Goal: Task Accomplishment & Management: Manage account settings

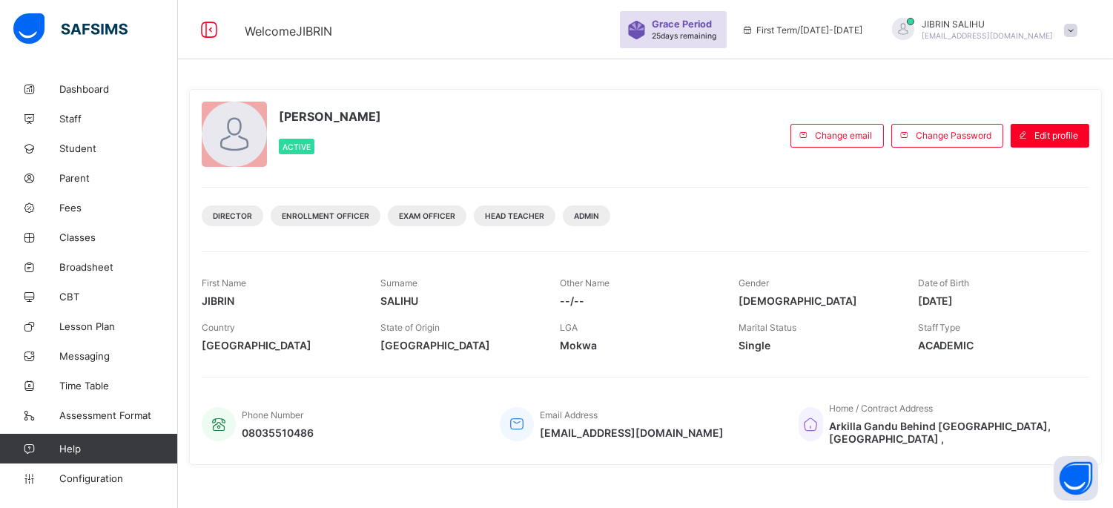
click at [712, 24] on span "Grace Period" at bounding box center [682, 24] width 60 height 11
click at [717, 39] on span "25 days remaining" at bounding box center [684, 35] width 65 height 9
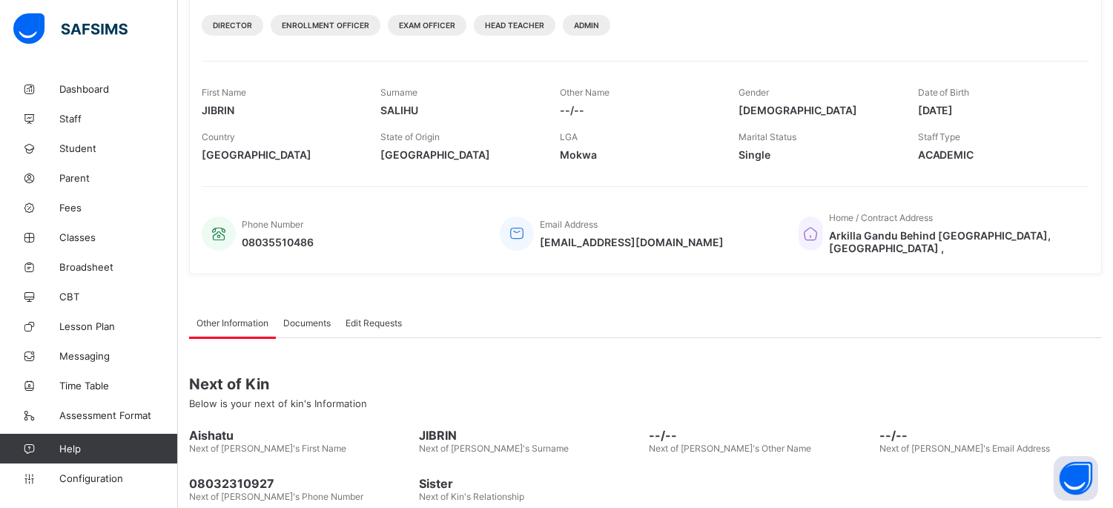
scroll to position [256, 0]
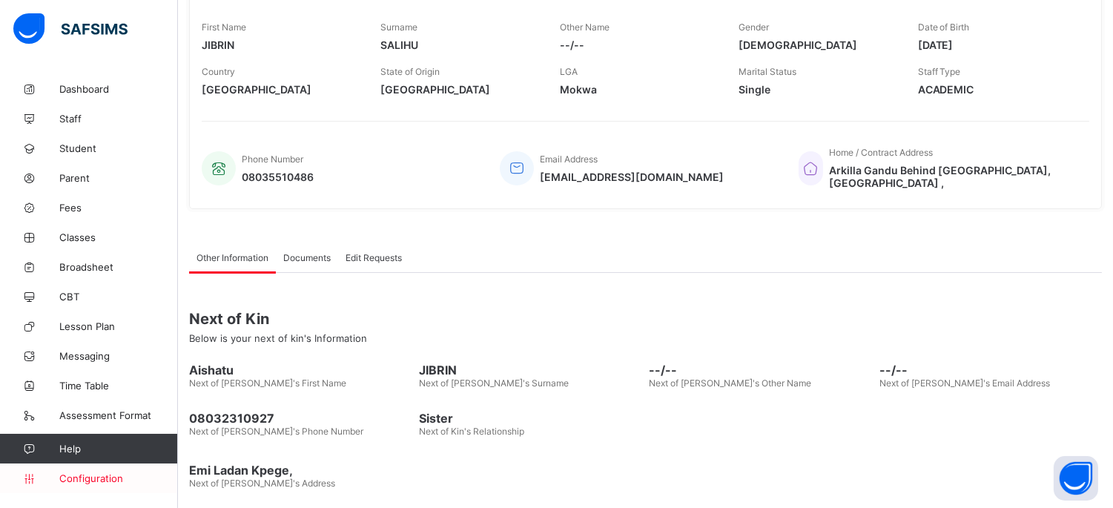
click at [79, 484] on span "Configuration" at bounding box center [118, 479] width 118 height 12
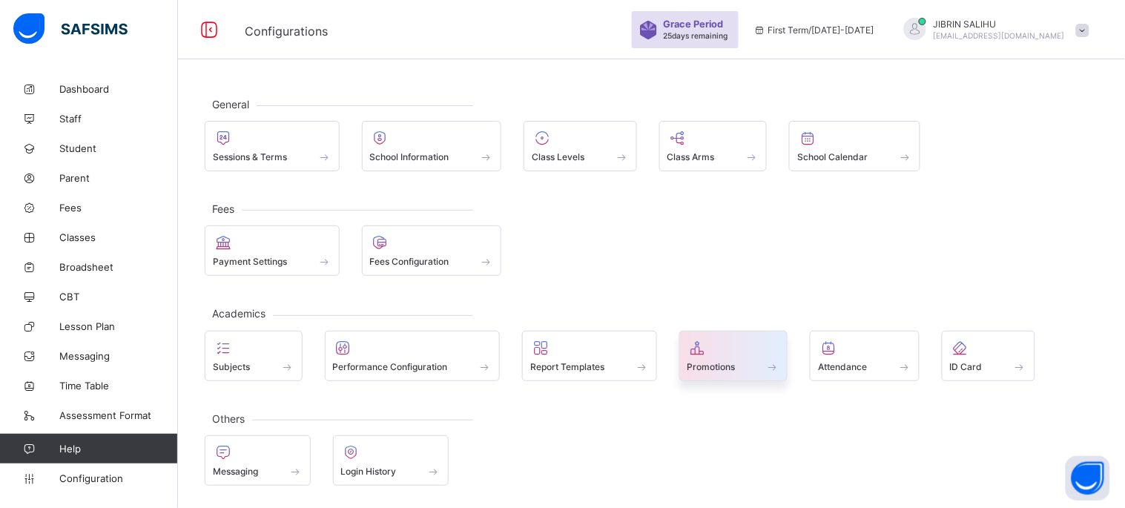
click at [725, 354] on div at bounding box center [734, 348] width 93 height 18
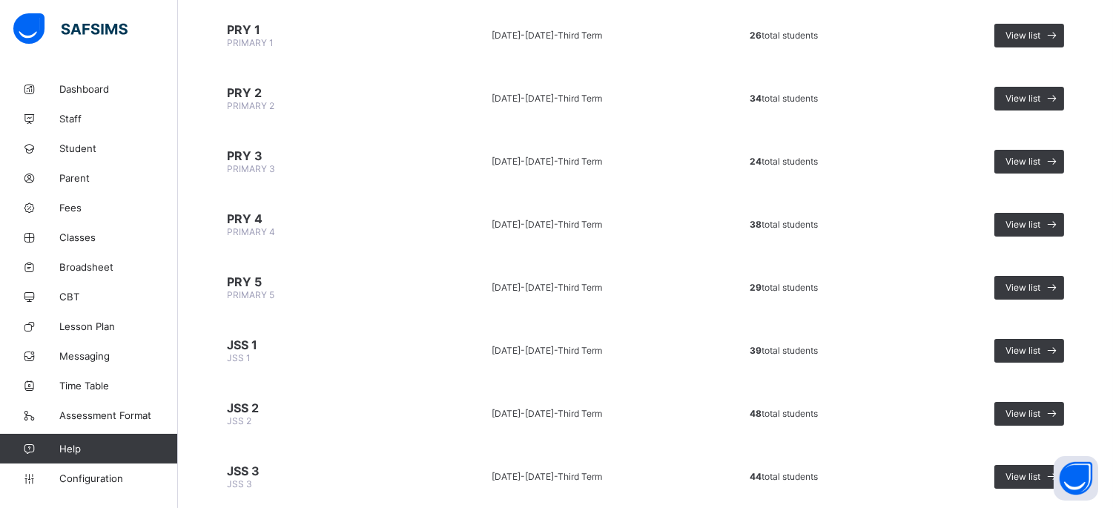
scroll to position [837, 0]
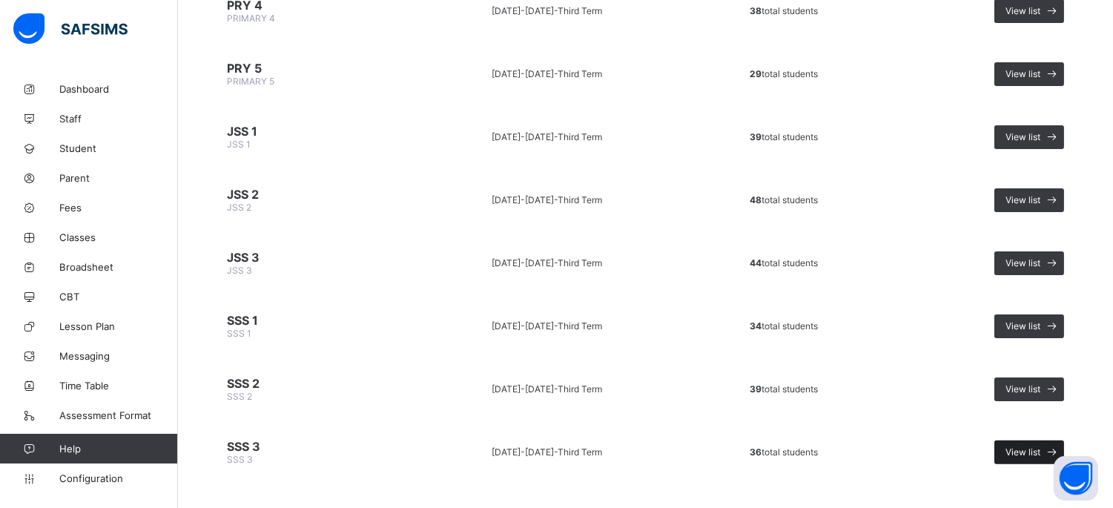
click at [1041, 447] on span "View list" at bounding box center [1023, 452] width 35 height 11
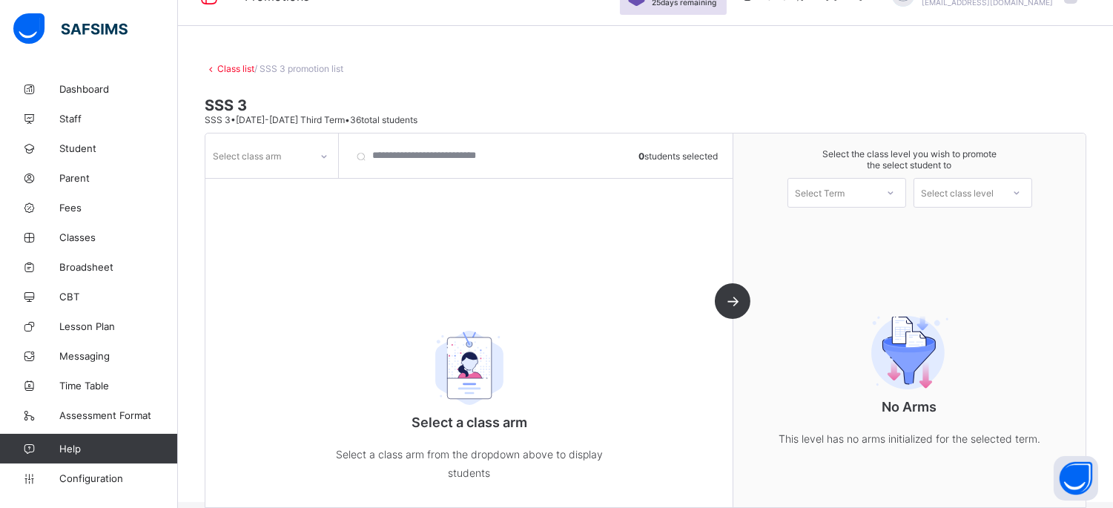
scroll to position [65, 0]
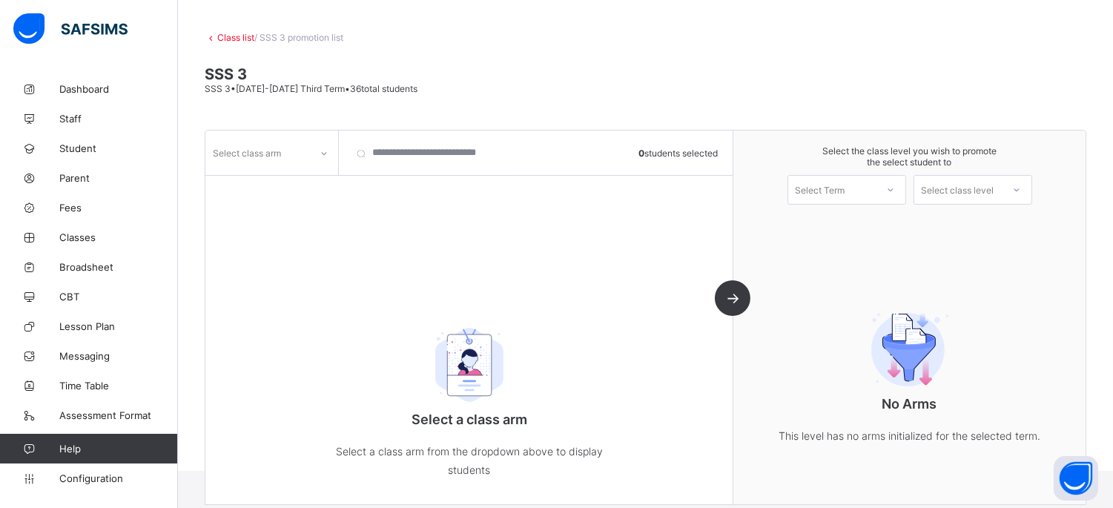
click at [224, 37] on link "Class list" at bounding box center [235, 37] width 37 height 11
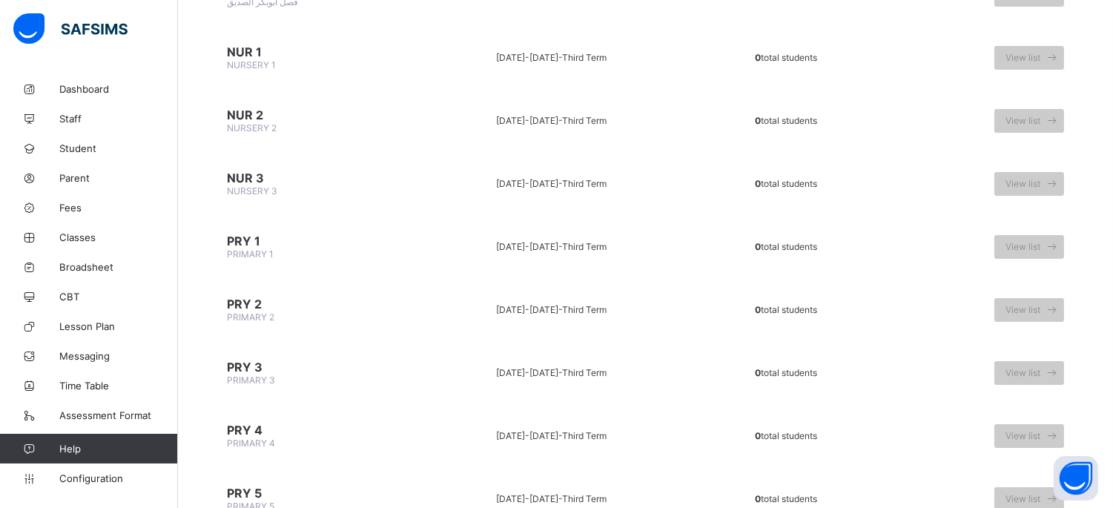
scroll to position [837, 0]
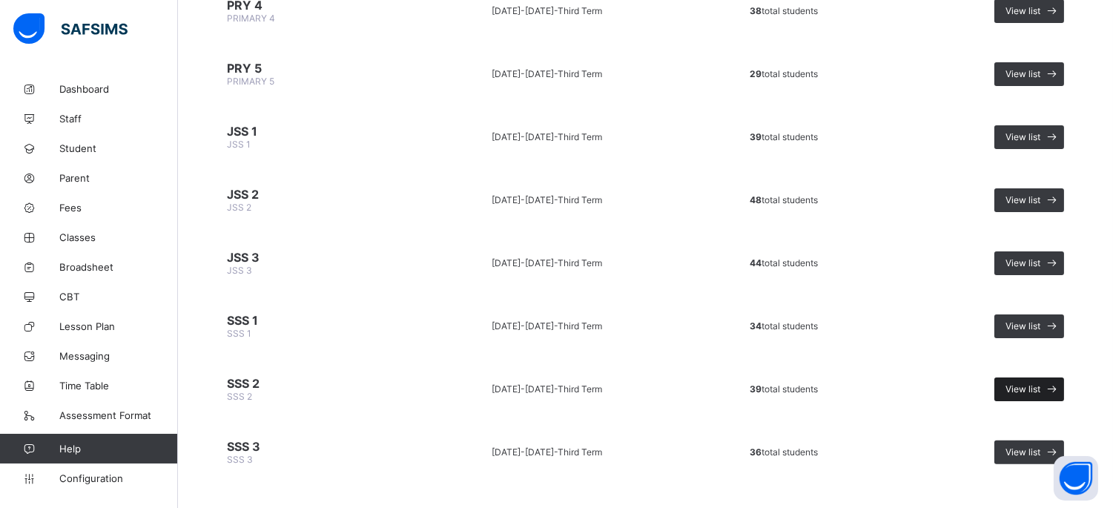
click at [1025, 378] on div "View list" at bounding box center [1030, 390] width 70 height 24
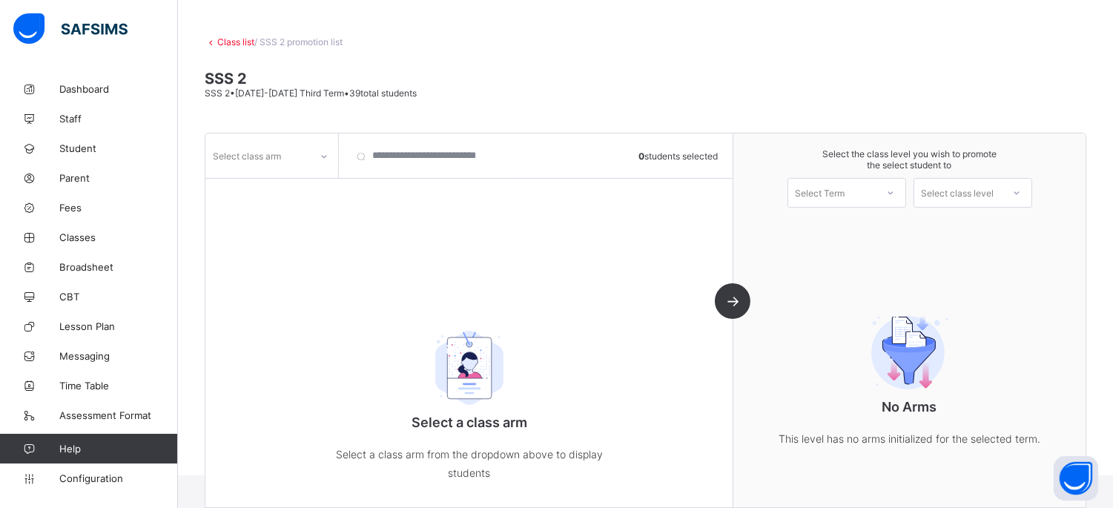
scroll to position [65, 0]
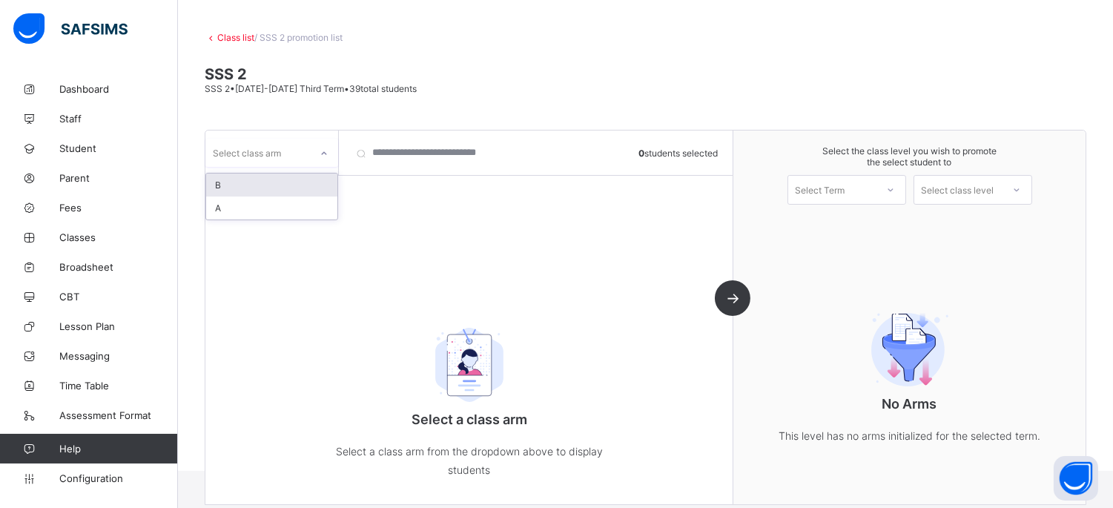
click at [322, 153] on icon at bounding box center [324, 153] width 9 height 15
click at [863, 189] on div "Select Term" at bounding box center [833, 190] width 88 height 21
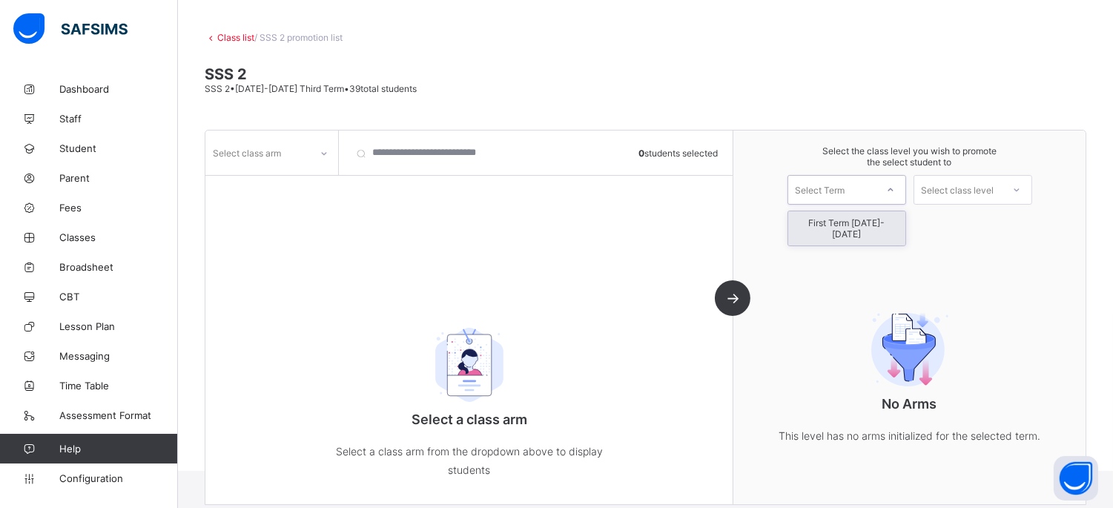
click at [866, 219] on div "First Term [DATE]-[DATE]" at bounding box center [847, 228] width 117 height 34
click at [373, 157] on input "search" at bounding box center [427, 153] width 163 height 45
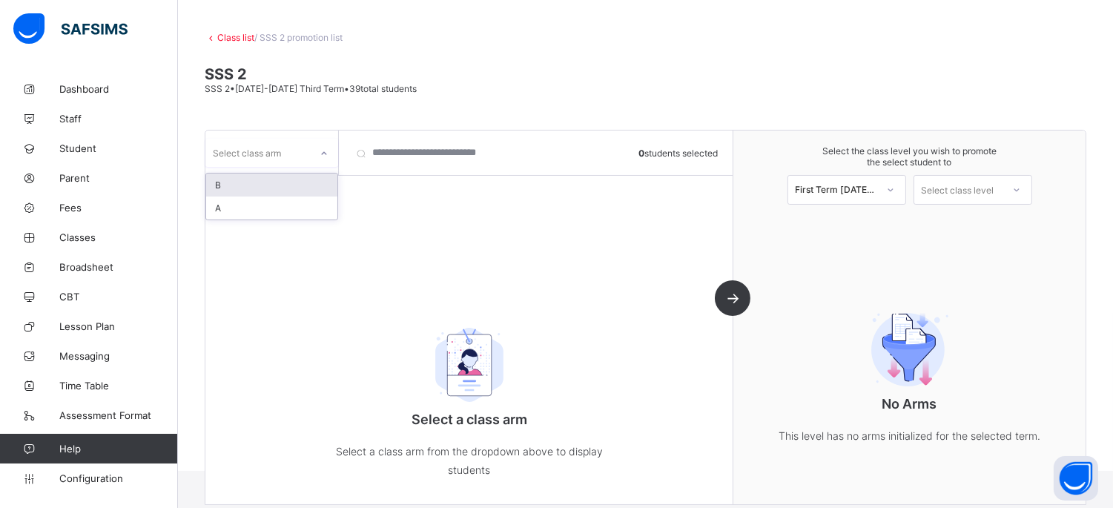
click at [317, 152] on div at bounding box center [324, 154] width 25 height 24
click at [303, 204] on div "A" at bounding box center [271, 208] width 131 height 23
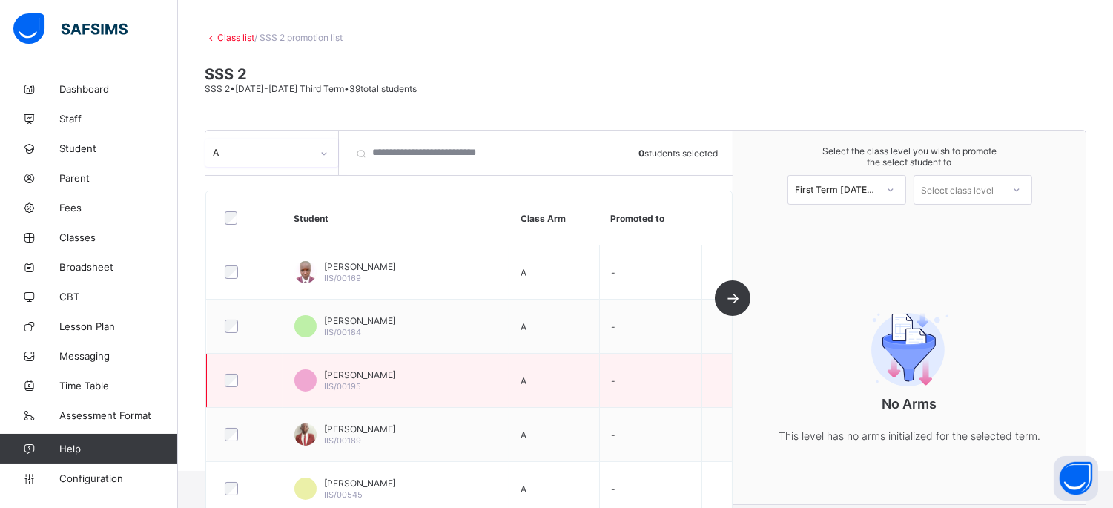
scroll to position [82, 0]
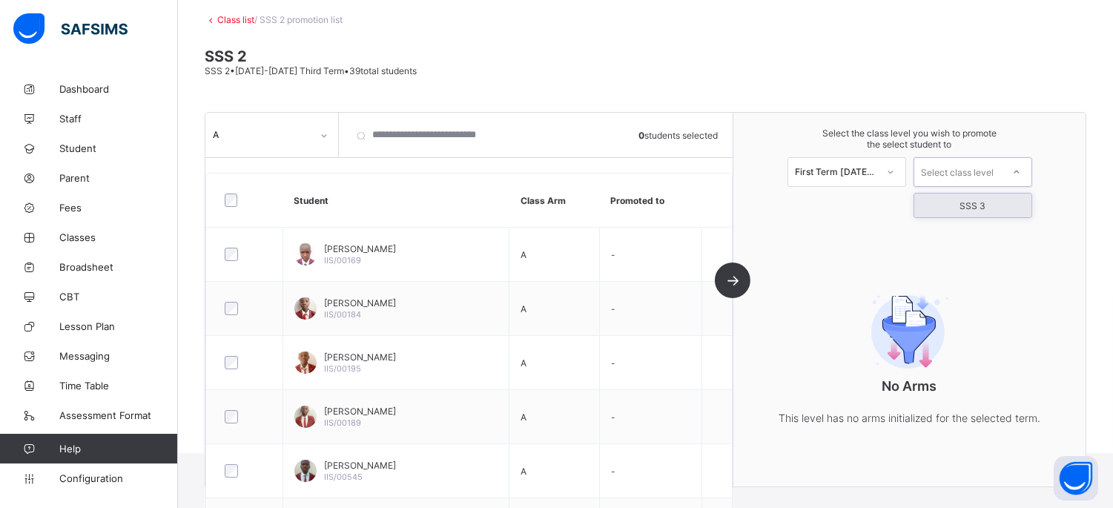
click at [1002, 176] on div "Select class level" at bounding box center [959, 172] width 88 height 21
click at [1001, 206] on div "SSS 3" at bounding box center [973, 206] width 117 height 24
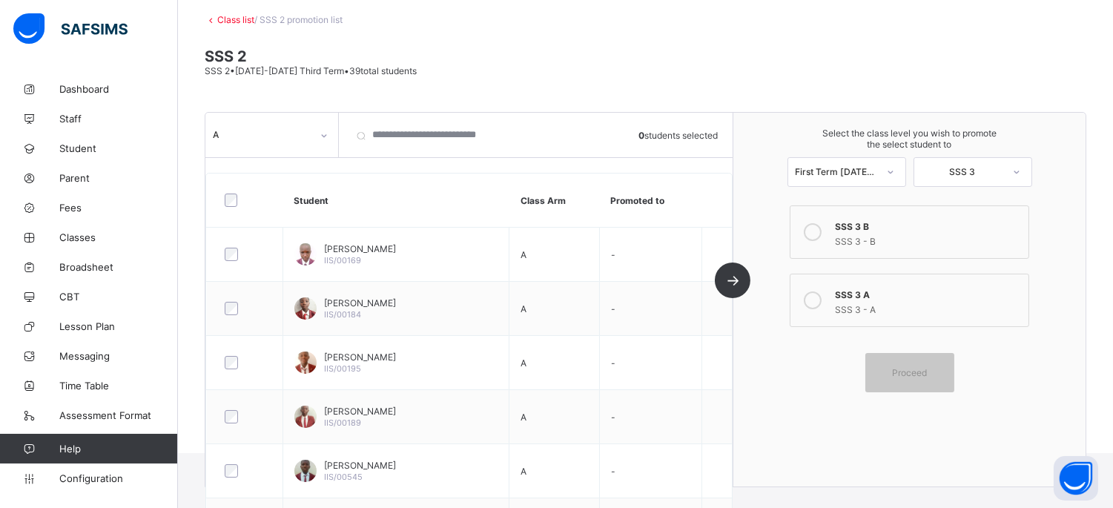
click at [891, 306] on div "SSS 3 - A" at bounding box center [927, 307] width 185 height 15
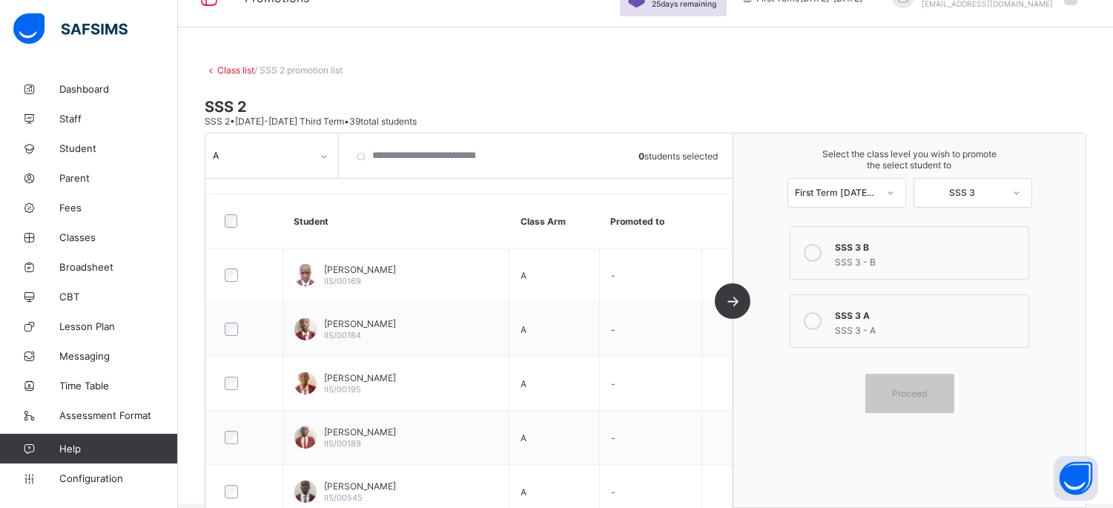
scroll to position [30, 0]
click at [734, 300] on div "A 0 students selected Student Class Arm Promoted to [PERSON_NAME]/00169 [PERSON…" at bounding box center [469, 321] width 528 height 374
click at [917, 384] on div "Proceed" at bounding box center [910, 393] width 89 height 39
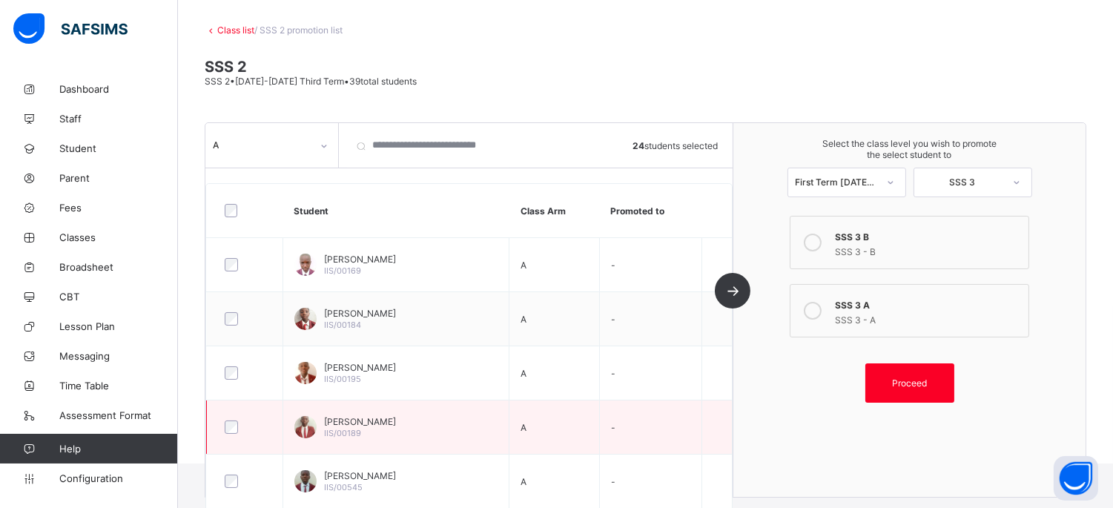
scroll to position [0, 0]
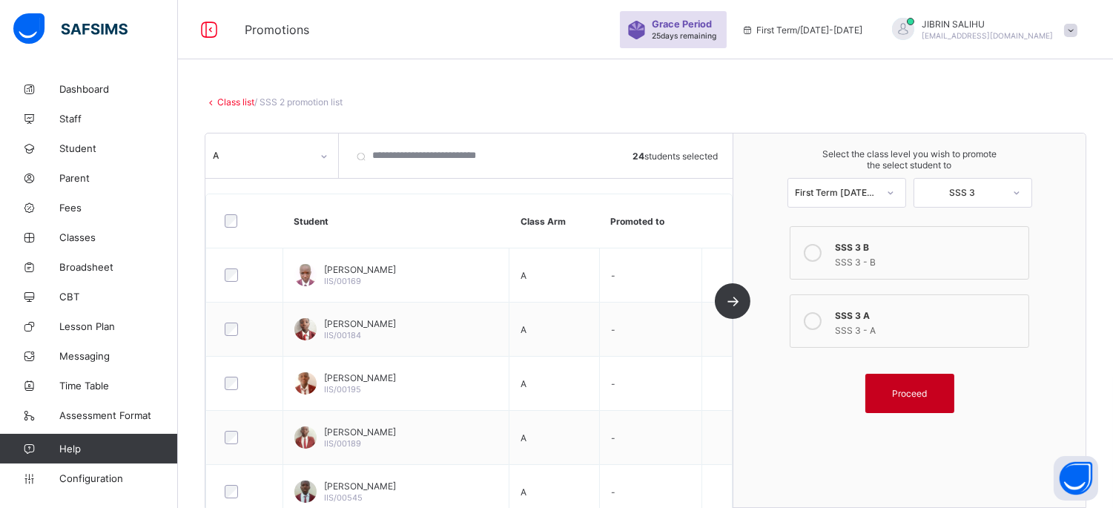
click at [913, 398] on div "Proceed" at bounding box center [910, 393] width 89 height 39
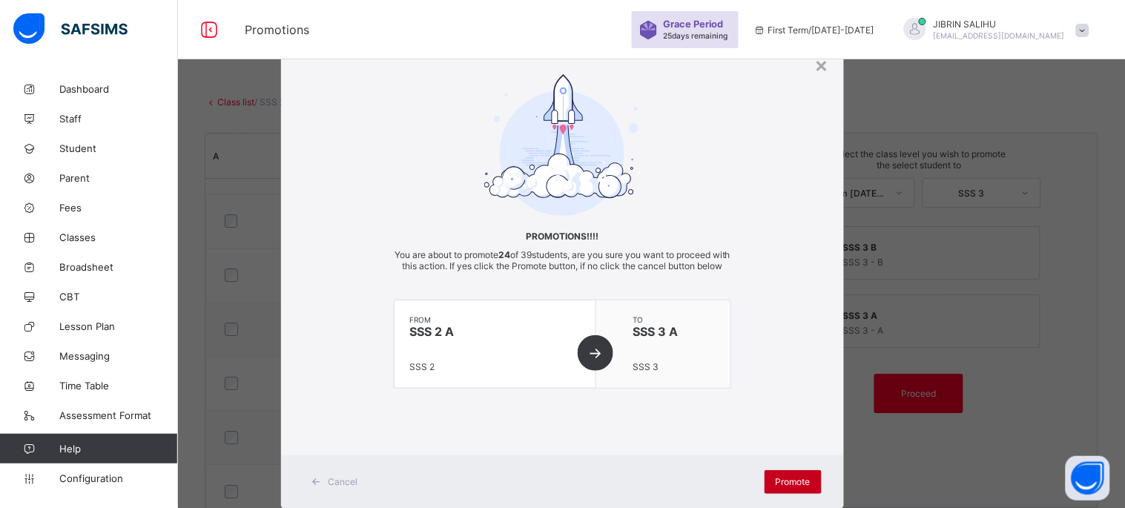
click at [784, 486] on span "Promote" at bounding box center [793, 481] width 35 height 11
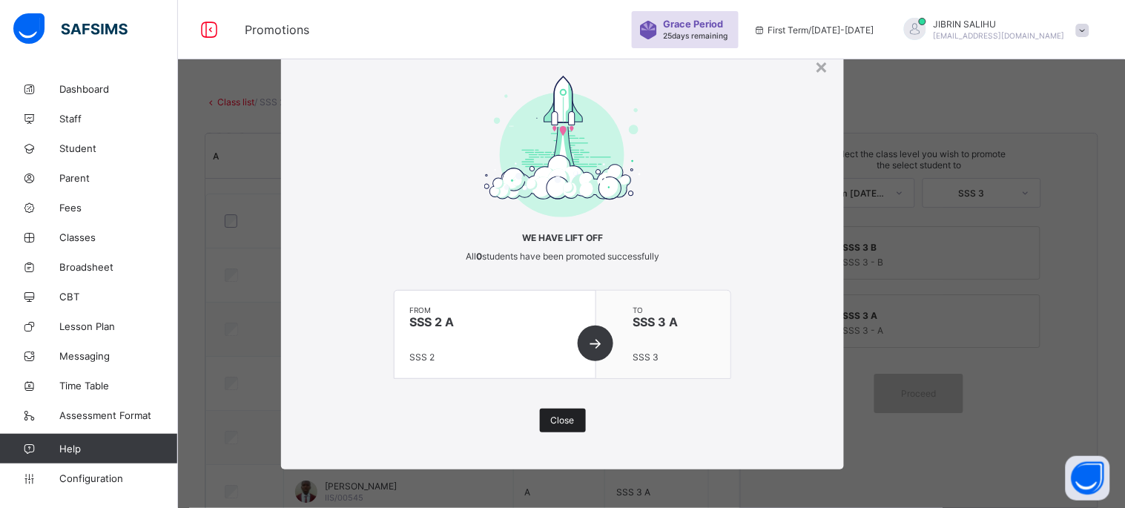
click at [559, 423] on span "Close" at bounding box center [563, 420] width 24 height 11
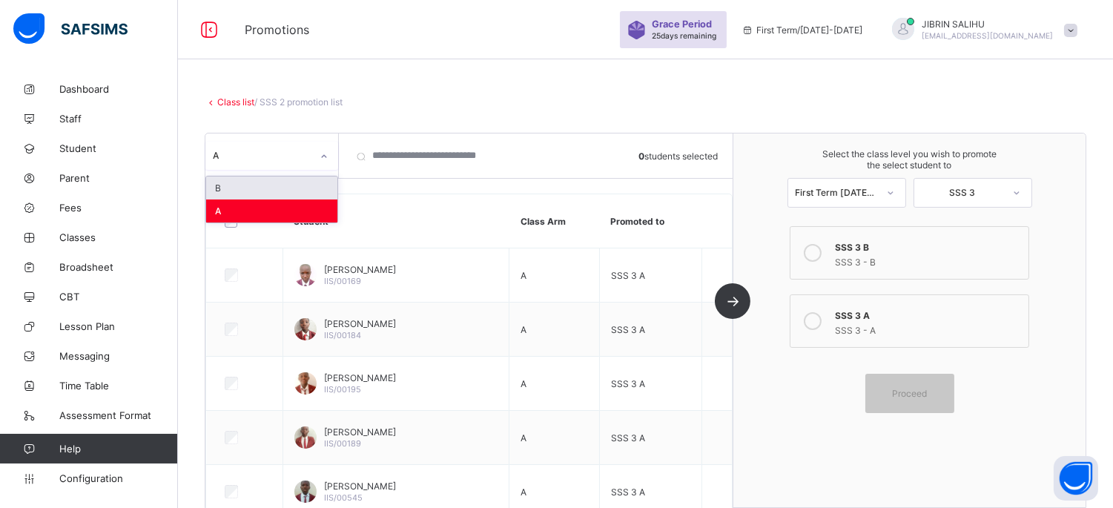
click at [322, 157] on icon at bounding box center [324, 156] width 9 height 15
drag, startPoint x: 315, startPoint y: 183, endPoint x: 323, endPoint y: 183, distance: 8.2
click at [316, 183] on div "B" at bounding box center [271, 188] width 131 height 23
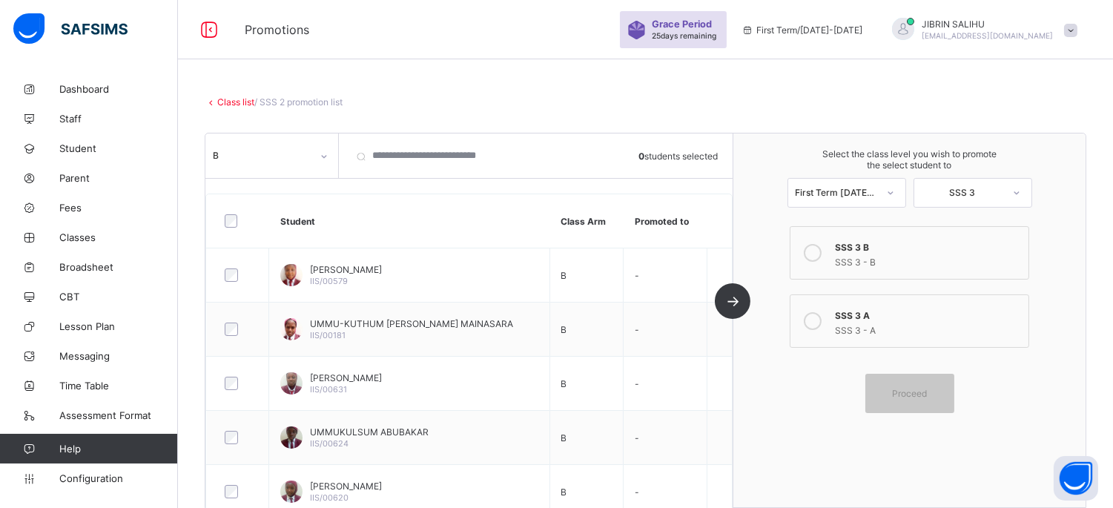
click at [822, 246] on icon at bounding box center [813, 253] width 18 height 18
click at [927, 389] on span "Proceed" at bounding box center [909, 393] width 35 height 11
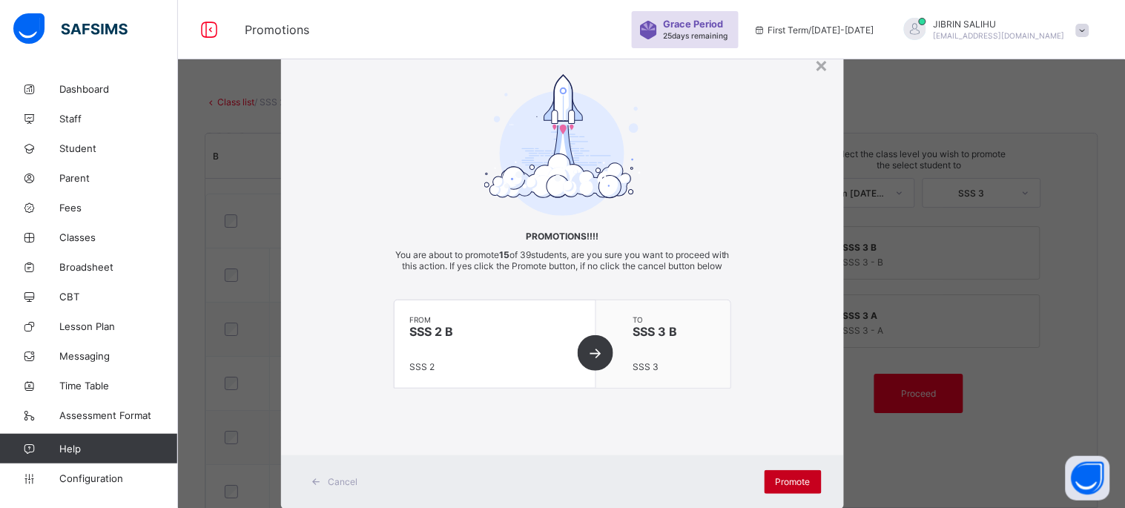
click at [783, 487] on span "Promote" at bounding box center [793, 481] width 35 height 11
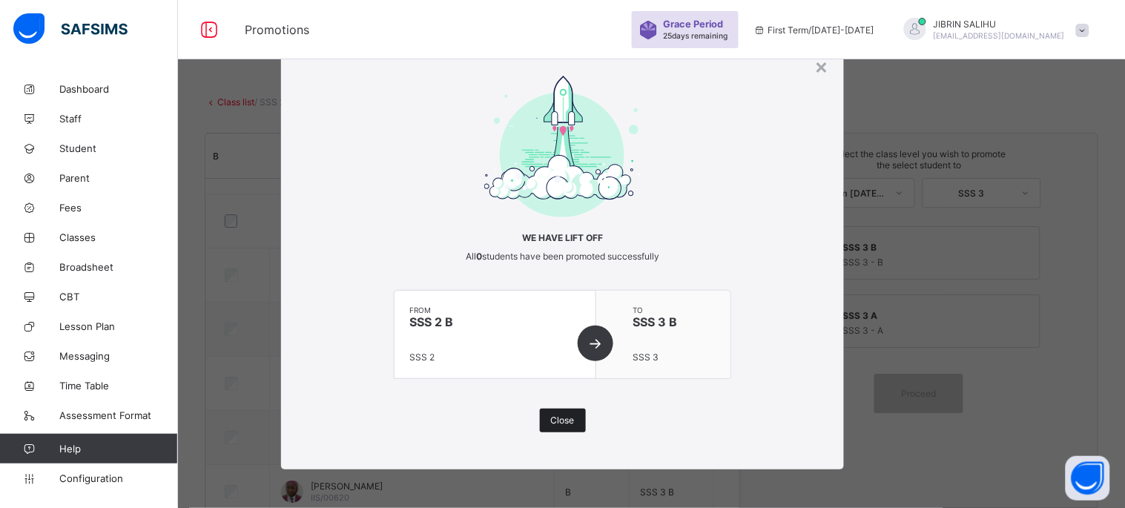
click at [562, 419] on span "Close" at bounding box center [563, 420] width 24 height 11
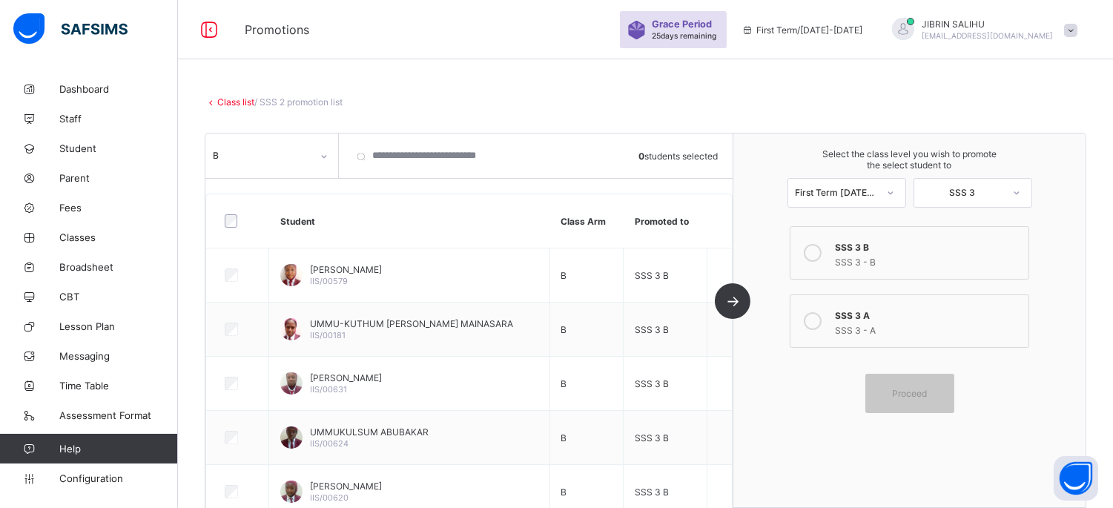
click at [223, 101] on link "Class list" at bounding box center [235, 101] width 37 height 11
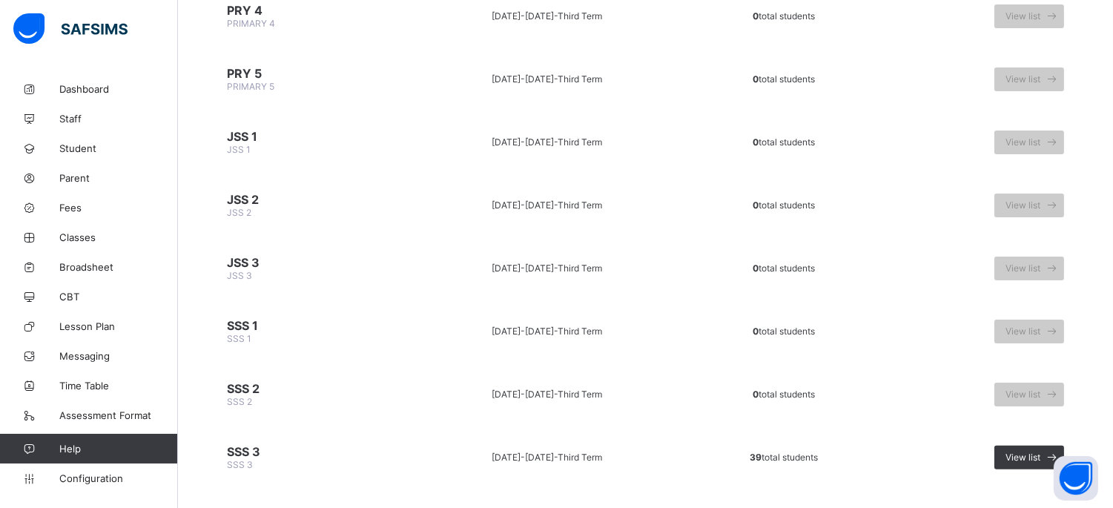
scroll to position [837, 0]
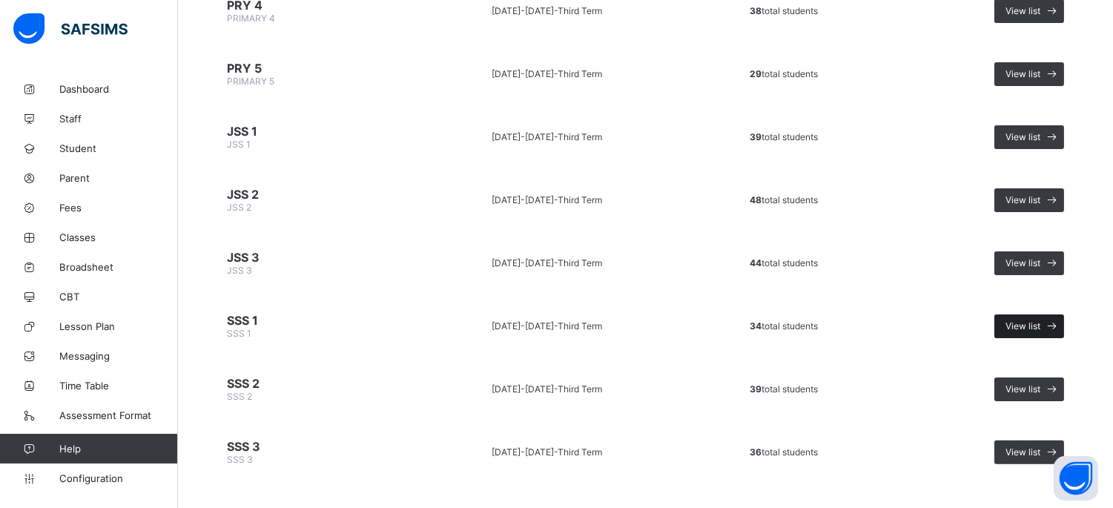
click at [1049, 315] on div "View list" at bounding box center [1030, 327] width 70 height 24
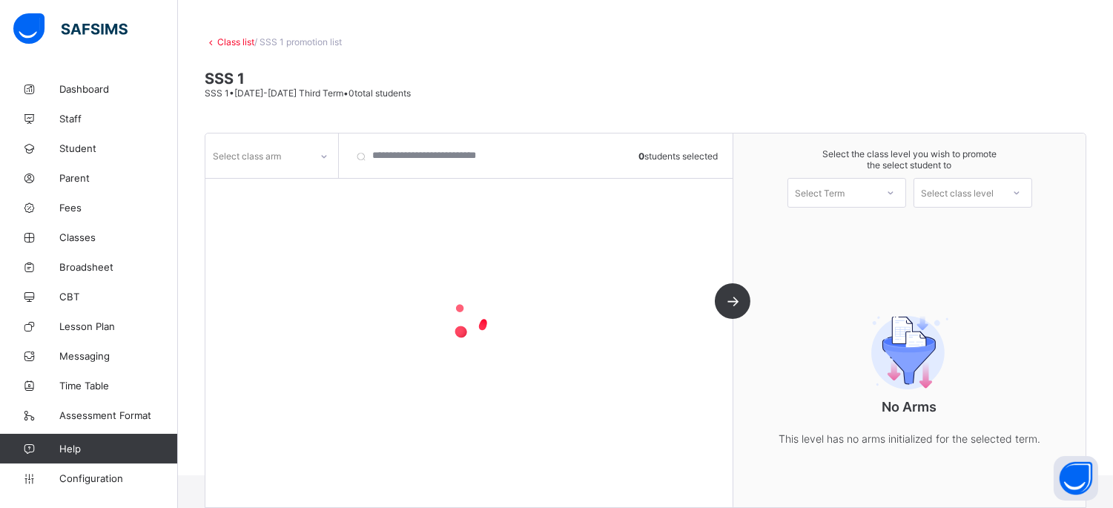
scroll to position [65, 0]
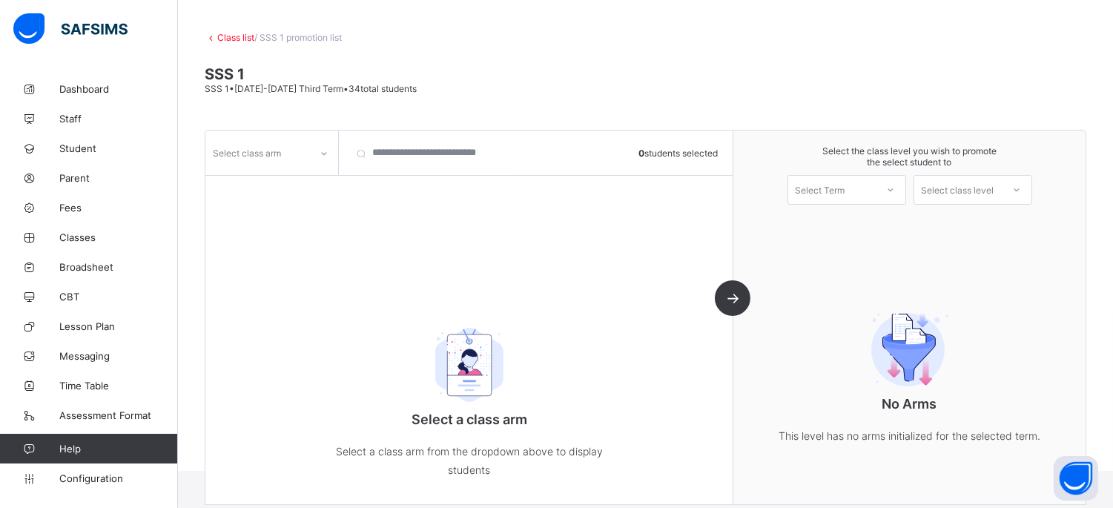
click at [323, 152] on icon at bounding box center [324, 153] width 5 height 3
click at [306, 203] on div "A" at bounding box center [271, 208] width 131 height 23
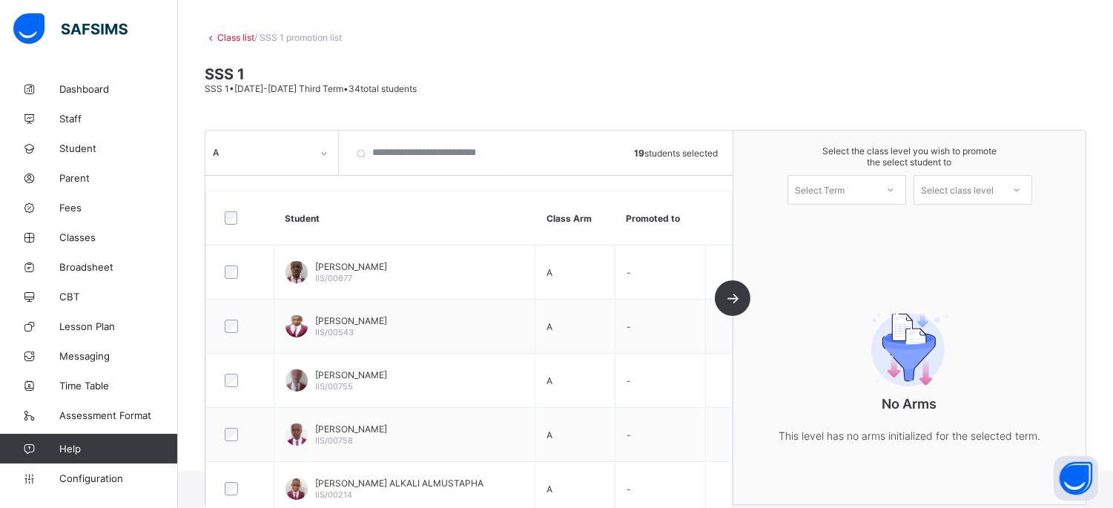
click at [860, 187] on div "Select Term" at bounding box center [833, 190] width 88 height 21
click at [869, 220] on div "First Term [DATE]-[DATE]" at bounding box center [847, 228] width 117 height 34
click at [970, 182] on div "Select class level" at bounding box center [958, 190] width 73 height 30
click at [980, 219] on div "SSS 2" at bounding box center [973, 223] width 117 height 24
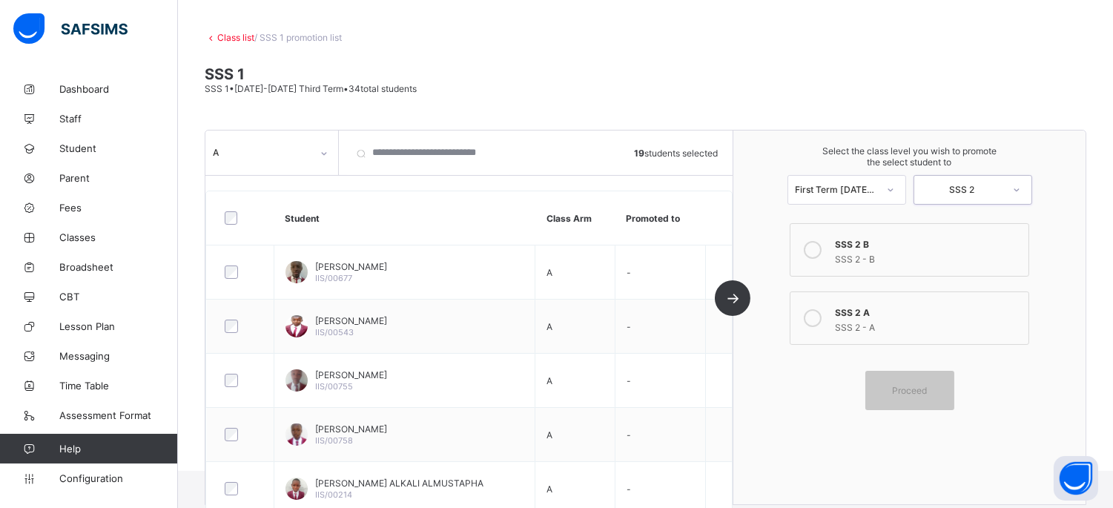
click at [822, 313] on icon at bounding box center [813, 318] width 18 height 18
click at [925, 387] on span "Proceed" at bounding box center [909, 390] width 35 height 11
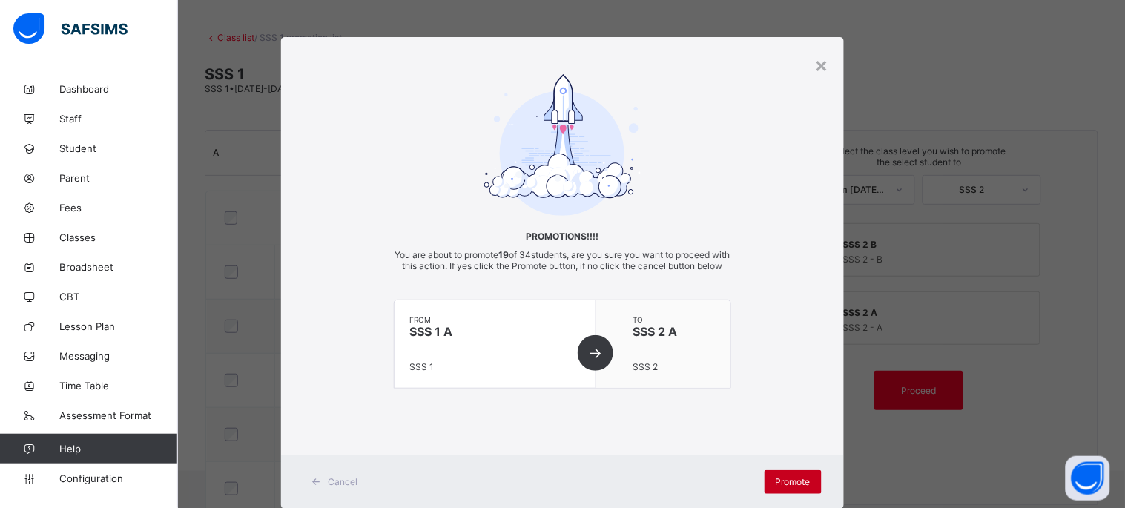
click at [806, 487] on span "Promote" at bounding box center [793, 481] width 35 height 11
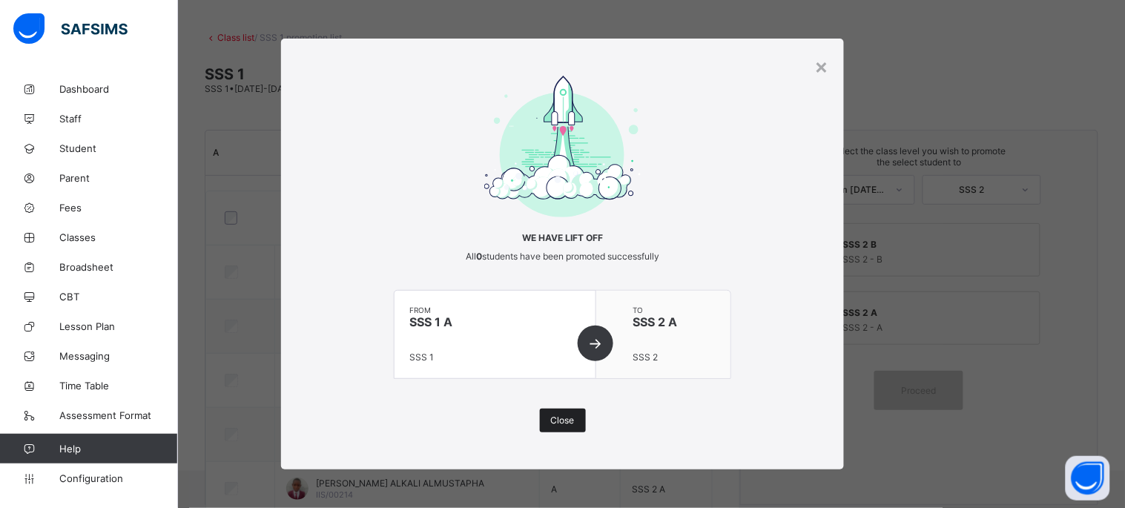
click at [551, 416] on span "Close" at bounding box center [563, 420] width 24 height 11
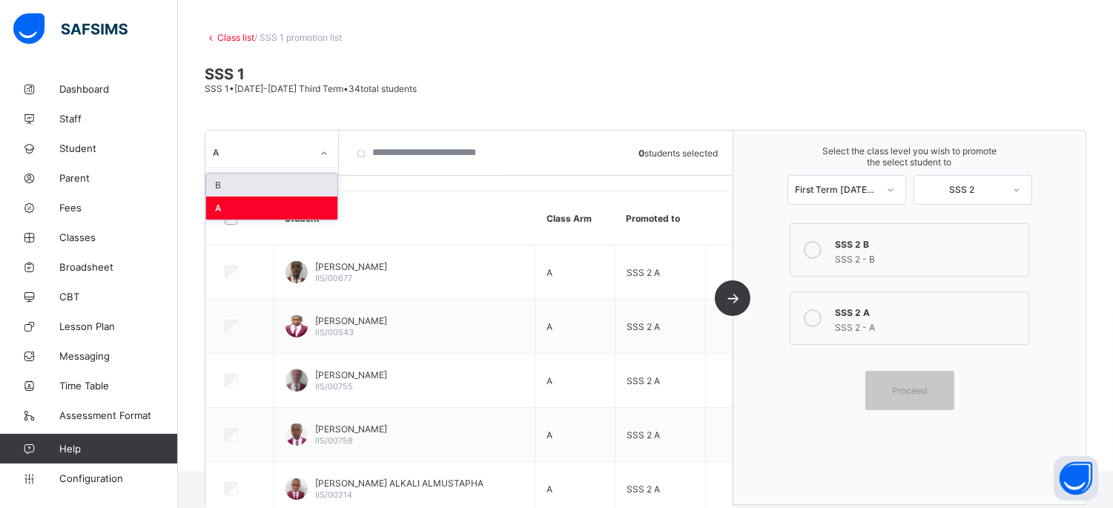
click at [320, 149] on icon at bounding box center [324, 153] width 9 height 15
click at [312, 182] on div "B" at bounding box center [271, 185] width 131 height 23
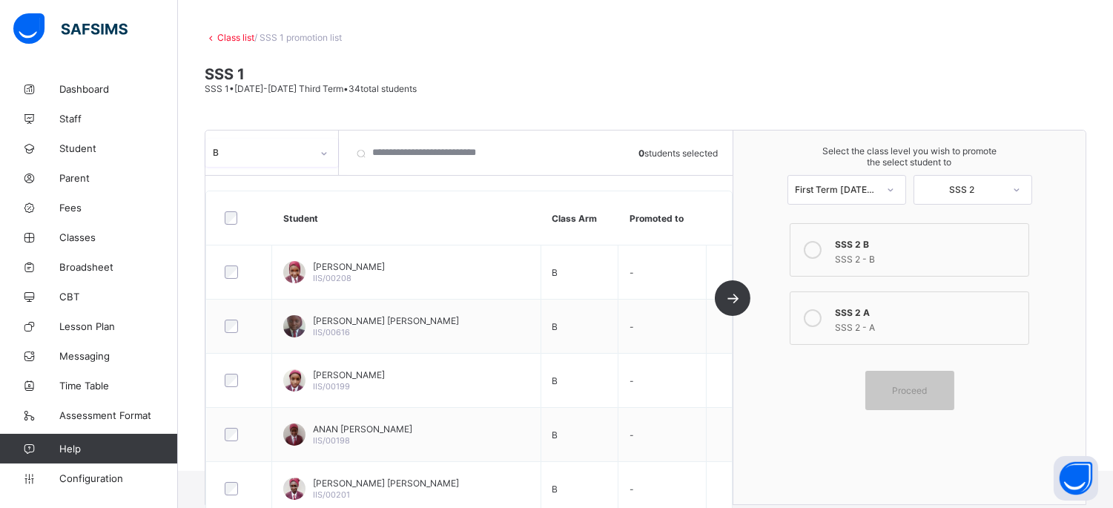
click at [813, 241] on icon at bounding box center [813, 250] width 18 height 18
click at [903, 385] on span "Proceed" at bounding box center [909, 390] width 35 height 11
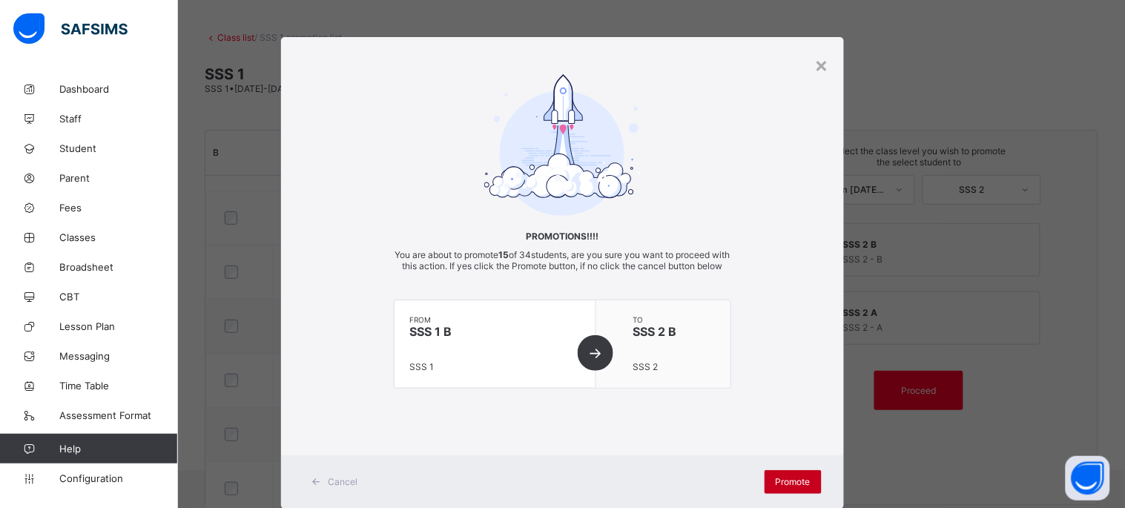
click at [777, 487] on span "Promote" at bounding box center [793, 481] width 35 height 11
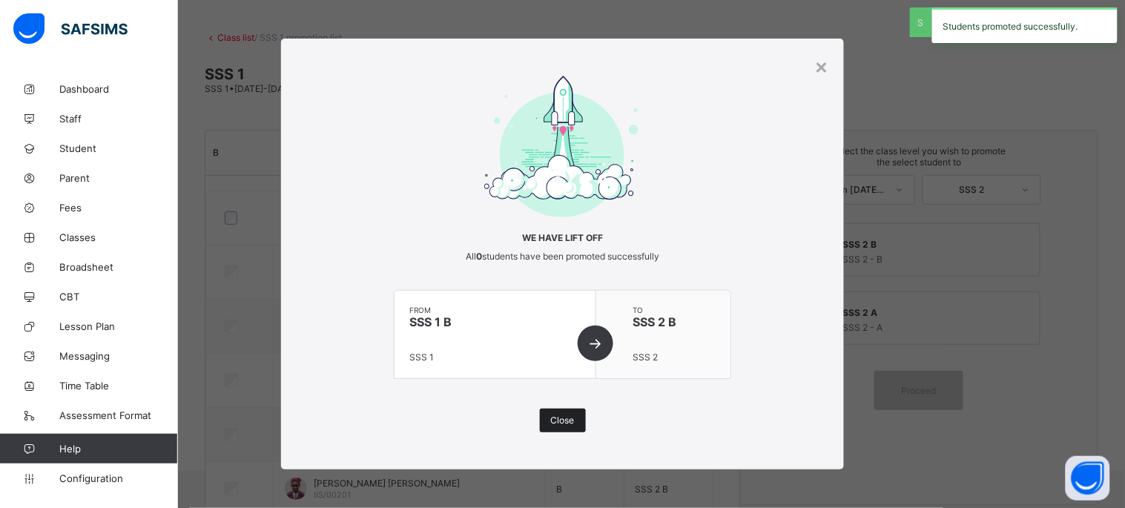
click at [567, 424] on span "Close" at bounding box center [563, 420] width 24 height 11
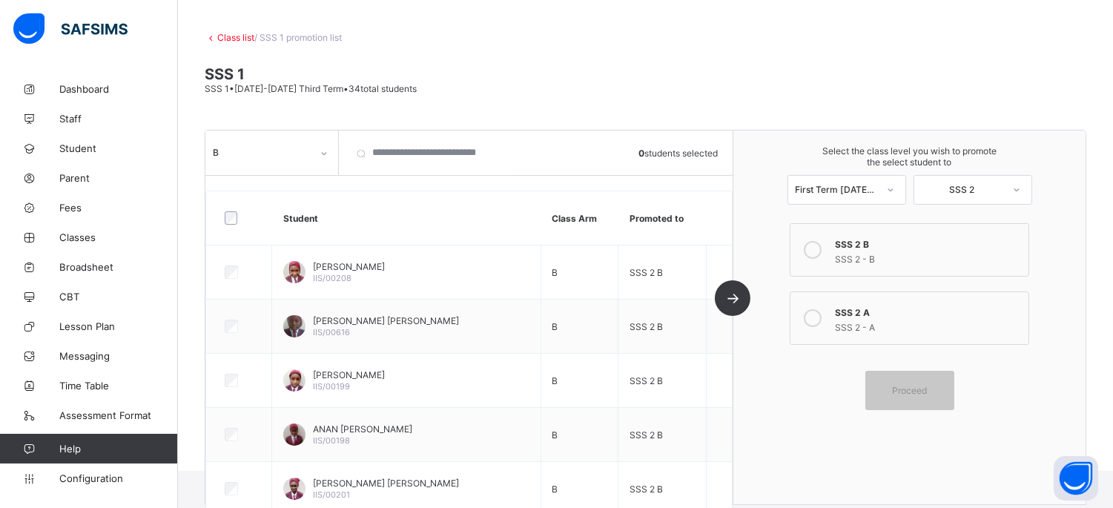
click at [224, 32] on link "Class list" at bounding box center [235, 37] width 37 height 11
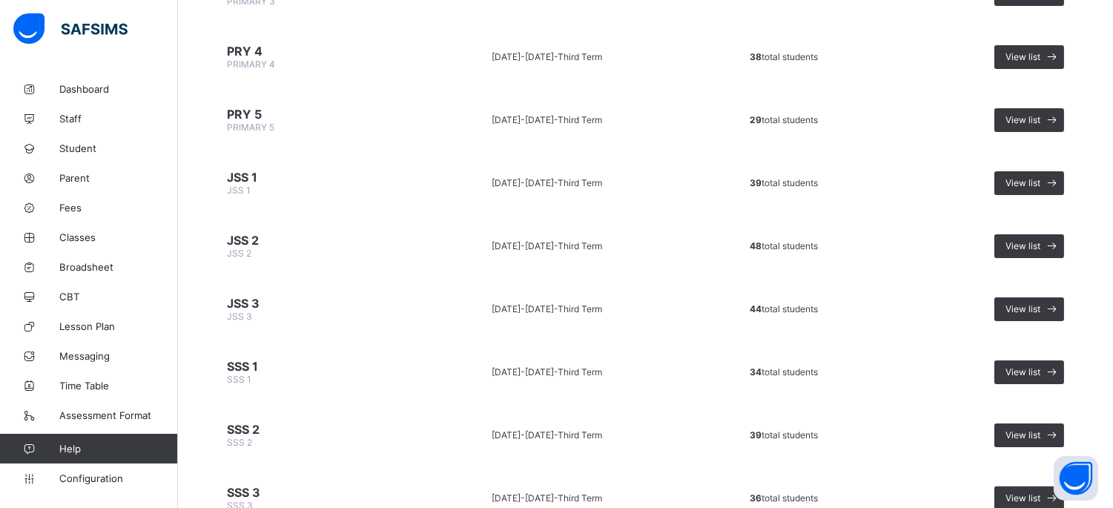
scroll to position [837, 0]
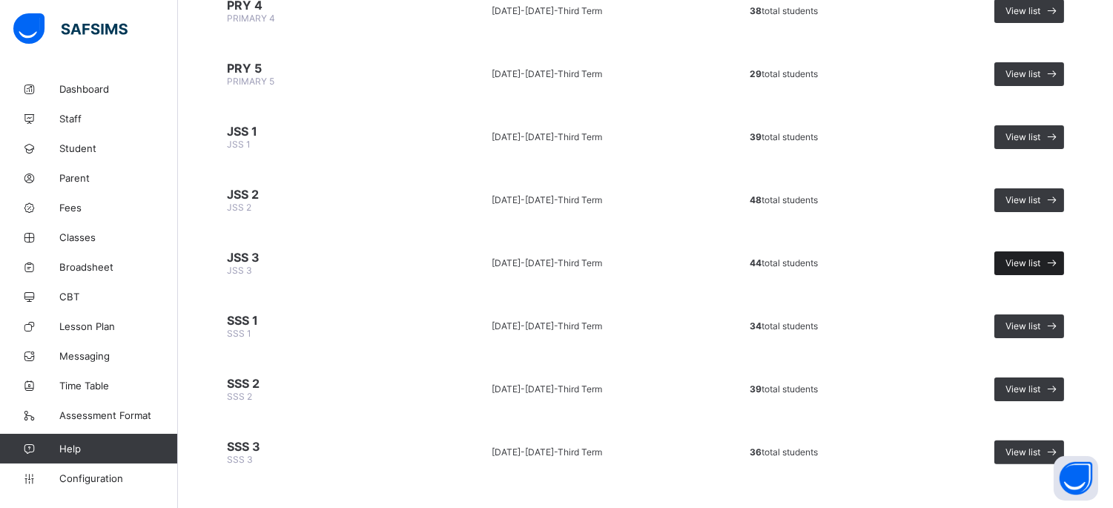
click at [1041, 251] on div "View list" at bounding box center [1030, 263] width 70 height 24
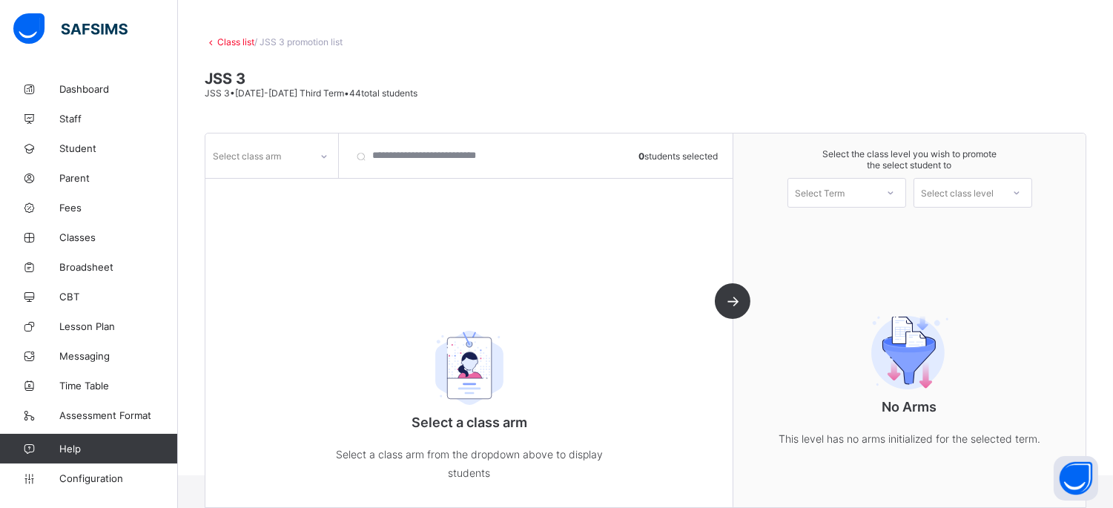
scroll to position [65, 0]
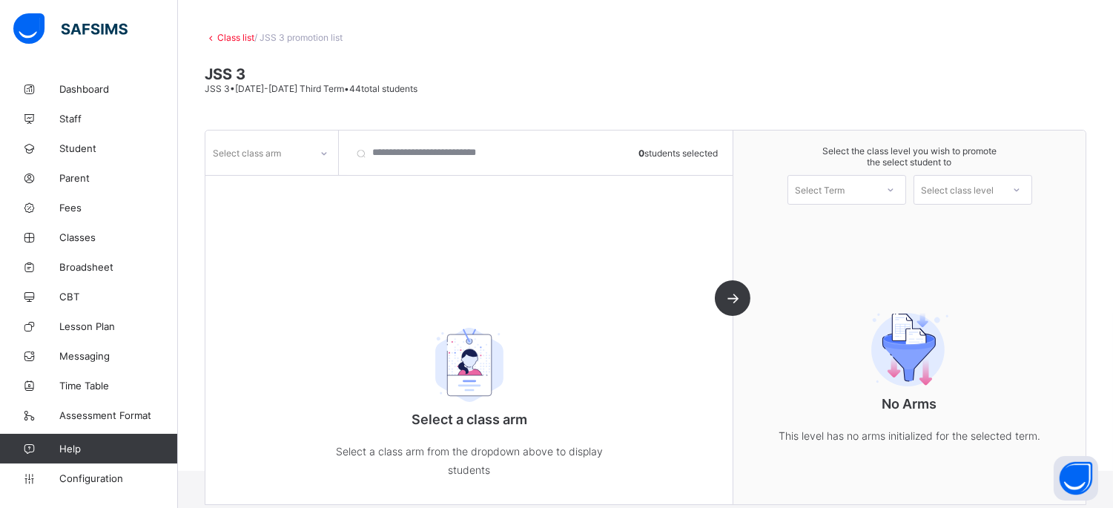
click at [323, 151] on icon at bounding box center [324, 153] width 9 height 15
click at [297, 221] on div "A" at bounding box center [271, 231] width 131 height 23
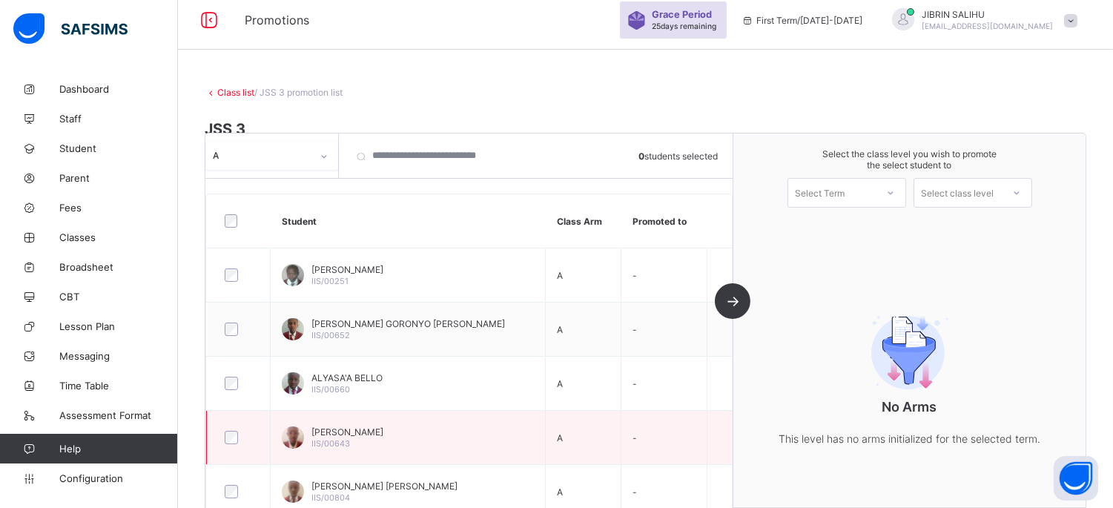
scroll to position [0, 0]
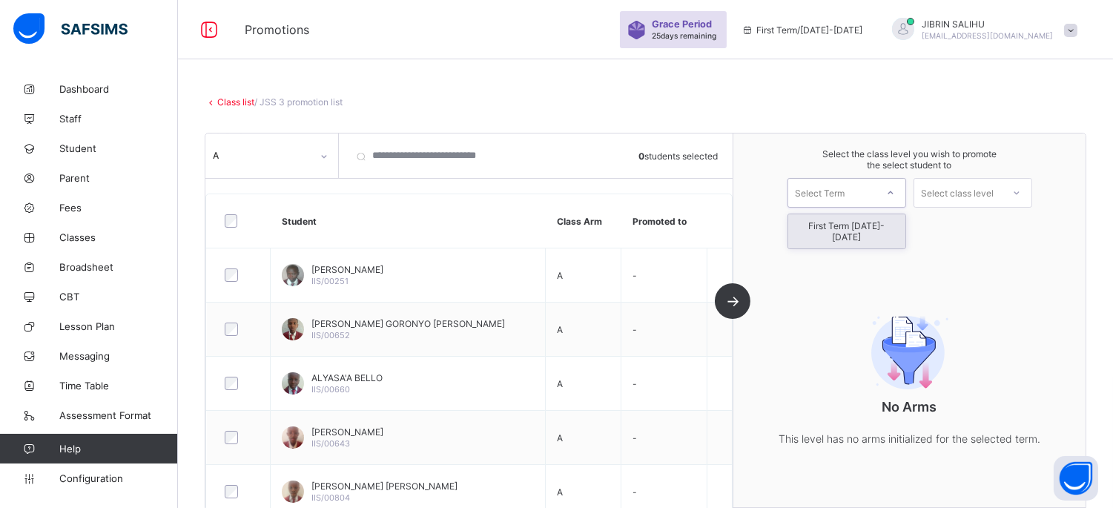
click at [893, 193] on icon at bounding box center [890, 192] width 5 height 3
click at [895, 193] on icon at bounding box center [890, 192] width 9 height 15
click at [991, 196] on div "Select class level" at bounding box center [958, 193] width 73 height 30
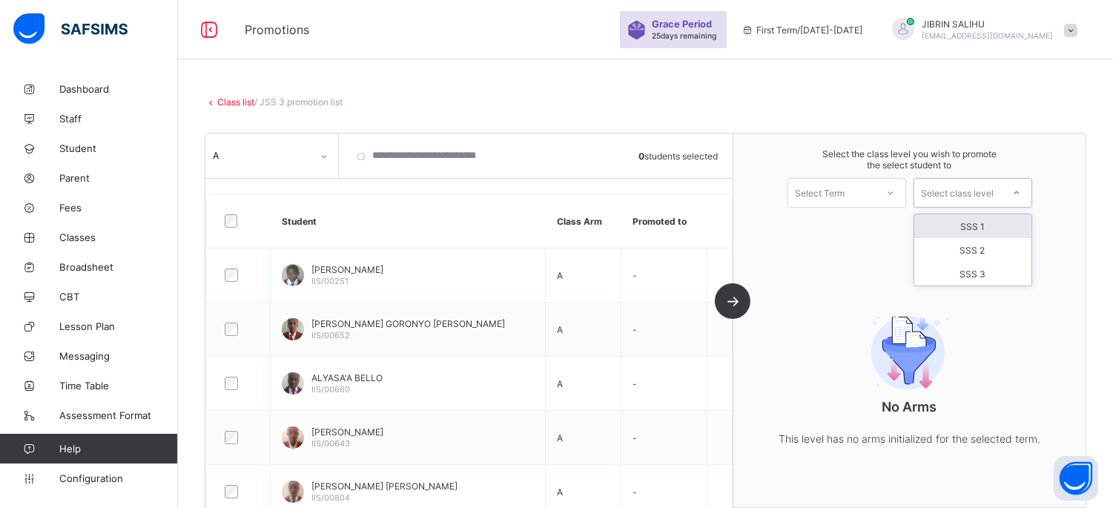
click at [998, 230] on div "SSS 1" at bounding box center [973, 226] width 117 height 24
click at [846, 185] on div "Select Term" at bounding box center [821, 193] width 50 height 30
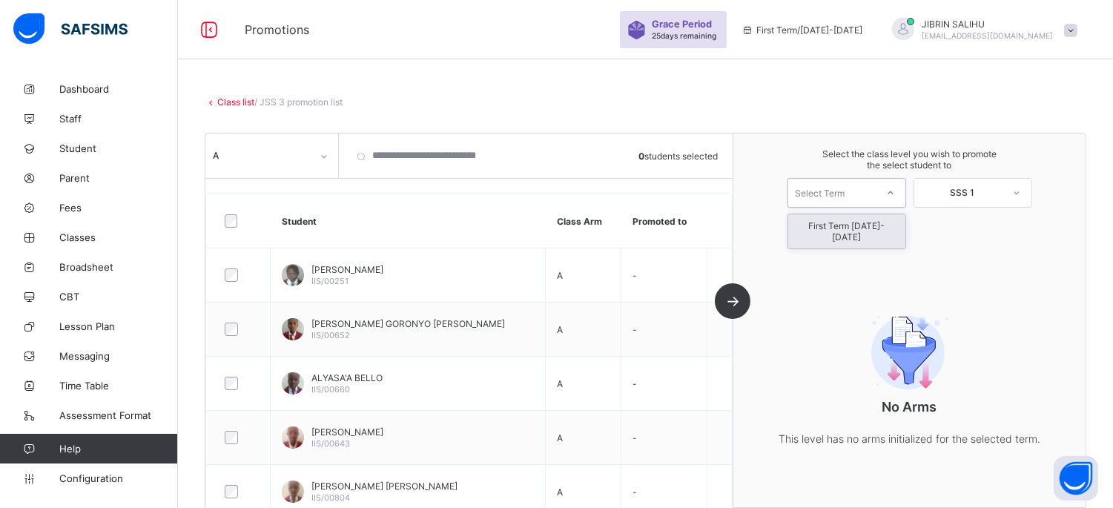
click at [873, 223] on div "First Term [DATE]-[DATE]" at bounding box center [847, 231] width 117 height 34
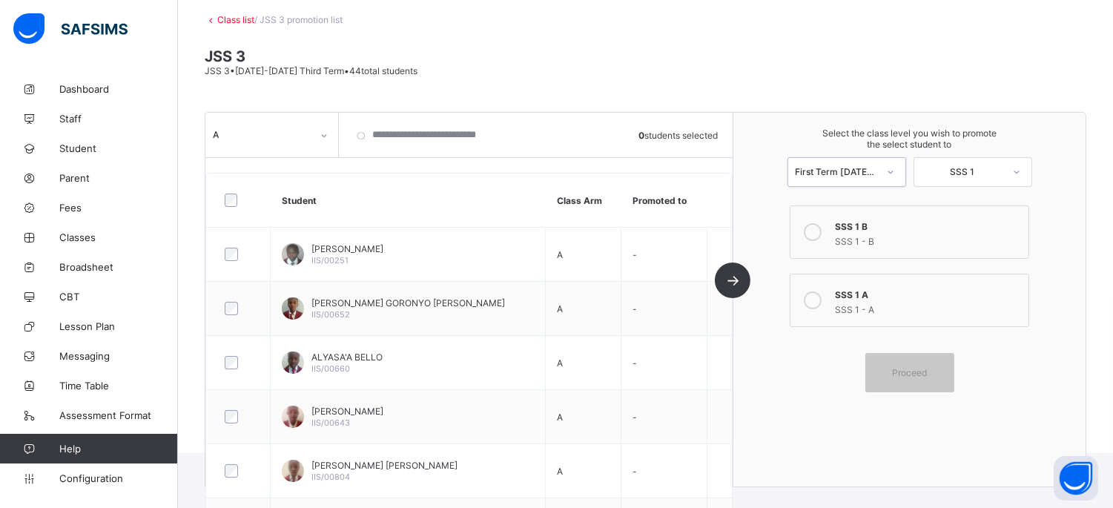
scroll to position [165, 0]
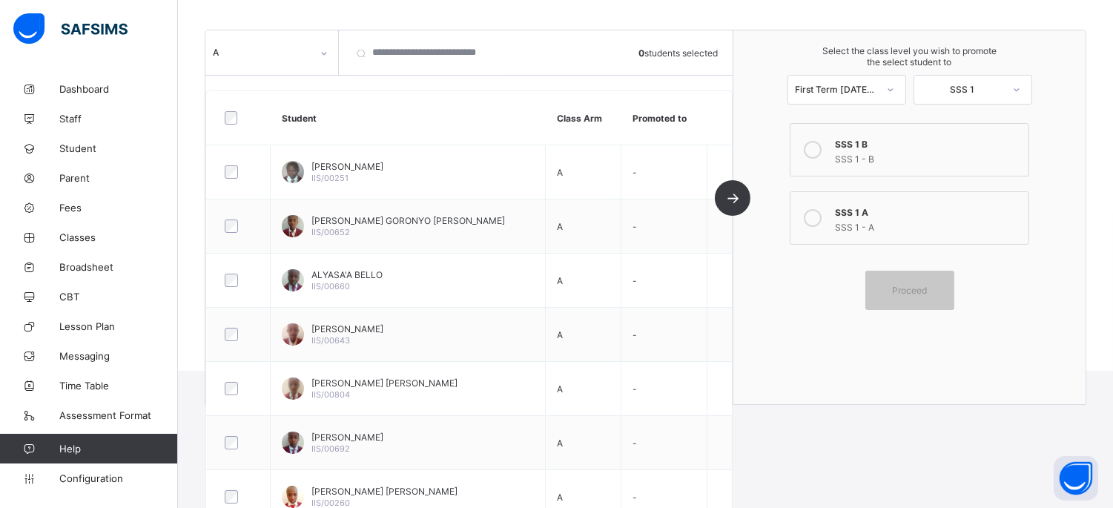
click at [822, 211] on icon at bounding box center [813, 218] width 18 height 18
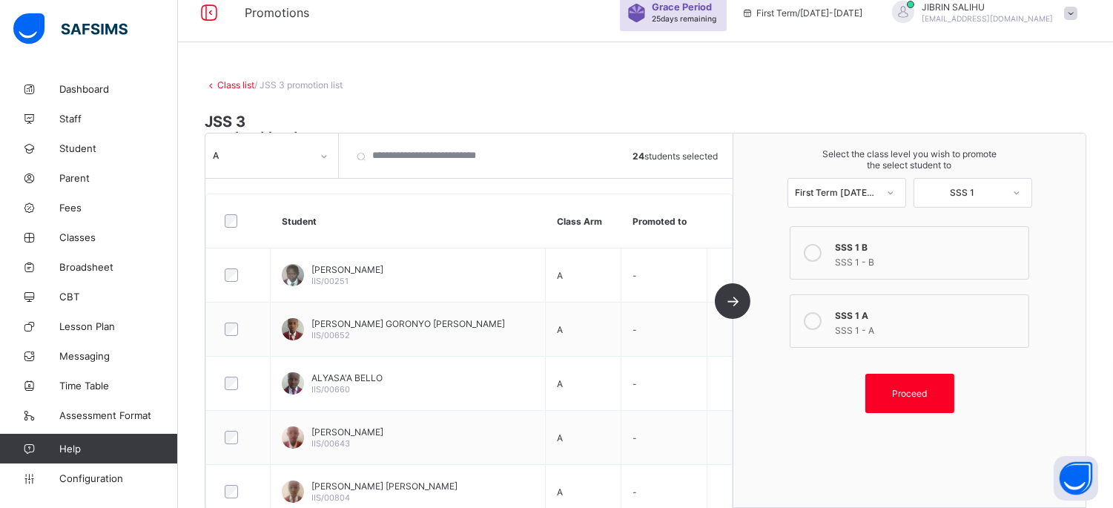
scroll to position [0, 0]
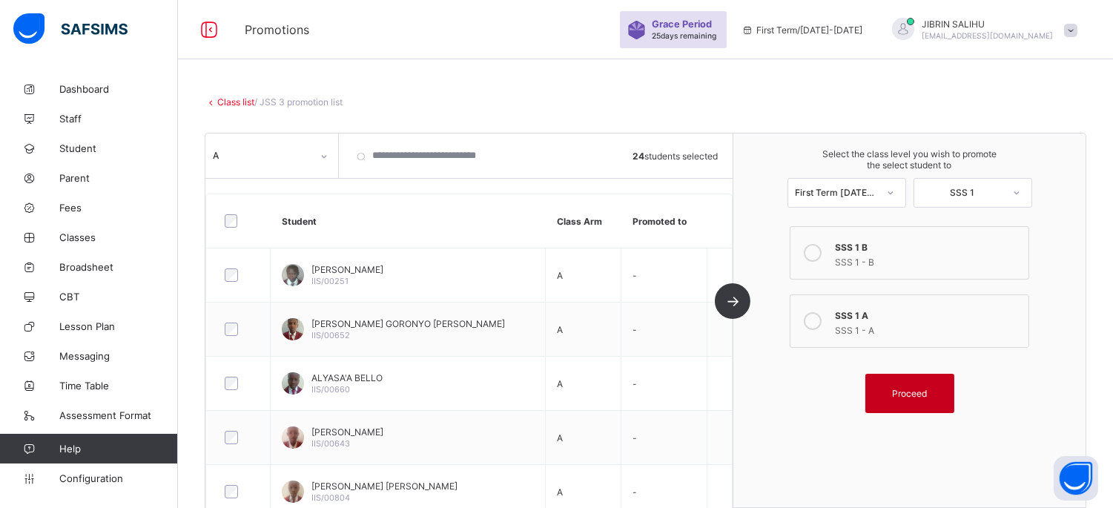
click at [916, 381] on div "Proceed" at bounding box center [910, 393] width 89 height 39
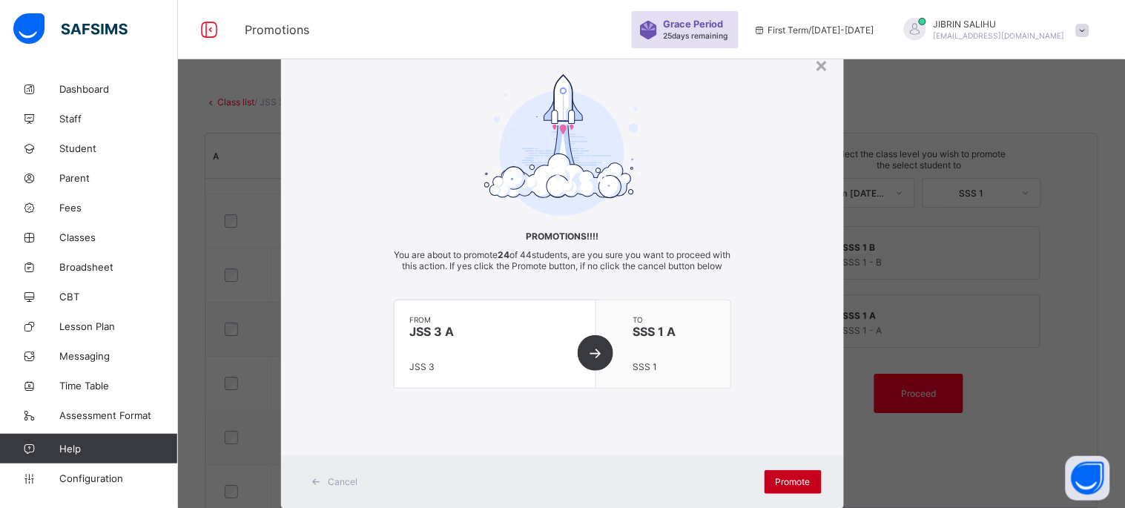
click at [768, 481] on div "Promote" at bounding box center [793, 482] width 57 height 24
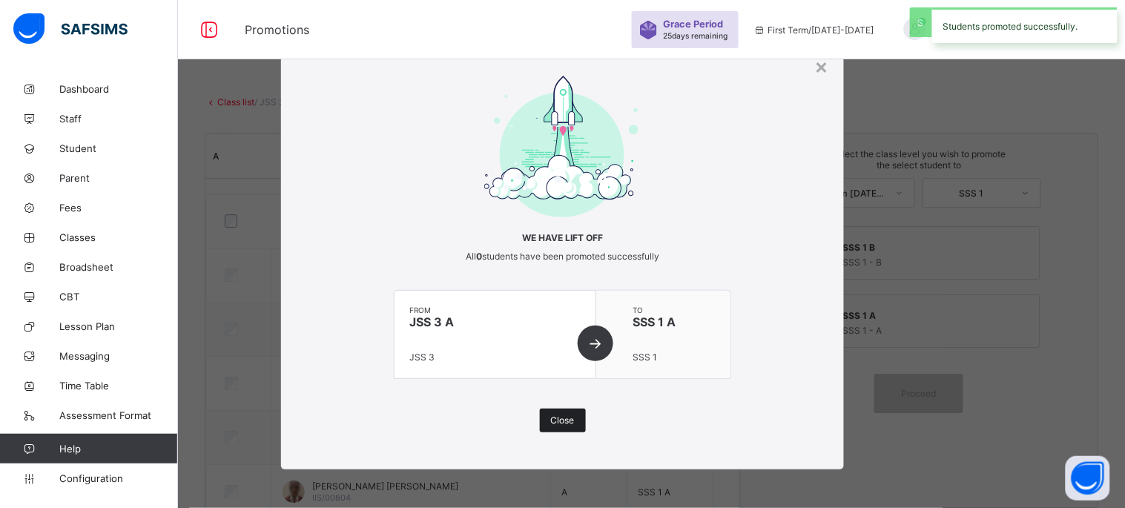
click at [567, 415] on span "Close" at bounding box center [563, 420] width 24 height 11
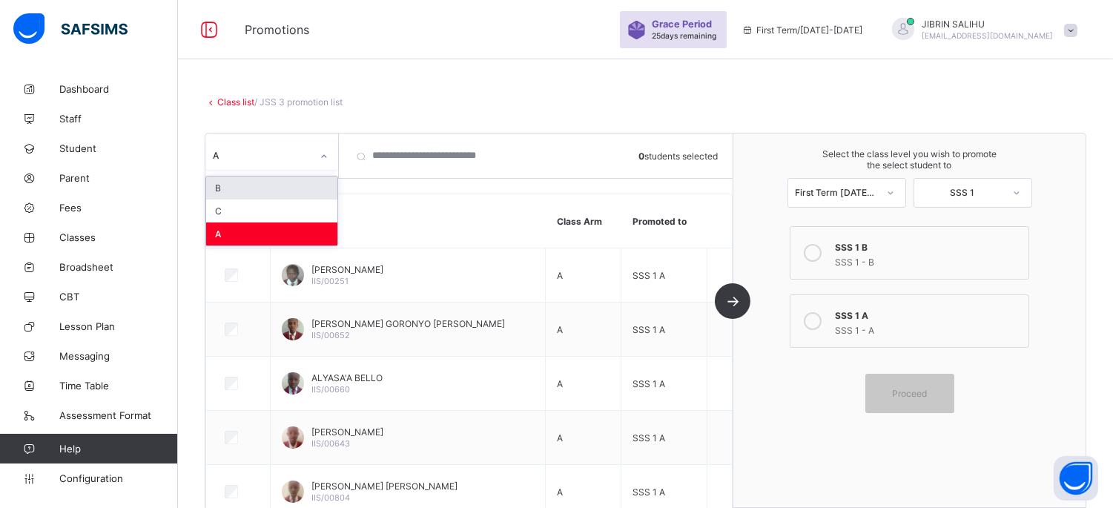
click at [320, 156] on icon at bounding box center [324, 156] width 9 height 15
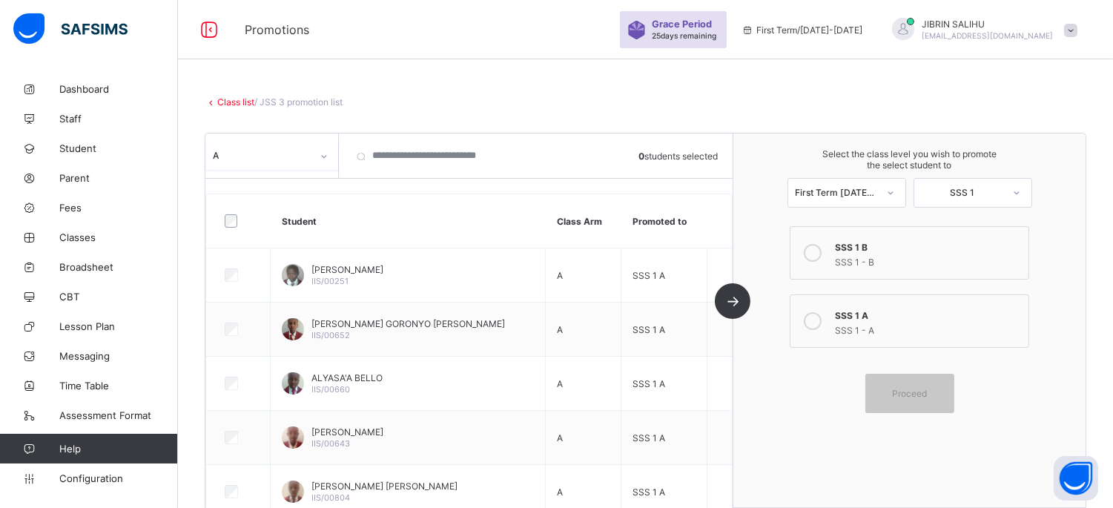
click at [319, 156] on div at bounding box center [324, 157] width 25 height 24
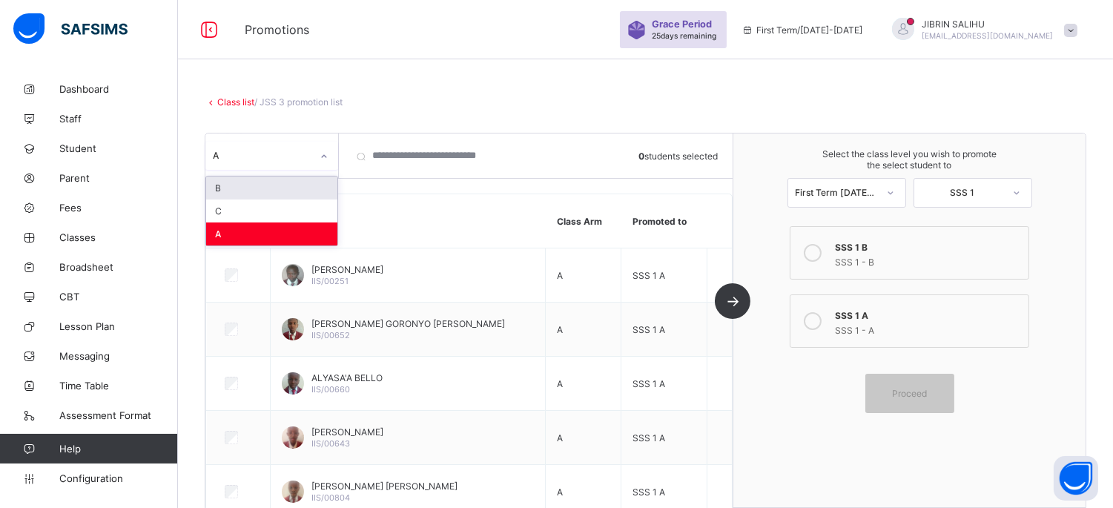
click at [326, 153] on icon at bounding box center [324, 156] width 9 height 15
click at [275, 211] on div "C" at bounding box center [271, 211] width 131 height 23
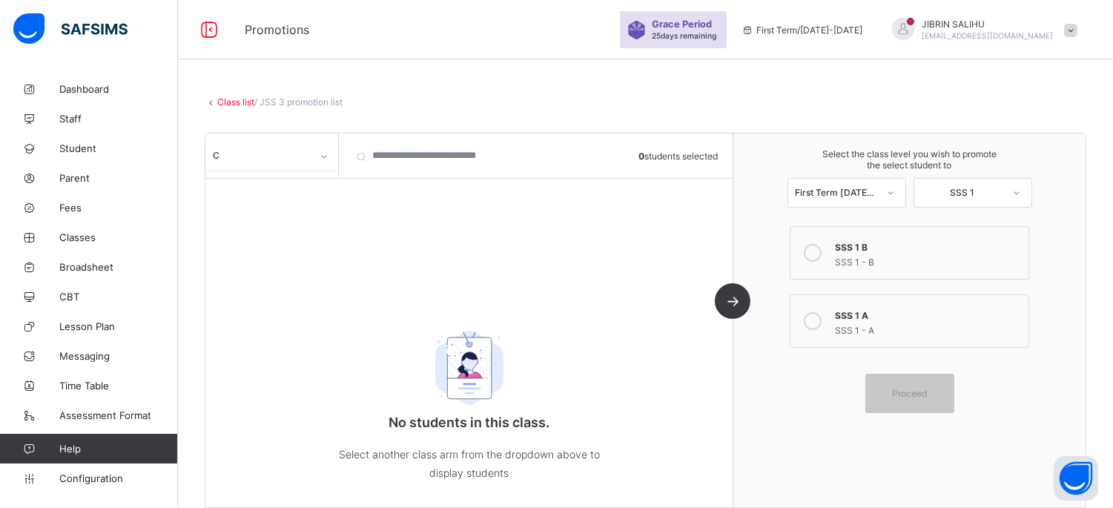
click at [322, 157] on icon at bounding box center [324, 156] width 9 height 15
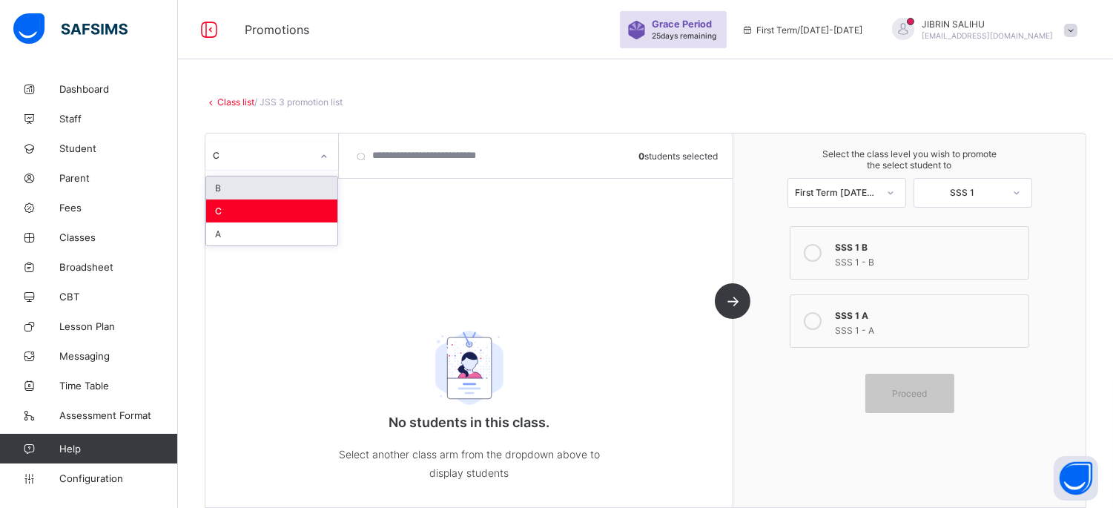
click at [307, 193] on div "B" at bounding box center [271, 188] width 131 height 23
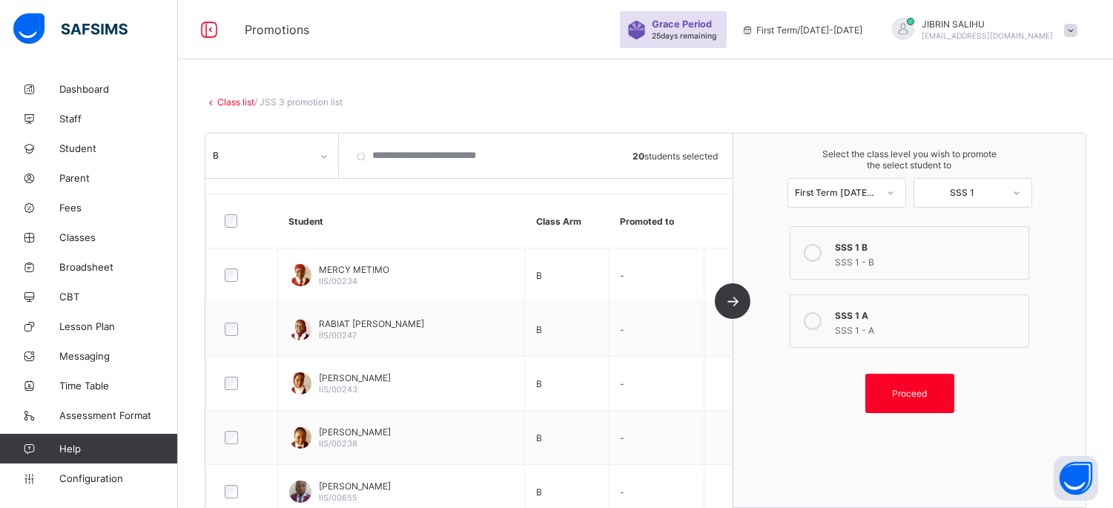
click at [828, 258] on div at bounding box center [813, 253] width 30 height 30
click at [924, 394] on span "Proceed" at bounding box center [909, 393] width 35 height 11
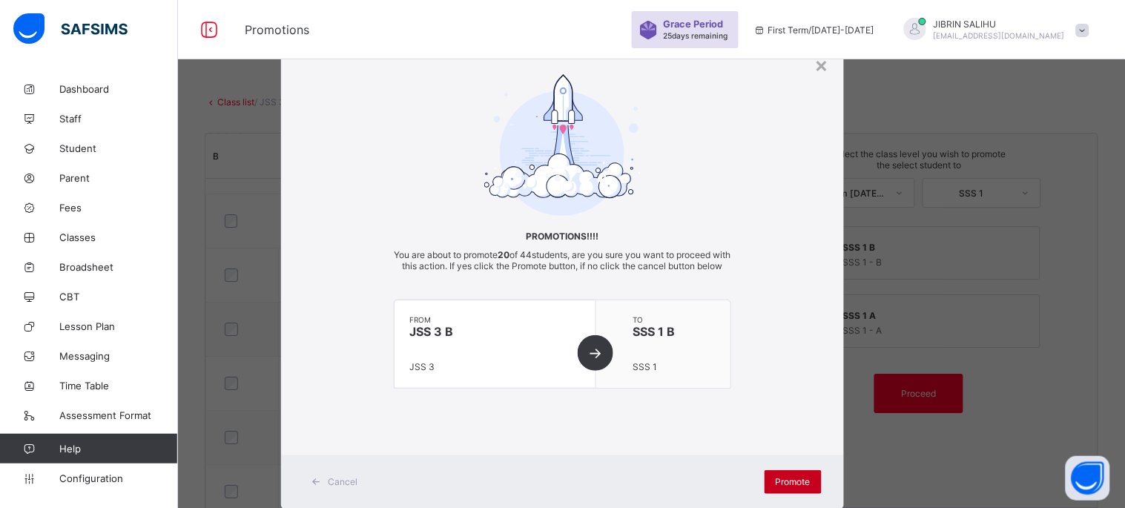
click at [787, 487] on span "Promote" at bounding box center [793, 481] width 35 height 11
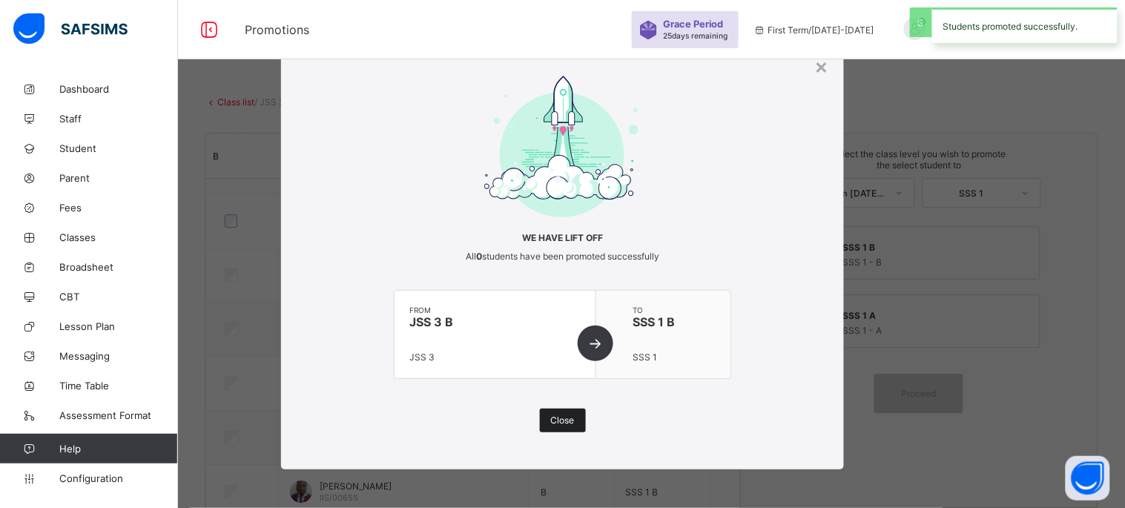
click at [565, 415] on span "Close" at bounding box center [563, 420] width 24 height 11
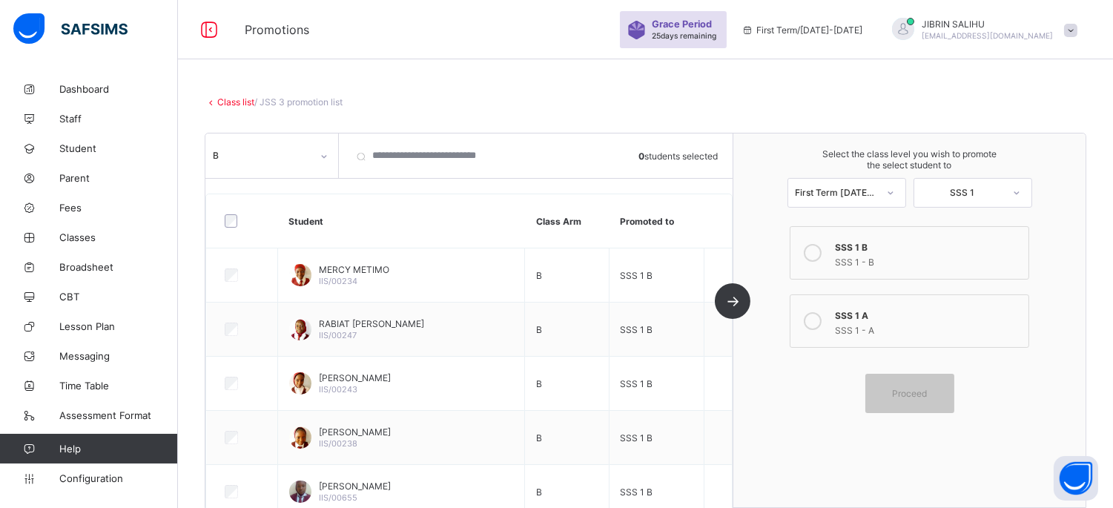
click at [230, 102] on link "Class list" at bounding box center [235, 101] width 37 height 11
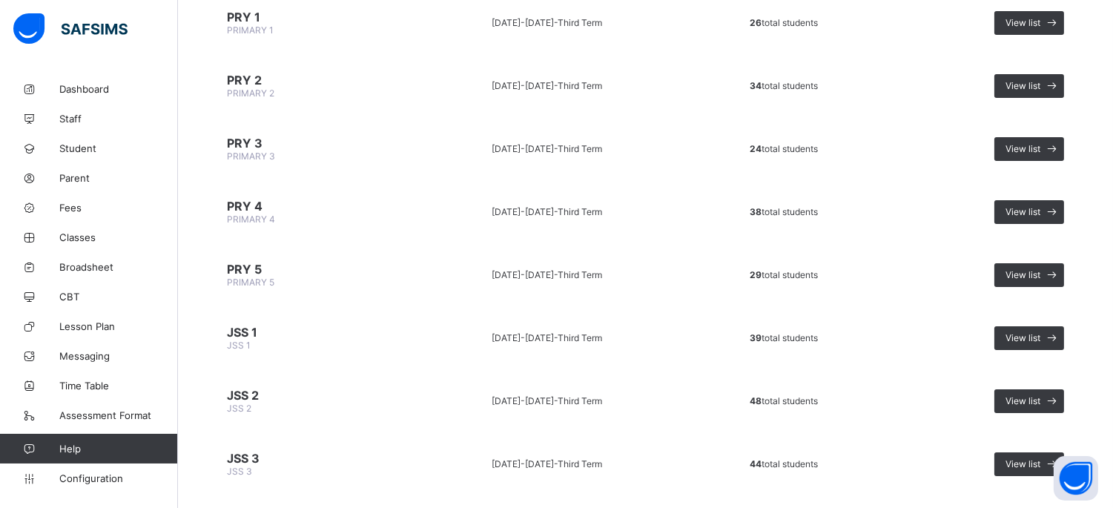
scroll to position [837, 0]
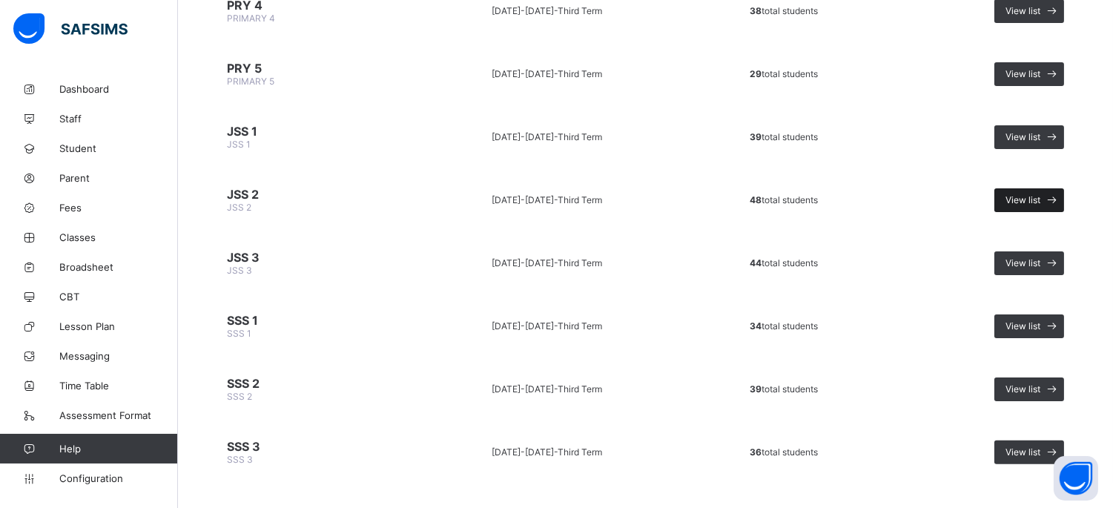
click at [1036, 194] on span "View list" at bounding box center [1023, 199] width 35 height 11
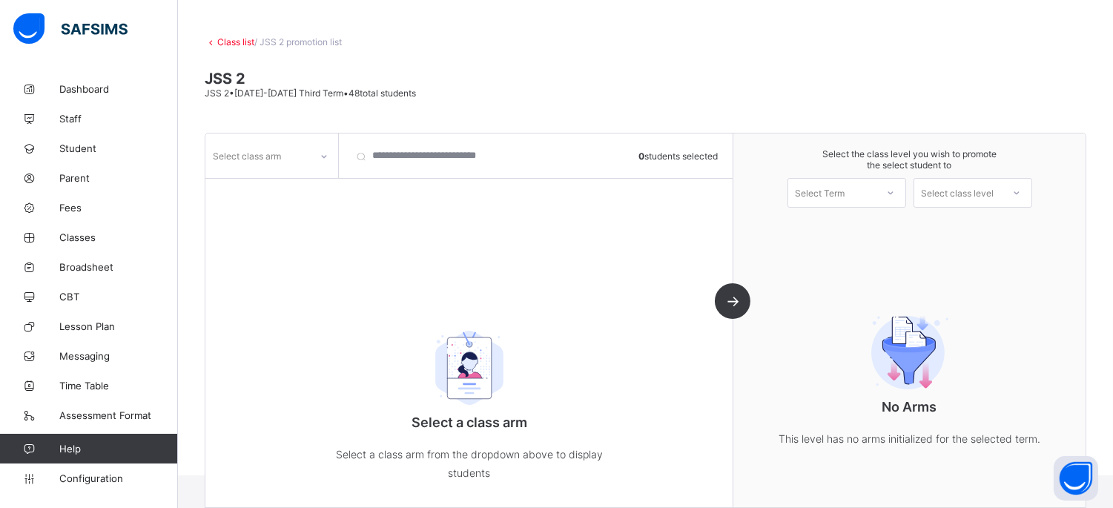
scroll to position [65, 0]
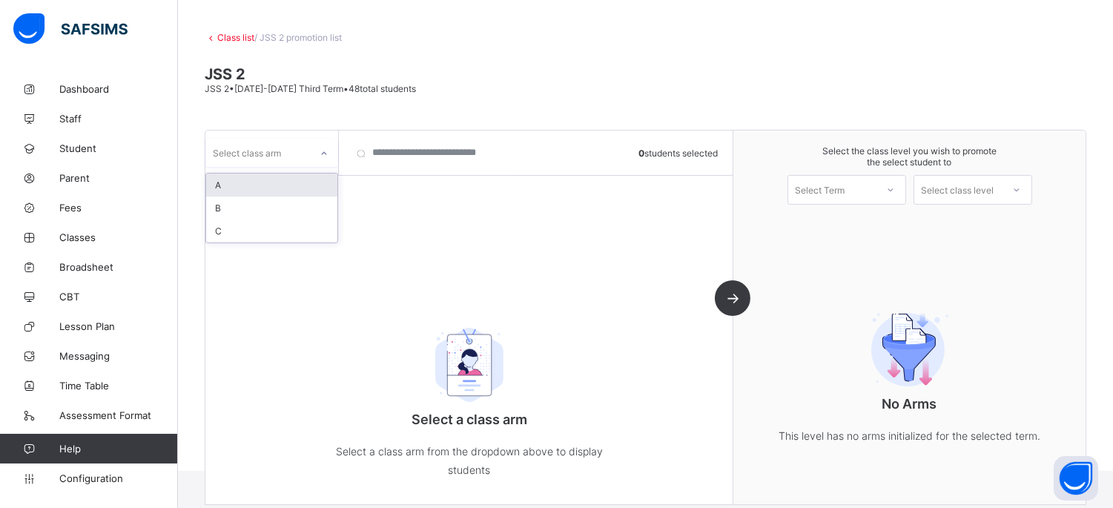
click at [322, 151] on icon at bounding box center [324, 153] width 9 height 15
click at [313, 187] on div "A" at bounding box center [271, 185] width 131 height 23
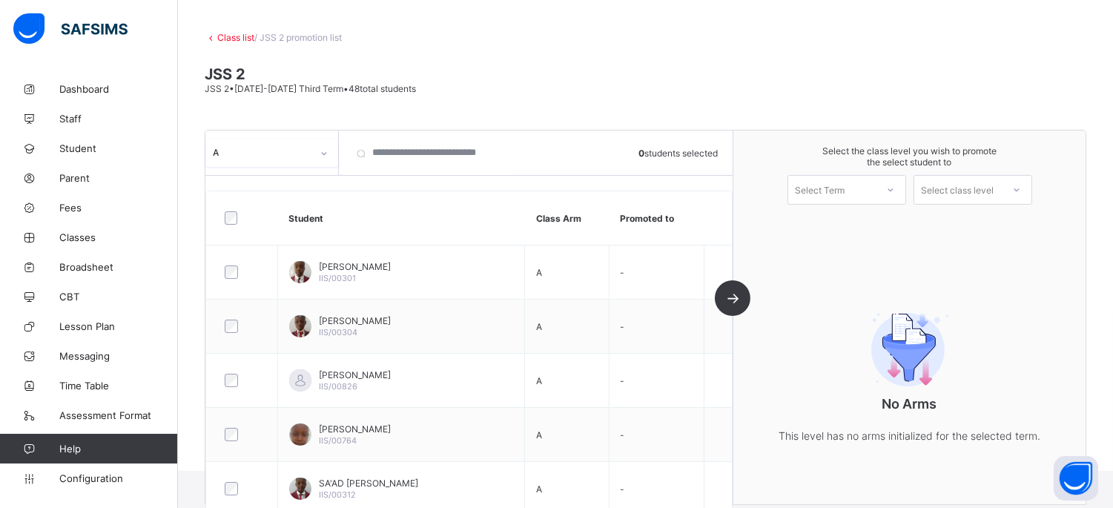
click at [857, 185] on div "Select Term" at bounding box center [833, 190] width 88 height 21
click at [861, 218] on div "First Term [DATE]-[DATE]" at bounding box center [847, 228] width 117 height 34
click at [960, 188] on div "Select class level" at bounding box center [958, 190] width 73 height 30
click at [970, 219] on div "JSS 3" at bounding box center [973, 223] width 117 height 24
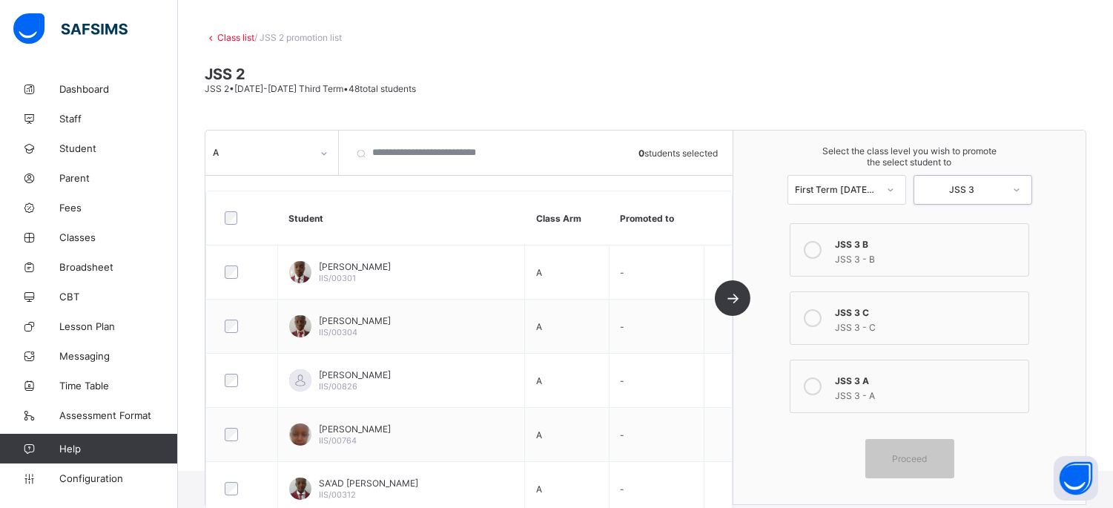
click at [909, 375] on div "JSS 3 A" at bounding box center [927, 379] width 185 height 15
click at [921, 453] on span "Proceed" at bounding box center [909, 458] width 35 height 11
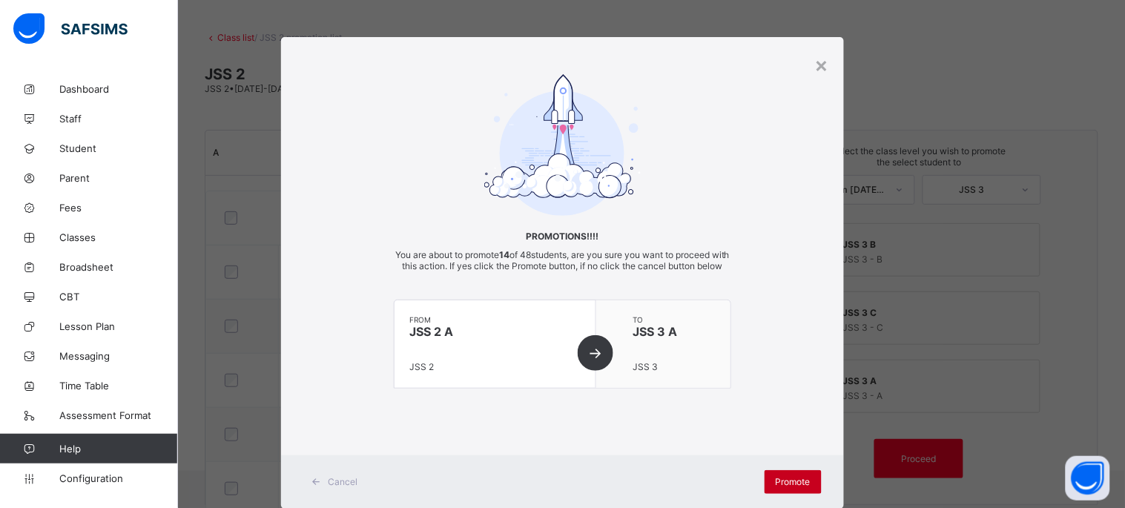
click at [783, 487] on span "Promote" at bounding box center [793, 481] width 35 height 11
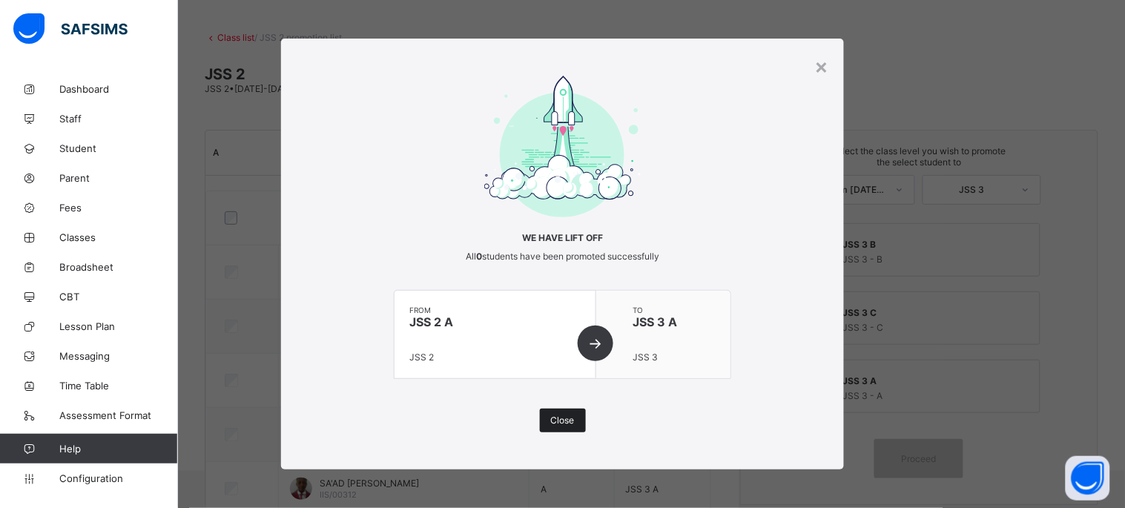
click at [564, 424] on span "Close" at bounding box center [563, 420] width 24 height 11
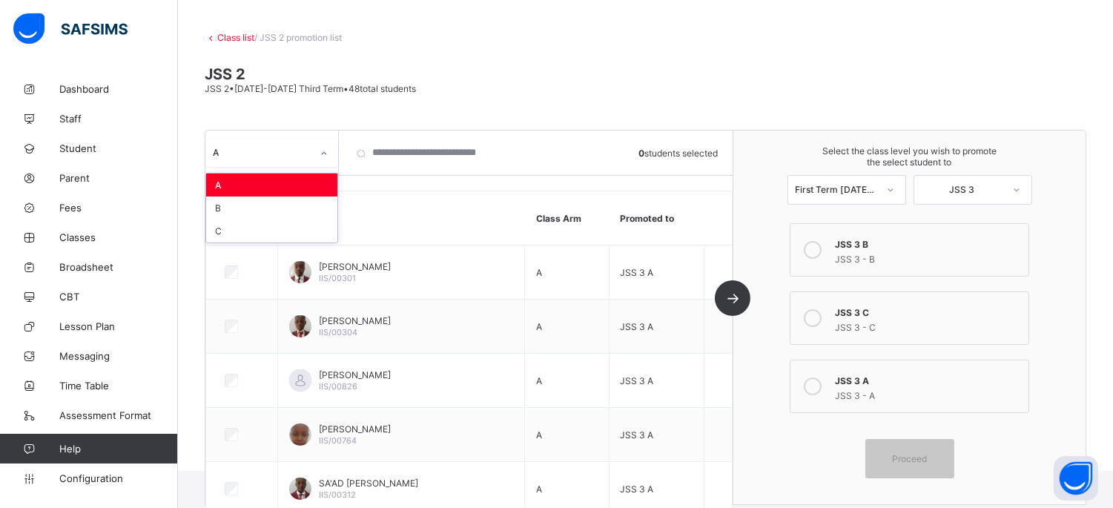
click at [324, 154] on icon at bounding box center [324, 153] width 9 height 15
click at [309, 203] on div "B" at bounding box center [271, 208] width 131 height 23
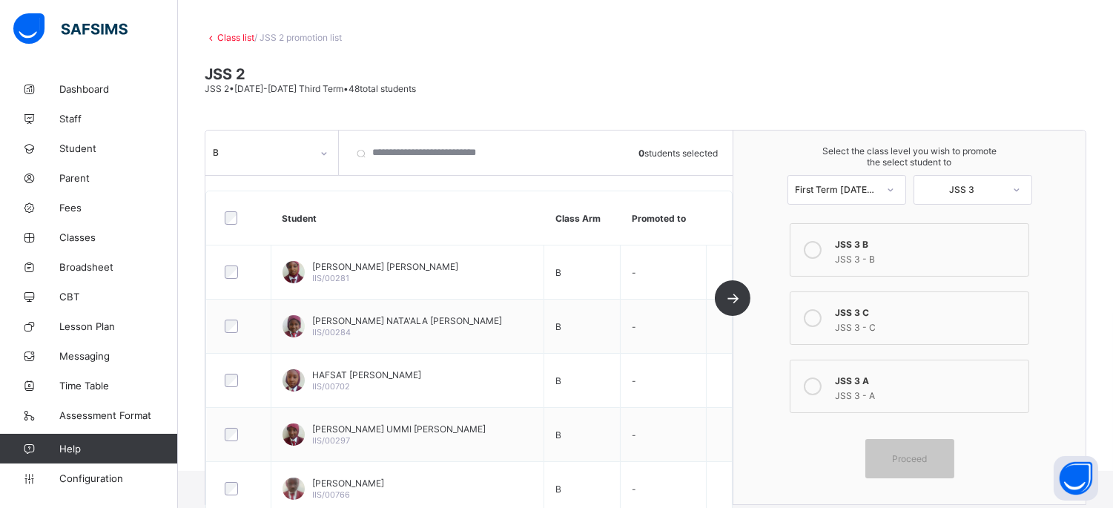
click at [836, 245] on label "JSS 3 B JSS 3 - B" at bounding box center [909, 249] width 239 height 53
click at [928, 446] on div "Proceed" at bounding box center [910, 458] width 89 height 39
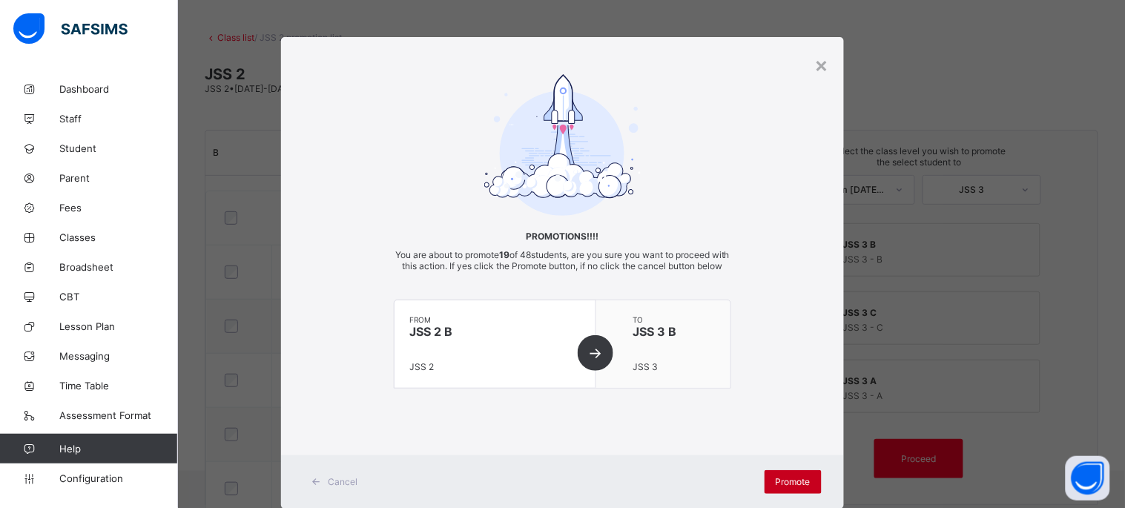
click at [794, 487] on span "Promote" at bounding box center [793, 481] width 35 height 11
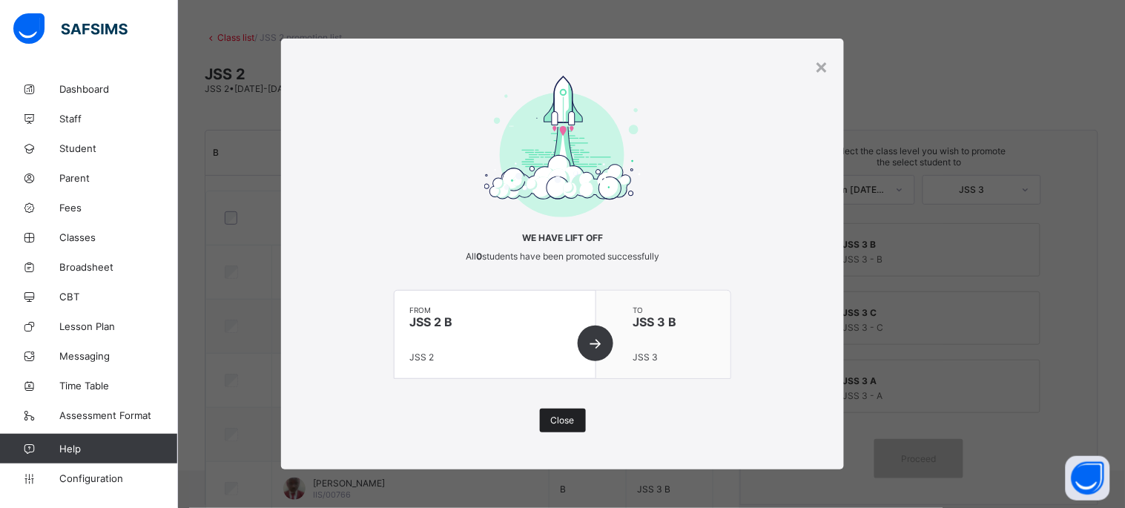
click at [562, 423] on span "Close" at bounding box center [563, 420] width 24 height 11
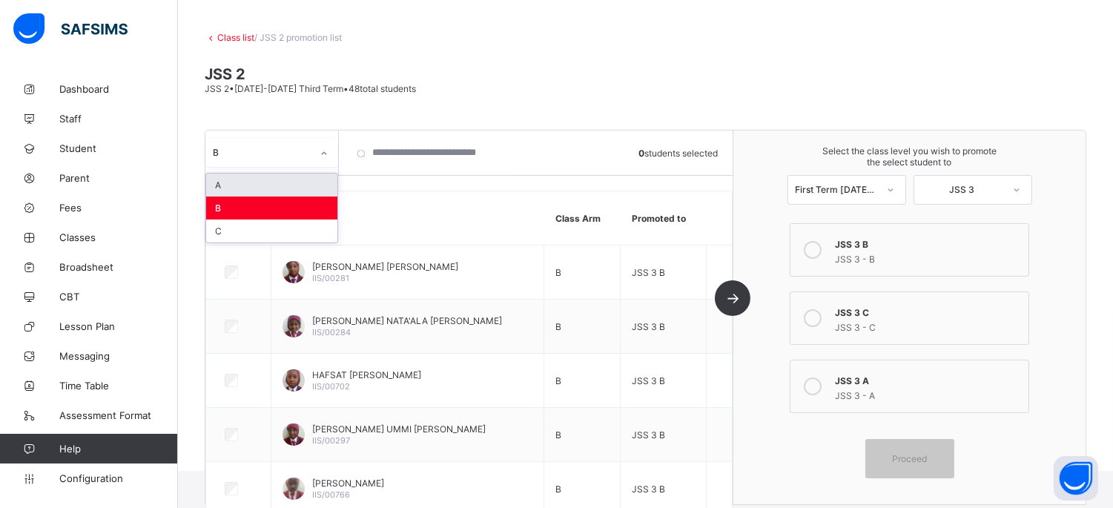
click at [322, 149] on icon at bounding box center [324, 153] width 9 height 15
click at [313, 221] on div "C" at bounding box center [271, 231] width 131 height 23
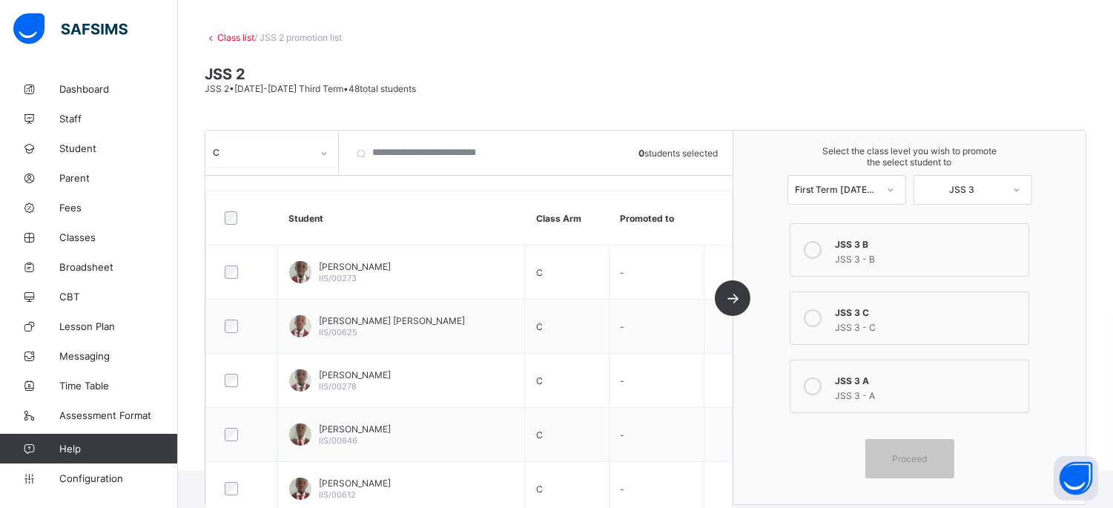
click at [920, 318] on div "JSS 3 - C" at bounding box center [927, 325] width 185 height 15
drag, startPoint x: 939, startPoint y: 447, endPoint x: 938, endPoint y: 429, distance: 17.9
click at [940, 441] on div "Proceed" at bounding box center [910, 458] width 89 height 39
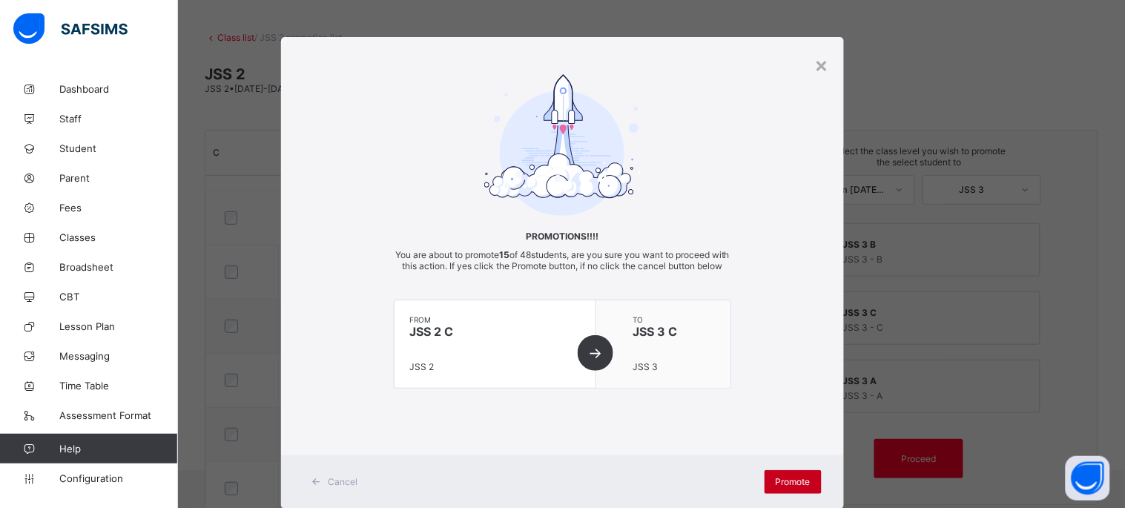
click at [777, 487] on span "Promote" at bounding box center [793, 481] width 35 height 11
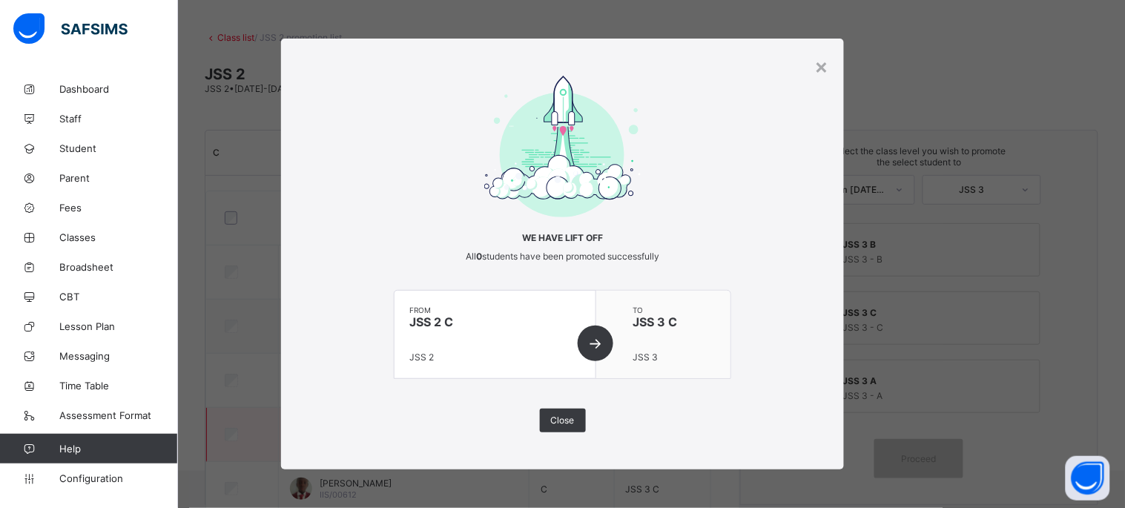
click at [560, 420] on span "Close" at bounding box center [563, 420] width 24 height 11
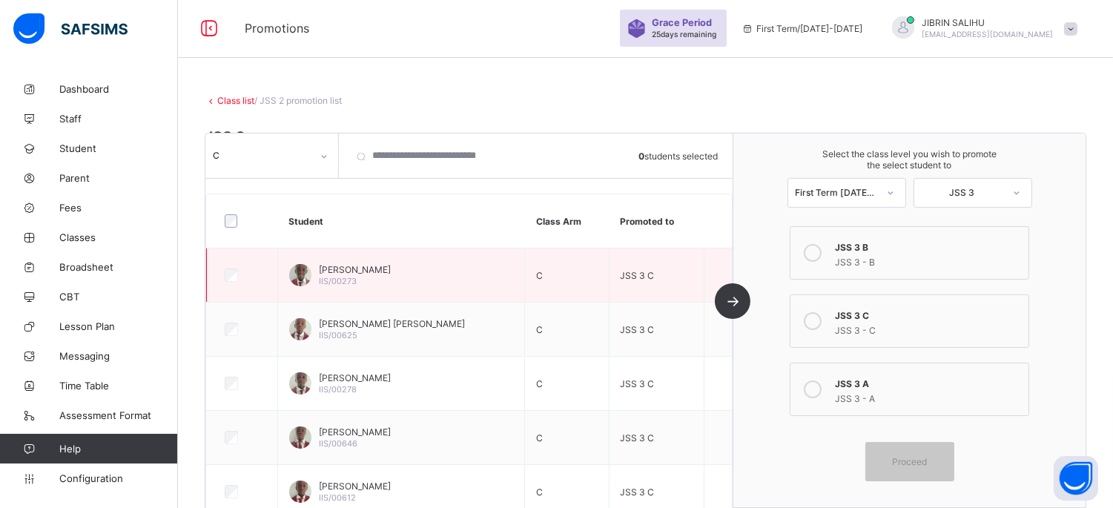
scroll to position [0, 0]
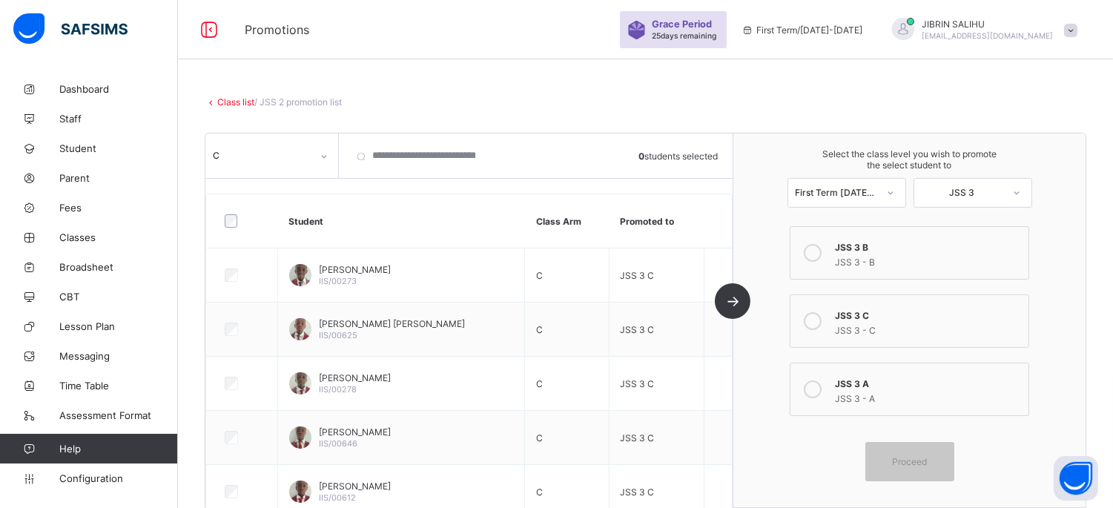
click at [228, 102] on link "Class list" at bounding box center [235, 101] width 37 height 11
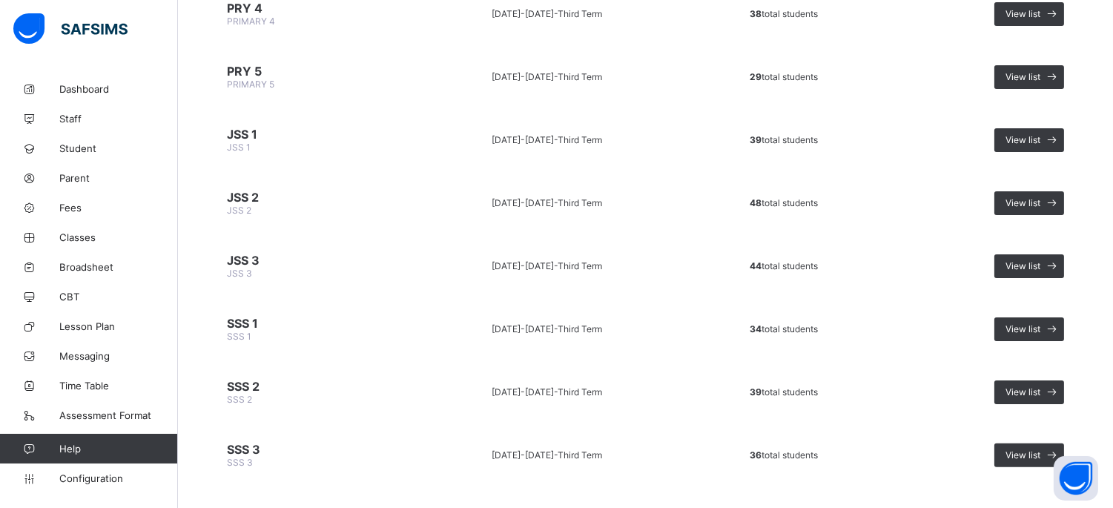
scroll to position [837, 0]
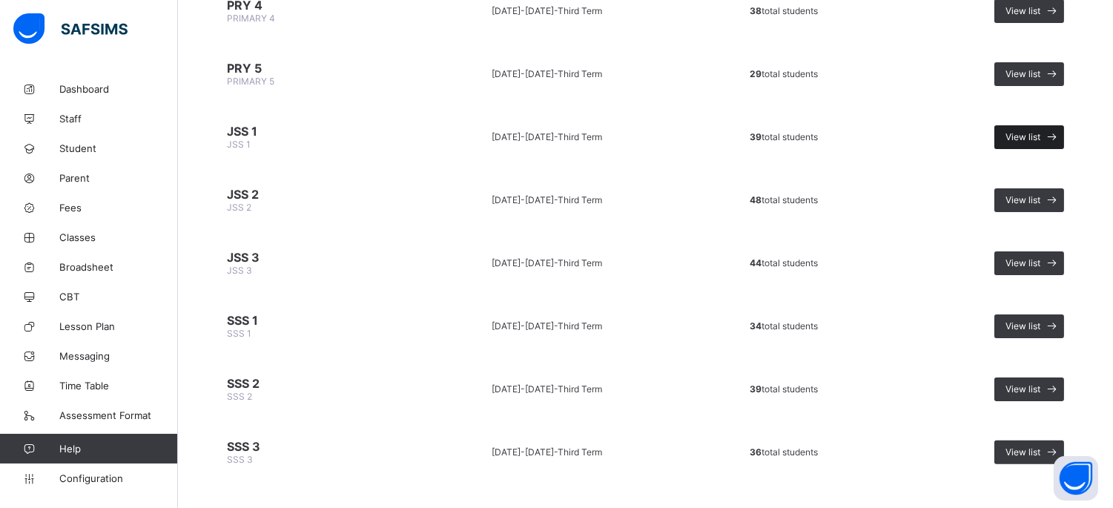
click at [1040, 131] on span "View list" at bounding box center [1023, 136] width 35 height 11
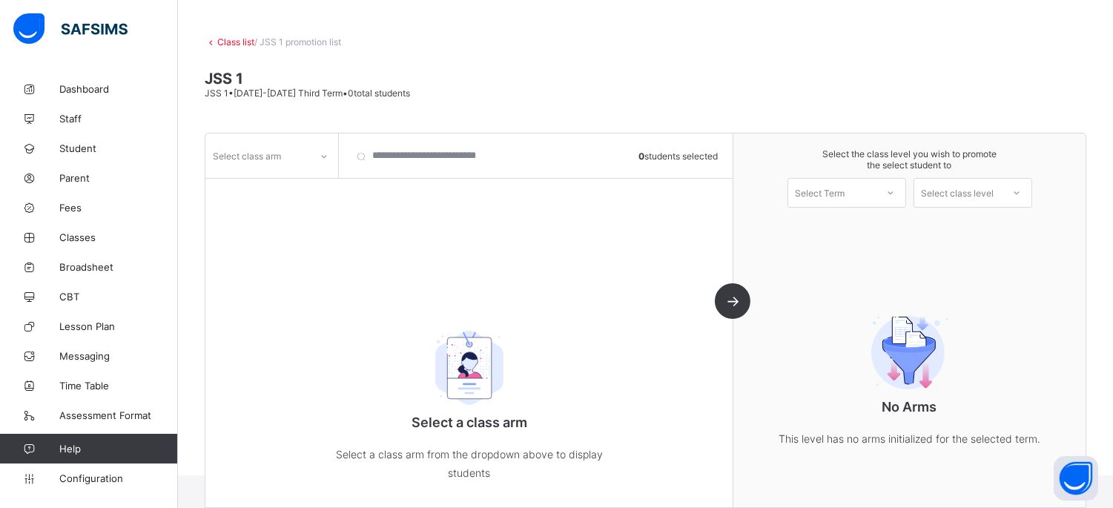
scroll to position [65, 0]
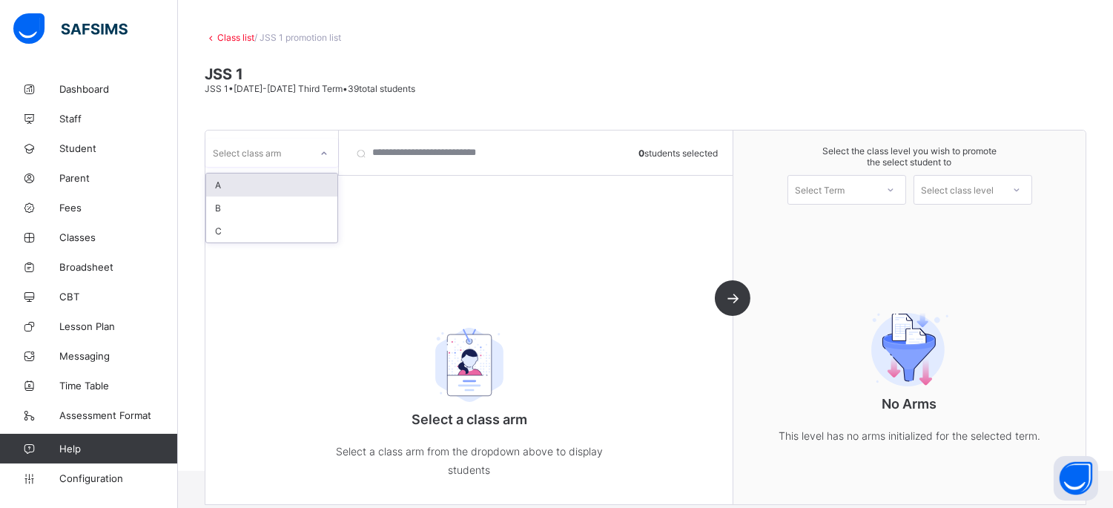
click at [317, 151] on div at bounding box center [324, 154] width 25 height 24
click at [306, 180] on div "A" at bounding box center [271, 185] width 131 height 23
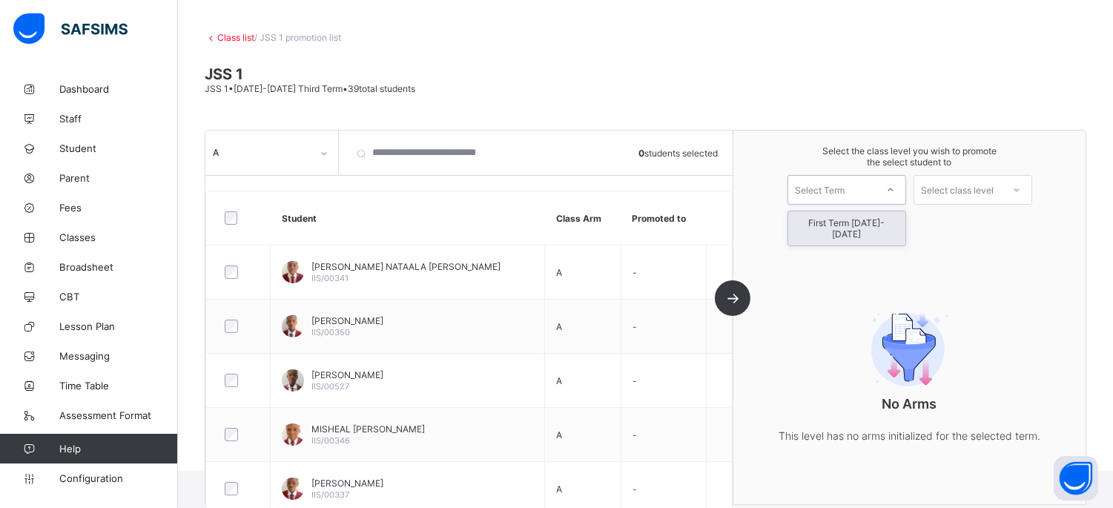
click at [892, 187] on div at bounding box center [891, 189] width 27 height 25
click at [891, 224] on div "First Term [DATE]-[DATE]" at bounding box center [847, 228] width 117 height 34
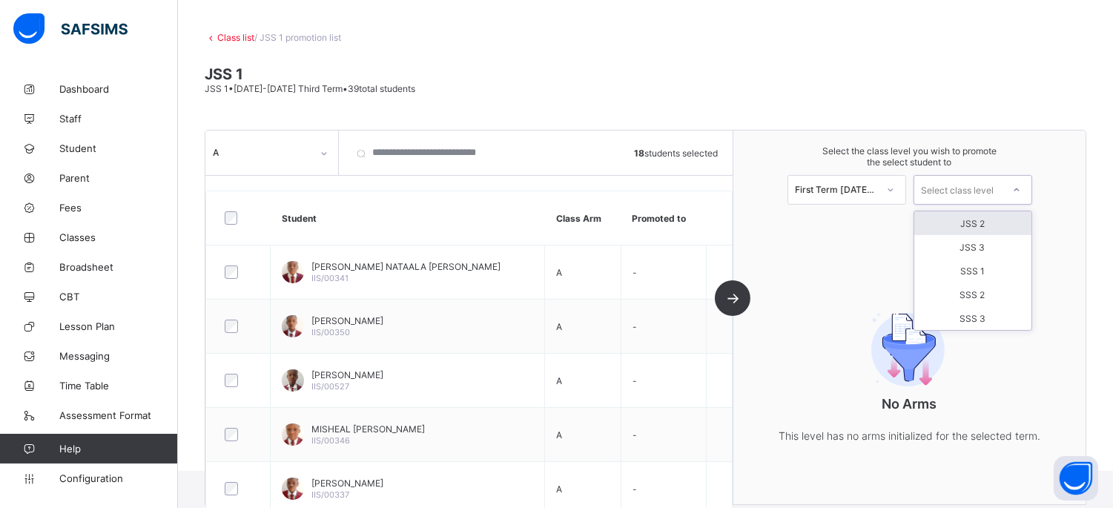
click at [968, 182] on div "Select class level" at bounding box center [958, 190] width 73 height 30
click at [970, 219] on div "JSS 2" at bounding box center [973, 223] width 117 height 24
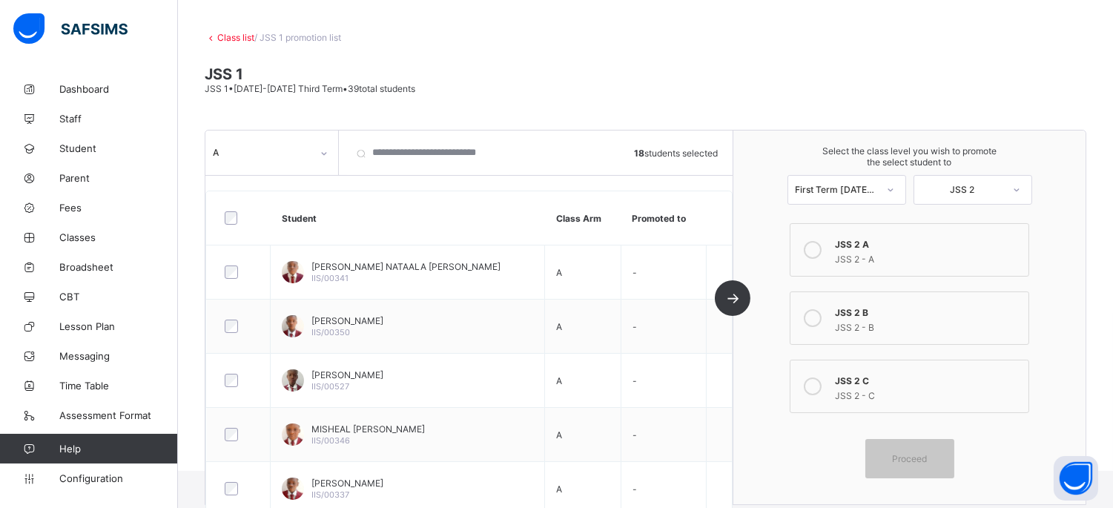
click at [855, 250] on div "JSS 2 - A" at bounding box center [927, 257] width 185 height 15
click at [909, 445] on div "Proceed" at bounding box center [910, 458] width 89 height 39
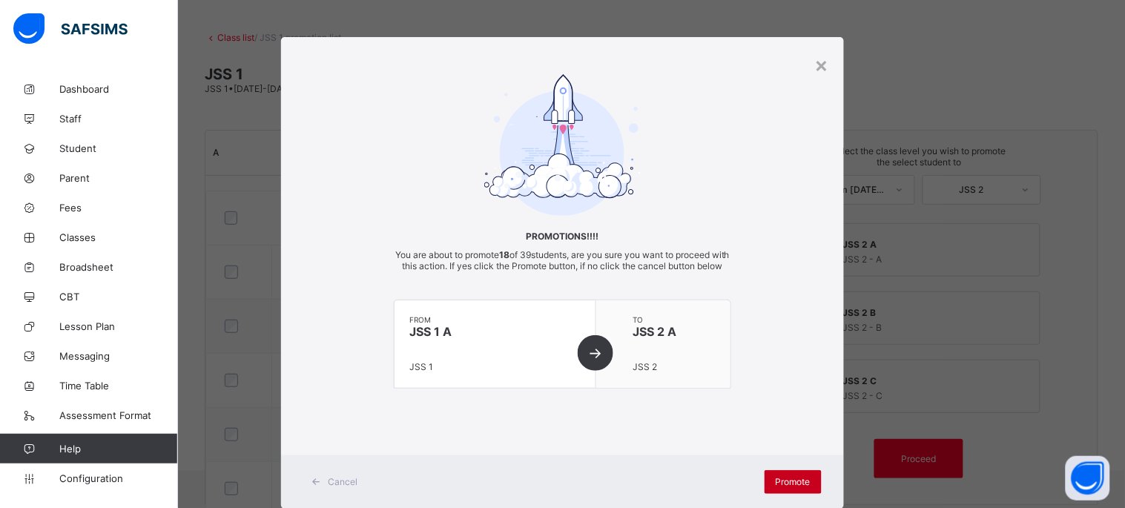
click at [788, 487] on span "Promote" at bounding box center [793, 481] width 35 height 11
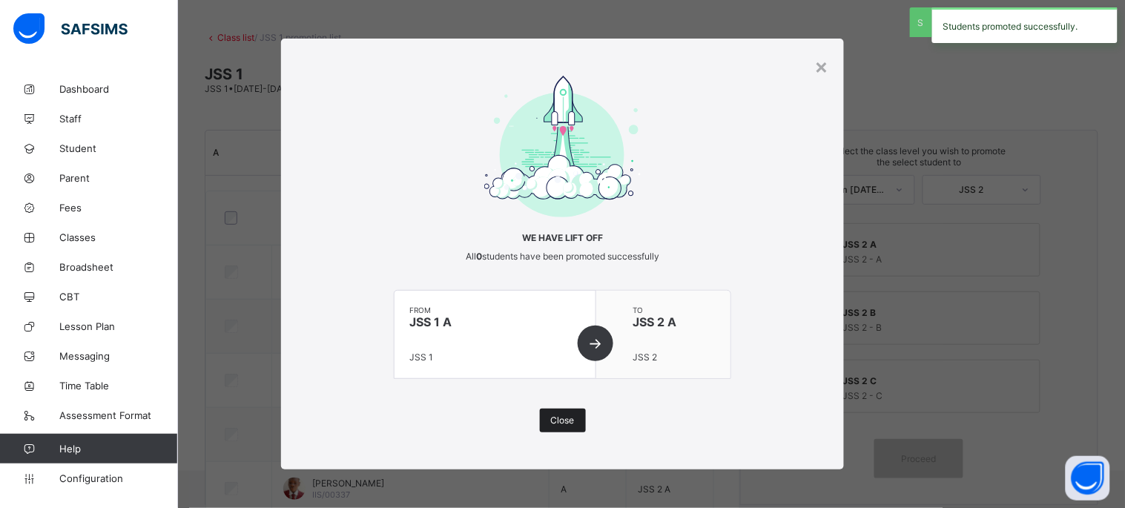
click at [567, 418] on span "Close" at bounding box center [563, 420] width 24 height 11
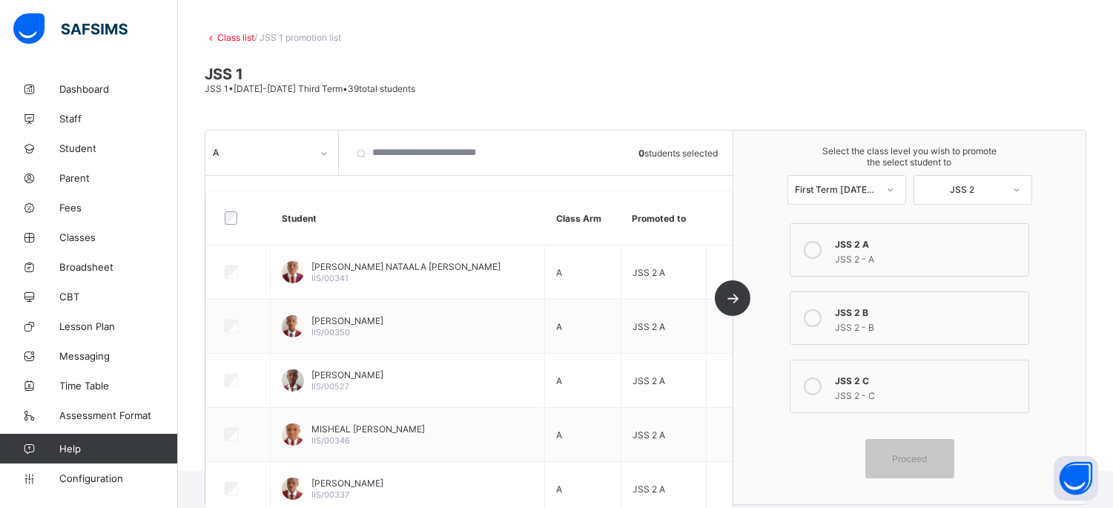
click at [315, 147] on div at bounding box center [324, 154] width 25 height 24
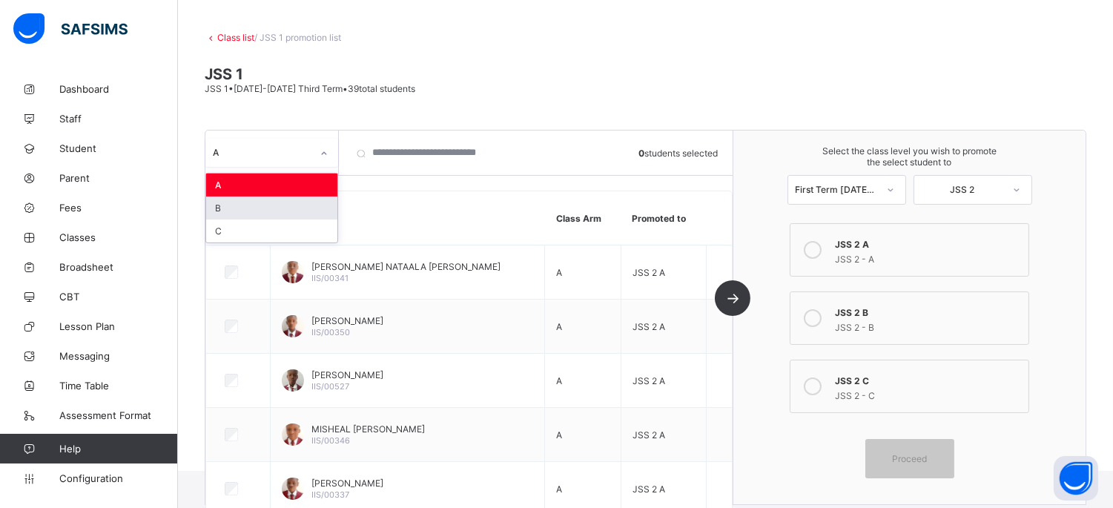
click at [292, 213] on div "B" at bounding box center [271, 208] width 131 height 23
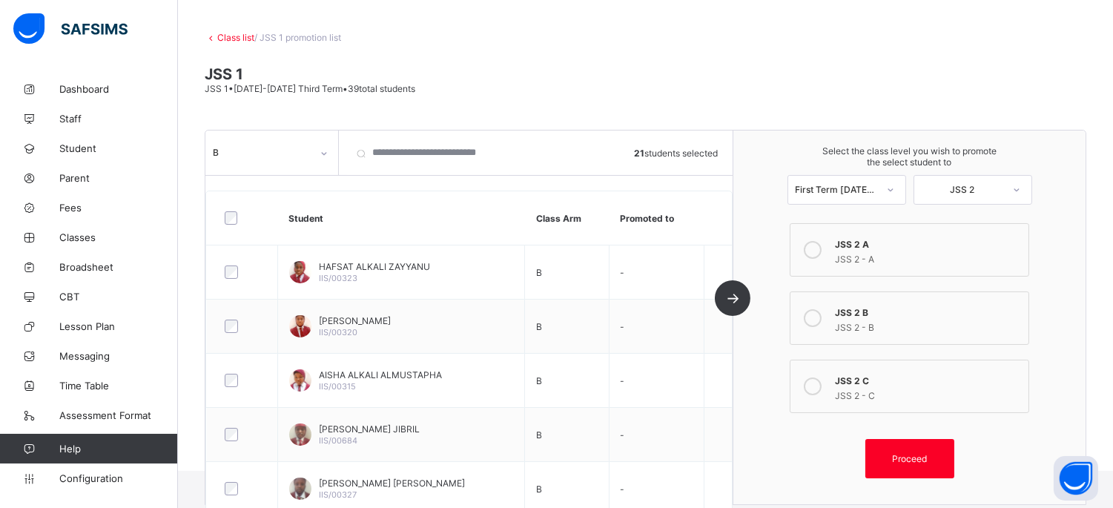
click at [880, 306] on div "JSS 2 B" at bounding box center [927, 310] width 185 height 15
click at [910, 447] on div "Proceed" at bounding box center [910, 458] width 89 height 39
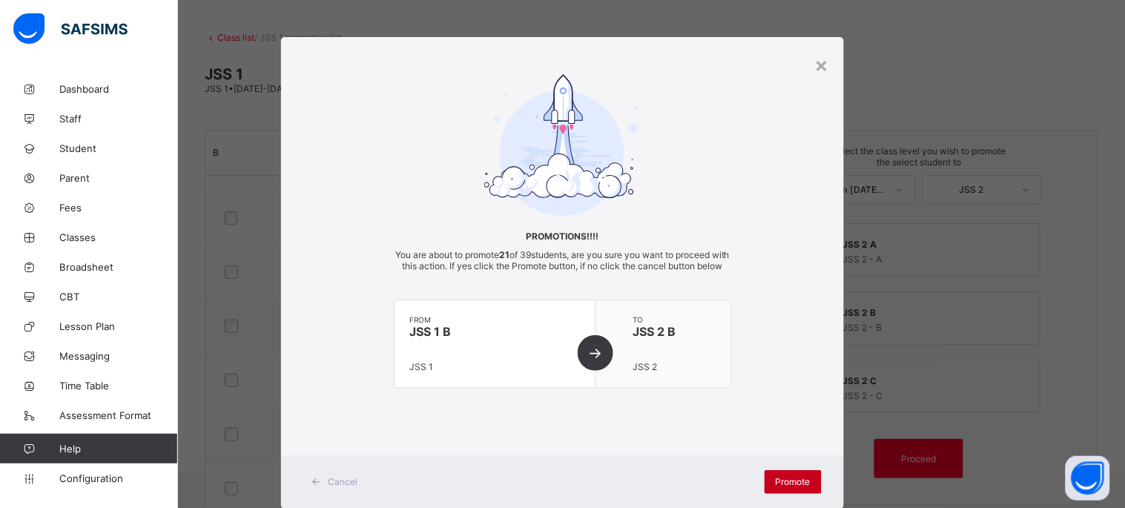
click at [795, 487] on span "Promote" at bounding box center [793, 481] width 35 height 11
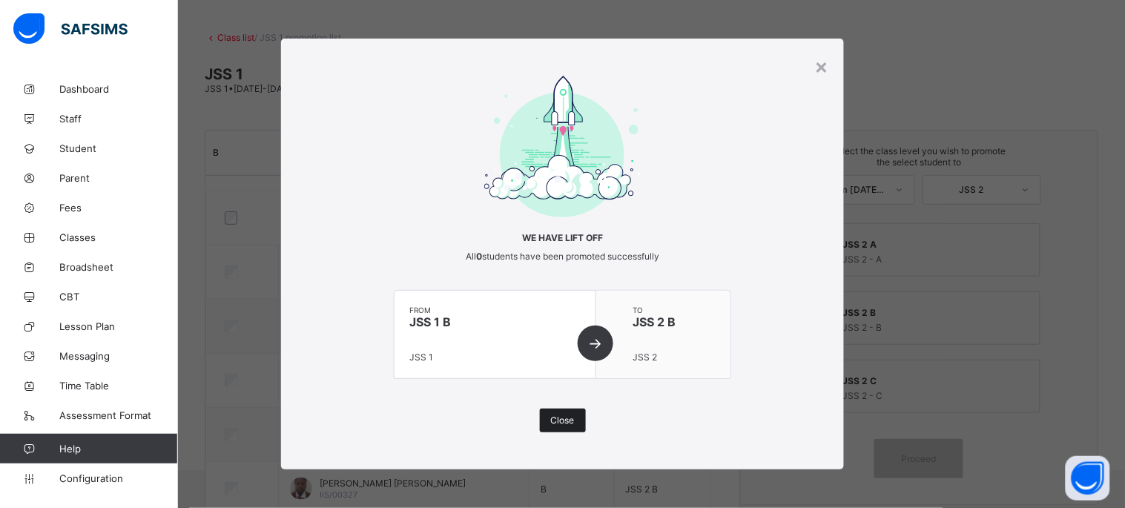
click at [566, 419] on span "Close" at bounding box center [563, 420] width 24 height 11
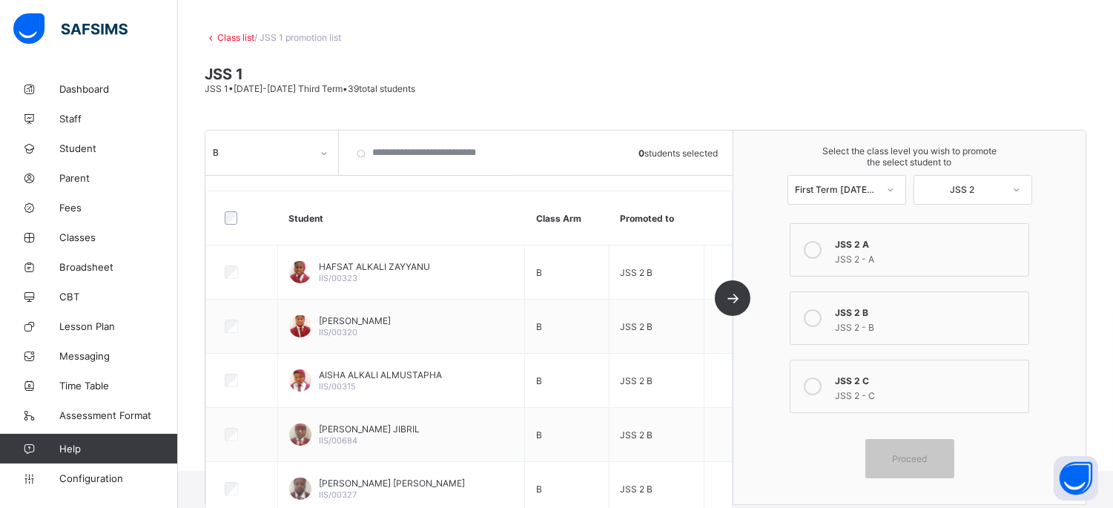
click at [323, 146] on icon at bounding box center [324, 153] width 9 height 15
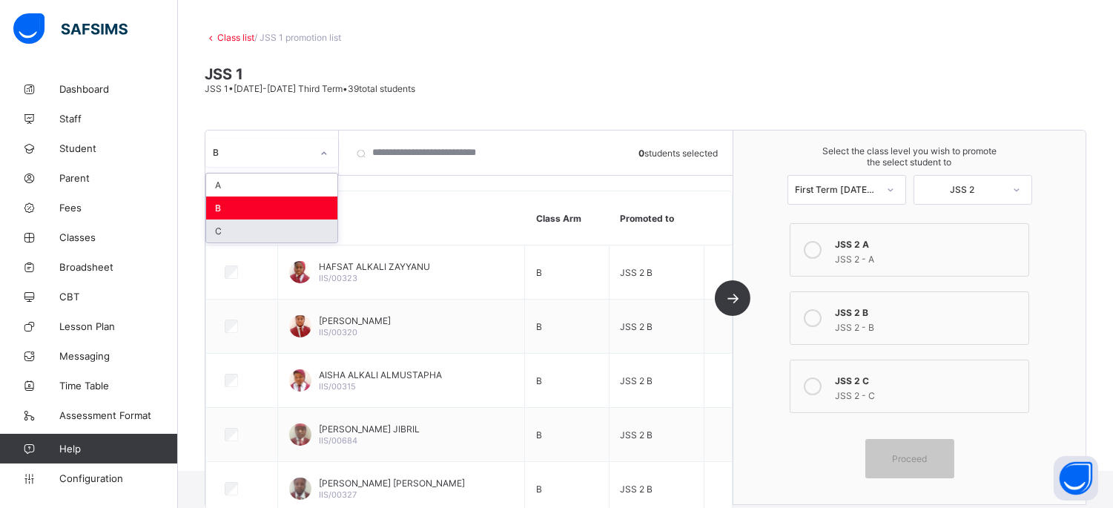
click at [304, 231] on div "C" at bounding box center [271, 231] width 131 height 23
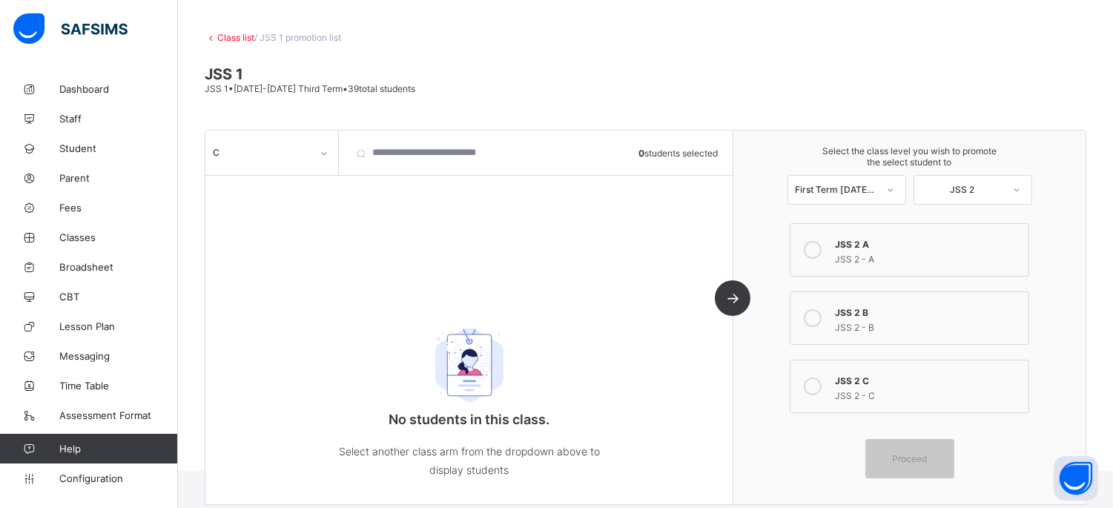
click at [218, 38] on link "Class list" at bounding box center [235, 37] width 37 height 11
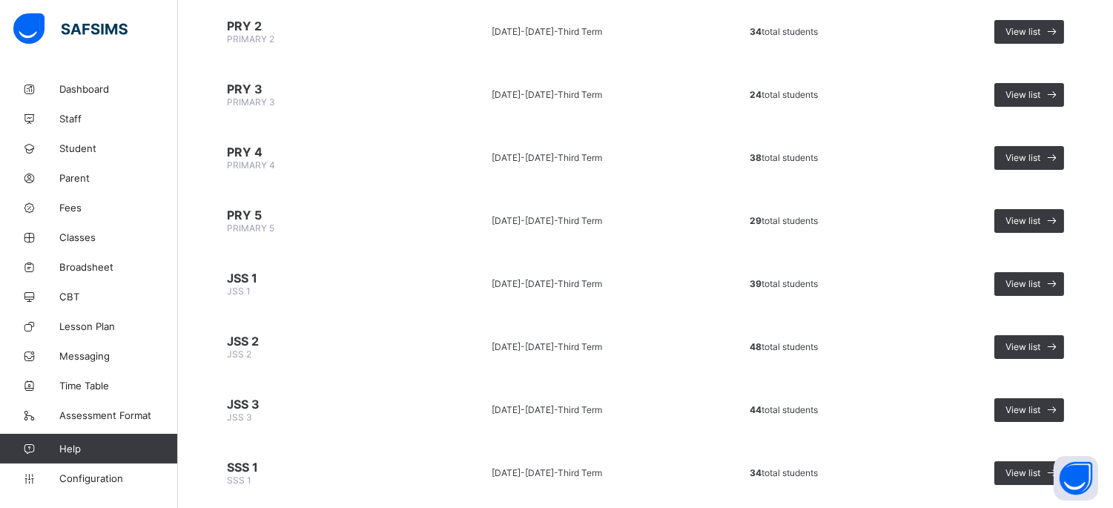
scroll to position [672, 0]
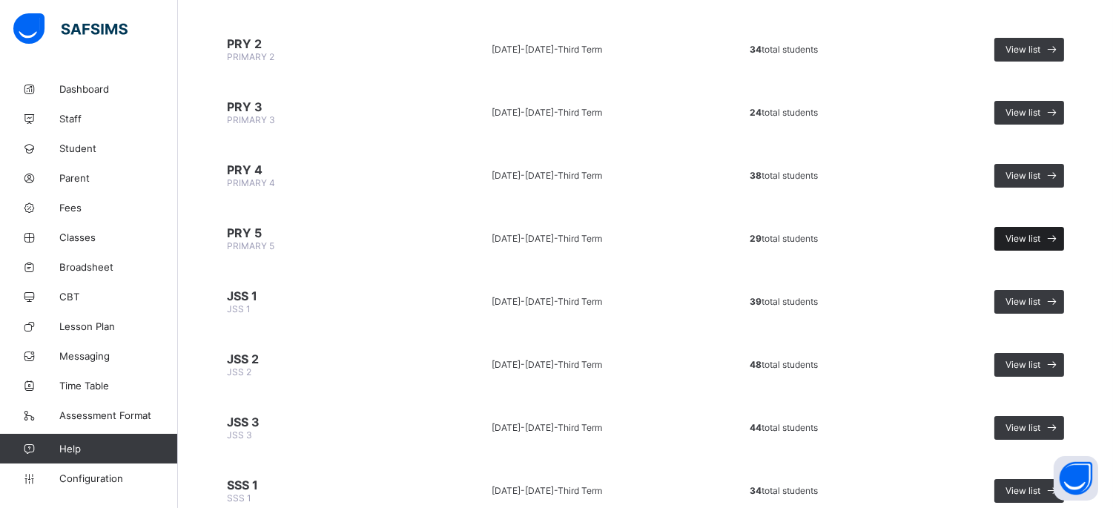
click at [1033, 233] on span "View list" at bounding box center [1023, 238] width 35 height 11
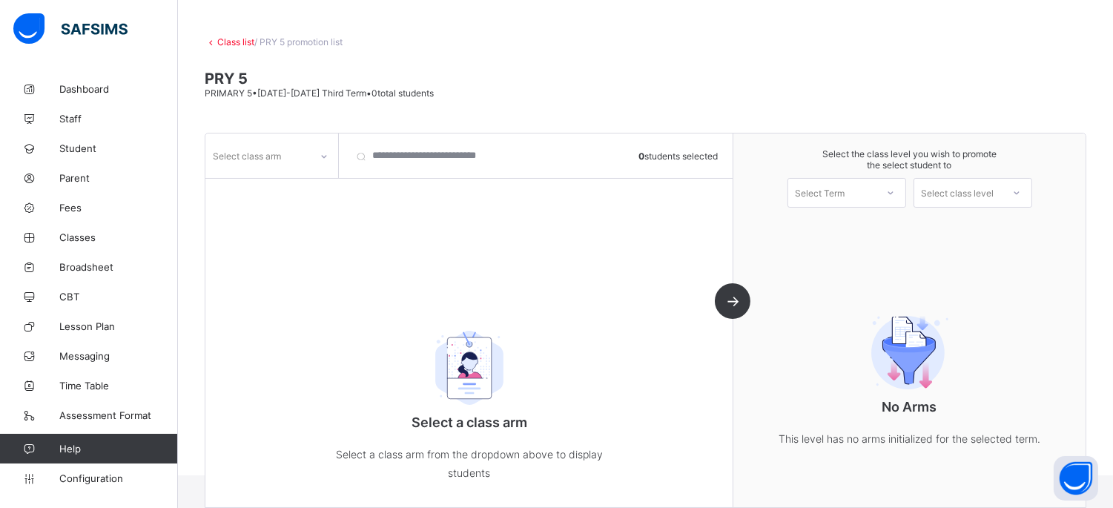
scroll to position [65, 0]
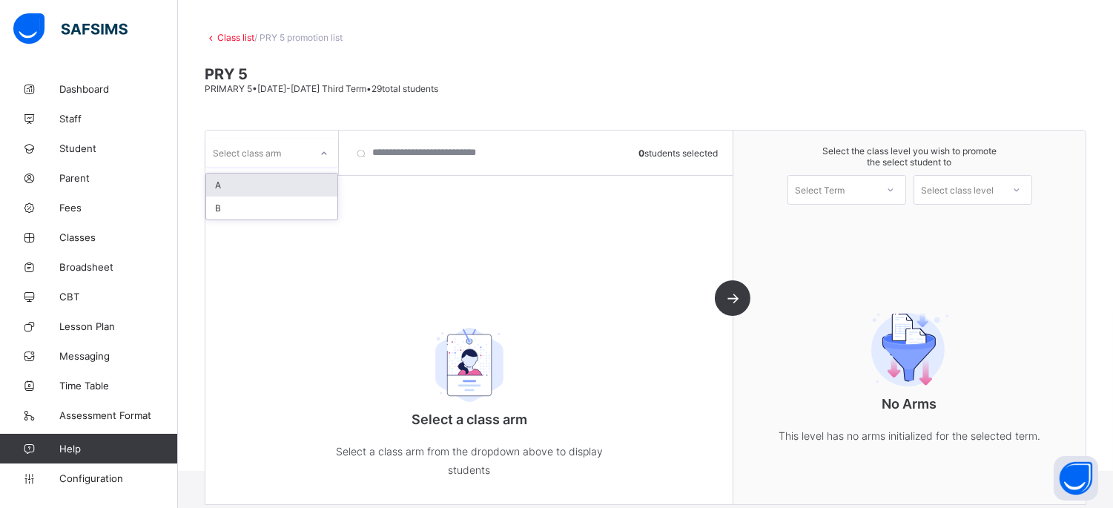
click at [314, 147] on div at bounding box center [324, 154] width 25 height 24
click at [305, 183] on div "A" at bounding box center [271, 185] width 131 height 23
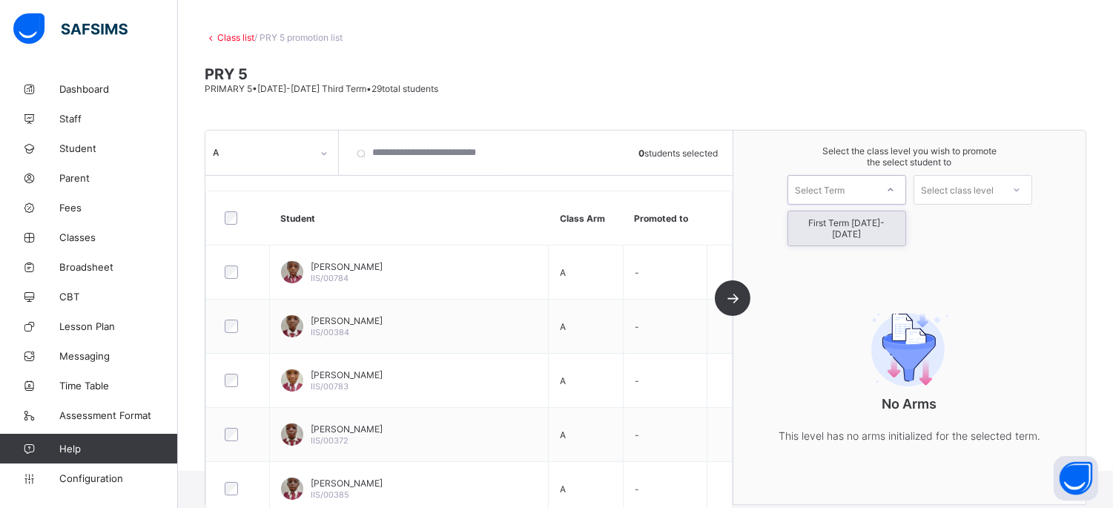
click at [876, 182] on div "Select Term" at bounding box center [833, 190] width 88 height 21
drag, startPoint x: 883, startPoint y: 220, endPoint x: 910, endPoint y: 219, distance: 27.5
click at [883, 221] on div "First Term [DATE]-[DATE]" at bounding box center [847, 228] width 117 height 34
click at [955, 190] on div "Select class level" at bounding box center [958, 190] width 73 height 30
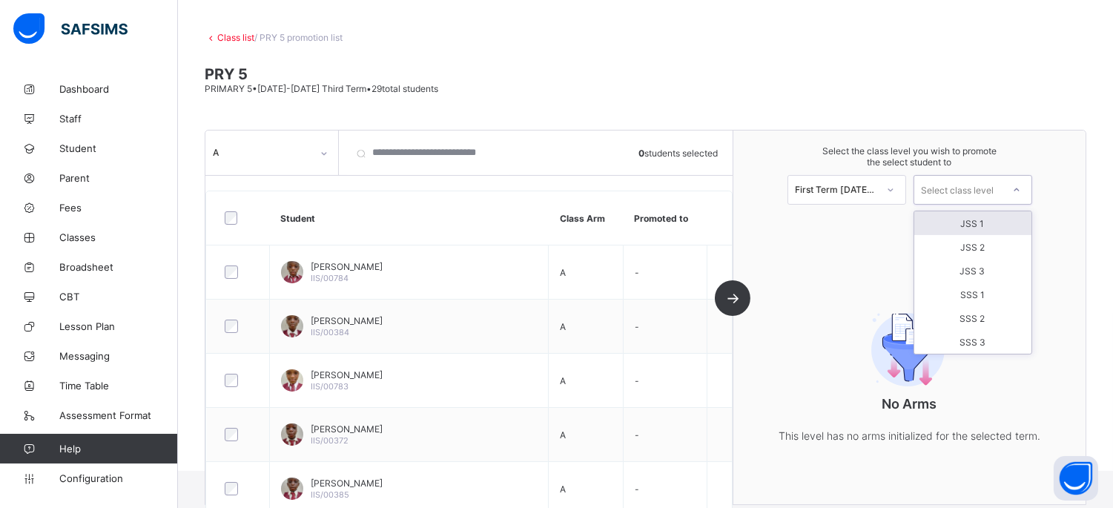
click at [975, 223] on div "JSS 1" at bounding box center [973, 223] width 117 height 24
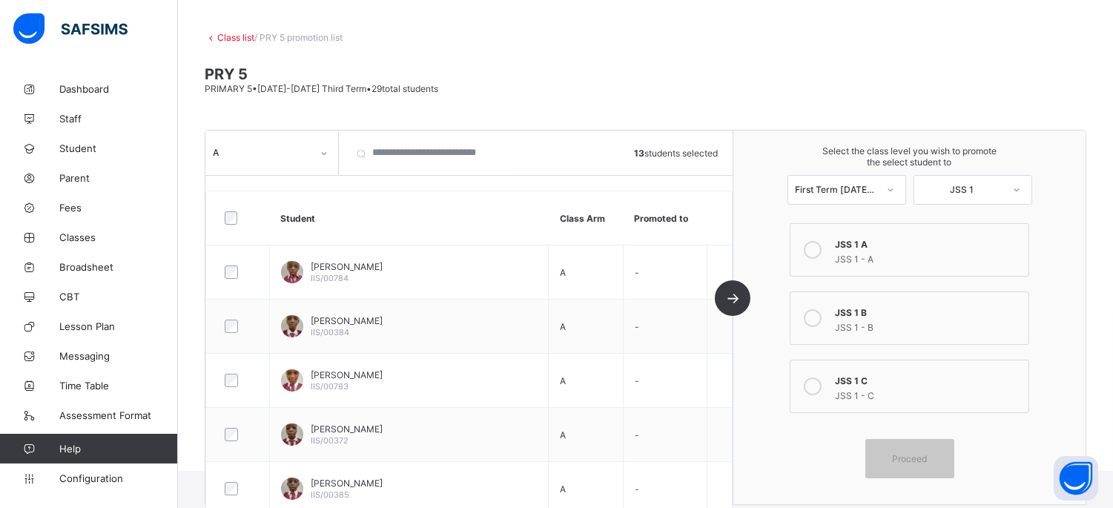
click at [822, 247] on icon at bounding box center [813, 250] width 18 height 18
click at [939, 453] on span "Proceed" at bounding box center [910, 458] width 67 height 11
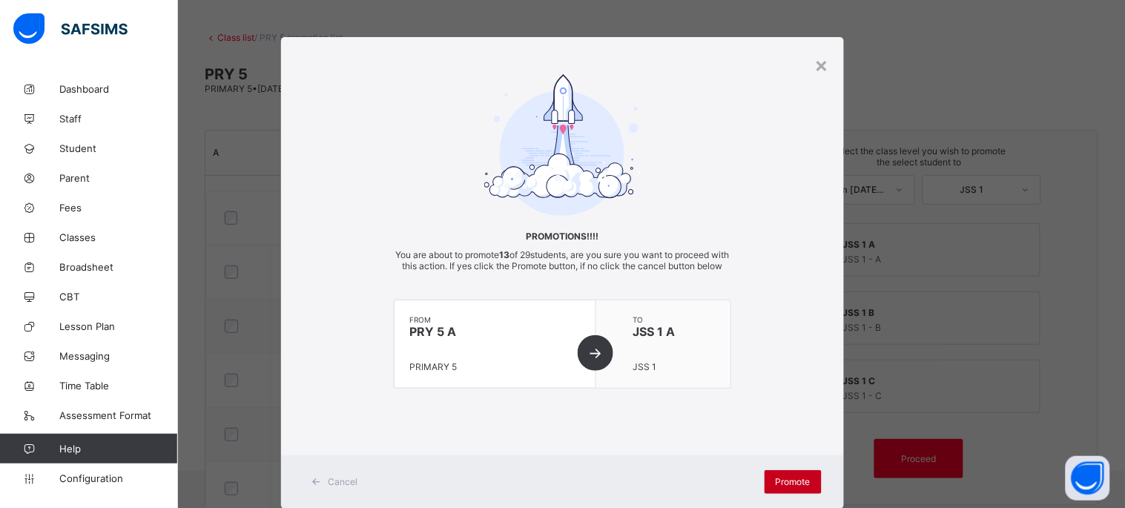
click at [777, 487] on span "Promote" at bounding box center [793, 481] width 35 height 11
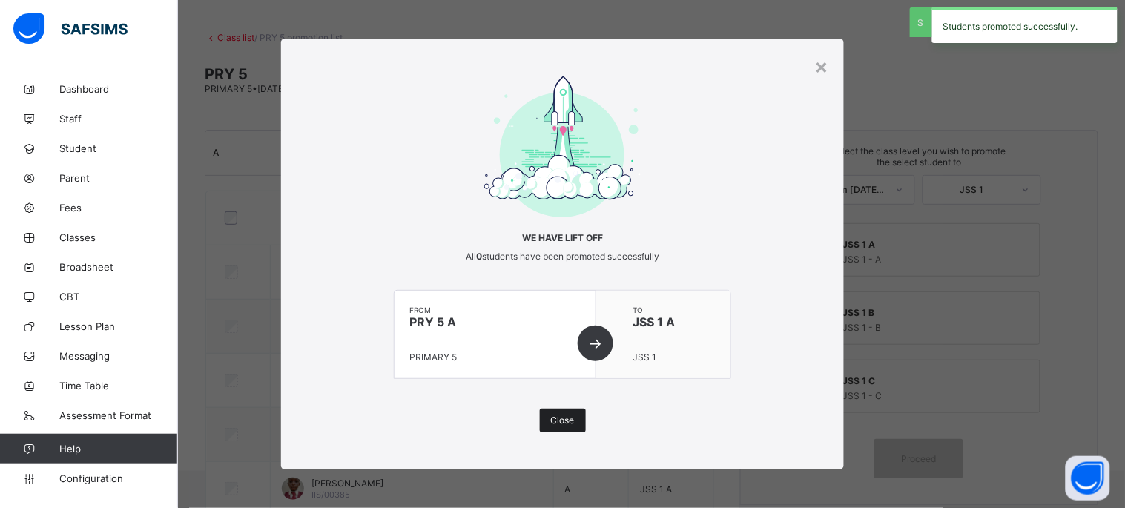
click at [564, 417] on span "Close" at bounding box center [563, 420] width 24 height 11
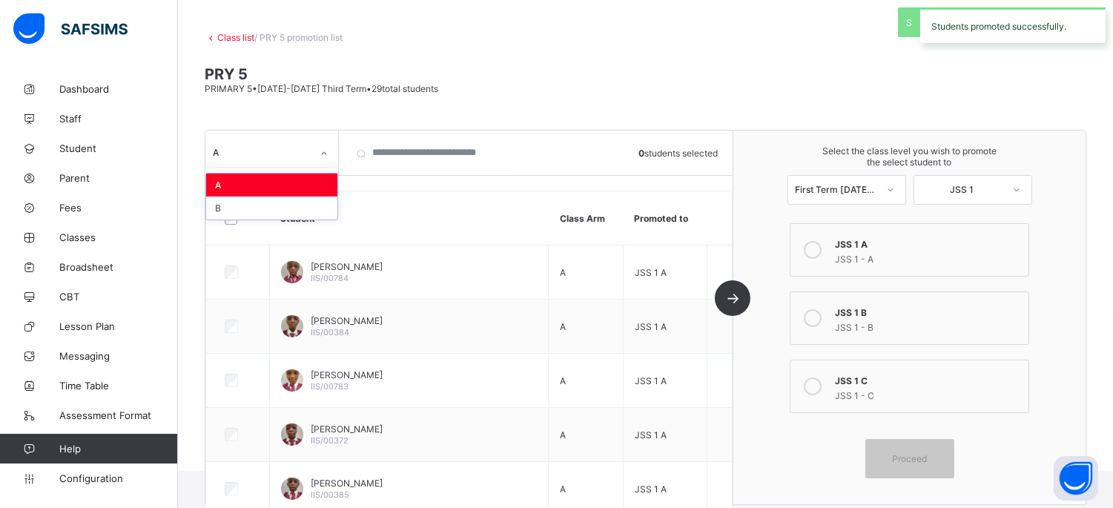
click at [320, 157] on icon at bounding box center [324, 153] width 9 height 15
click at [301, 213] on div "B" at bounding box center [271, 208] width 131 height 23
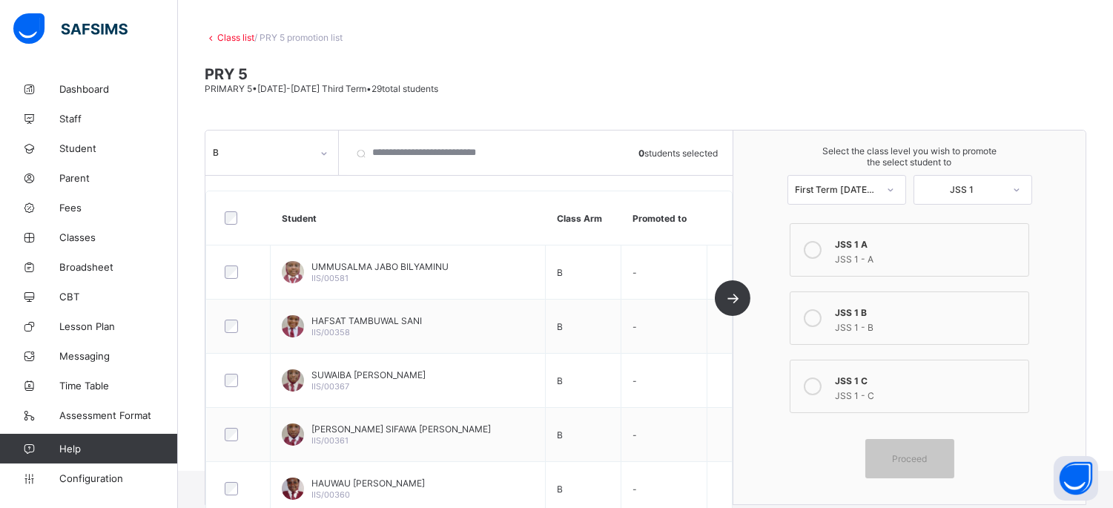
click at [814, 320] on icon at bounding box center [813, 318] width 18 height 18
click at [223, 213] on div at bounding box center [239, 217] width 34 height 13
click at [927, 453] on span "Proceed" at bounding box center [909, 458] width 35 height 11
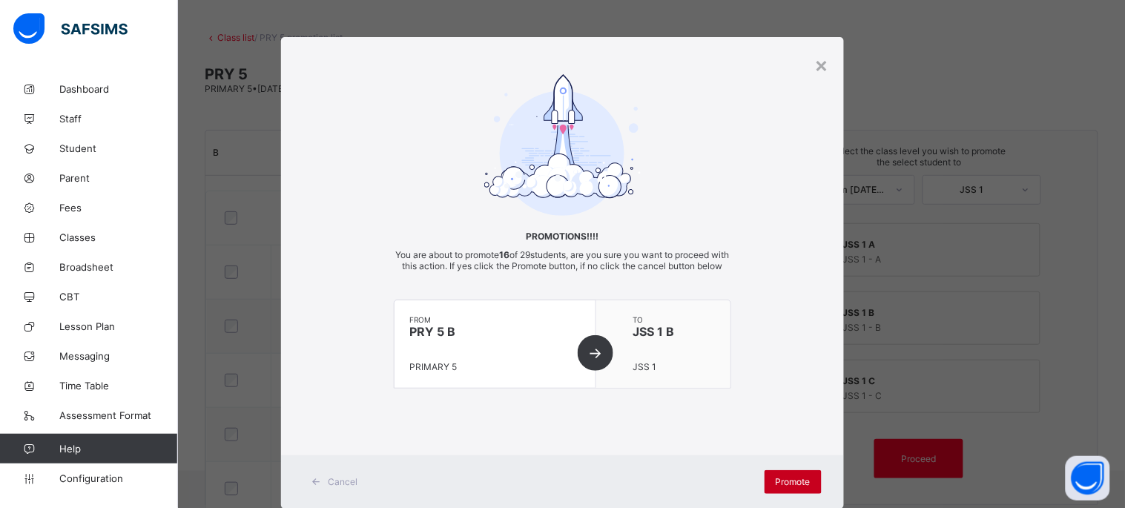
click at [788, 487] on span "Promote" at bounding box center [793, 481] width 35 height 11
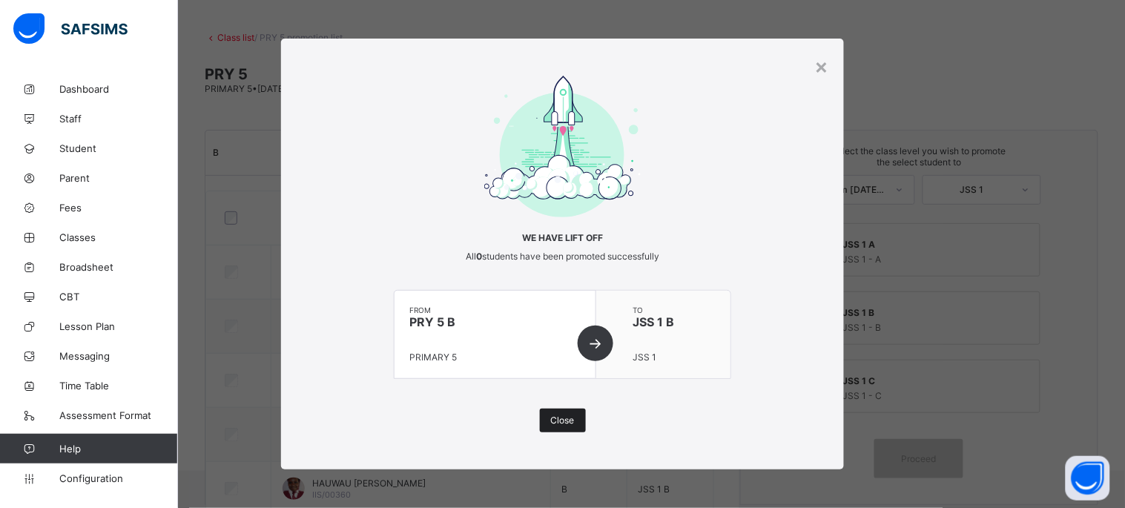
click at [559, 409] on div "Close" at bounding box center [563, 421] width 46 height 24
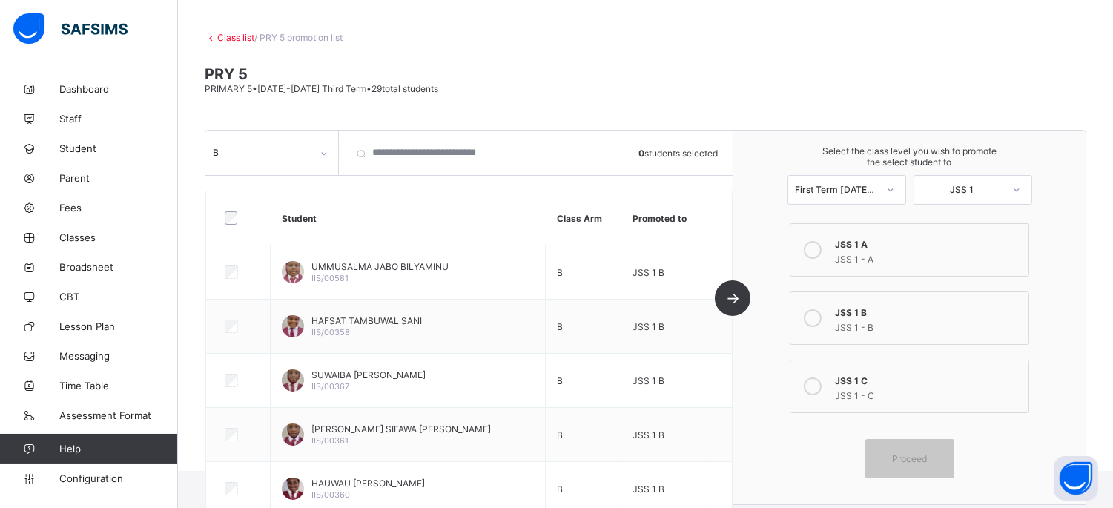
click at [228, 30] on div "Class list / PRY 5 promotion list PRY 5 PRIMARY 5 • [DATE]-[DATE] Third Term • …" at bounding box center [645, 240] width 935 height 461
click at [228, 39] on link "Class list" at bounding box center [235, 37] width 37 height 11
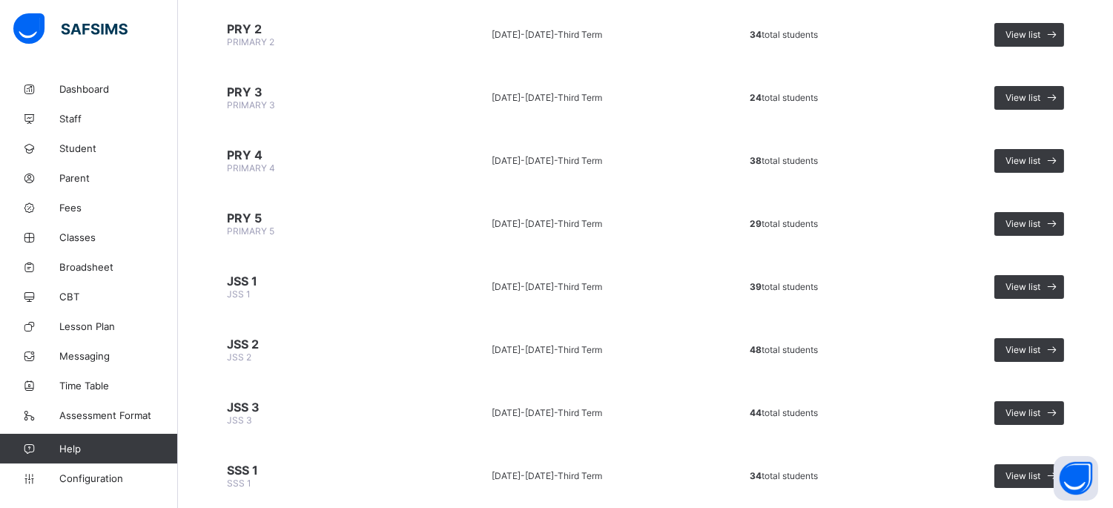
scroll to position [659, 0]
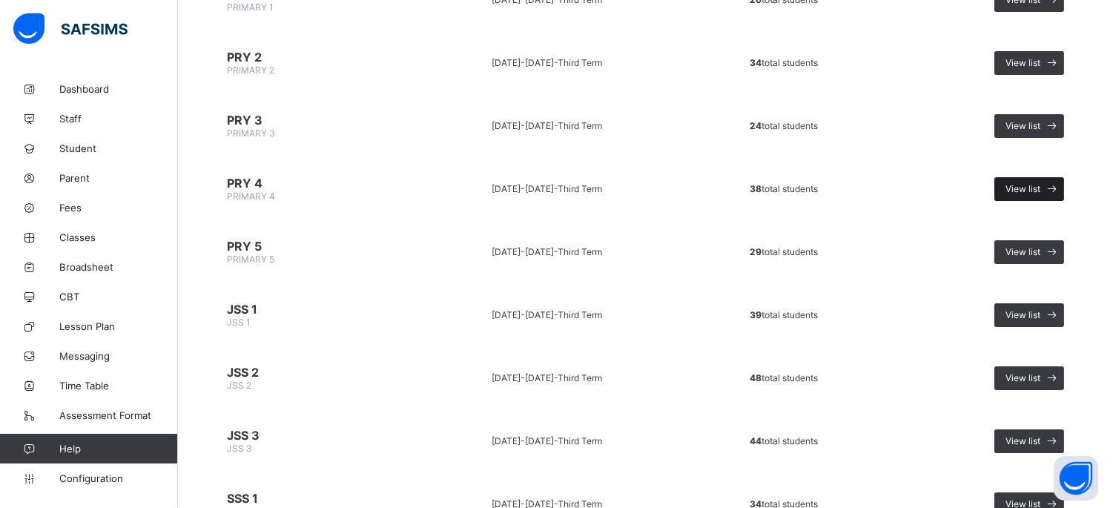
click at [1029, 183] on span "View list" at bounding box center [1023, 188] width 35 height 11
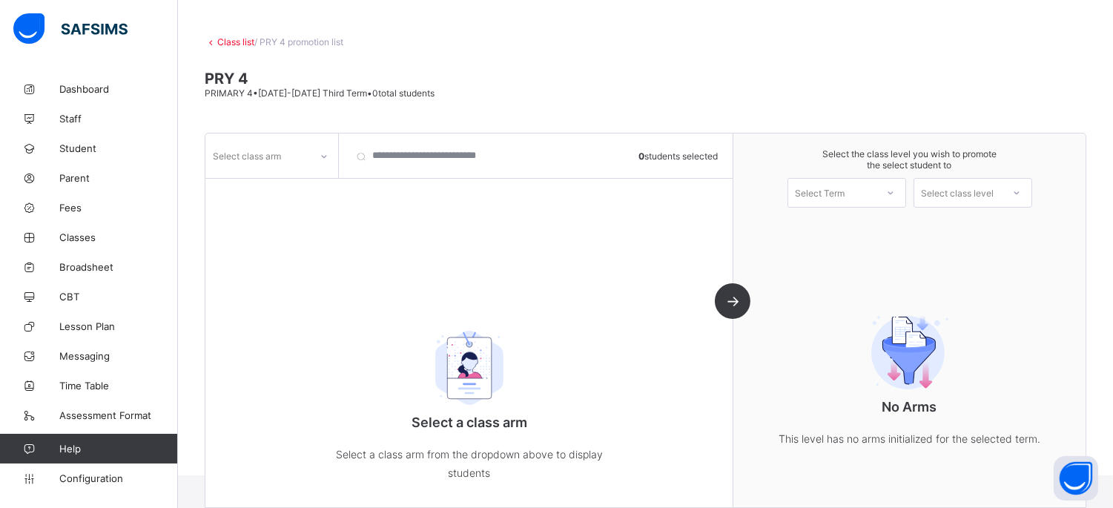
scroll to position [65, 0]
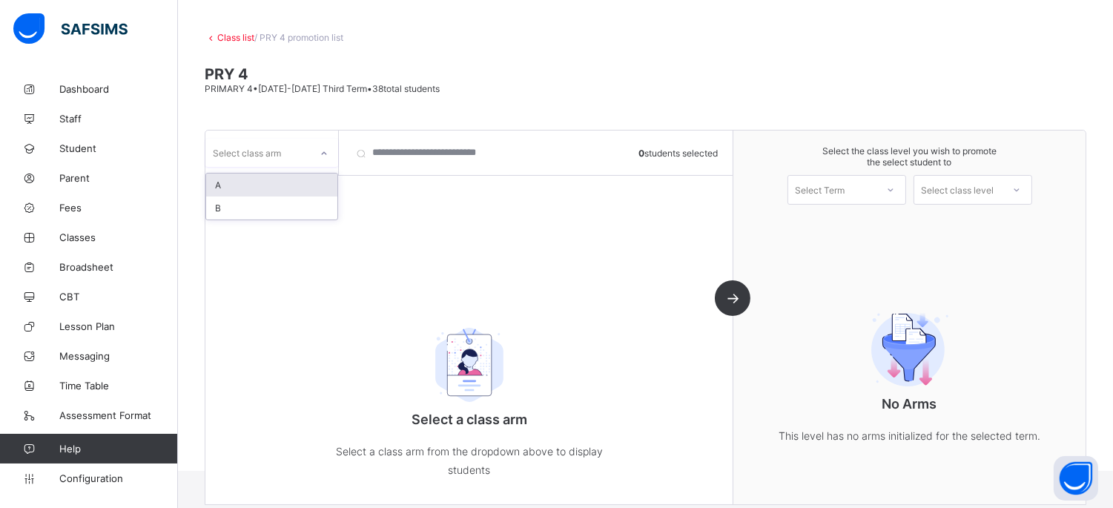
click at [293, 149] on div "Select class arm" at bounding box center [257, 152] width 105 height 21
click at [300, 188] on div "A" at bounding box center [271, 185] width 131 height 23
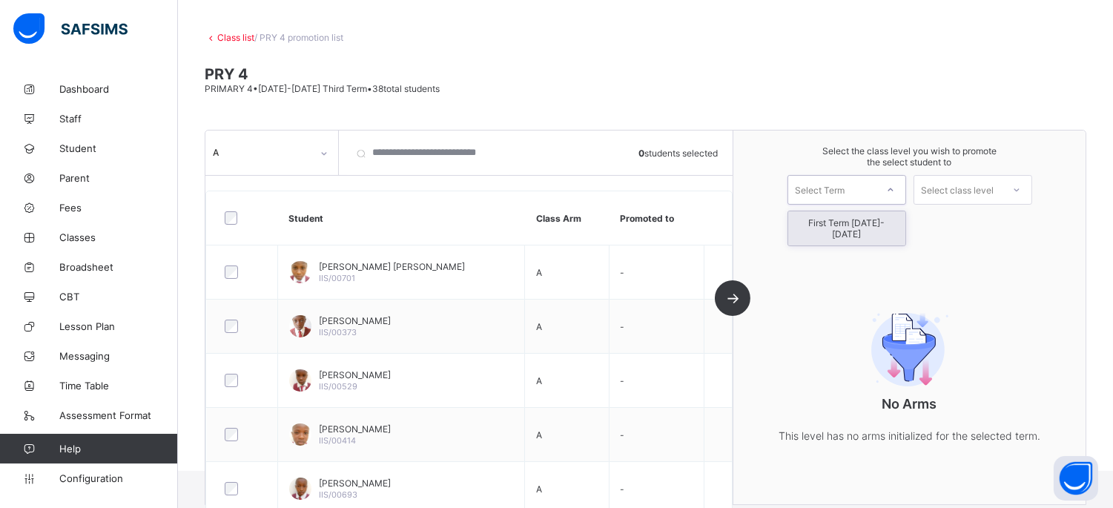
click at [836, 184] on div "Select Term" at bounding box center [821, 190] width 50 height 30
click at [856, 217] on div "First Term [DATE]-[DATE]" at bounding box center [847, 228] width 117 height 34
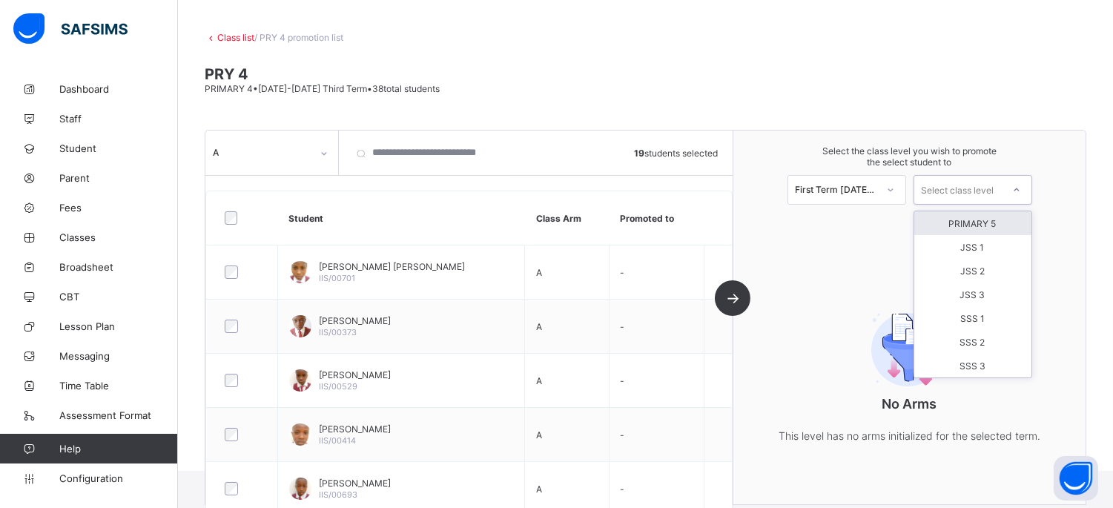
click at [980, 188] on div "Select class level" at bounding box center [958, 190] width 73 height 30
click at [987, 217] on div "PRIMARY 5" at bounding box center [973, 223] width 117 height 24
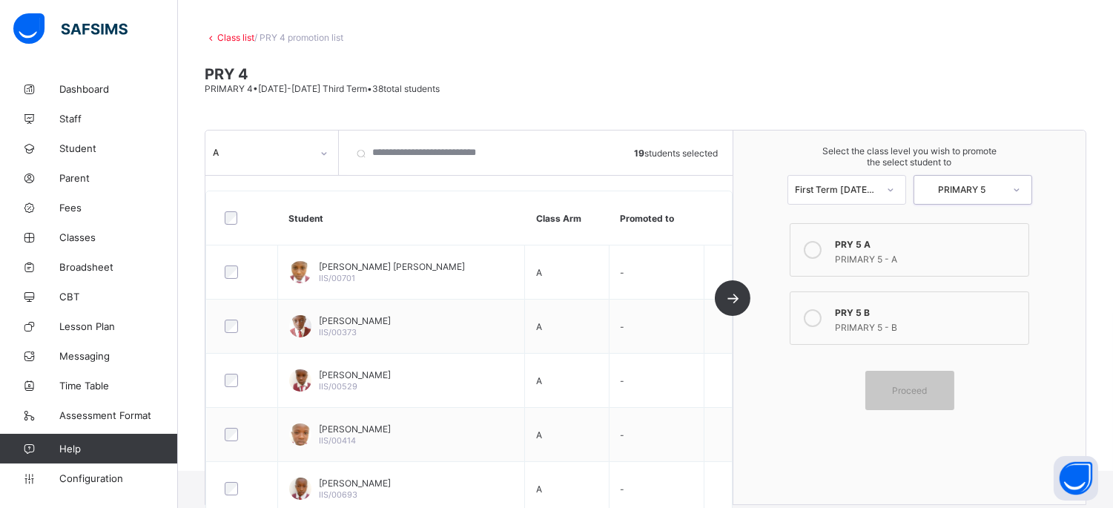
click at [909, 243] on div "PRY 5 A" at bounding box center [927, 242] width 185 height 15
click at [927, 387] on span "Proceed" at bounding box center [909, 390] width 35 height 11
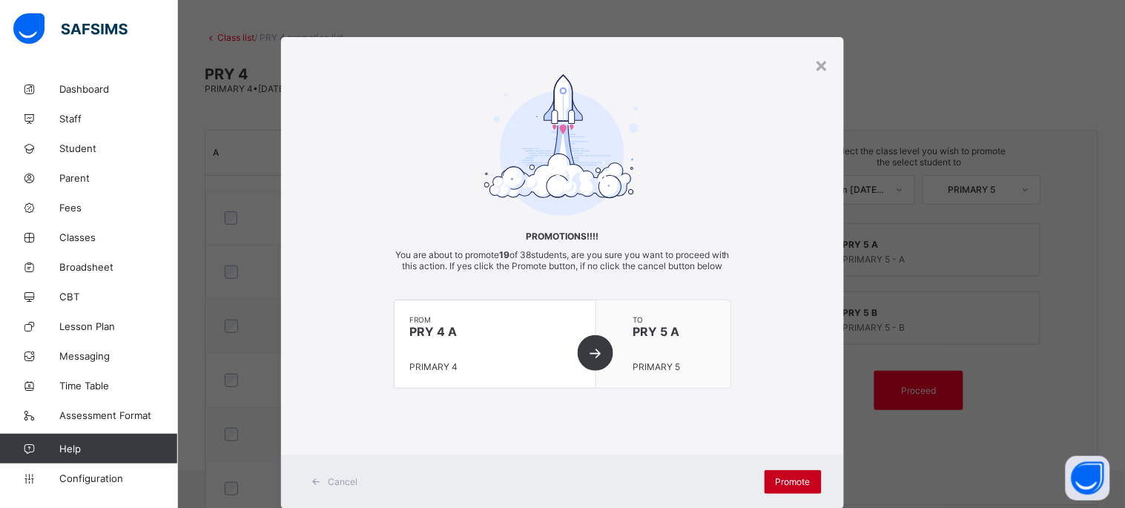
click at [799, 487] on span "Promote" at bounding box center [793, 481] width 35 height 11
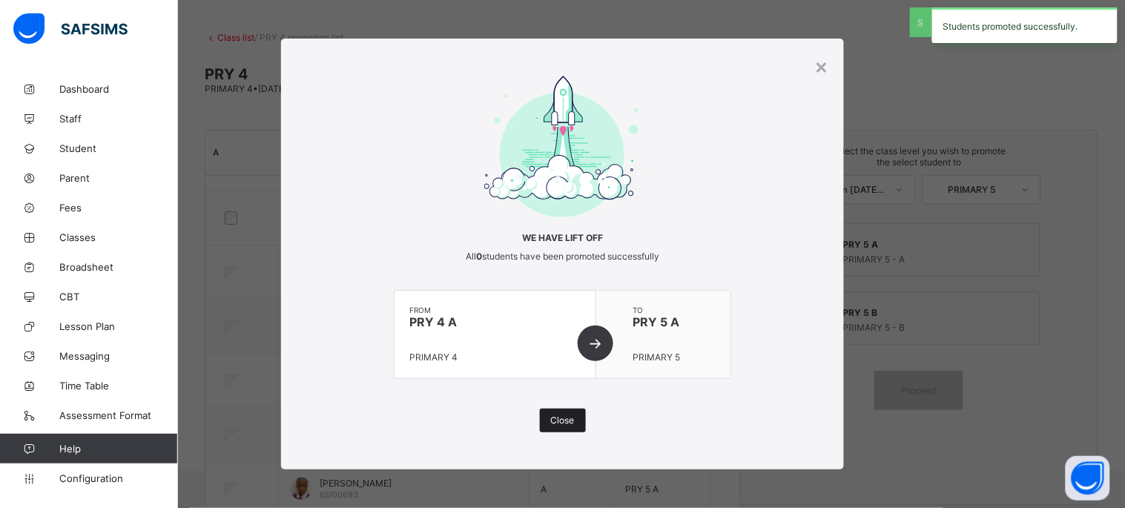
click at [567, 423] on span "Close" at bounding box center [563, 420] width 24 height 11
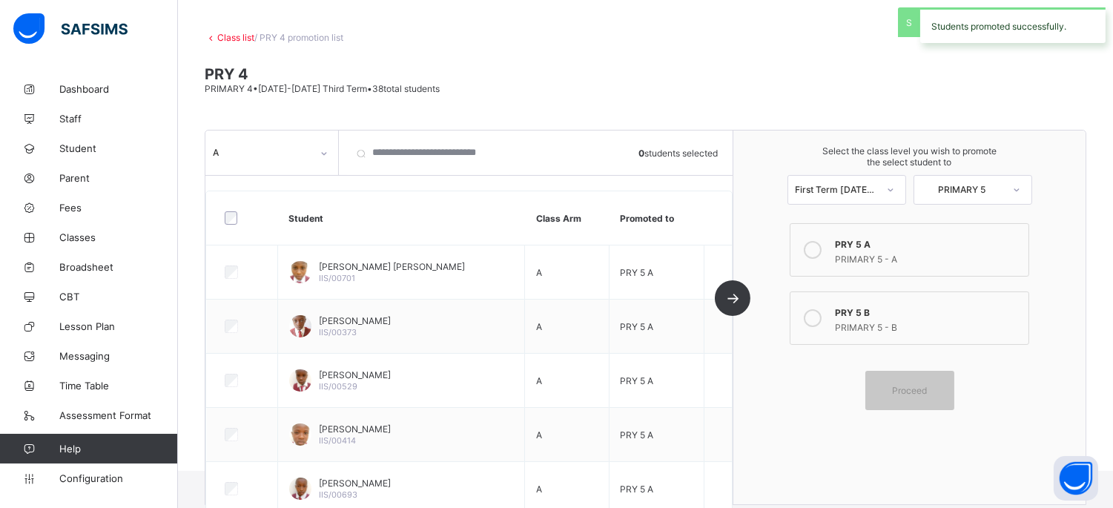
click at [317, 148] on div at bounding box center [324, 154] width 25 height 24
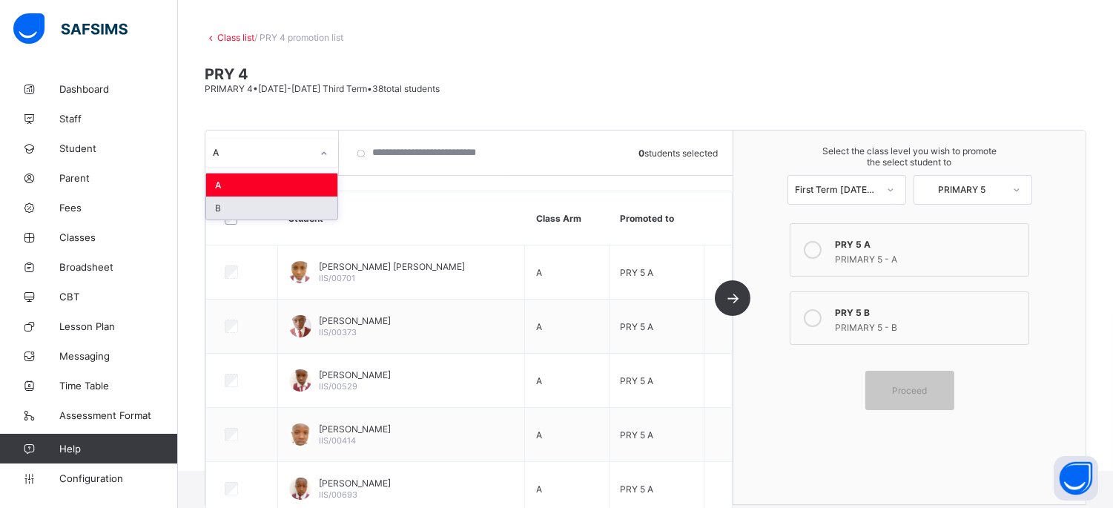
click at [288, 209] on div "B" at bounding box center [271, 208] width 131 height 23
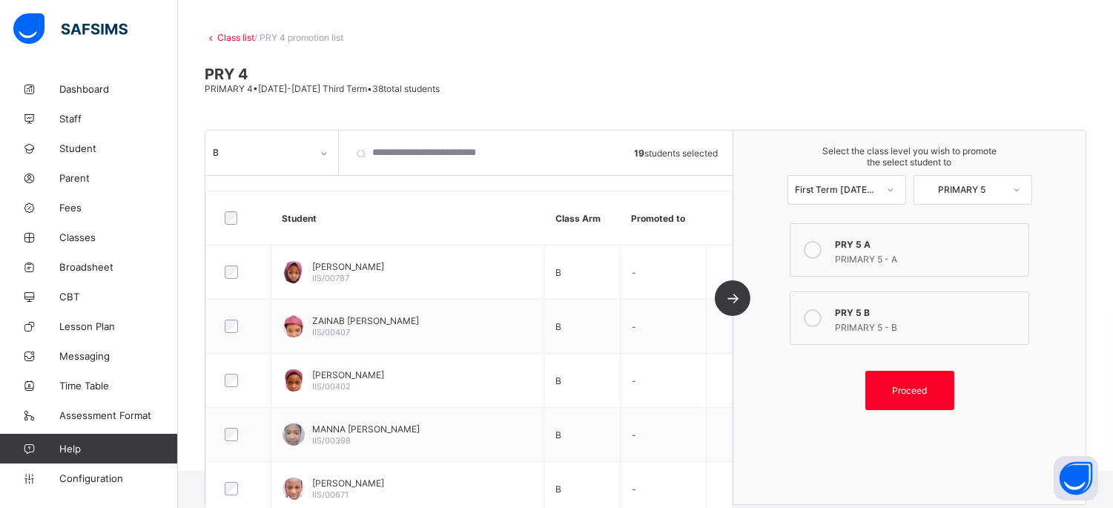
click at [901, 313] on div "PRY 5 B" at bounding box center [927, 310] width 185 height 15
click at [915, 377] on div "Proceed" at bounding box center [910, 390] width 89 height 39
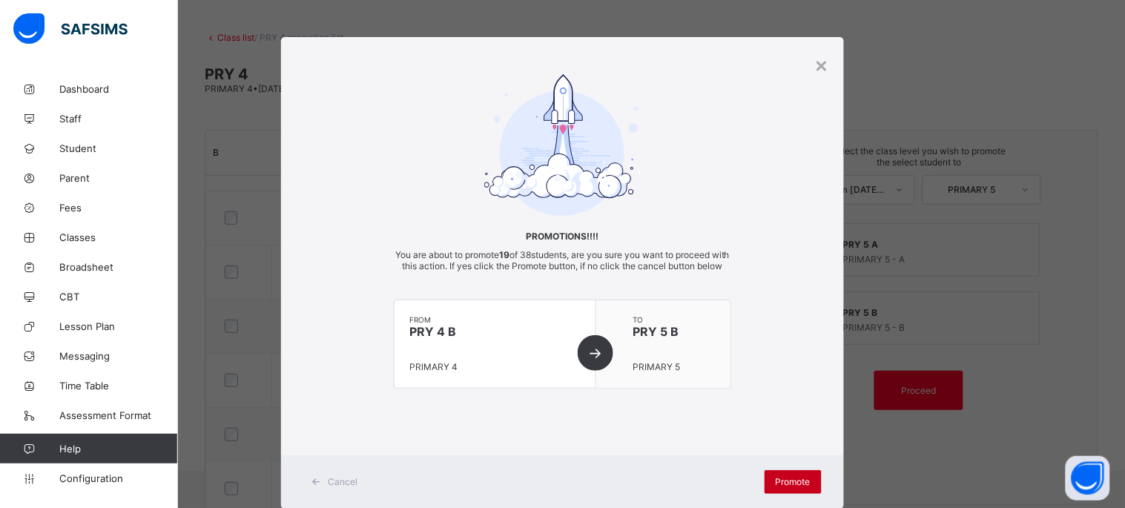
click at [788, 487] on span "Promote" at bounding box center [793, 481] width 35 height 11
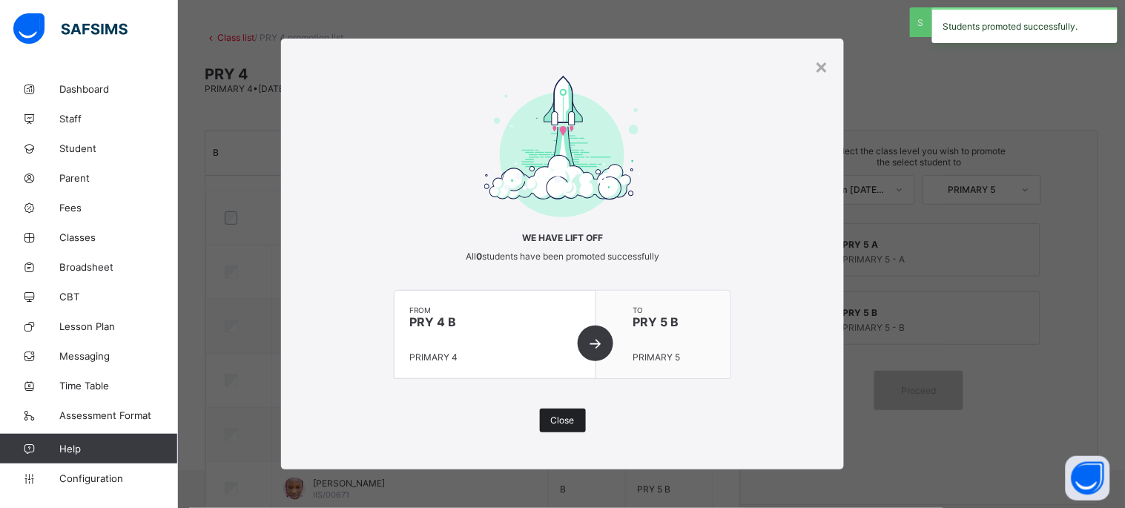
click at [556, 420] on span "Close" at bounding box center [563, 420] width 24 height 11
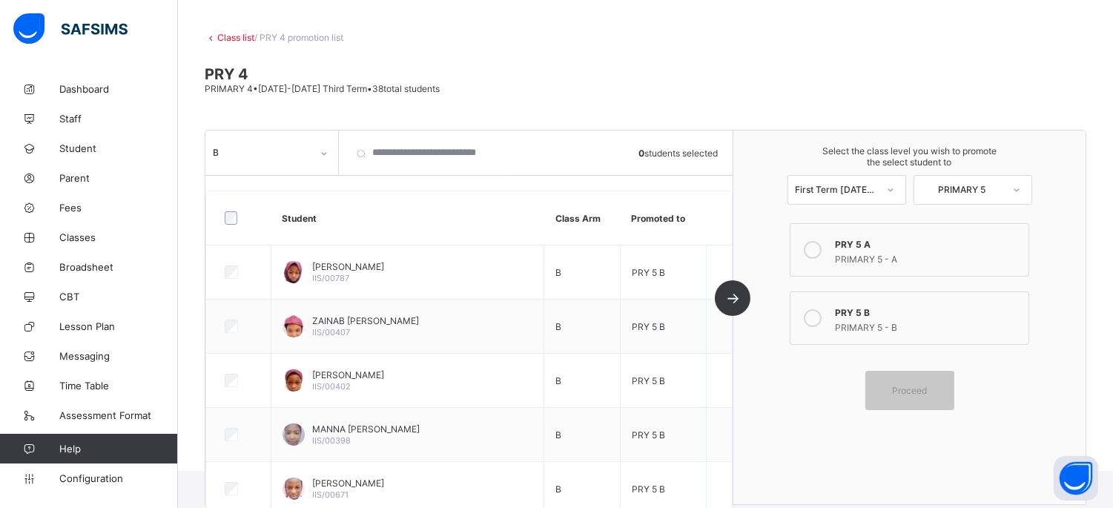
click at [223, 39] on link "Class list" at bounding box center [235, 37] width 37 height 11
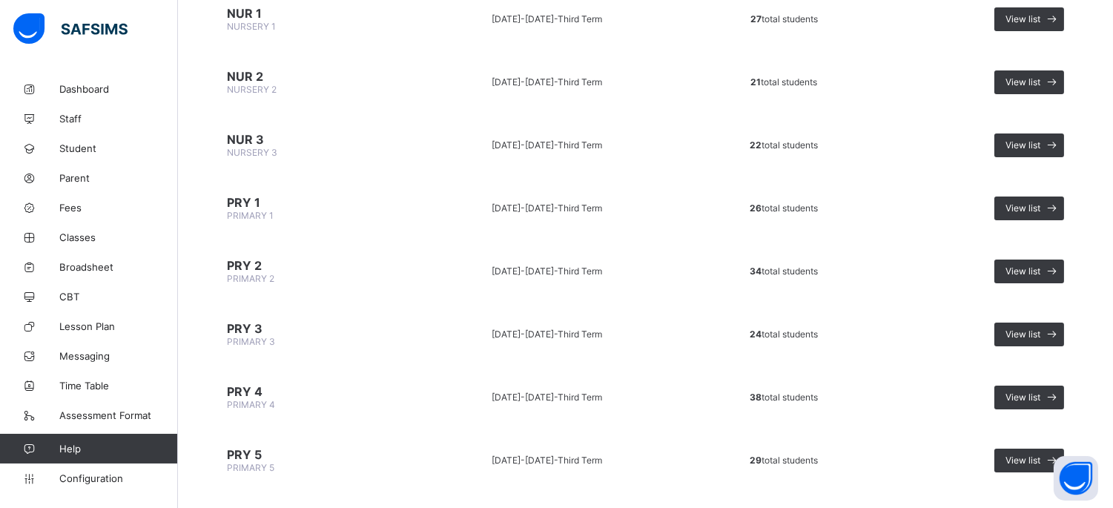
scroll to position [494, 0]
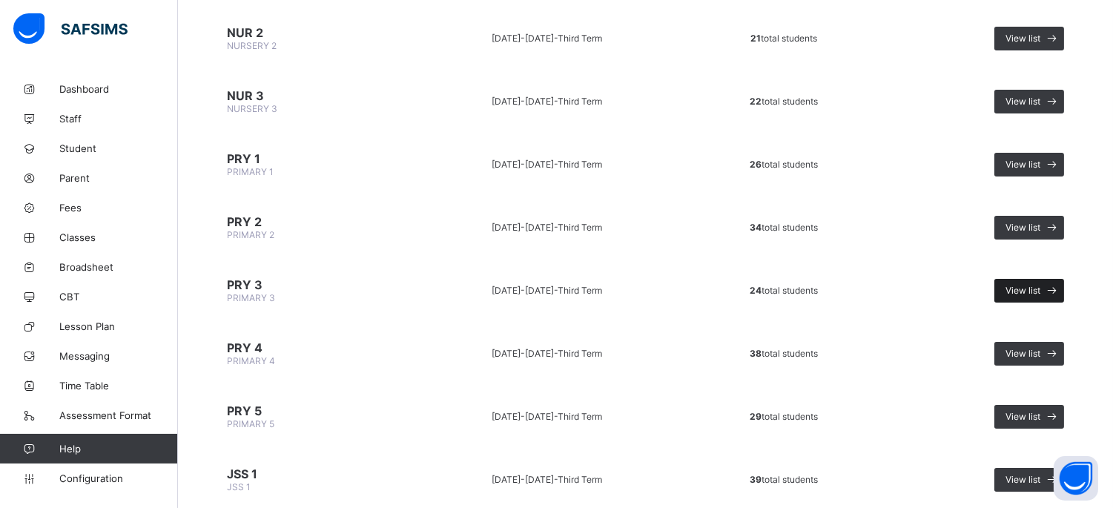
click at [1061, 283] on icon at bounding box center [1053, 290] width 16 height 14
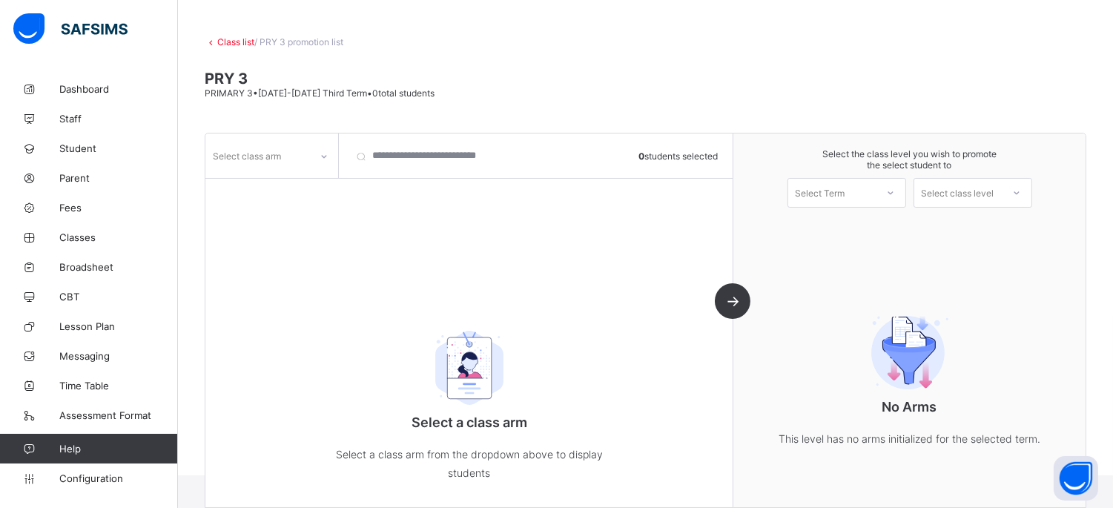
scroll to position [65, 0]
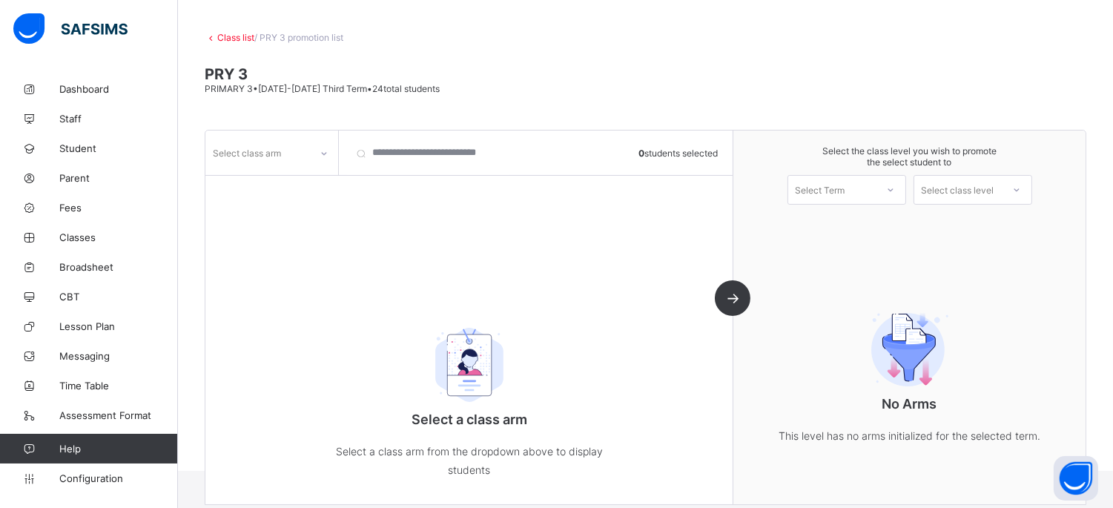
click at [330, 148] on div at bounding box center [324, 154] width 25 height 24
click at [294, 203] on div "A" at bounding box center [271, 208] width 131 height 23
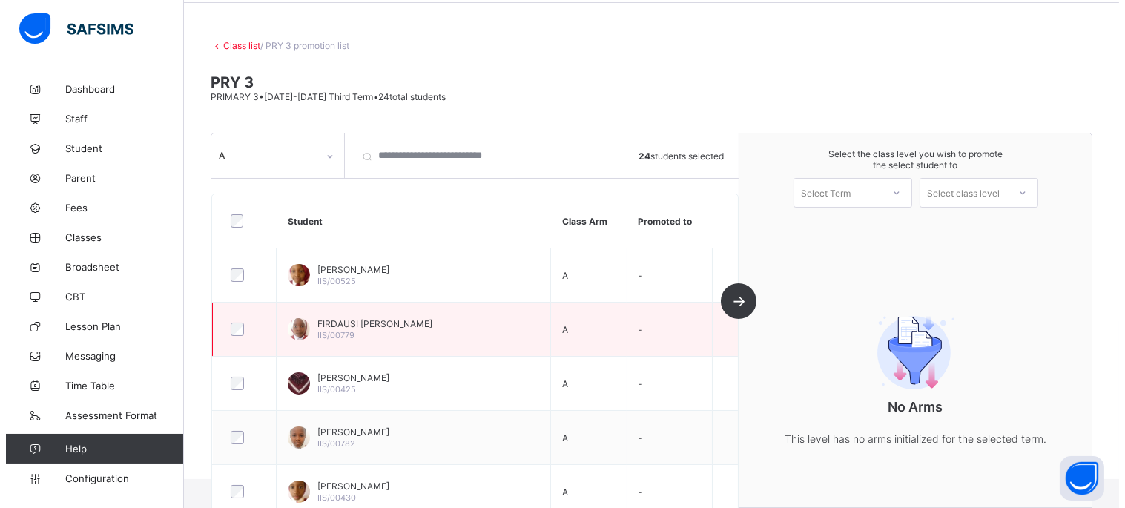
scroll to position [82, 0]
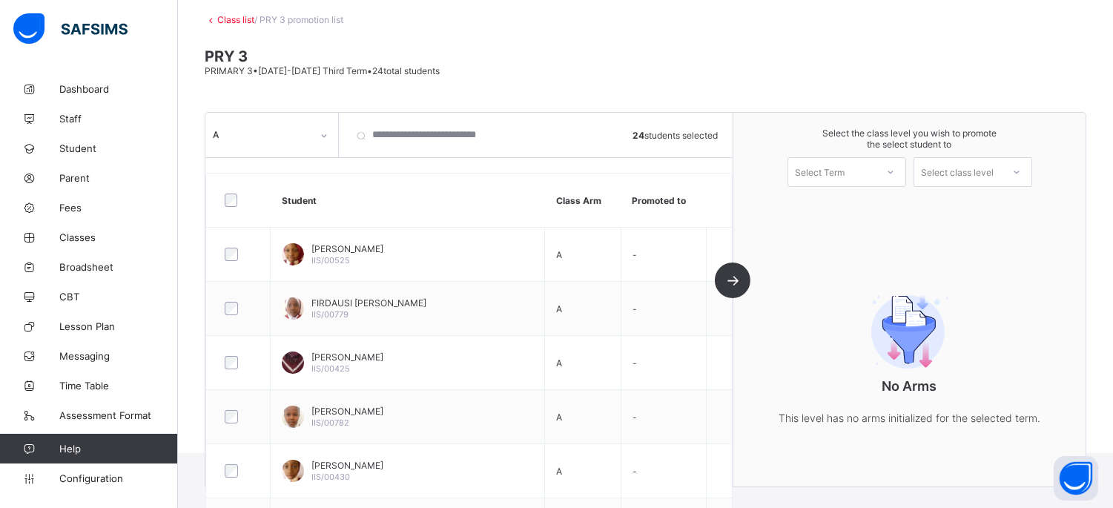
click at [734, 274] on div "A 24 students selected Student Class Arm Promoted to [PERSON_NAME] IIS/00525 A …" at bounding box center [469, 300] width 528 height 374
click at [876, 173] on div "Select Term" at bounding box center [833, 172] width 88 height 21
click at [890, 208] on div "First Term [DATE]-[DATE]" at bounding box center [847, 211] width 117 height 34
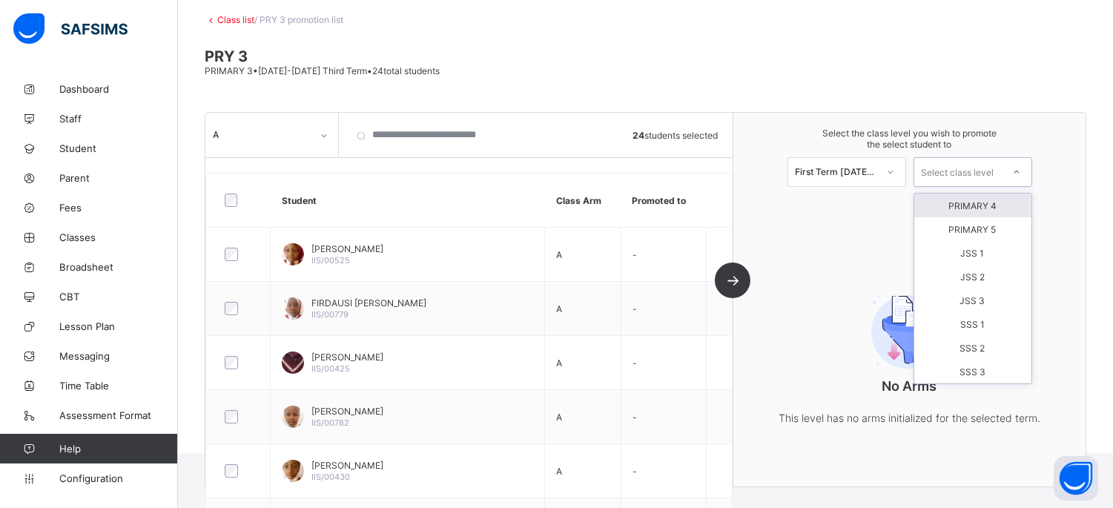
click at [975, 174] on div "Select class level" at bounding box center [958, 172] width 73 height 30
click at [977, 199] on div "PRIMARY 4" at bounding box center [973, 206] width 117 height 24
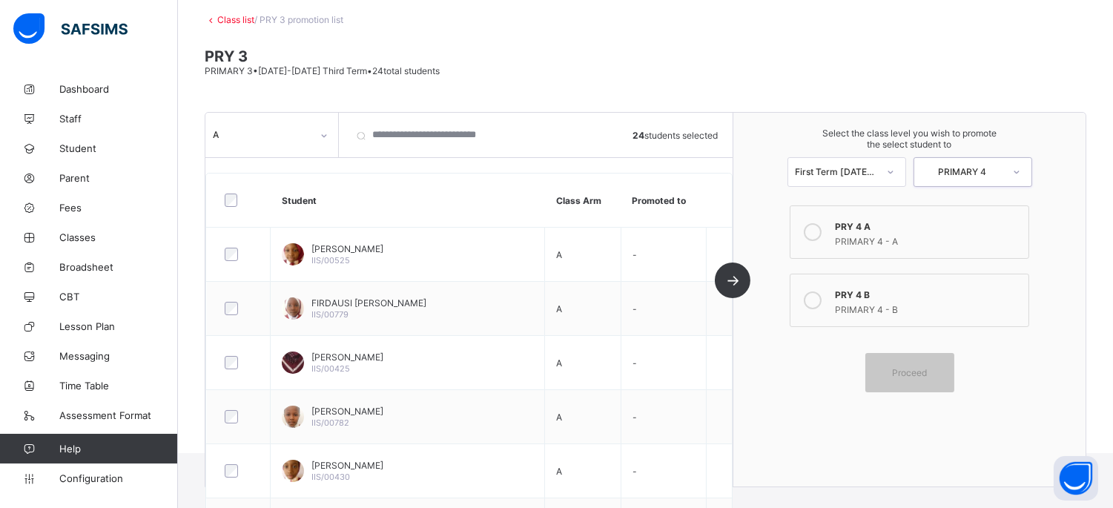
click at [822, 225] on icon at bounding box center [813, 232] width 18 height 18
click at [914, 373] on span "Proceed" at bounding box center [909, 372] width 35 height 11
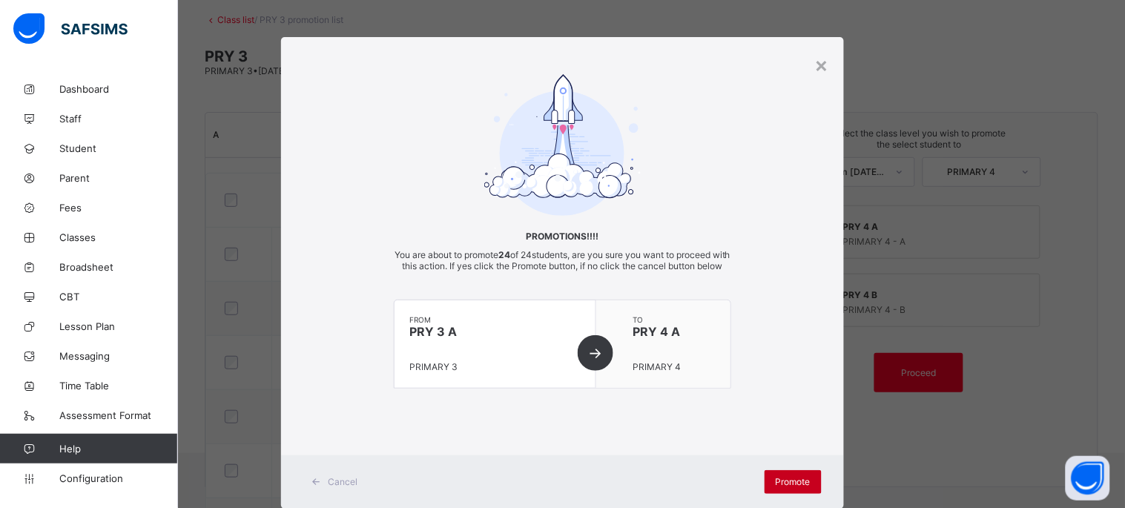
click at [785, 485] on span "Promote" at bounding box center [793, 481] width 35 height 11
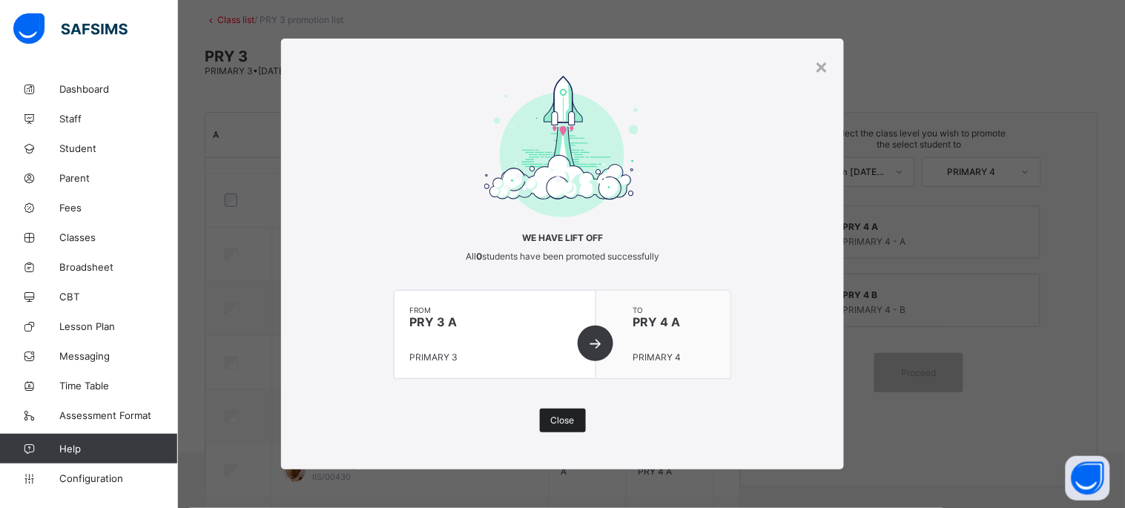
click at [555, 415] on span "Close" at bounding box center [563, 420] width 24 height 11
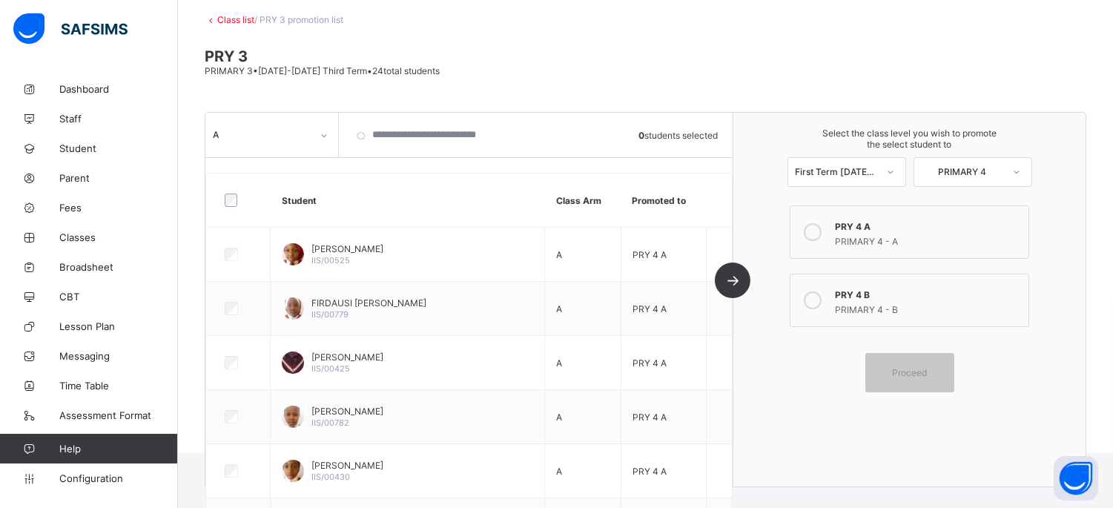
click at [234, 17] on link "Class list" at bounding box center [235, 19] width 37 height 11
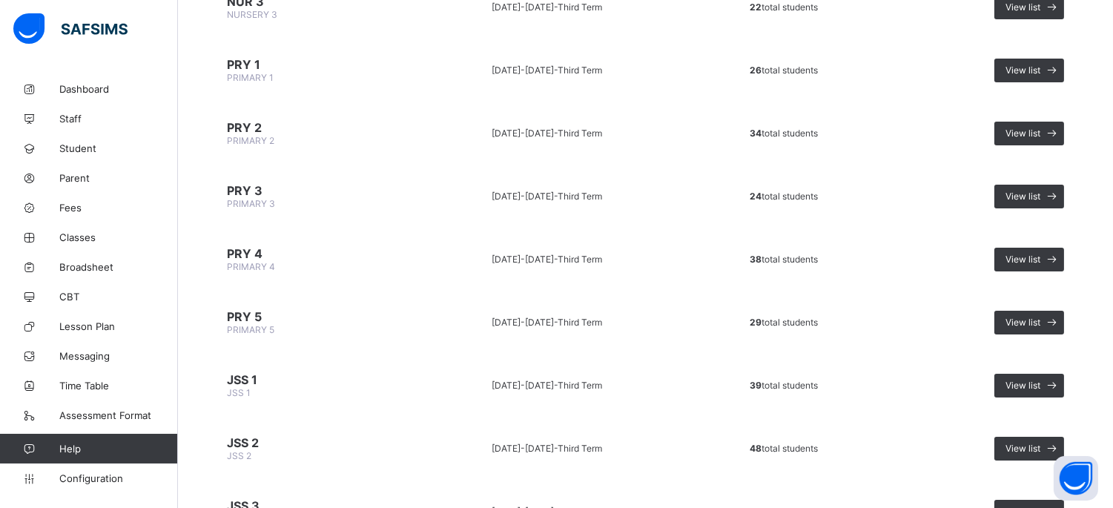
scroll to position [590, 0]
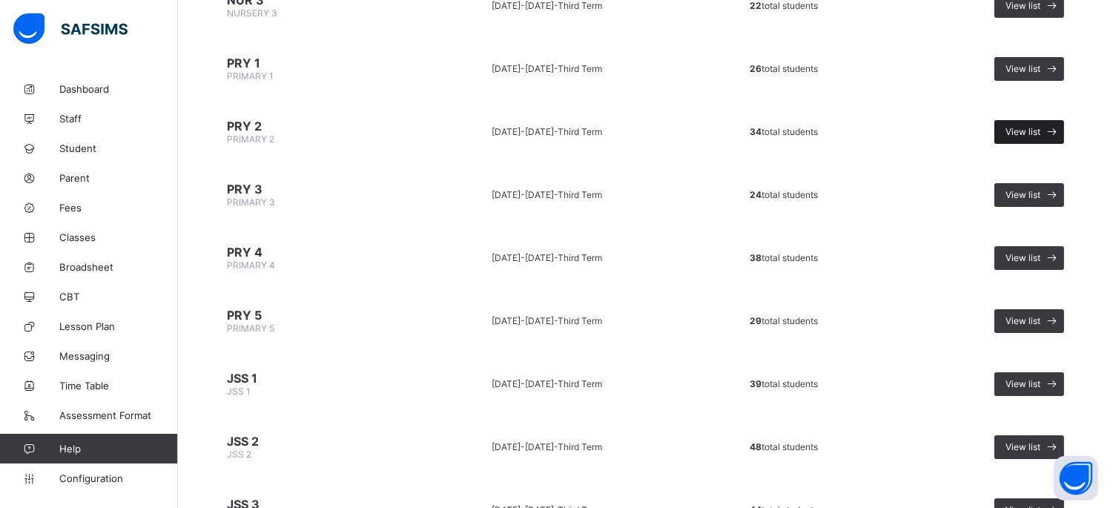
click at [1033, 126] on span "View list" at bounding box center [1023, 131] width 35 height 11
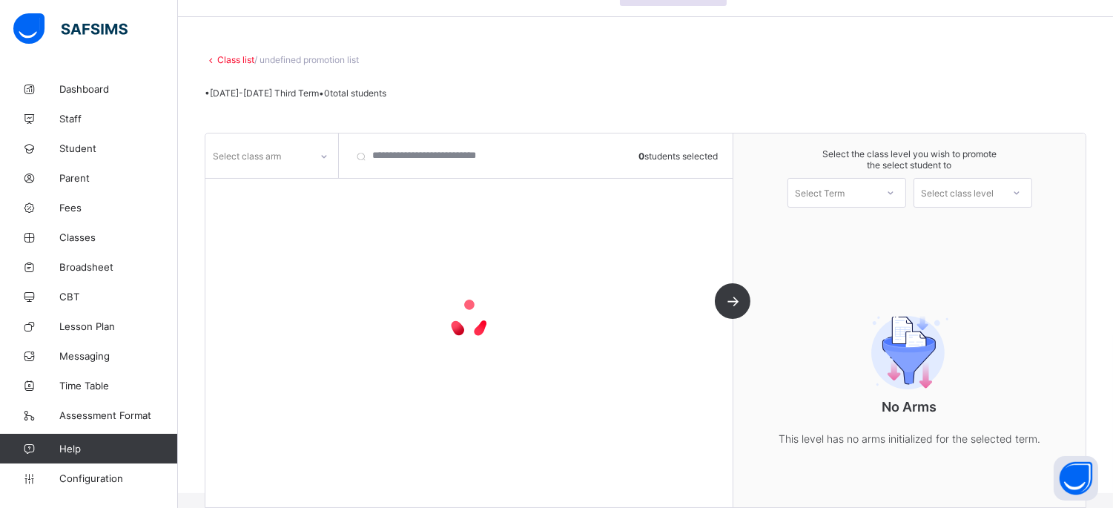
scroll to position [65, 0]
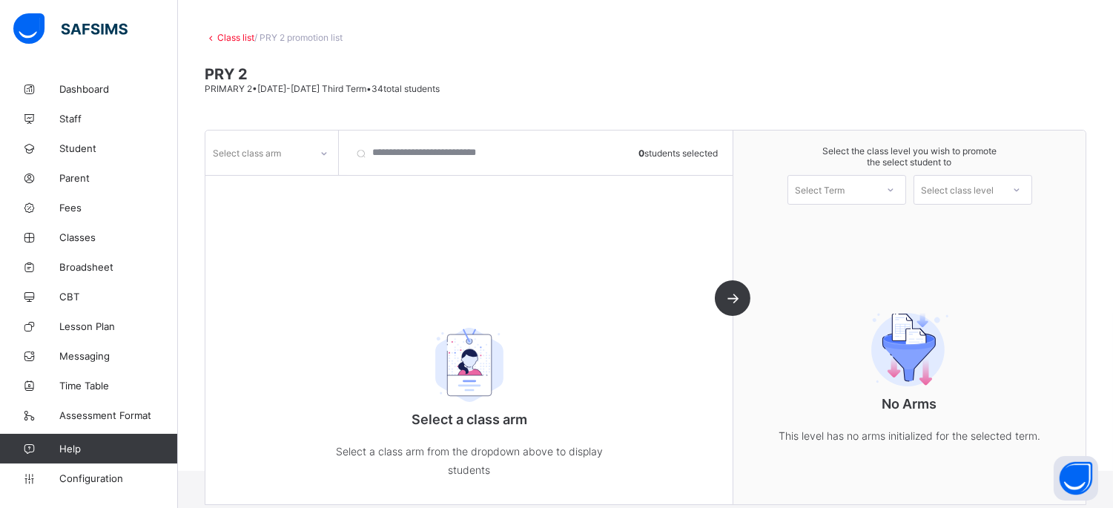
click at [323, 147] on icon at bounding box center [324, 153] width 9 height 15
click at [306, 189] on div "A" at bounding box center [271, 185] width 131 height 23
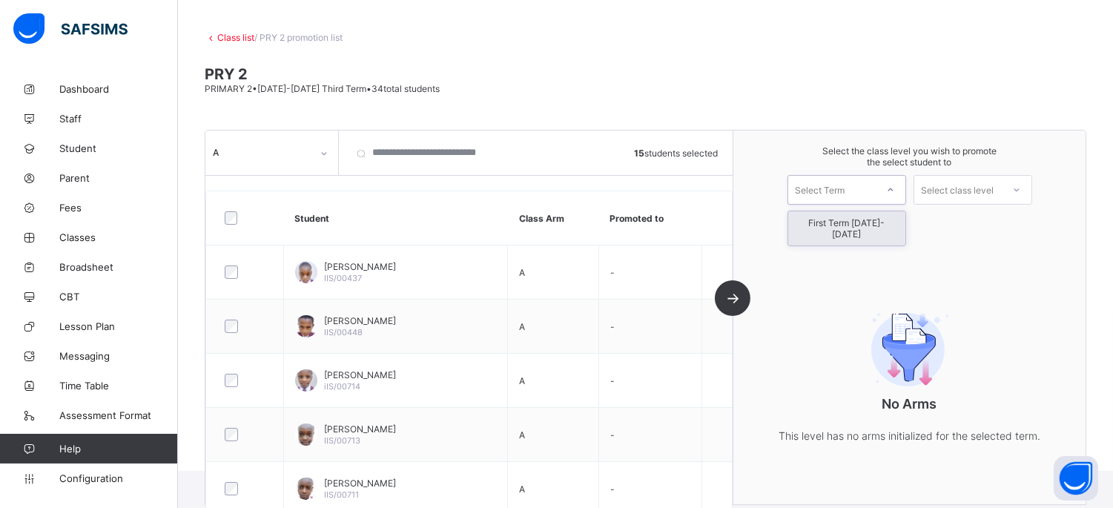
click at [857, 191] on div "Select Term" at bounding box center [833, 190] width 88 height 21
click at [861, 224] on div "First Term [DATE]-[DATE]" at bounding box center [847, 228] width 117 height 34
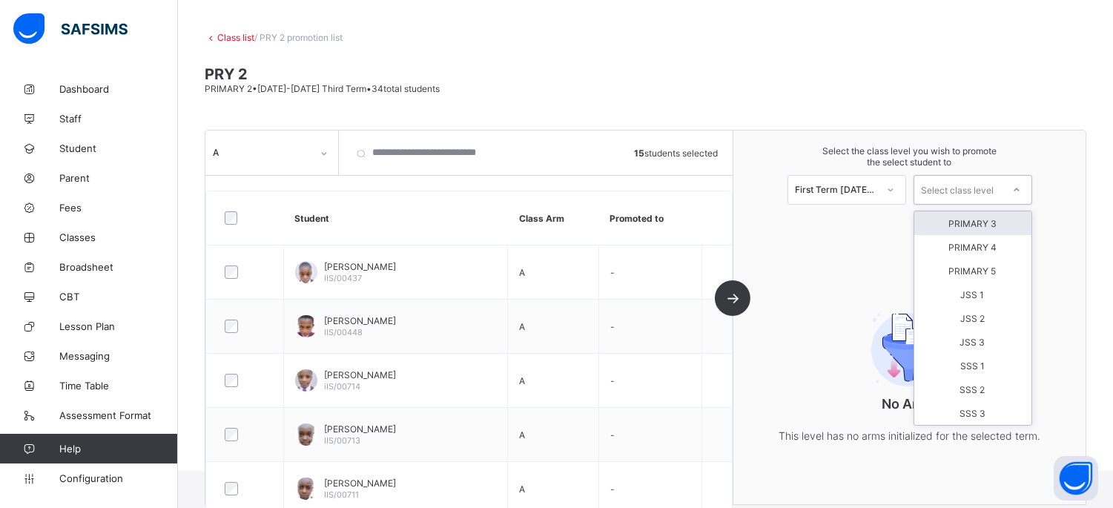
click at [1002, 180] on div "Select class level" at bounding box center [959, 190] width 88 height 21
click at [984, 217] on div "PRIMARY 3" at bounding box center [973, 223] width 117 height 24
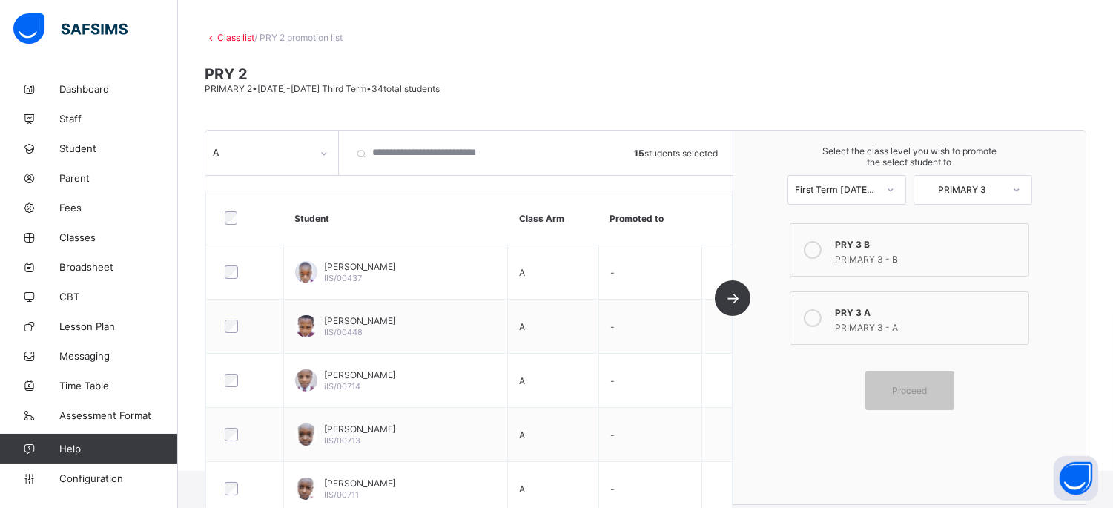
click at [822, 312] on icon at bounding box center [813, 318] width 18 height 18
click at [927, 386] on span "Proceed" at bounding box center [909, 390] width 35 height 11
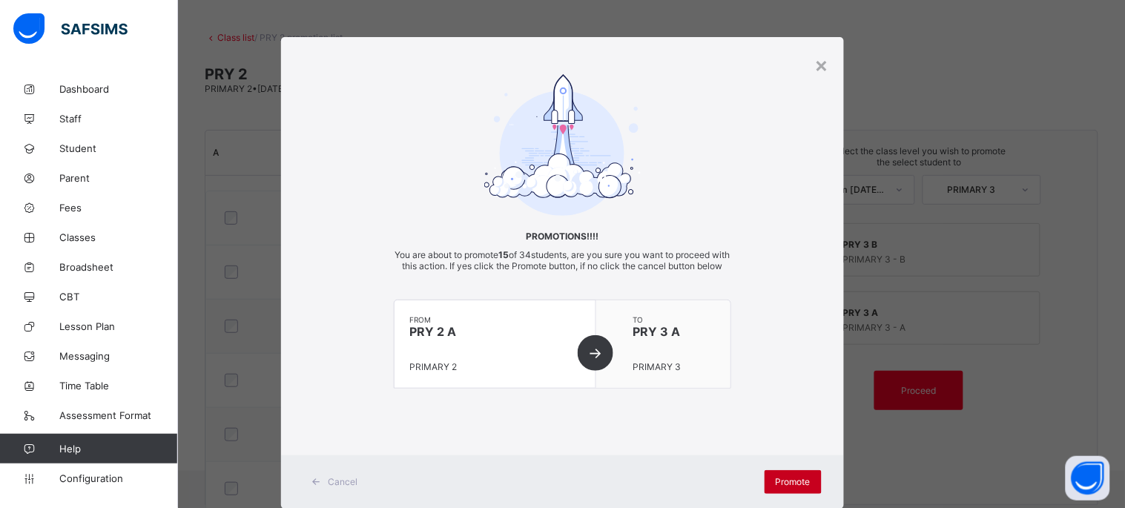
click at [785, 487] on span "Promote" at bounding box center [793, 481] width 35 height 11
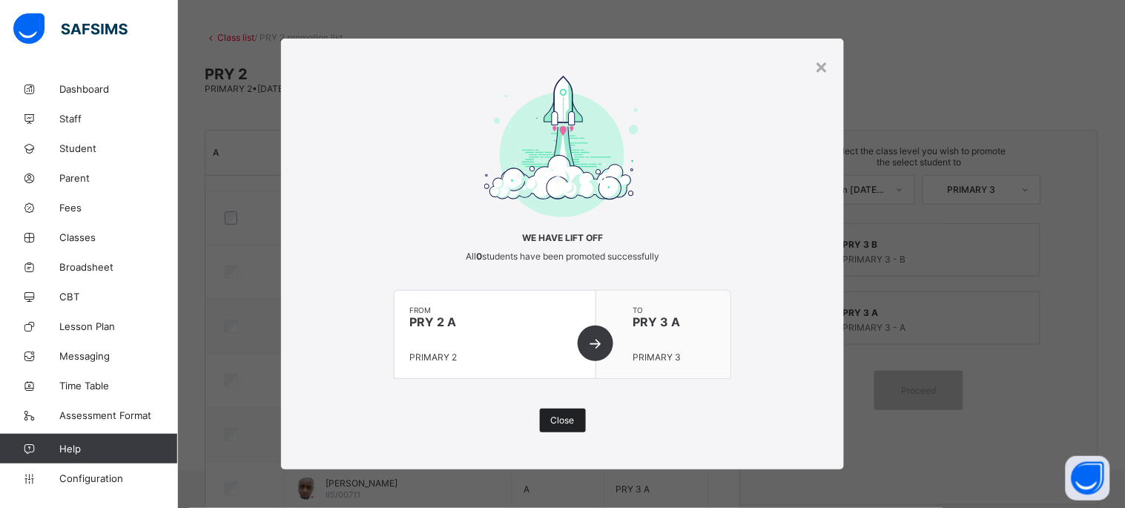
click at [556, 419] on span "Close" at bounding box center [563, 420] width 24 height 11
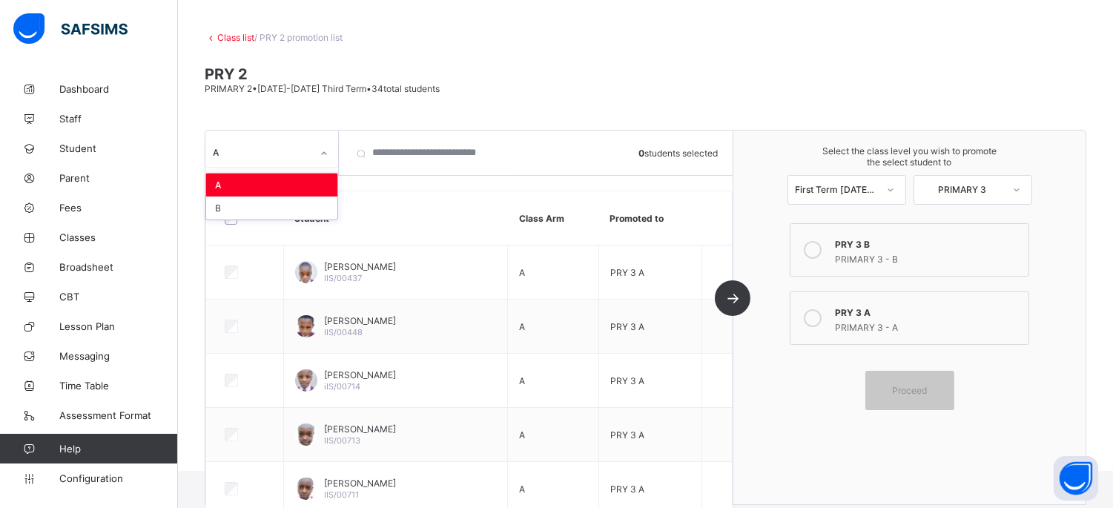
click at [320, 152] on icon at bounding box center [324, 153] width 9 height 15
click at [305, 203] on div "B" at bounding box center [271, 208] width 131 height 23
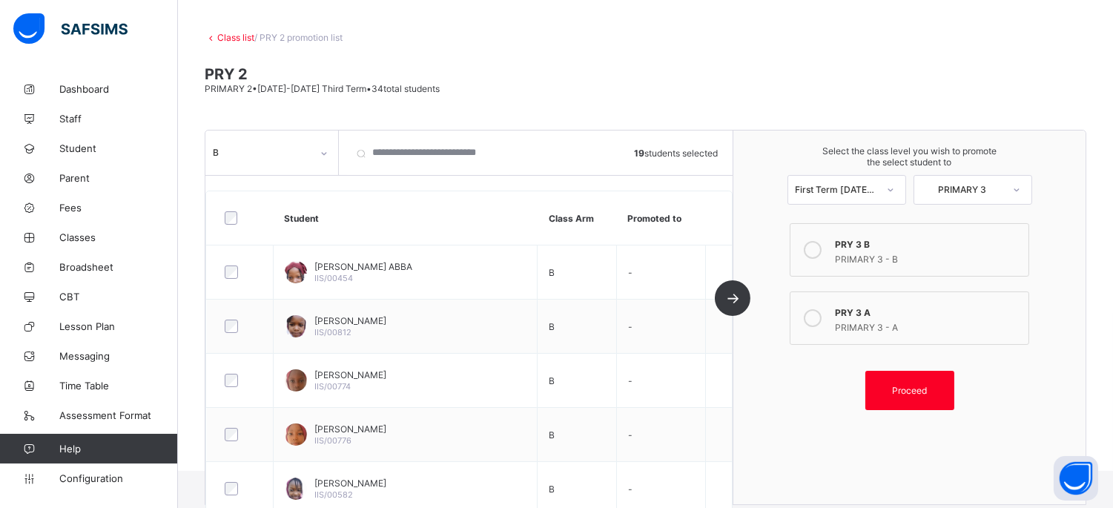
drag, startPoint x: 889, startPoint y: 253, endPoint x: 895, endPoint y: 280, distance: 28.2
click at [889, 254] on div "PRIMARY 3 - B" at bounding box center [927, 257] width 185 height 15
click at [925, 386] on span "Proceed" at bounding box center [909, 390] width 35 height 11
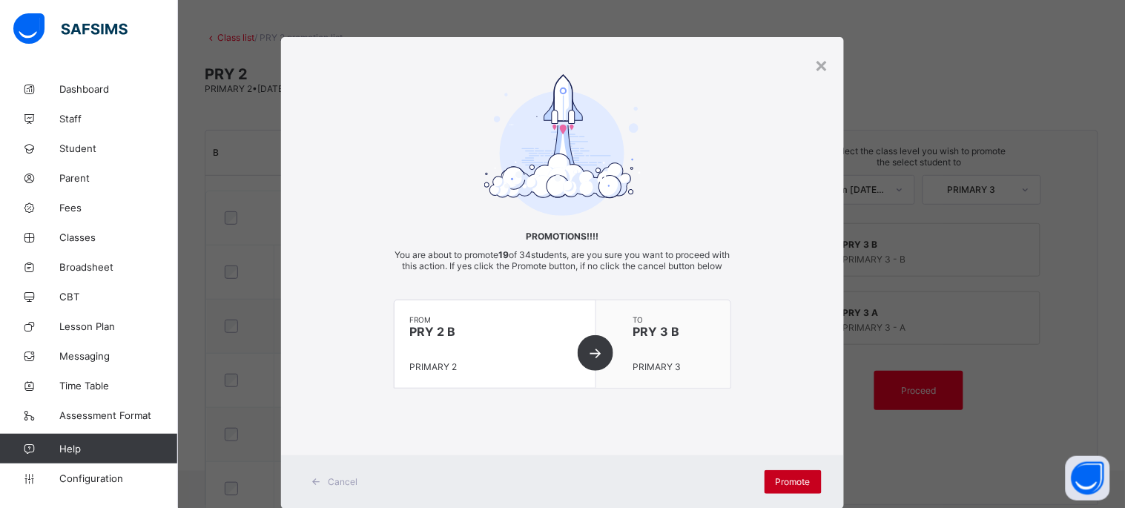
click at [806, 487] on span "Promote" at bounding box center [793, 481] width 35 height 11
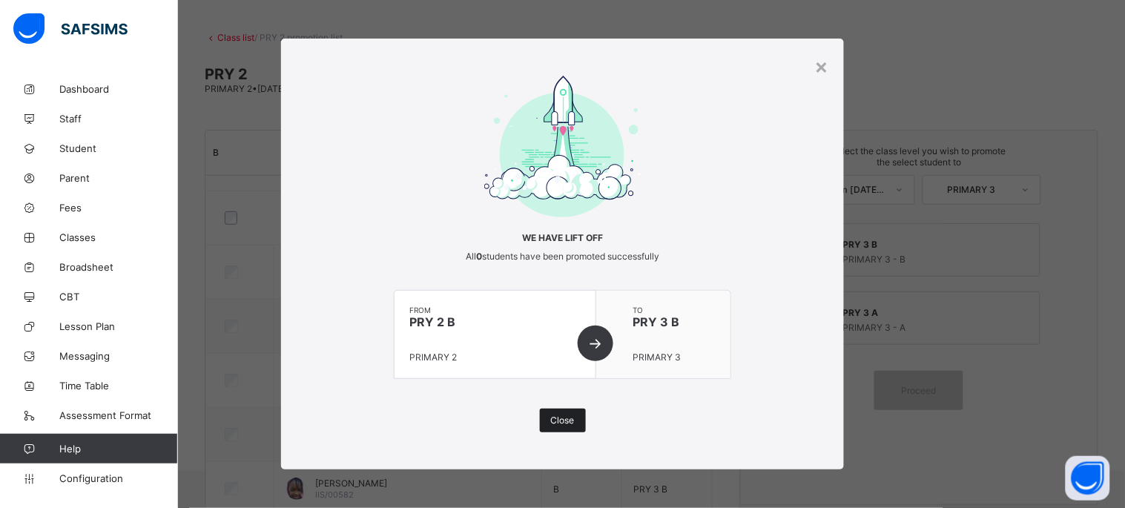
click at [562, 424] on span "Close" at bounding box center [563, 420] width 24 height 11
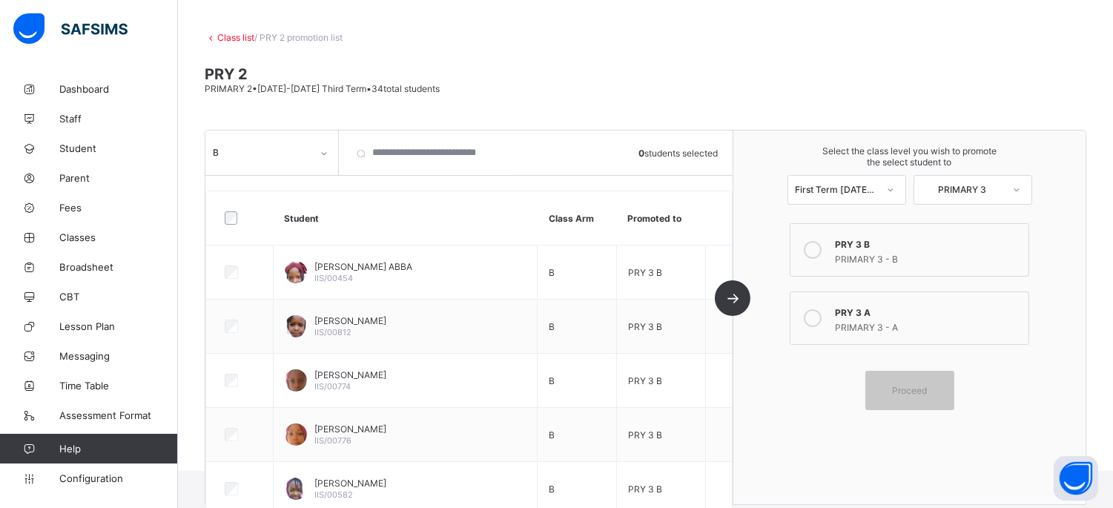
click at [227, 36] on link "Class list" at bounding box center [235, 37] width 37 height 11
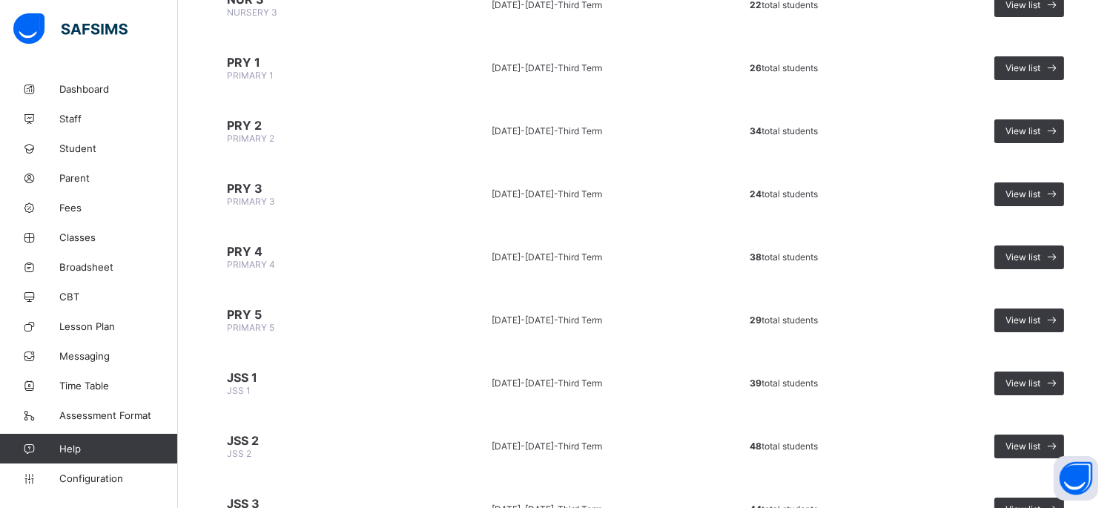
scroll to position [576, 0]
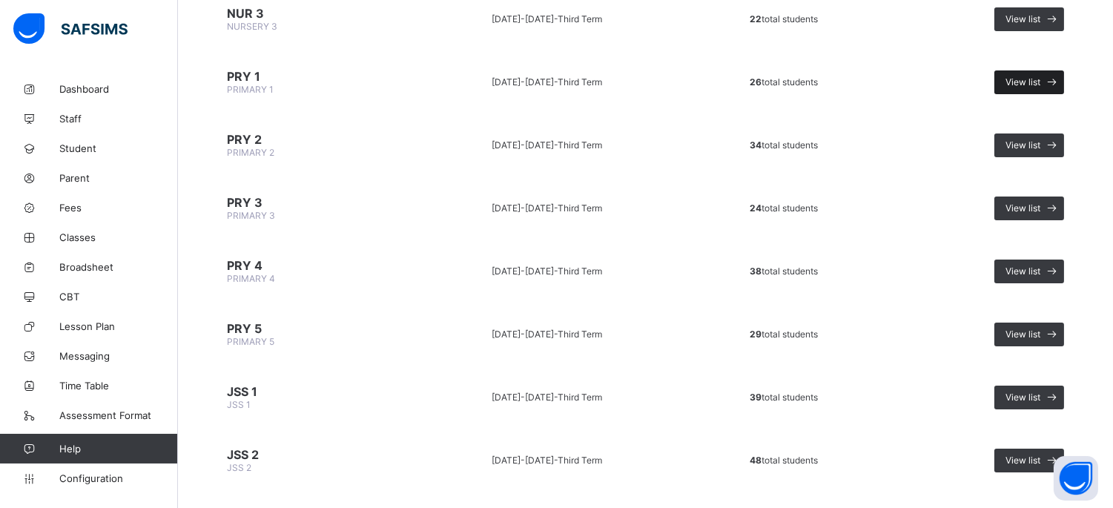
click at [1041, 76] on span "View list" at bounding box center [1023, 81] width 35 height 11
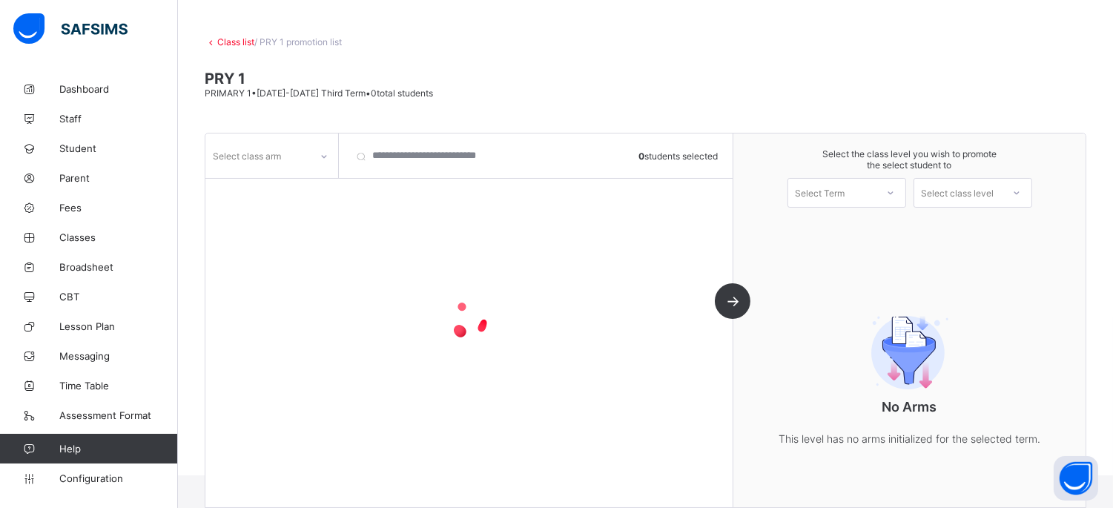
scroll to position [65, 0]
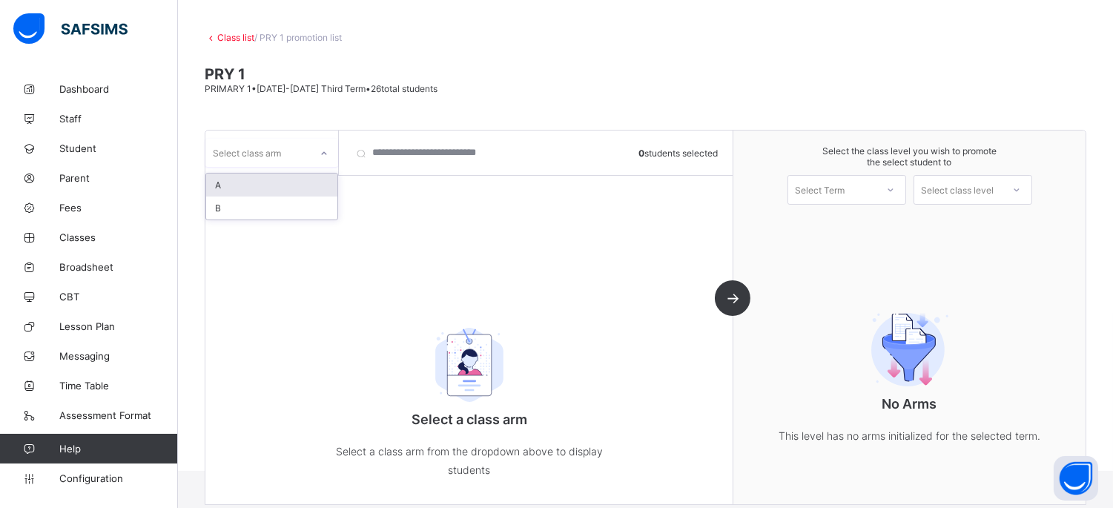
click at [322, 146] on icon at bounding box center [324, 153] width 9 height 15
click at [315, 181] on div "A" at bounding box center [271, 185] width 131 height 23
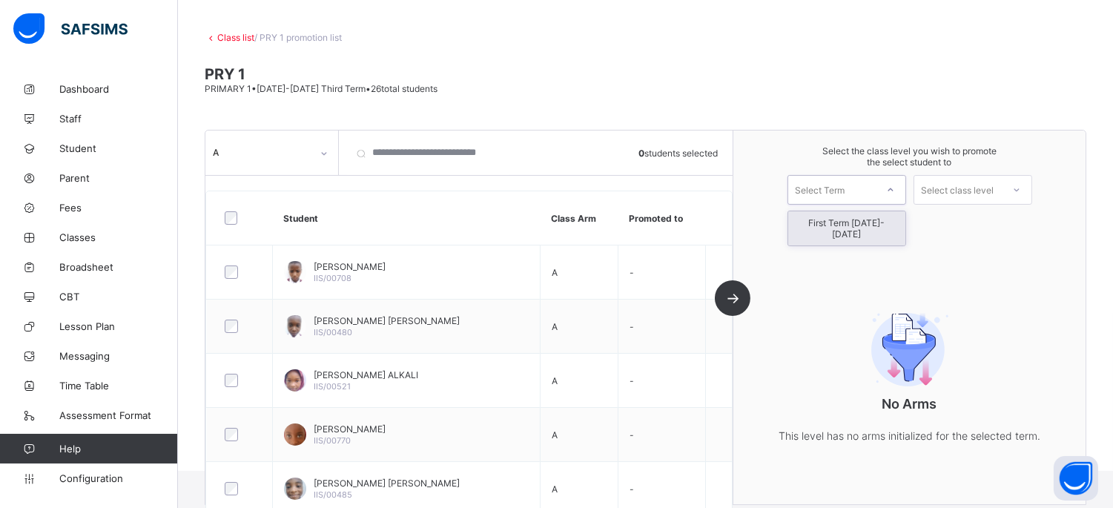
click at [872, 184] on div "Select Term" at bounding box center [833, 190] width 88 height 21
click at [873, 220] on div "First Term [DATE]-[DATE]" at bounding box center [847, 228] width 117 height 34
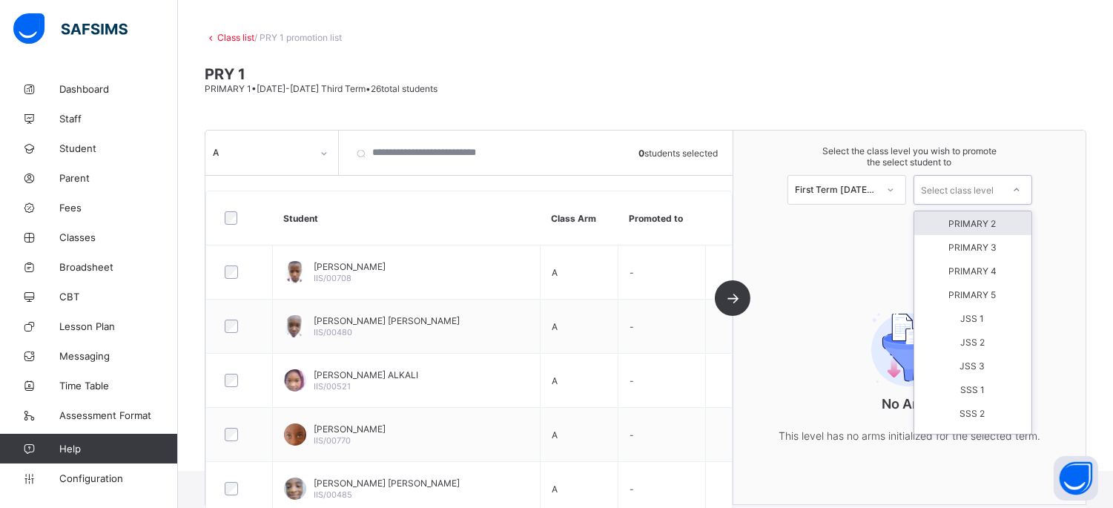
click at [992, 191] on div "Select class level" at bounding box center [958, 190] width 73 height 30
click at [988, 223] on div "PRIMARY 2" at bounding box center [973, 223] width 117 height 24
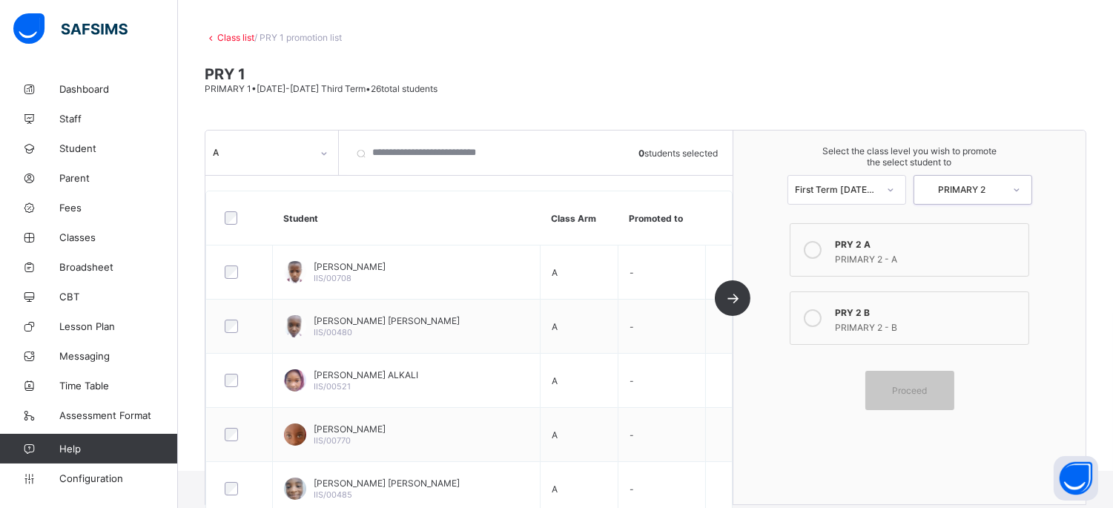
click at [844, 250] on div "PRIMARY 2 - A" at bounding box center [927, 257] width 185 height 15
click at [949, 375] on div "Proceed" at bounding box center [910, 390] width 89 height 39
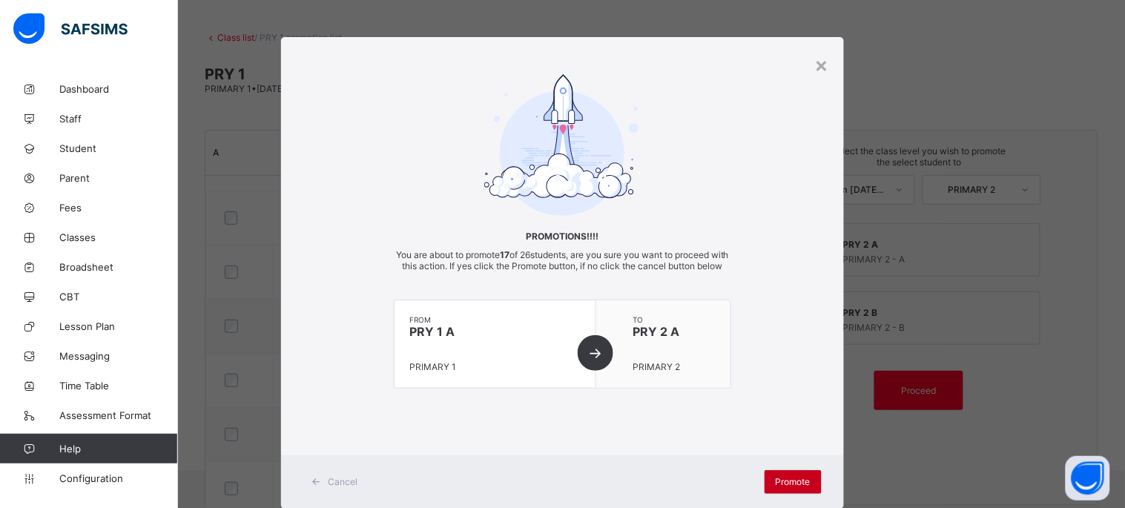
click at [791, 487] on span "Promote" at bounding box center [793, 481] width 35 height 11
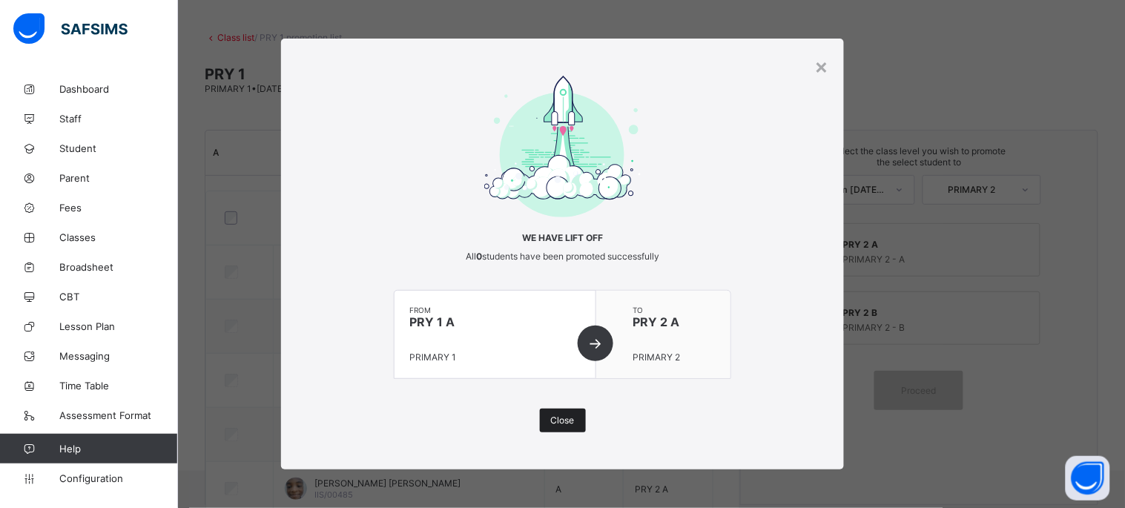
click at [558, 418] on span "Close" at bounding box center [563, 420] width 24 height 11
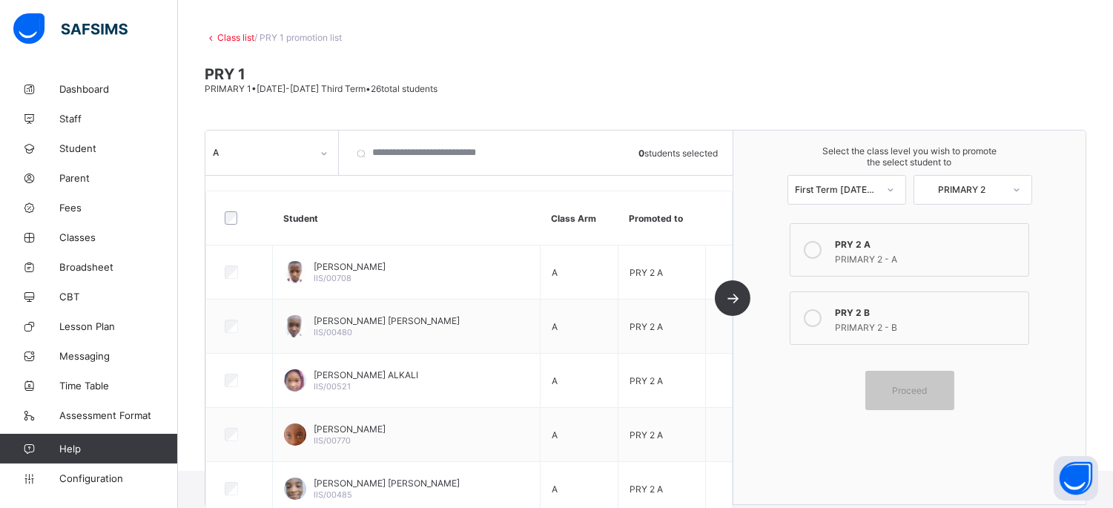
click at [323, 147] on icon at bounding box center [324, 153] width 9 height 15
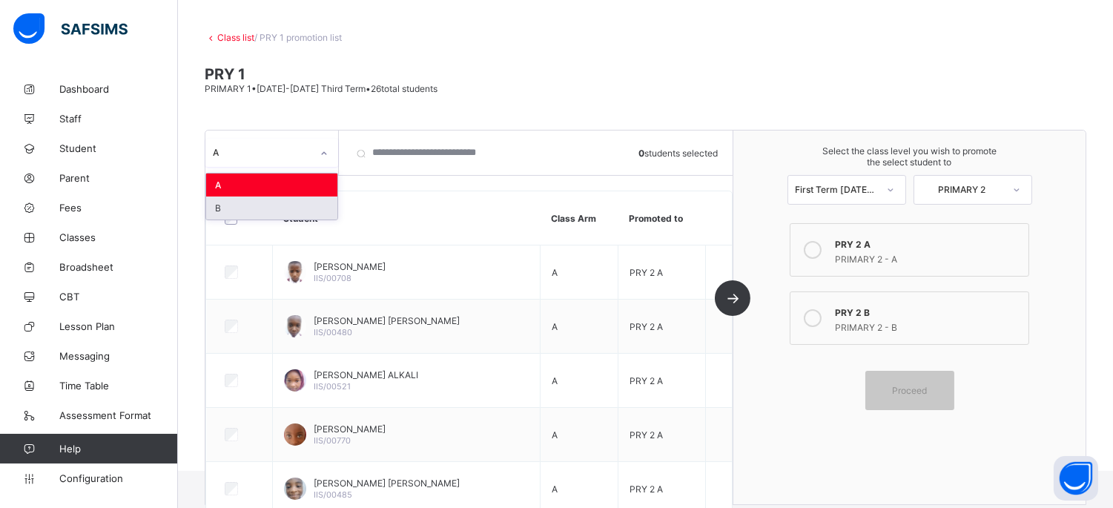
click at [309, 199] on div "B" at bounding box center [271, 208] width 131 height 23
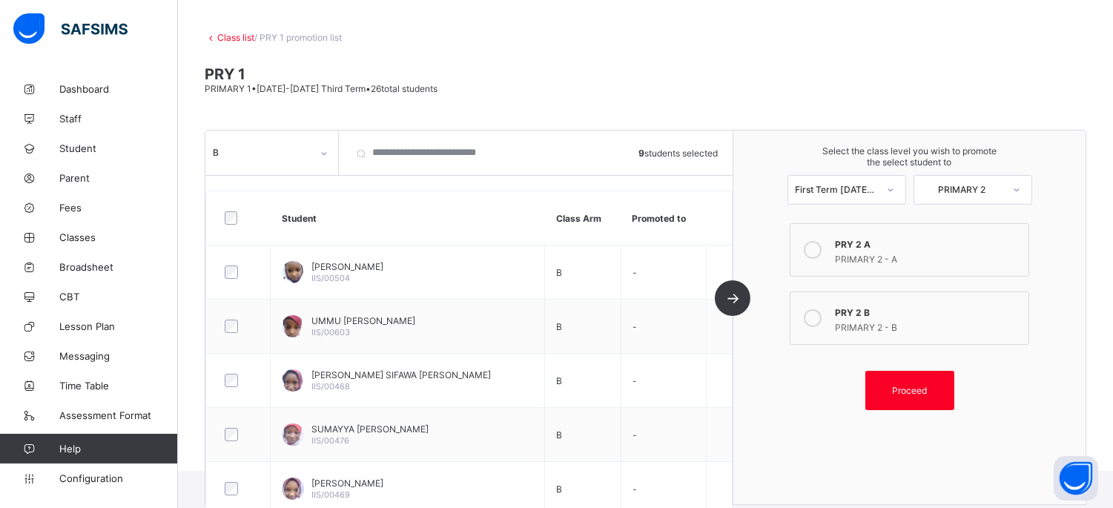
click at [821, 292] on label "PRY 2 B PRIMARY 2 - B" at bounding box center [909, 318] width 239 height 53
click at [918, 379] on div "Proceed" at bounding box center [910, 390] width 89 height 39
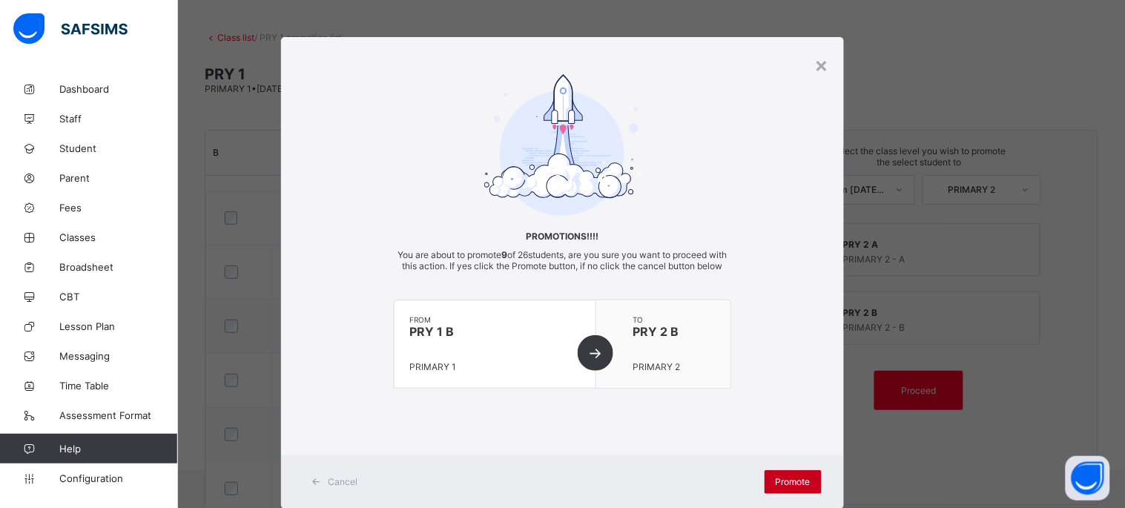
click at [780, 487] on span "Promote" at bounding box center [793, 481] width 35 height 11
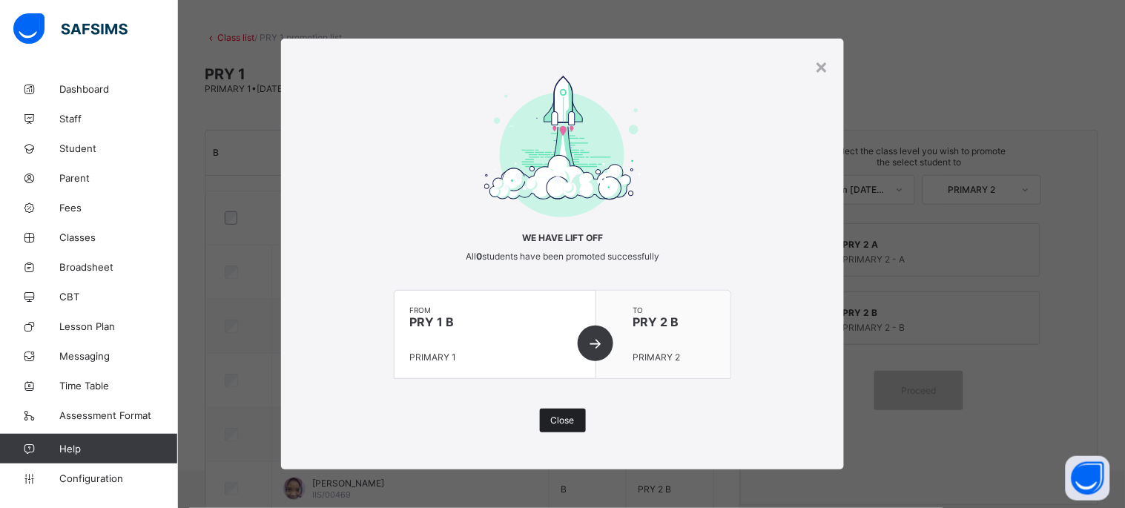
click at [566, 419] on span "Close" at bounding box center [563, 420] width 24 height 11
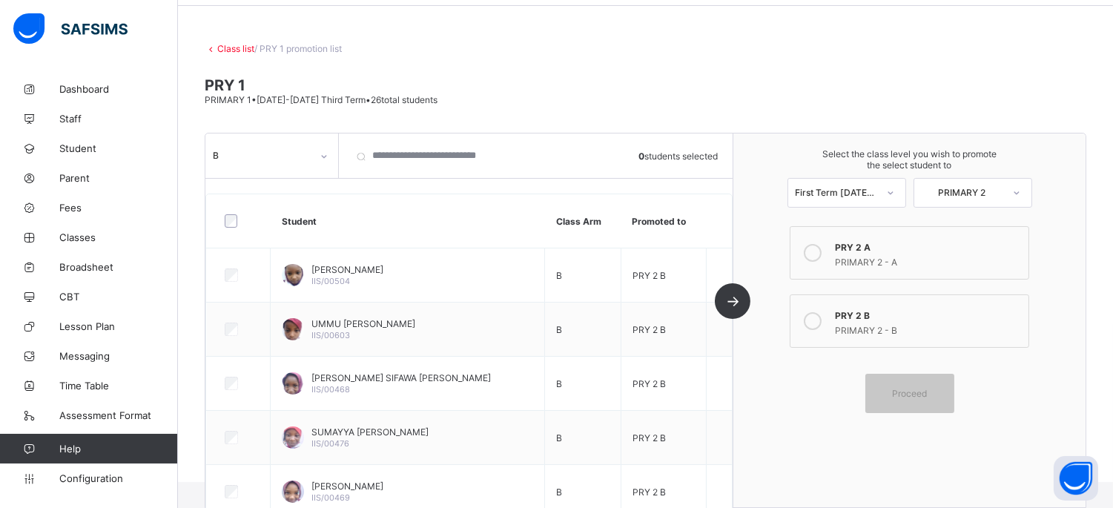
scroll to position [82, 0]
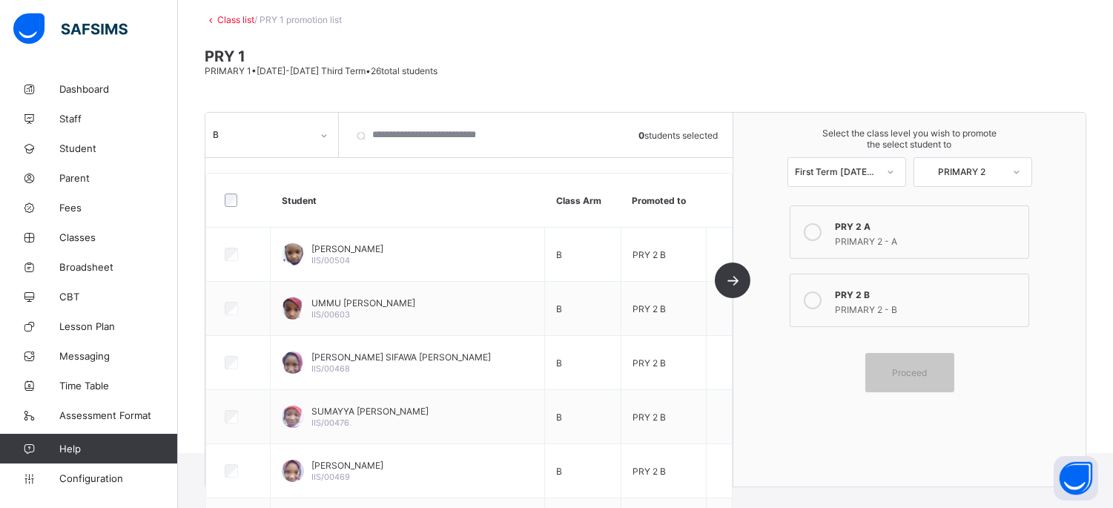
click at [220, 20] on link "Class list" at bounding box center [235, 19] width 37 height 11
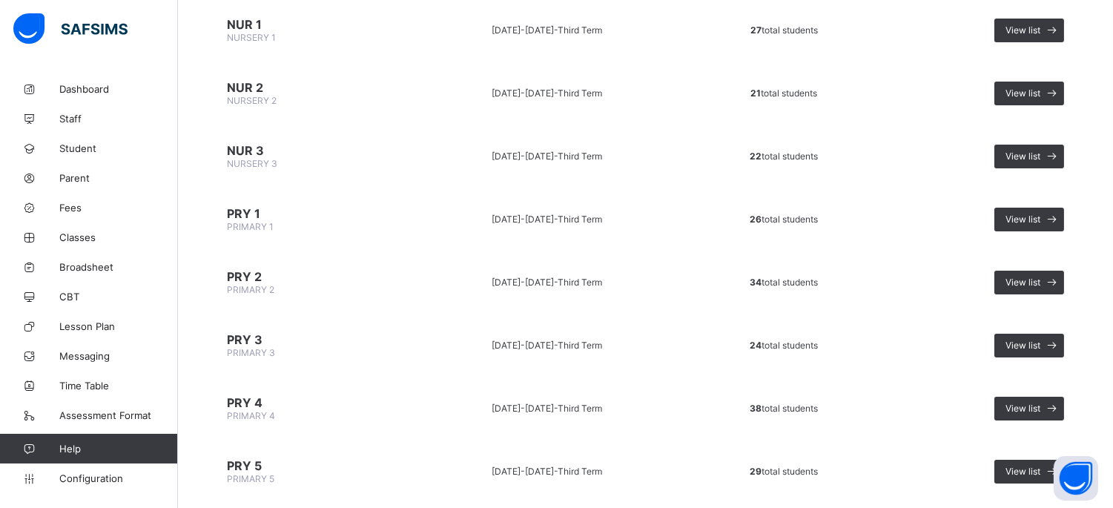
scroll to position [412, 0]
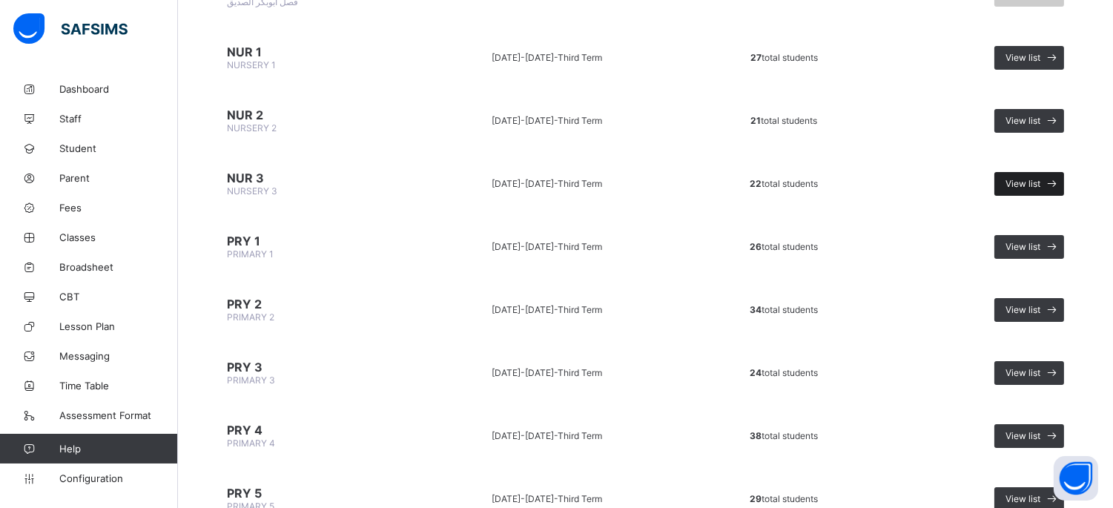
click at [1041, 179] on span "View list" at bounding box center [1023, 183] width 35 height 11
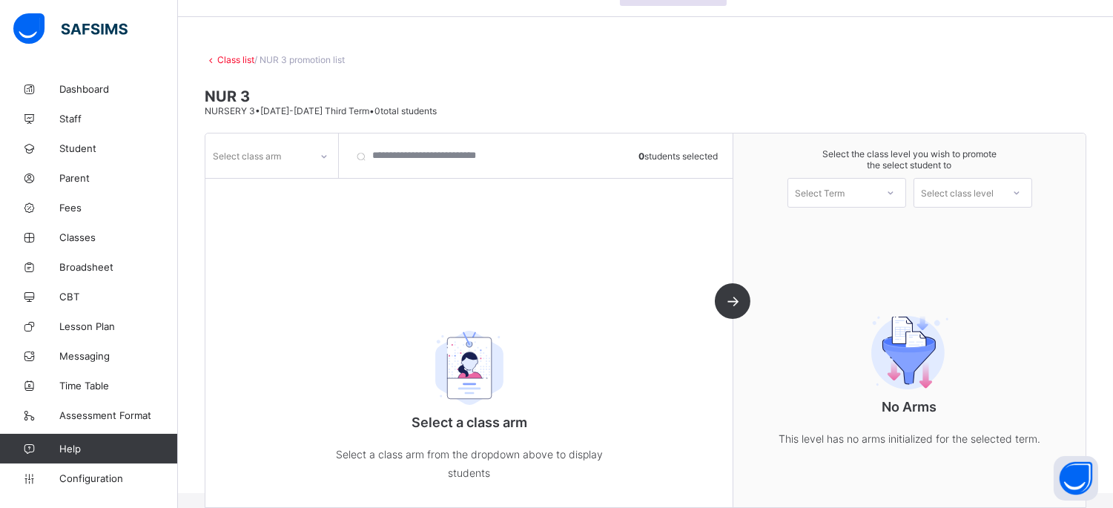
scroll to position [65, 0]
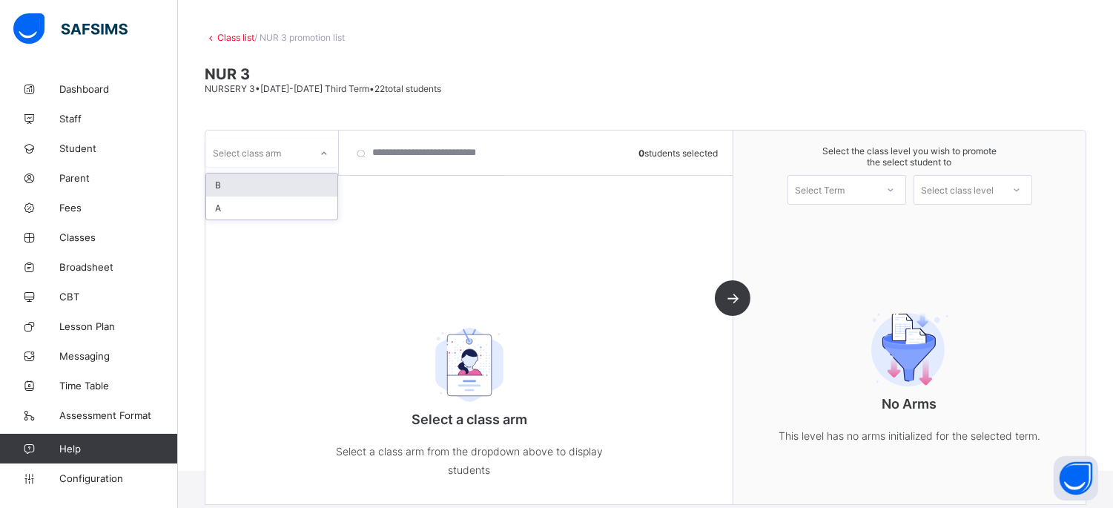
click at [312, 145] on div at bounding box center [324, 154] width 25 height 24
click at [309, 203] on div "A" at bounding box center [271, 208] width 131 height 23
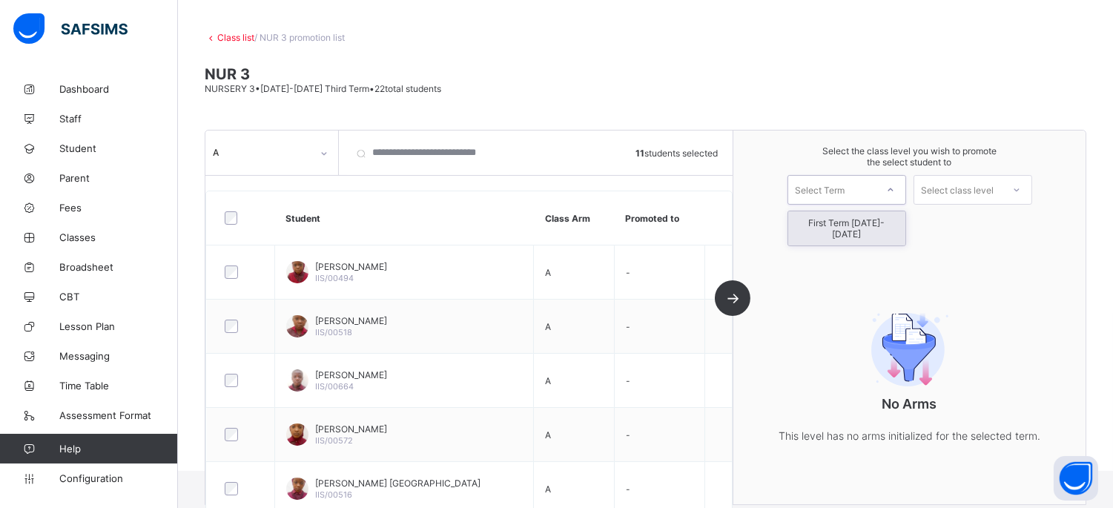
click at [895, 189] on div at bounding box center [891, 189] width 27 height 25
click at [878, 219] on div "First Term [DATE]-[DATE]" at bounding box center [847, 228] width 117 height 34
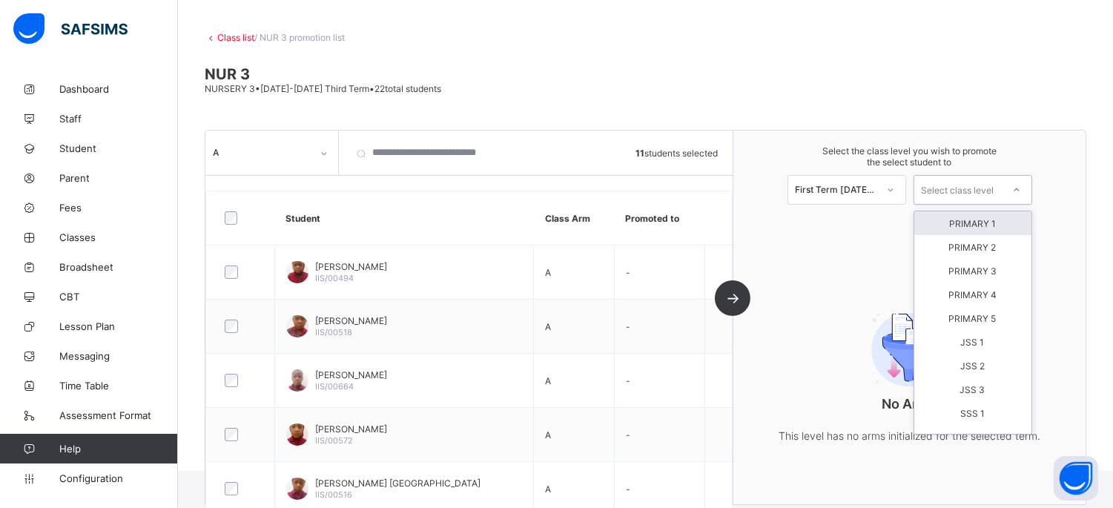
click at [962, 190] on div "Select class level" at bounding box center [958, 190] width 73 height 30
click at [959, 220] on div "PRIMARY 1" at bounding box center [973, 223] width 117 height 24
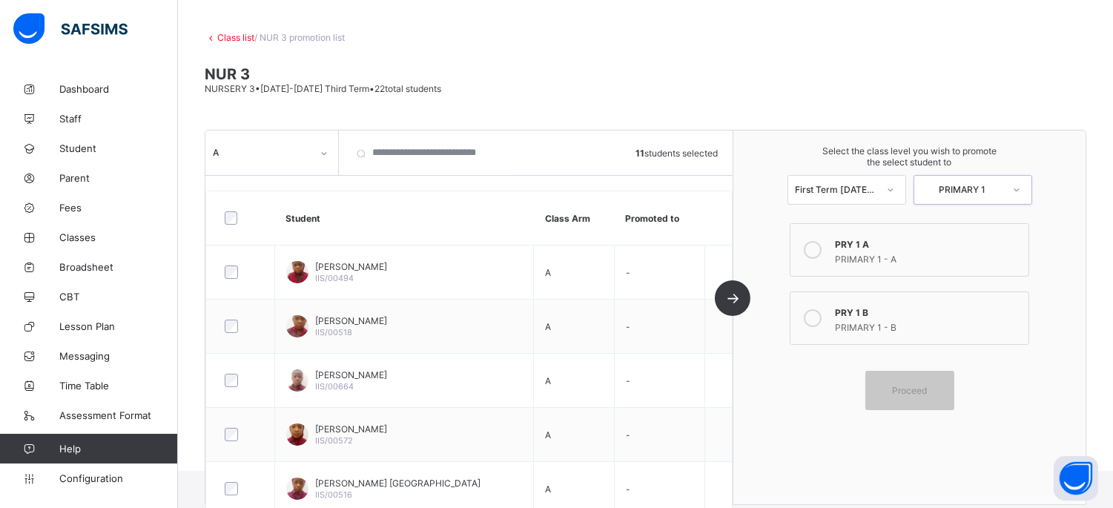
click at [896, 250] on div "PRIMARY 1 - A" at bounding box center [927, 257] width 185 height 15
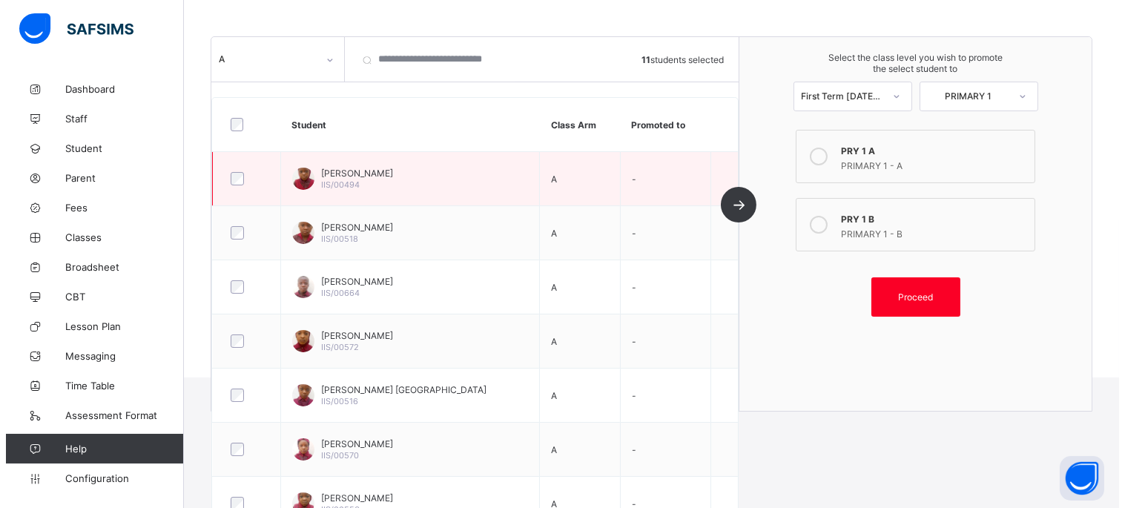
scroll to position [230, 0]
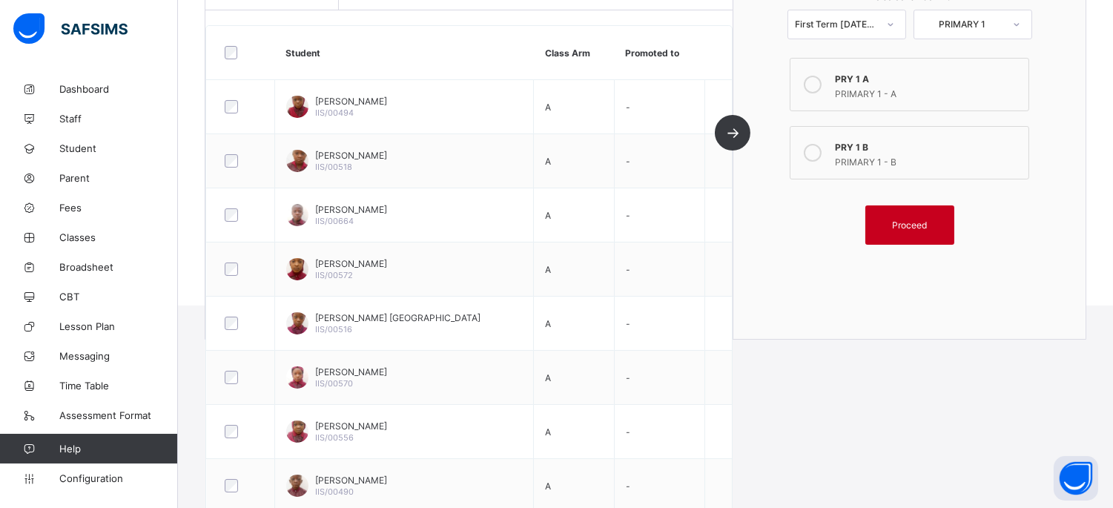
click at [927, 221] on span "Proceed" at bounding box center [909, 225] width 35 height 11
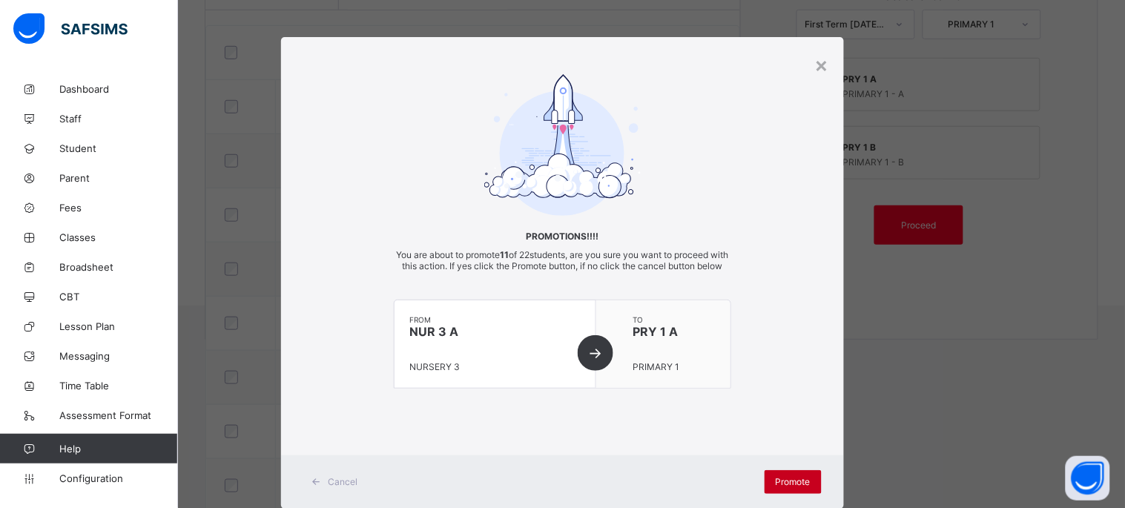
click at [788, 487] on span "Promote" at bounding box center [793, 481] width 35 height 11
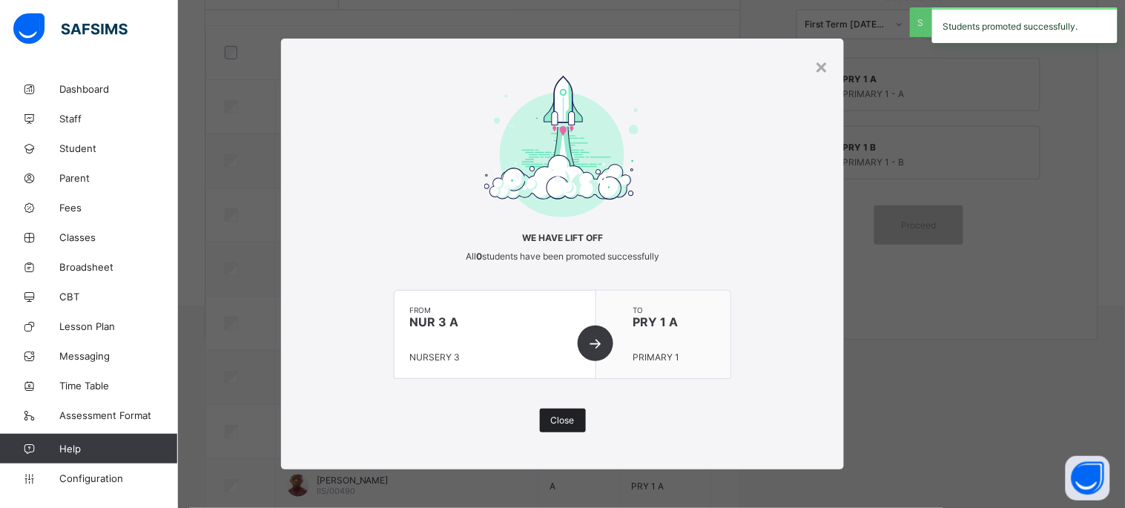
click at [568, 421] on span "Close" at bounding box center [563, 420] width 24 height 11
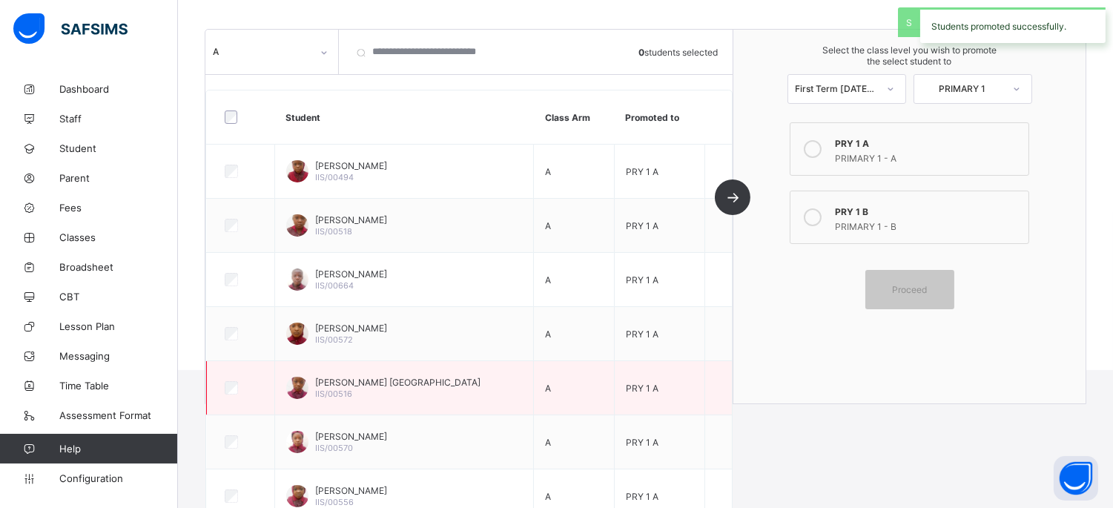
scroll to position [147, 0]
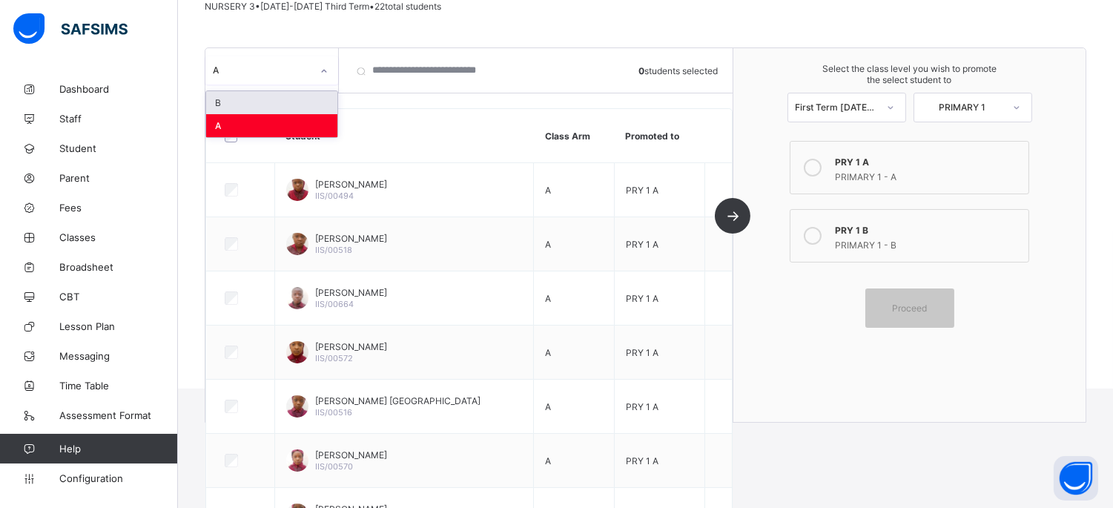
drag, startPoint x: 283, startPoint y: 56, endPoint x: 241, endPoint y: 19, distance: 55.7
click at [277, 53] on div "option A, selected. option B focused, 1 of 2. 2 results available. Use Up and D…" at bounding box center [272, 70] width 134 height 45
click at [308, 104] on div "B" at bounding box center [271, 102] width 131 height 23
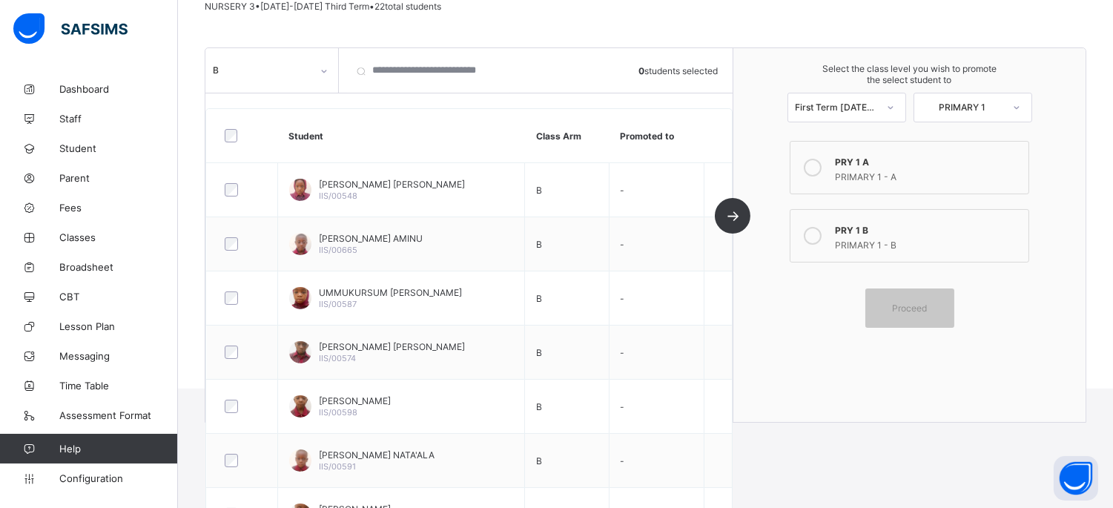
click at [850, 239] on div "PRIMARY 1 - B" at bounding box center [927, 243] width 185 height 15
click at [944, 304] on span "Proceed" at bounding box center [910, 308] width 67 height 11
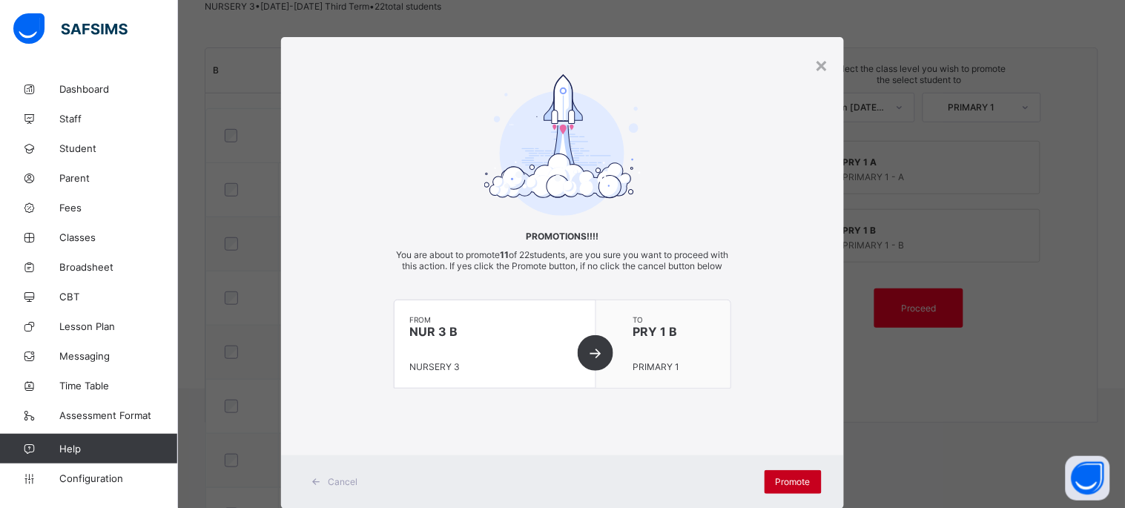
click at [800, 487] on span "Promote" at bounding box center [793, 481] width 35 height 11
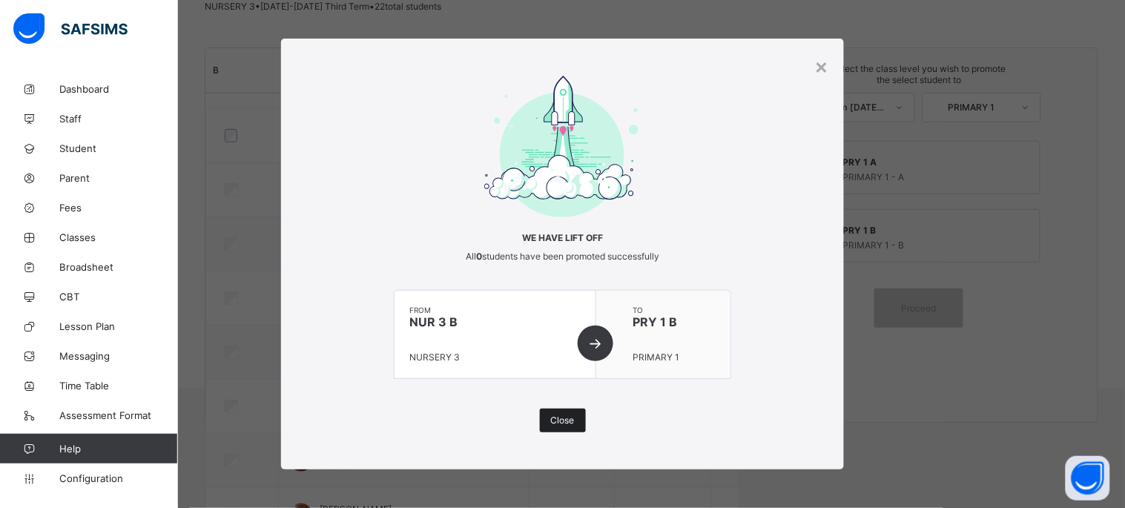
click at [559, 421] on span "Close" at bounding box center [563, 420] width 24 height 11
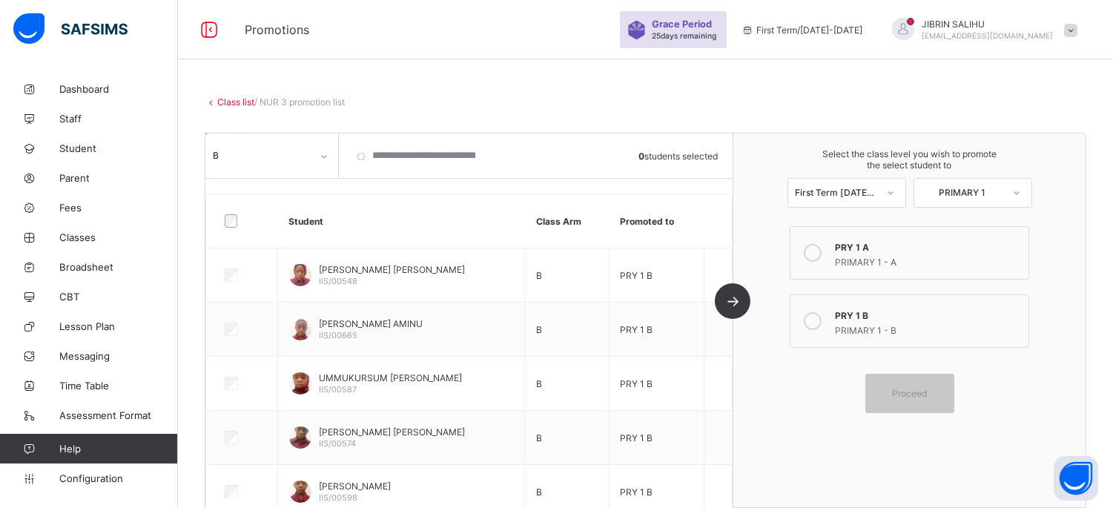
scroll to position [82, 0]
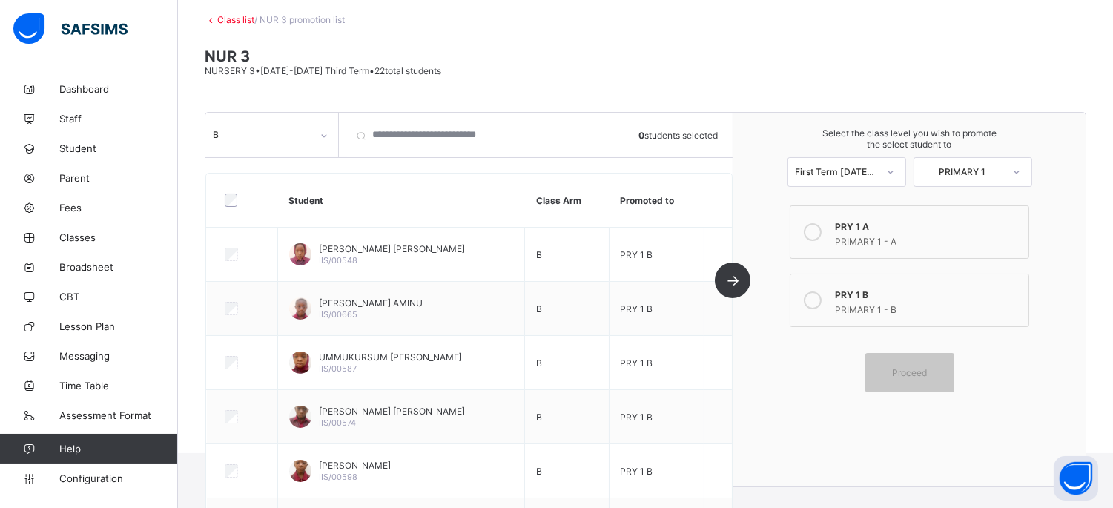
click at [228, 18] on link "Class list" at bounding box center [235, 19] width 37 height 11
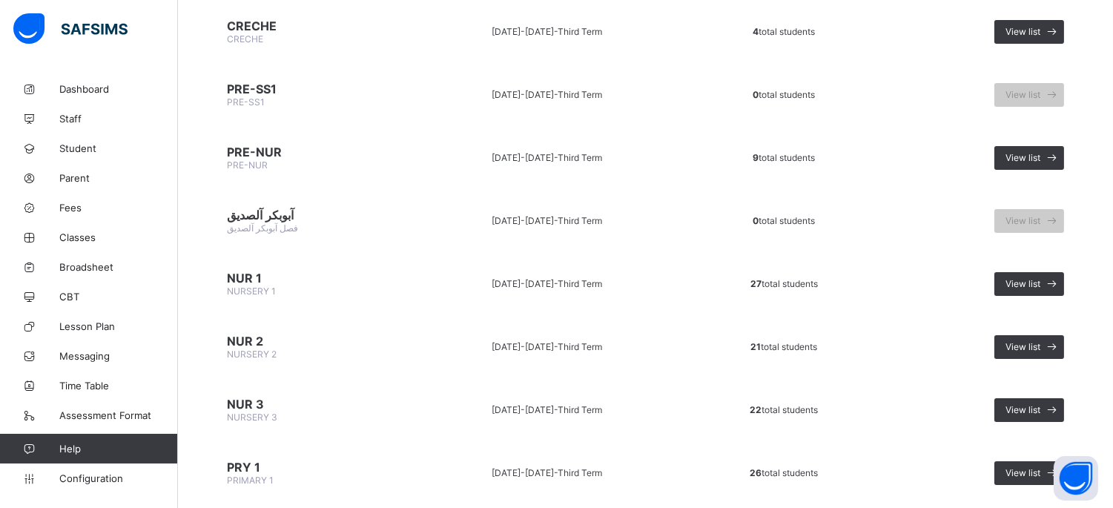
scroll to position [247, 0]
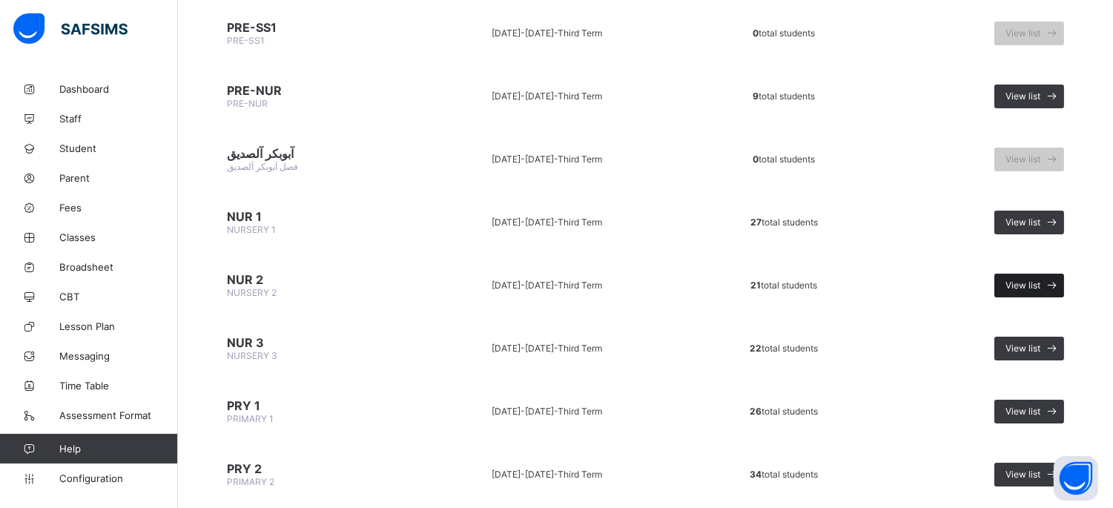
click at [1058, 283] on icon at bounding box center [1053, 285] width 16 height 14
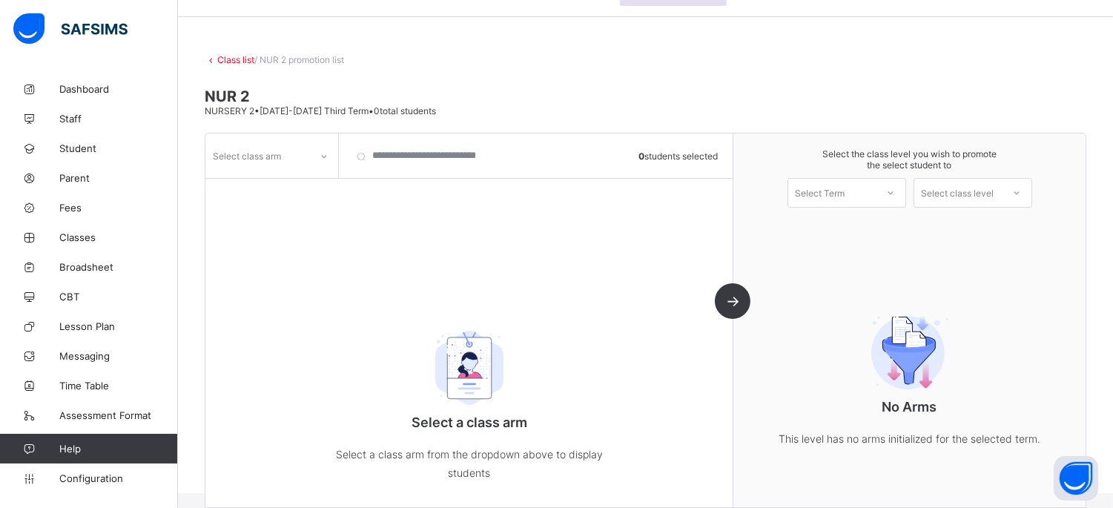
scroll to position [65, 0]
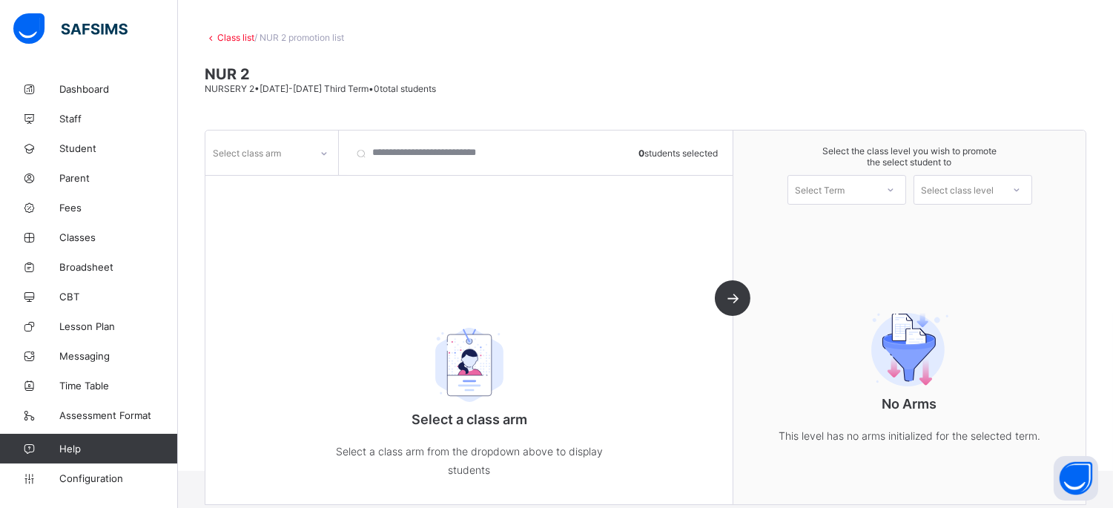
click at [257, 154] on div "Select class arm" at bounding box center [247, 153] width 68 height 28
click at [272, 202] on div "A" at bounding box center [271, 208] width 131 height 23
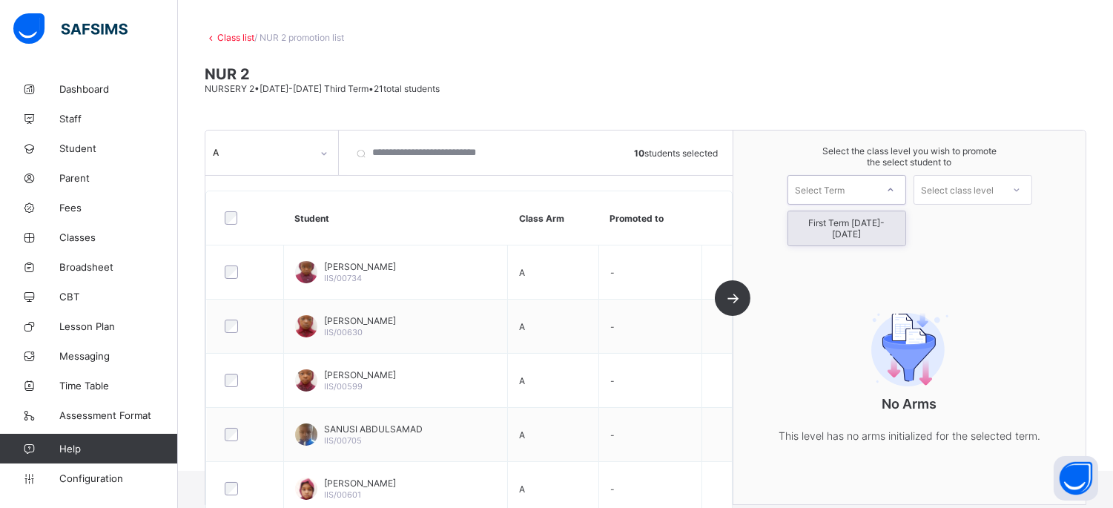
click at [837, 175] on div "Select Term" at bounding box center [847, 190] width 119 height 30
click at [848, 218] on div "First Term [DATE]-[DATE]" at bounding box center [847, 228] width 117 height 34
click at [966, 187] on div "Select class level" at bounding box center [958, 190] width 73 height 30
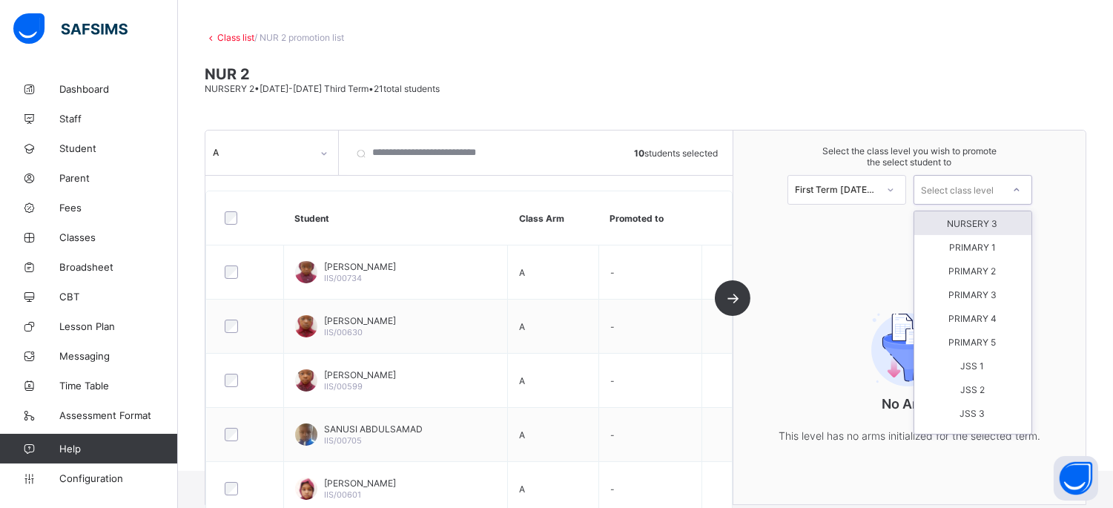
click at [970, 220] on div "NURSERY 3" at bounding box center [973, 223] width 117 height 24
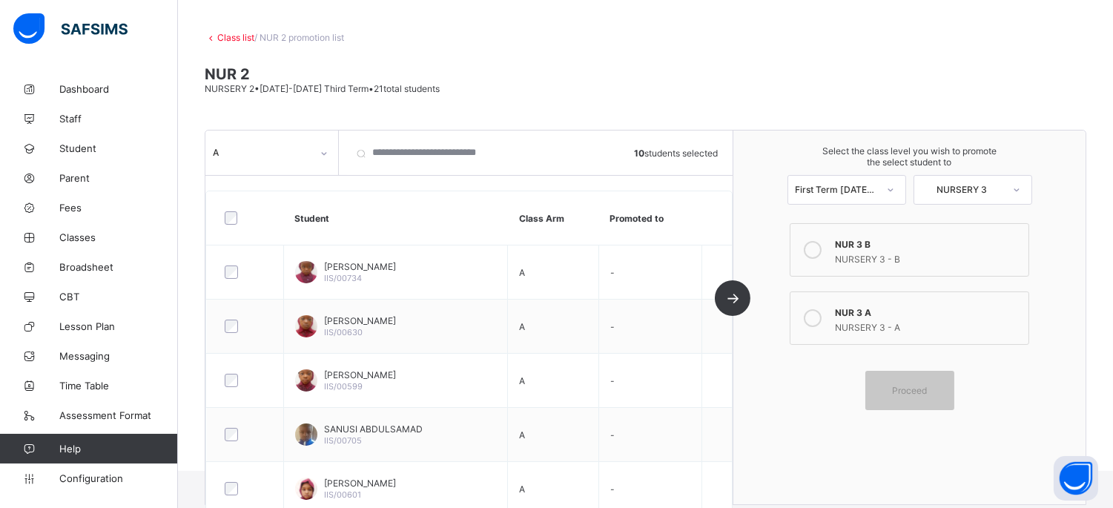
click at [851, 307] on div "NUR 3 A" at bounding box center [927, 310] width 185 height 15
click at [921, 375] on div "Proceed" at bounding box center [910, 390] width 89 height 39
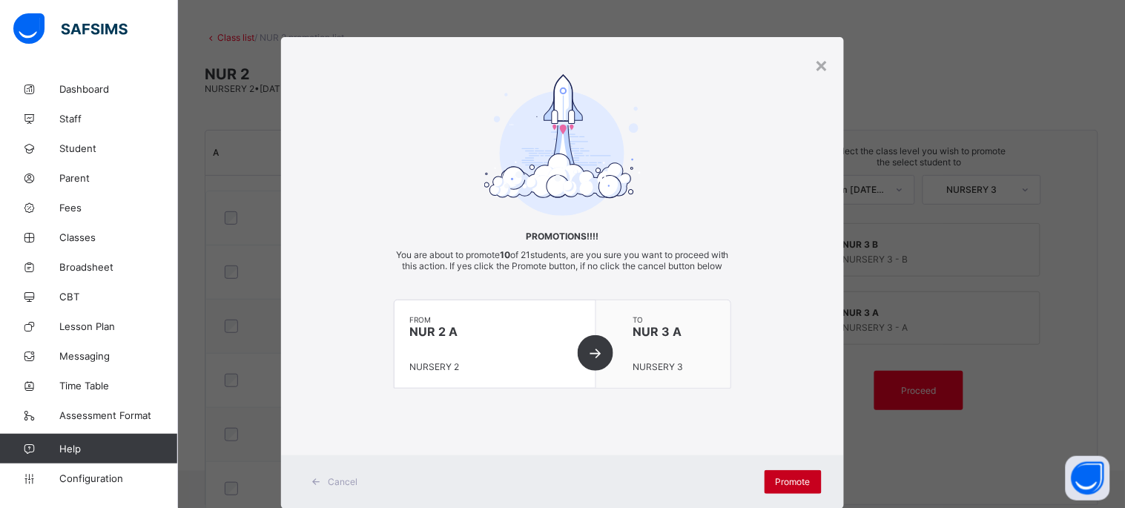
click at [791, 481] on div "Promote" at bounding box center [793, 482] width 57 height 24
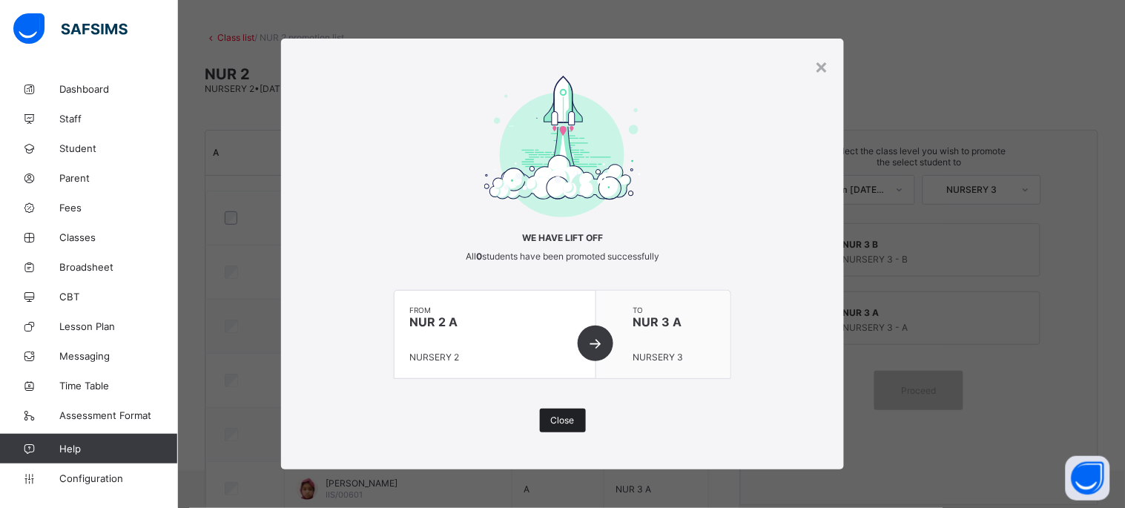
click at [579, 423] on div "Close" at bounding box center [563, 421] width 46 height 24
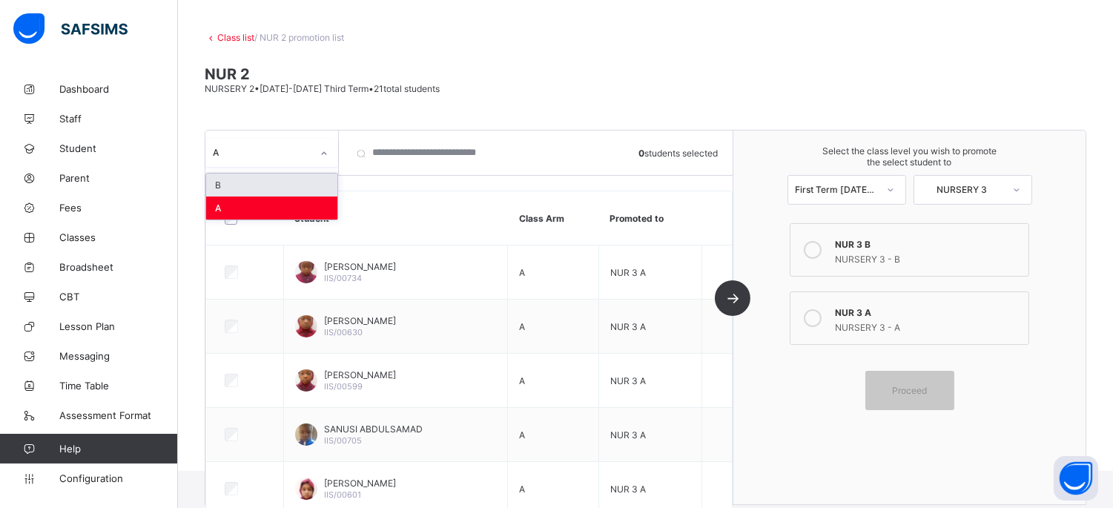
click at [320, 152] on icon at bounding box center [324, 153] width 9 height 15
click at [292, 186] on div "B" at bounding box center [271, 185] width 131 height 23
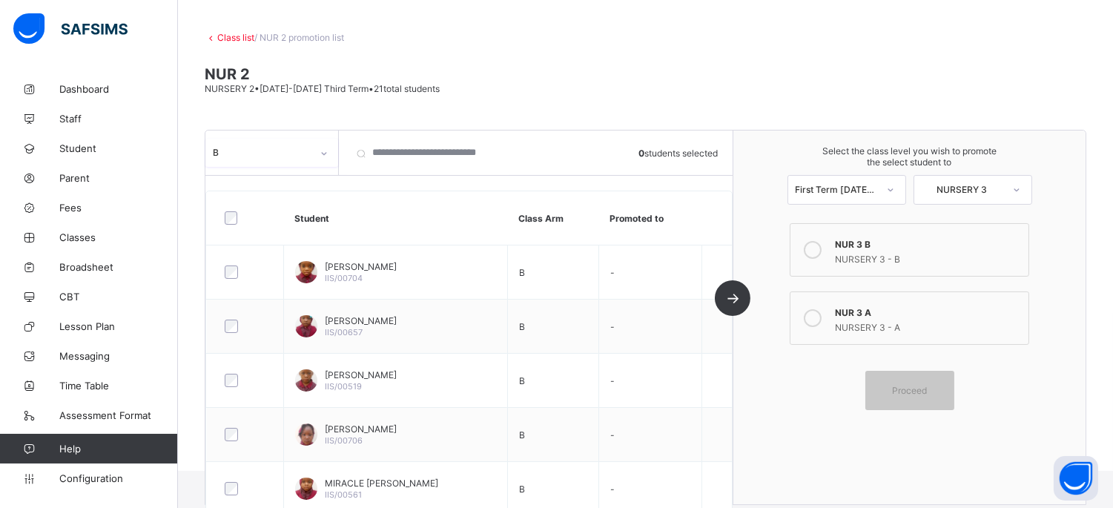
click at [906, 252] on div "NURSERY 3 - B" at bounding box center [927, 257] width 185 height 15
click at [228, 208] on div at bounding box center [245, 218] width 55 height 31
click at [928, 378] on div "Proceed" at bounding box center [910, 390] width 89 height 39
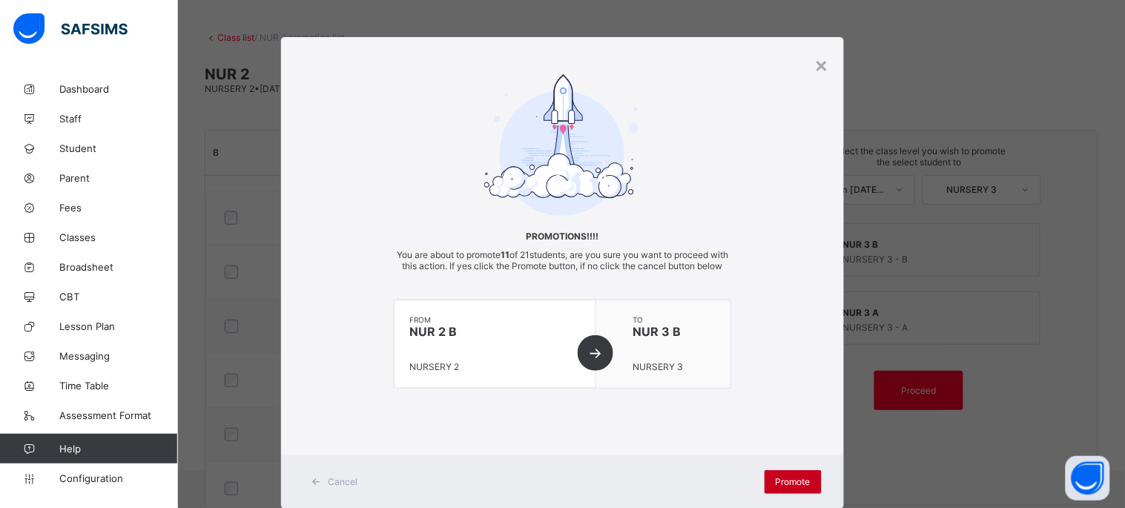
click at [790, 487] on span "Promote" at bounding box center [793, 481] width 35 height 11
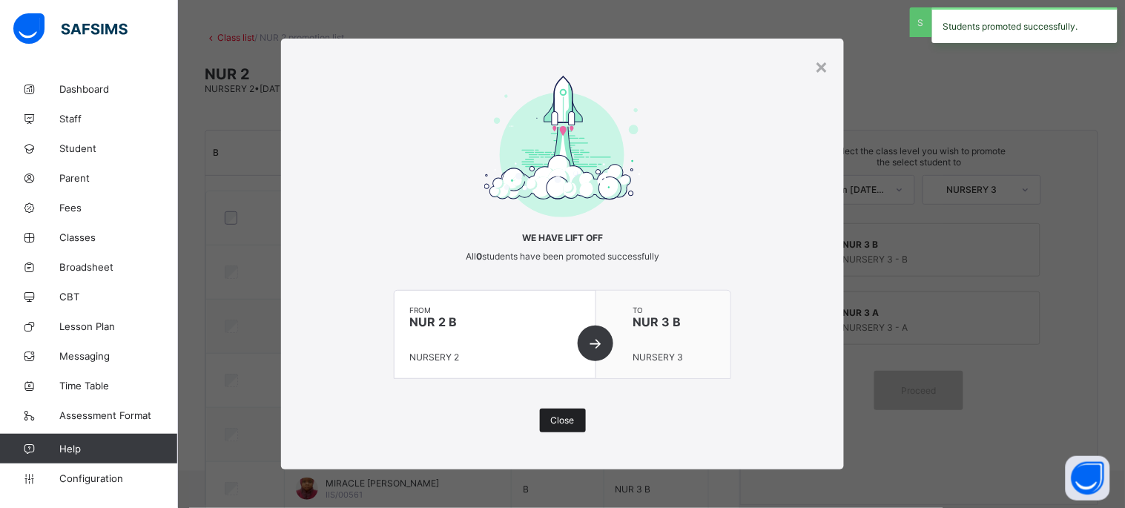
click at [559, 418] on span "Close" at bounding box center [563, 420] width 24 height 11
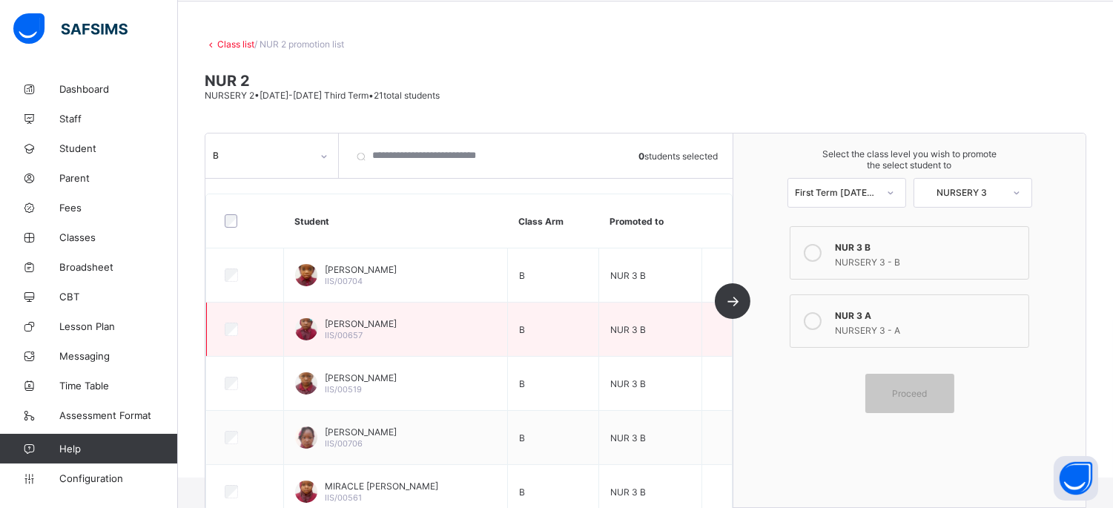
scroll to position [82, 0]
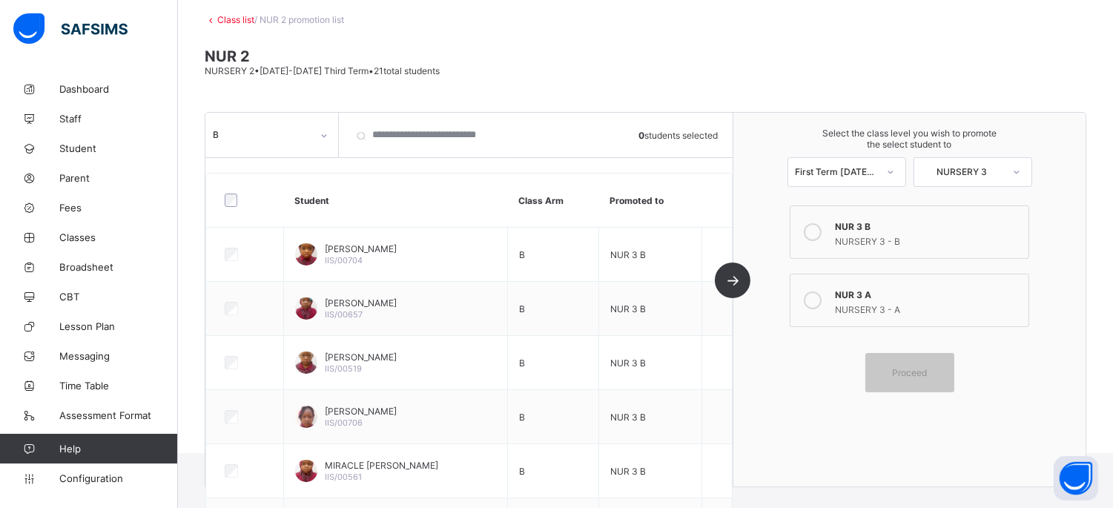
click at [217, 18] on link "Class list" at bounding box center [235, 19] width 37 height 11
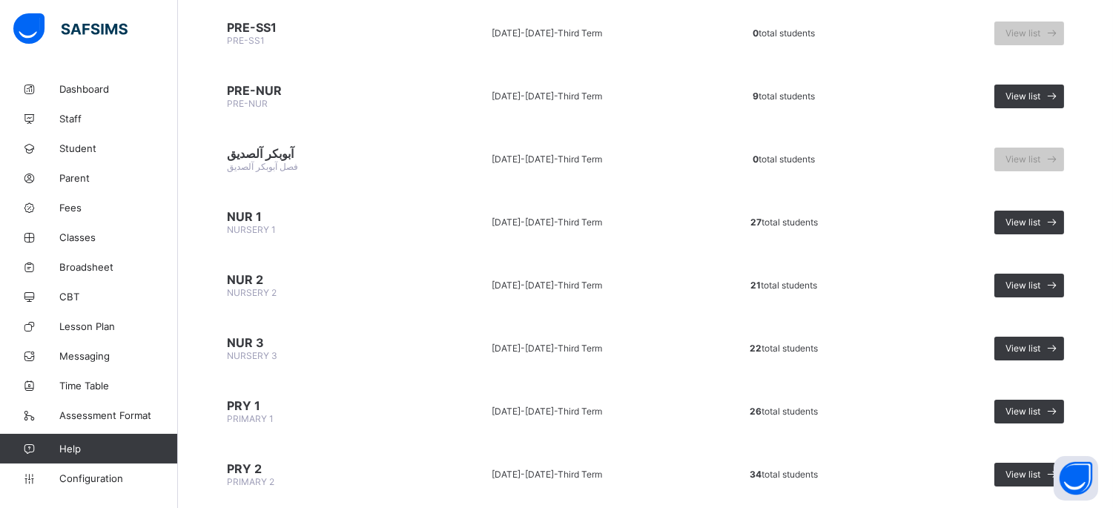
scroll to position [329, 0]
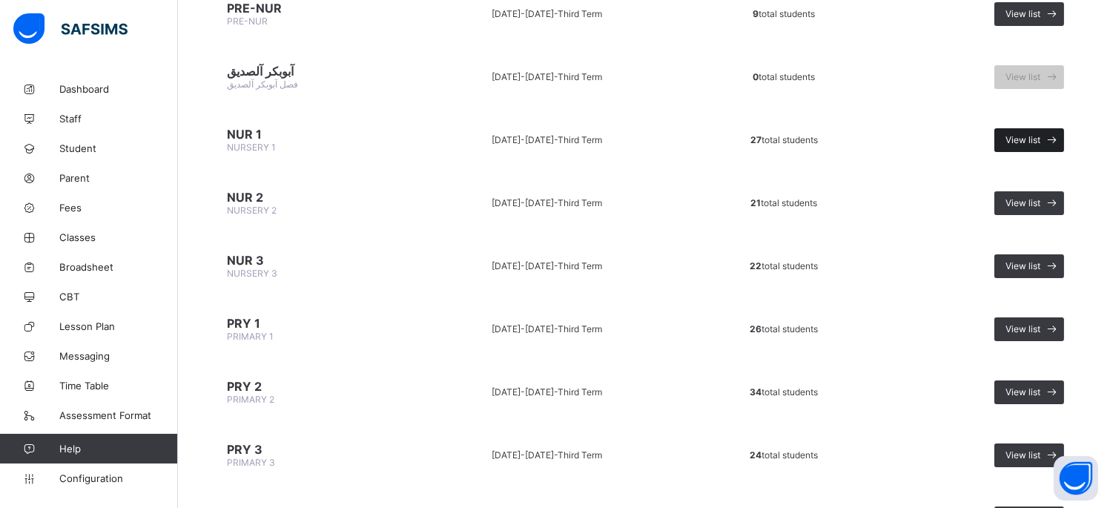
click at [1039, 134] on span "View list" at bounding box center [1023, 139] width 35 height 11
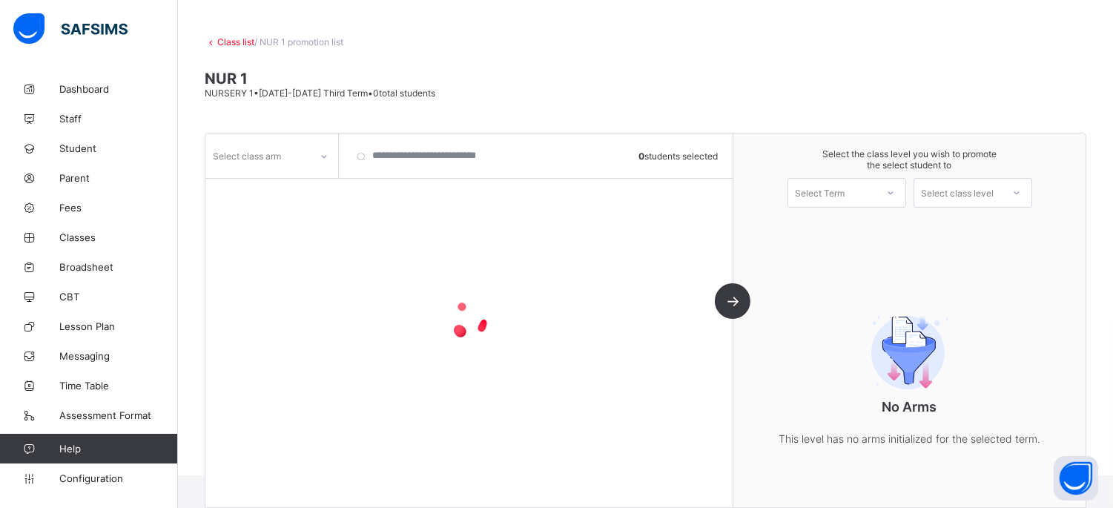
scroll to position [65, 0]
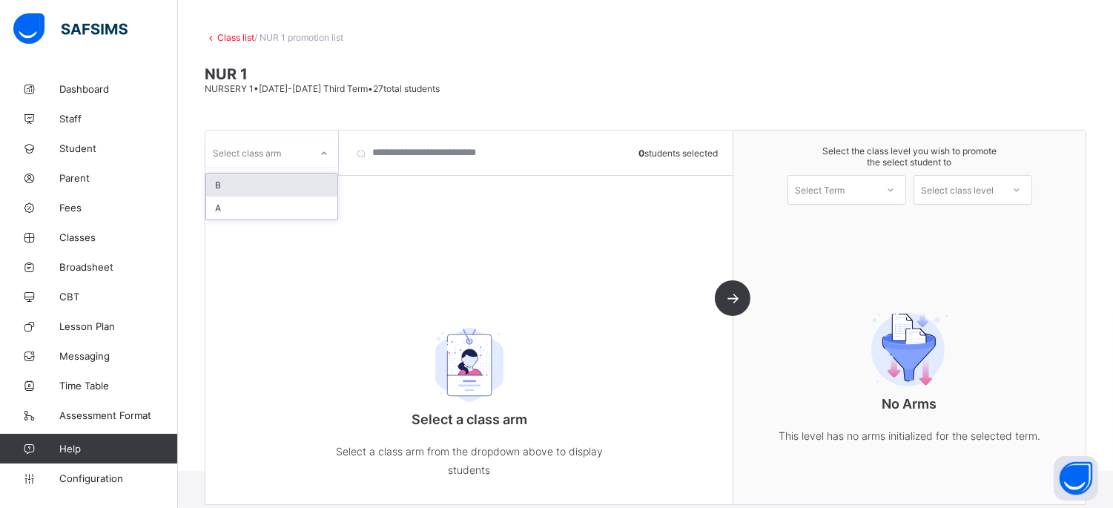
click at [295, 139] on div "Select class arm" at bounding box center [271, 153] width 133 height 28
click at [271, 211] on div "A" at bounding box center [271, 208] width 131 height 23
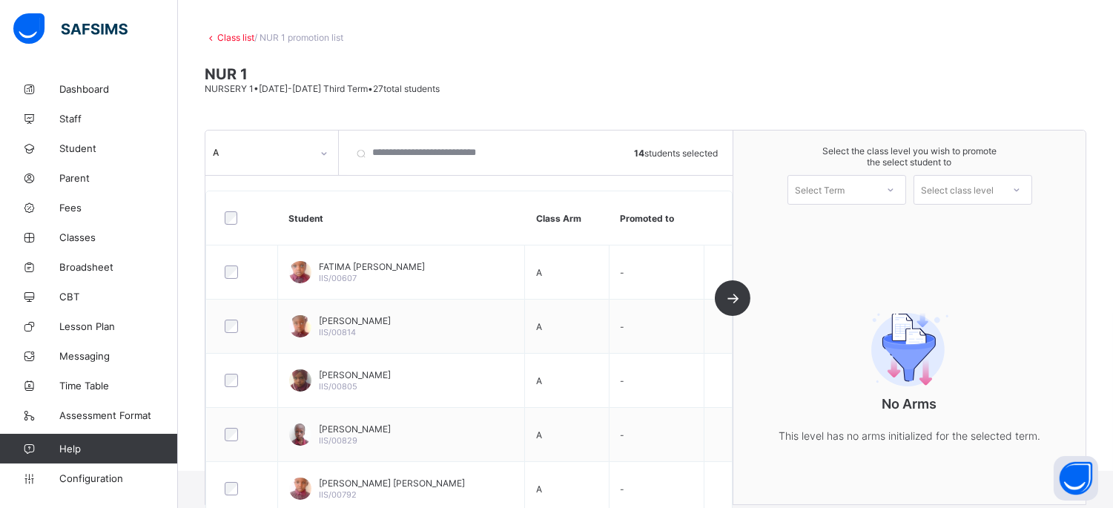
click at [838, 182] on div "Select Term" at bounding box center [821, 190] width 50 height 30
click at [829, 214] on div "First Term [DATE]-[DATE]" at bounding box center [847, 228] width 117 height 34
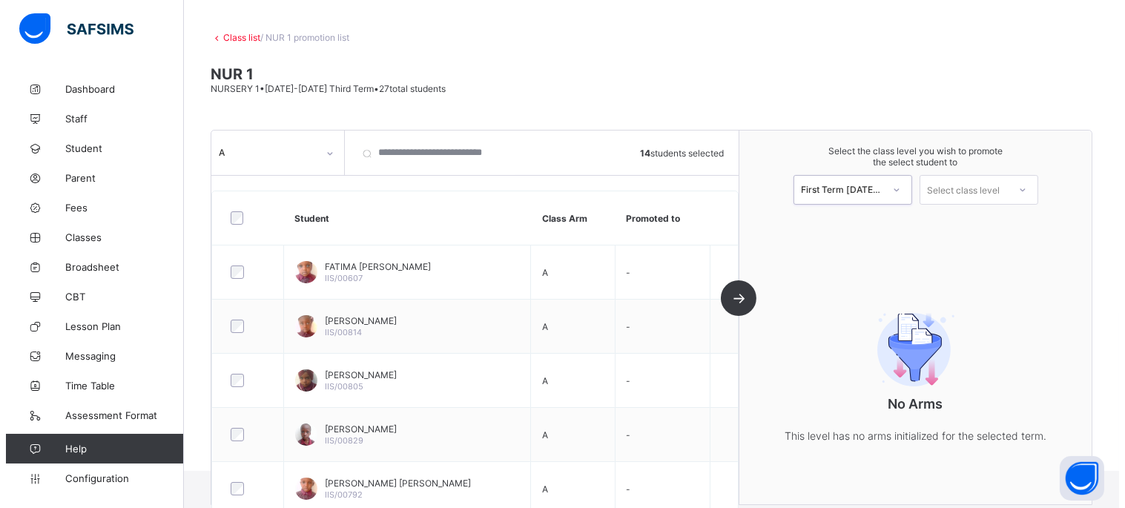
scroll to position [147, 0]
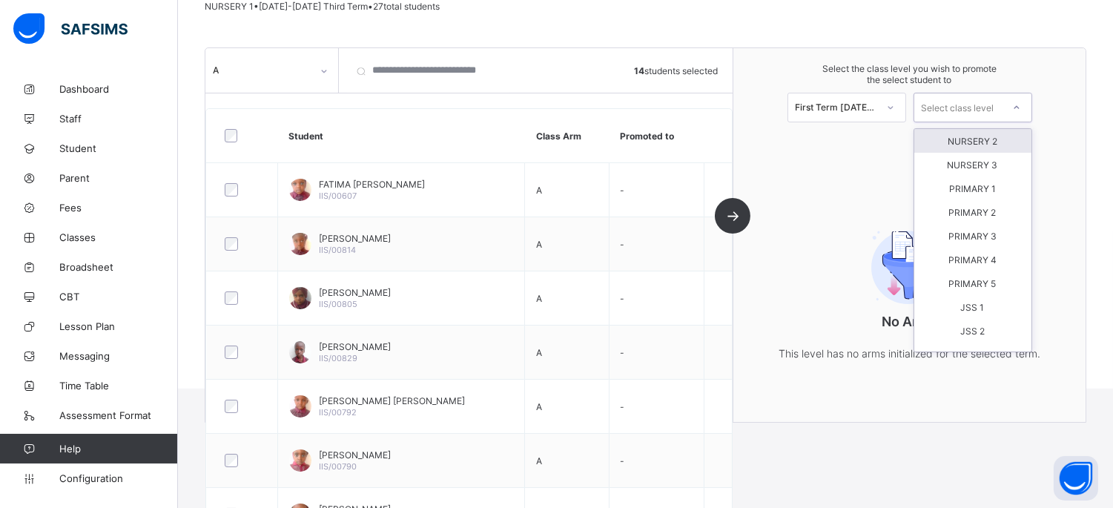
click at [975, 105] on div "Select class level" at bounding box center [958, 108] width 73 height 30
click at [961, 139] on div "NURSERY 2" at bounding box center [973, 141] width 117 height 24
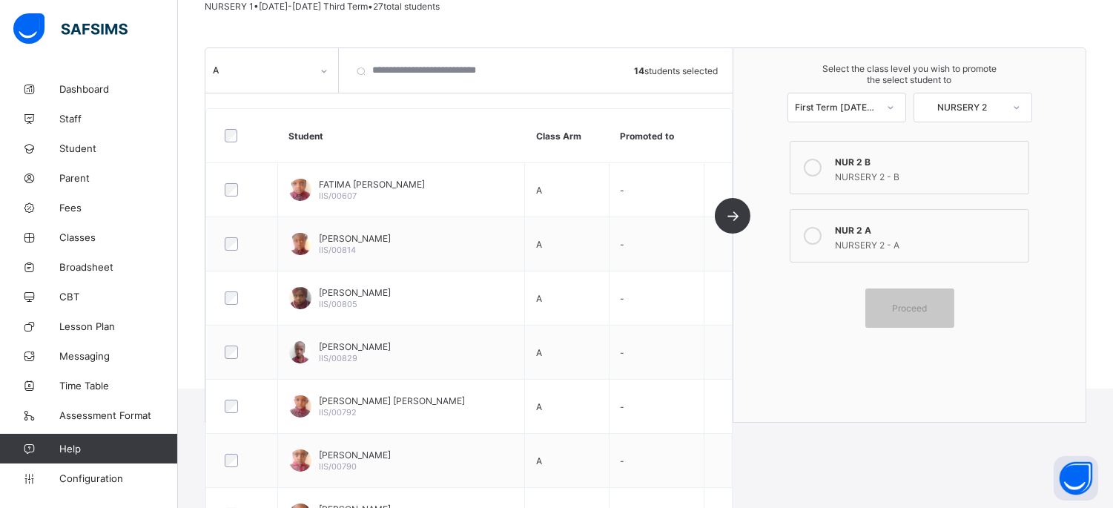
click at [857, 221] on div "NUR 2 A" at bounding box center [927, 228] width 185 height 15
click at [913, 293] on div "Proceed" at bounding box center [910, 308] width 89 height 39
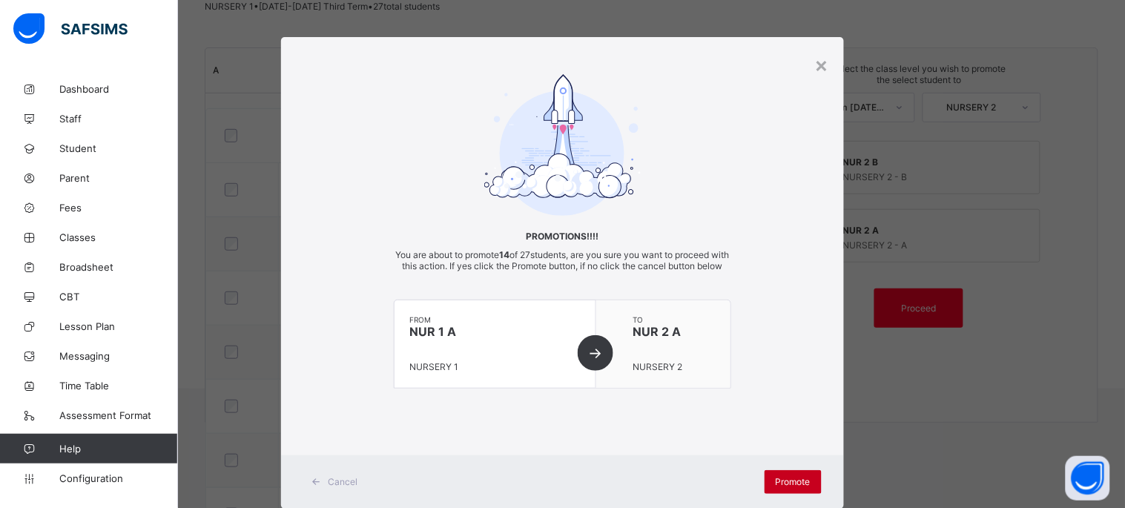
click at [777, 486] on span "Promote" at bounding box center [793, 481] width 35 height 11
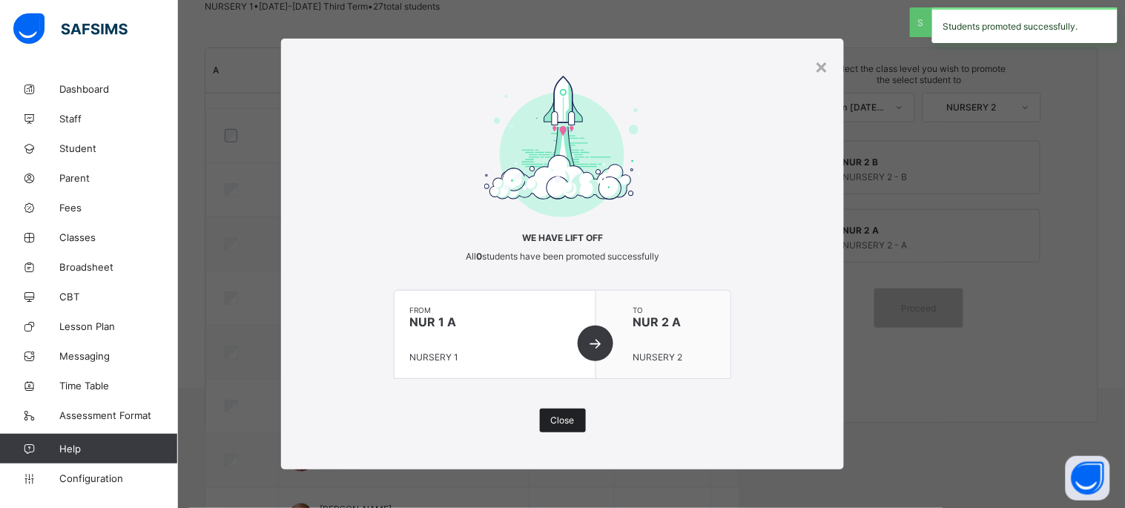
click at [562, 419] on span "Close" at bounding box center [563, 420] width 24 height 11
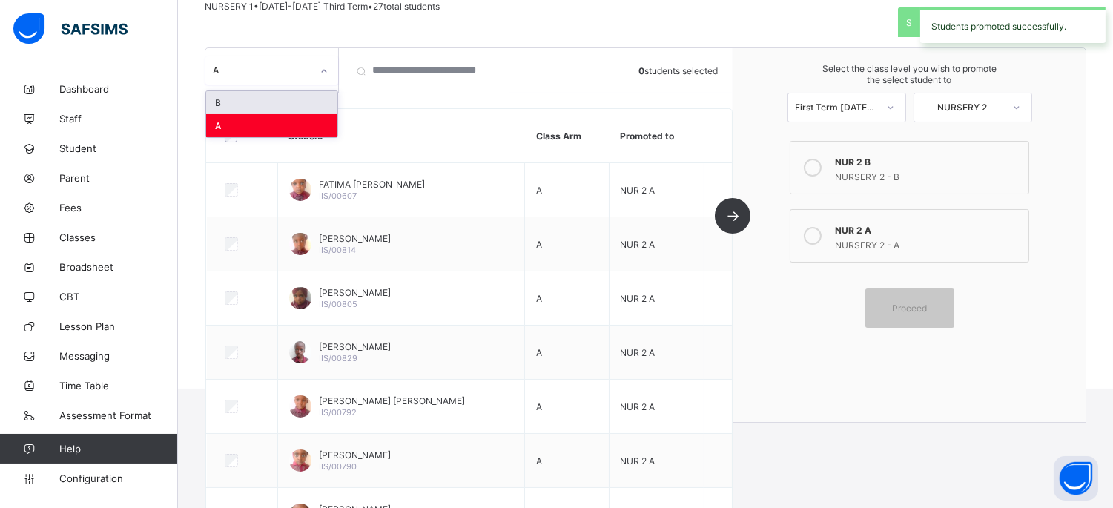
click at [243, 62] on div "A" at bounding box center [257, 70] width 105 height 21
click at [266, 105] on div "B" at bounding box center [271, 102] width 131 height 23
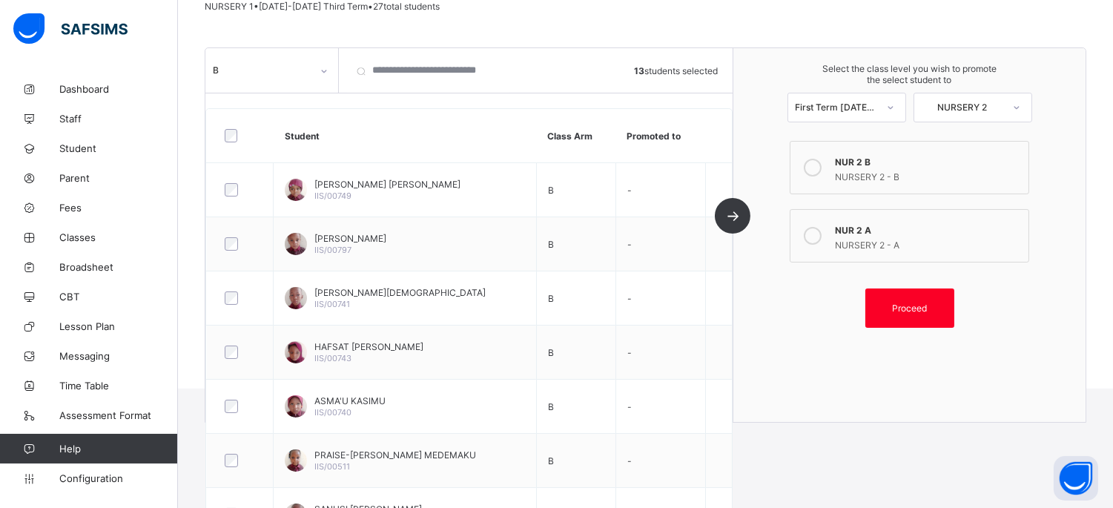
click at [888, 168] on div "NURSERY 2 - B" at bounding box center [927, 175] width 185 height 15
click at [932, 297] on div "Proceed" at bounding box center [910, 308] width 89 height 39
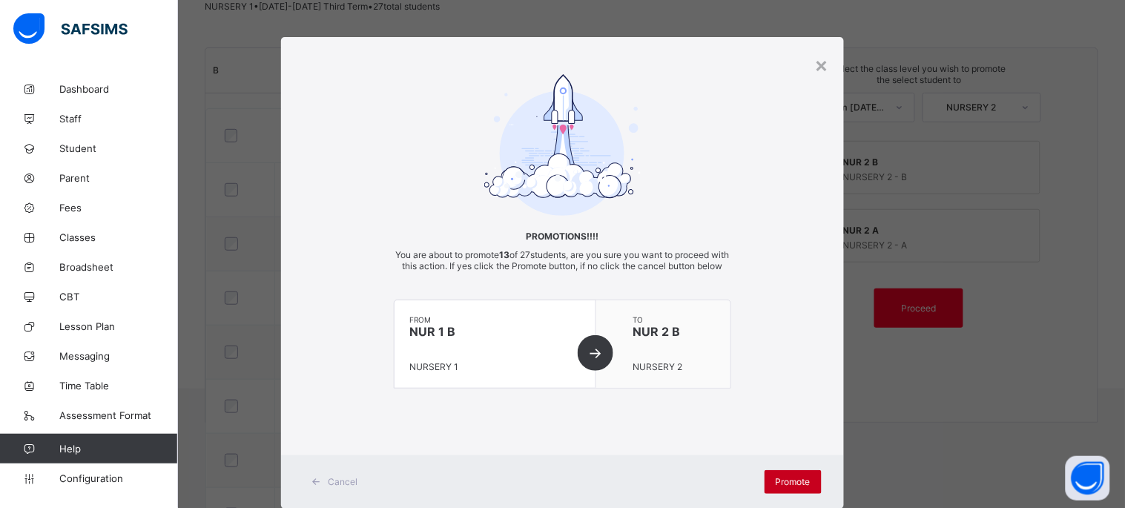
click at [776, 487] on span "Promote" at bounding box center [793, 481] width 35 height 11
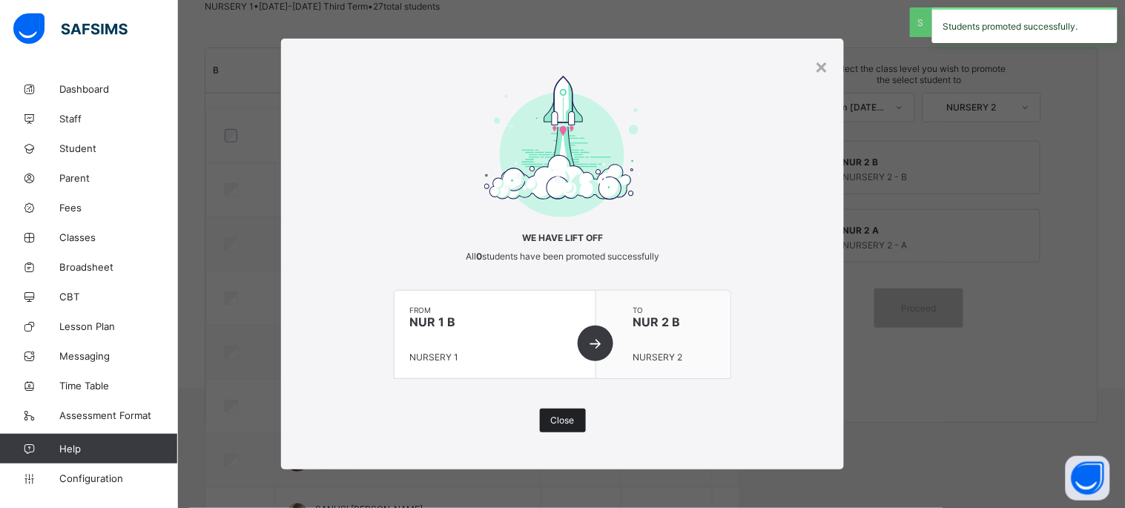
click at [551, 410] on div "Close" at bounding box center [563, 421] width 46 height 24
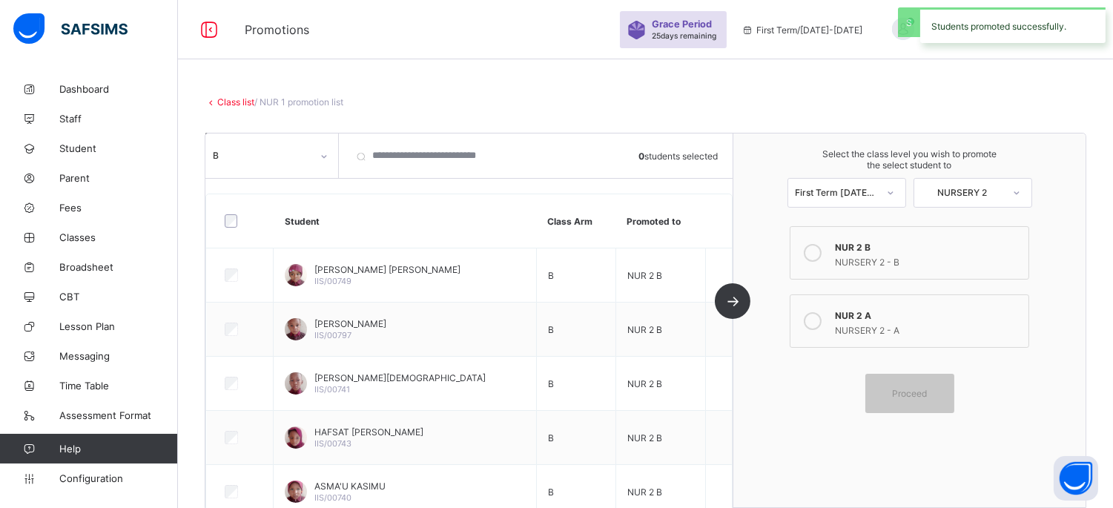
scroll to position [82, 0]
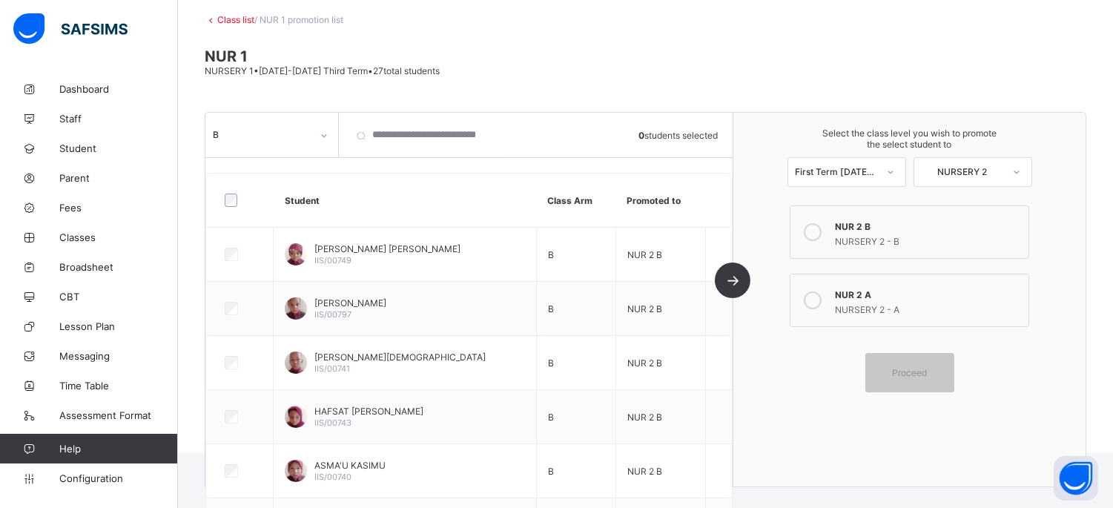
click at [228, 17] on link "Class list" at bounding box center [235, 19] width 37 height 11
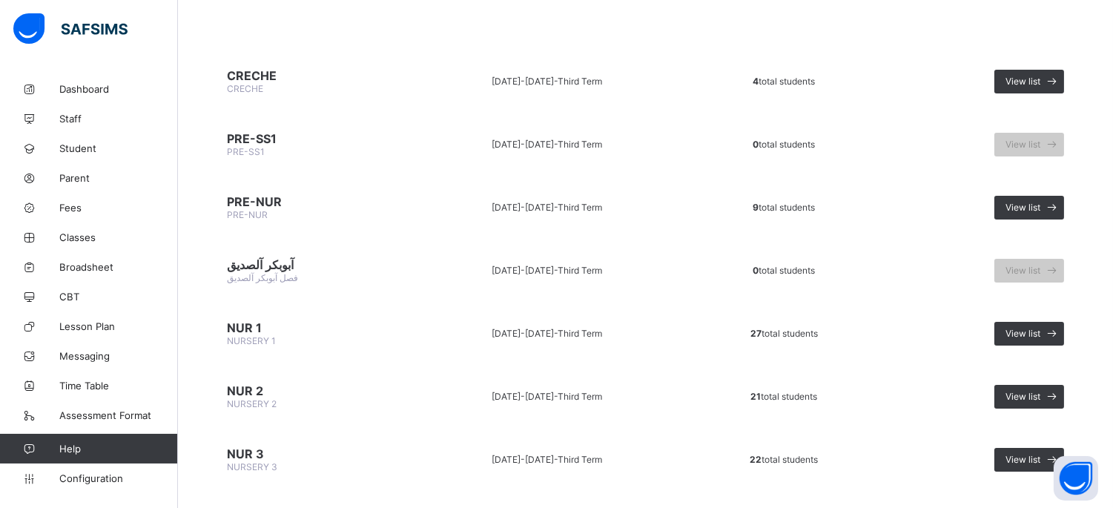
scroll to position [165, 0]
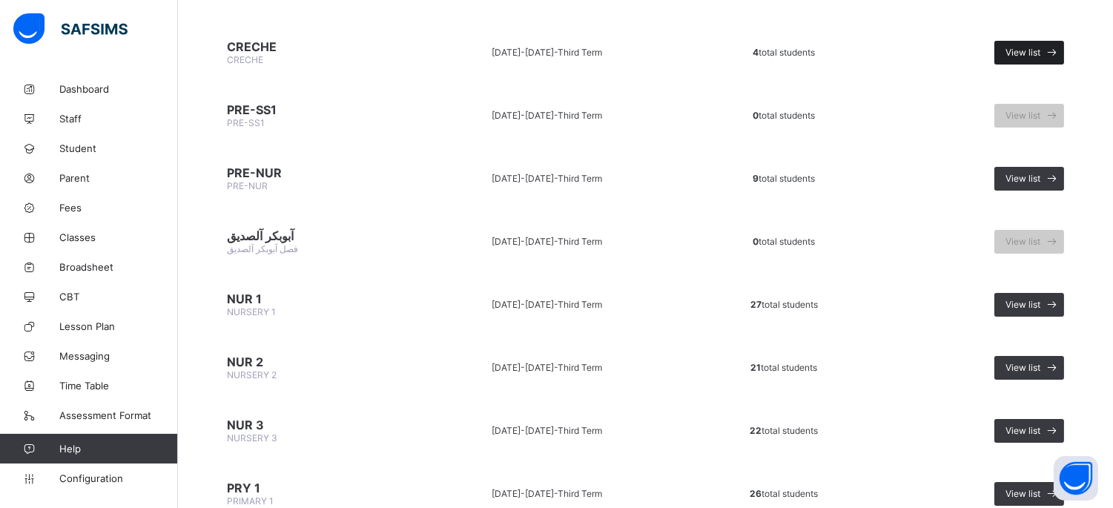
click at [1031, 48] on span "View list" at bounding box center [1023, 52] width 35 height 11
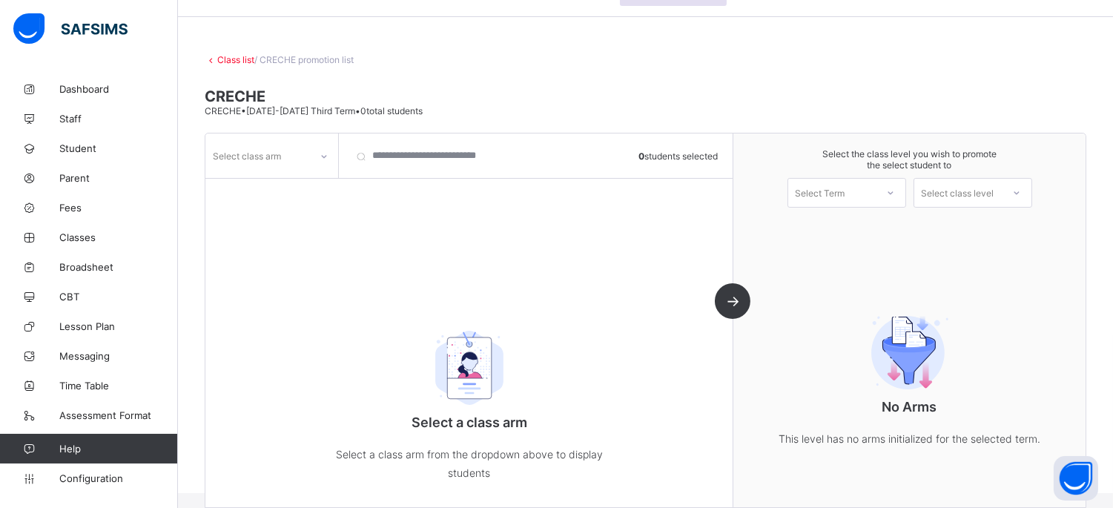
scroll to position [65, 0]
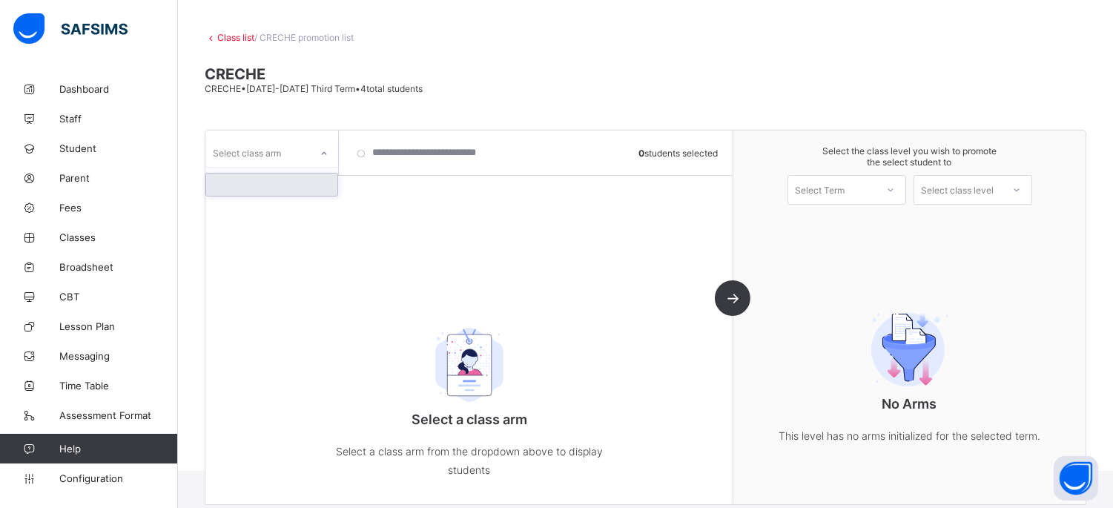
click at [275, 142] on div "Select class arm" at bounding box center [247, 153] width 68 height 28
click at [283, 148] on div "Select class arm" at bounding box center [257, 152] width 105 height 21
click at [293, 148] on div "Select class arm" at bounding box center [257, 152] width 105 height 21
click at [292, 145] on div "Select class arm" at bounding box center [257, 152] width 105 height 21
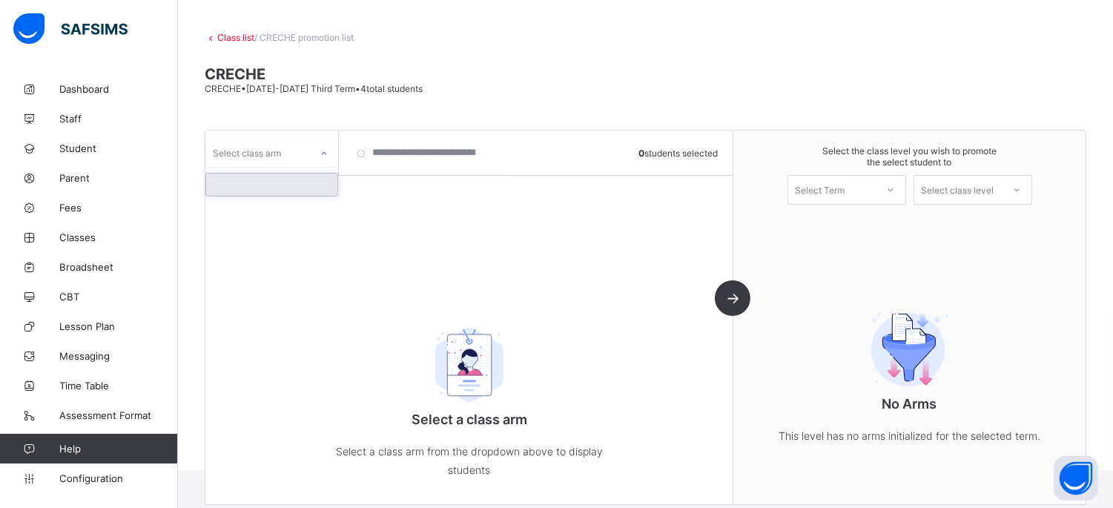
click at [292, 145] on div "Select class arm" at bounding box center [257, 152] width 105 height 21
click at [218, 37] on link "Class list" at bounding box center [235, 37] width 37 height 11
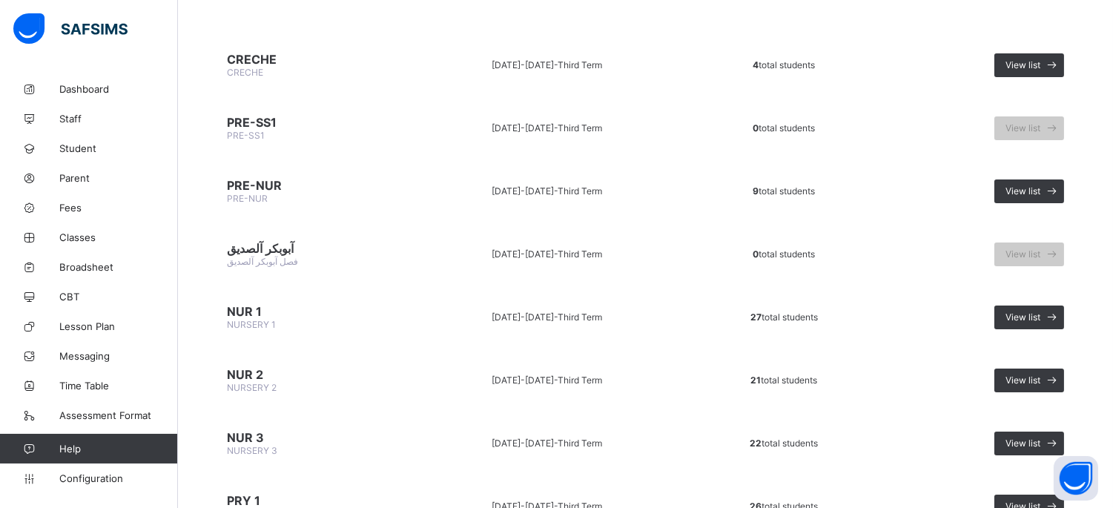
scroll to position [165, 0]
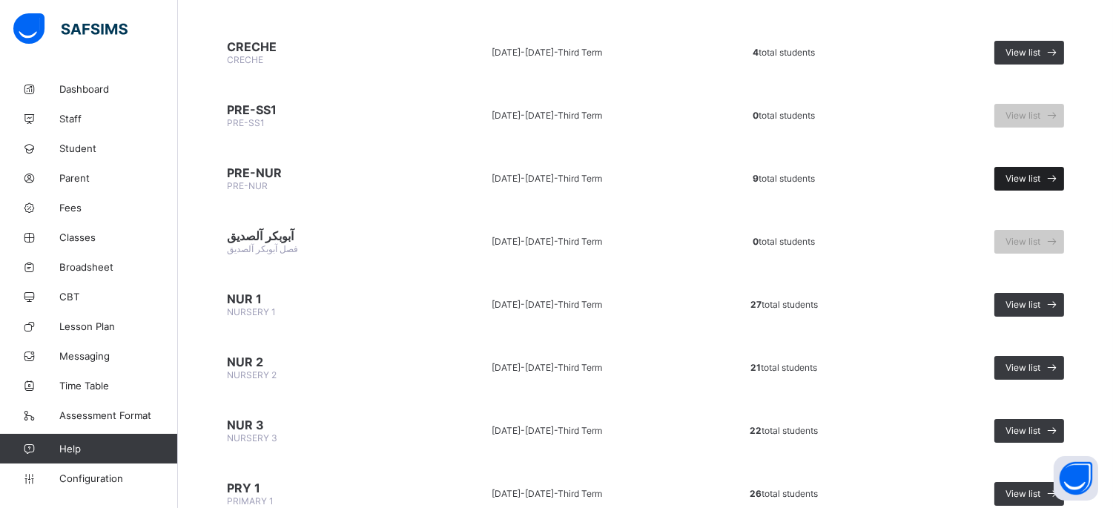
click at [1015, 174] on div "View list" at bounding box center [1030, 179] width 70 height 24
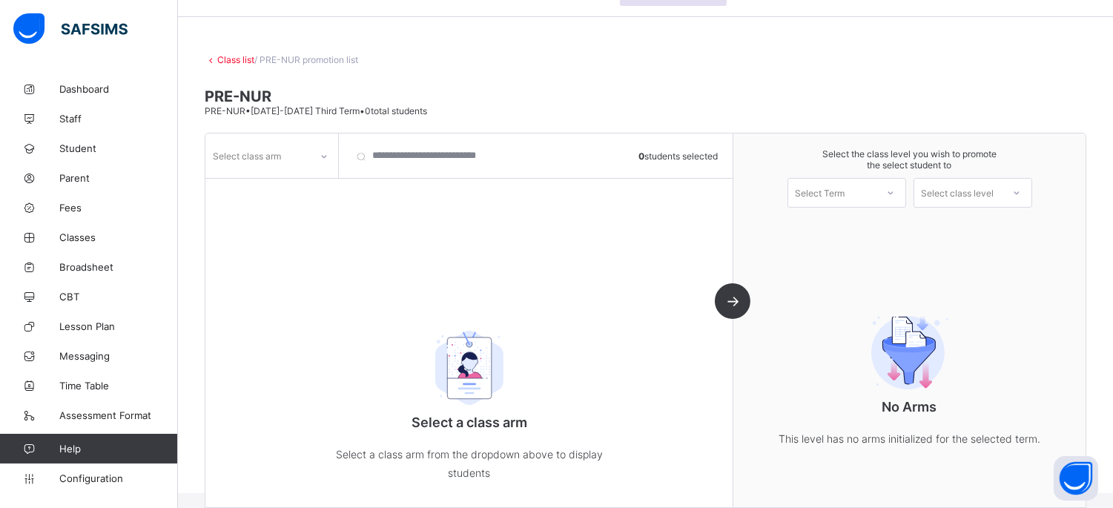
scroll to position [65, 0]
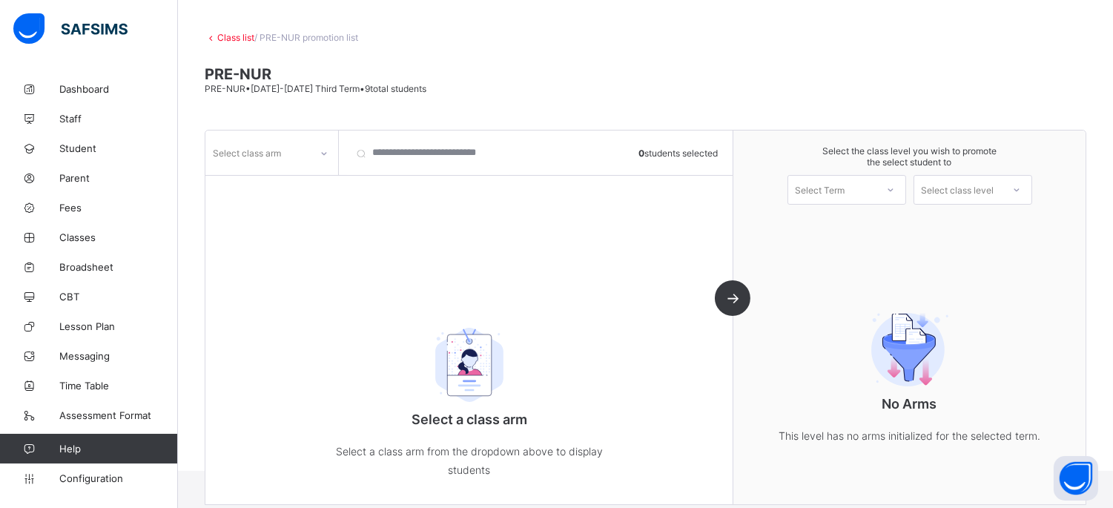
click at [263, 134] on div "Select class arm" at bounding box center [272, 153] width 134 height 45
drag, startPoint x: 264, startPoint y: 146, endPoint x: 277, endPoint y: 152, distance: 13.9
click at [272, 151] on div "Select class arm" at bounding box center [247, 153] width 68 height 28
click at [302, 157] on div "Select class arm" at bounding box center [257, 152] width 105 height 21
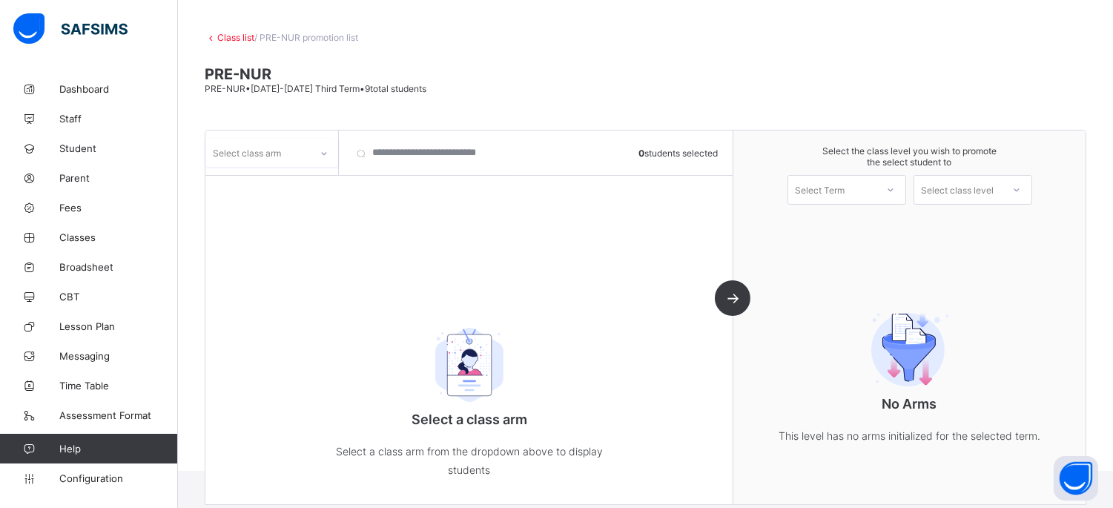
click at [302, 157] on div "Select class arm" at bounding box center [257, 152] width 105 height 21
click at [876, 191] on div "Select Term" at bounding box center [833, 190] width 88 height 21
click at [876, 220] on div "First Term [DATE]-[DATE]" at bounding box center [847, 228] width 117 height 34
click at [967, 193] on div "Select class level" at bounding box center [958, 190] width 73 height 30
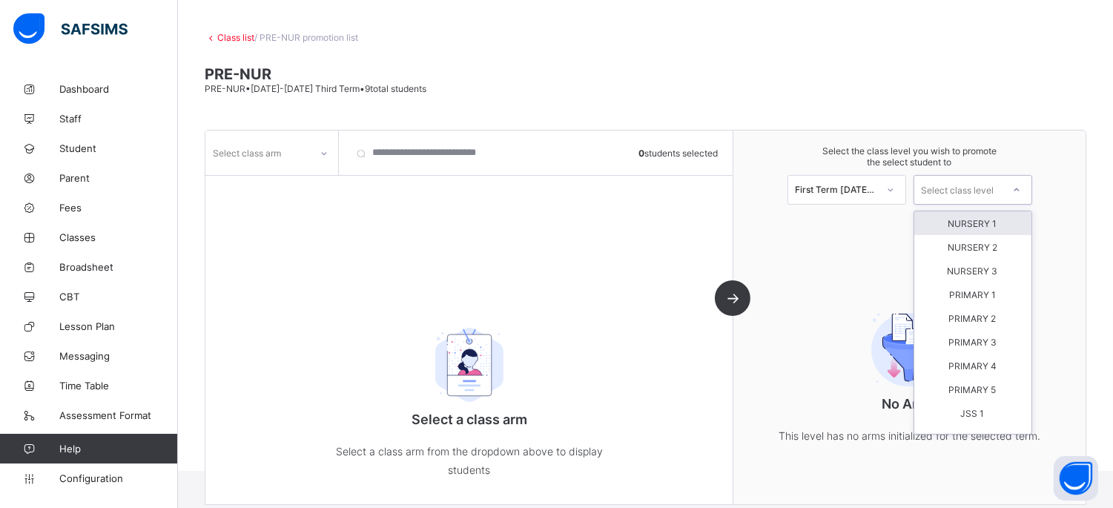
click at [972, 220] on div "NURSERY 1" at bounding box center [973, 223] width 117 height 24
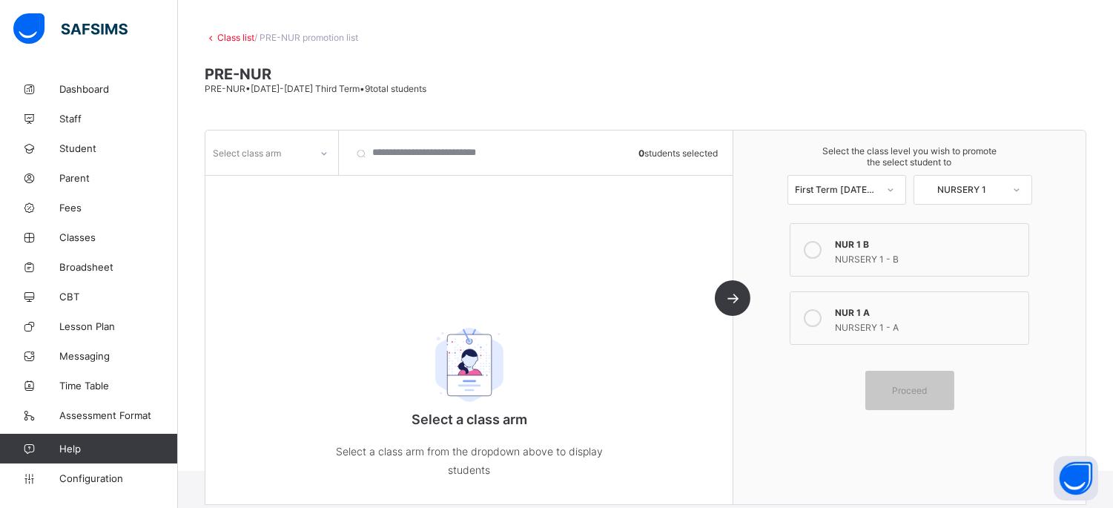
click at [323, 25] on div "Class list / PRE-NUR promotion list PRE-NUR PRE-NUR • [DATE]-[DATE] Third Term …" at bounding box center [645, 240] width 935 height 461
click at [223, 38] on link "Class list" at bounding box center [235, 37] width 37 height 11
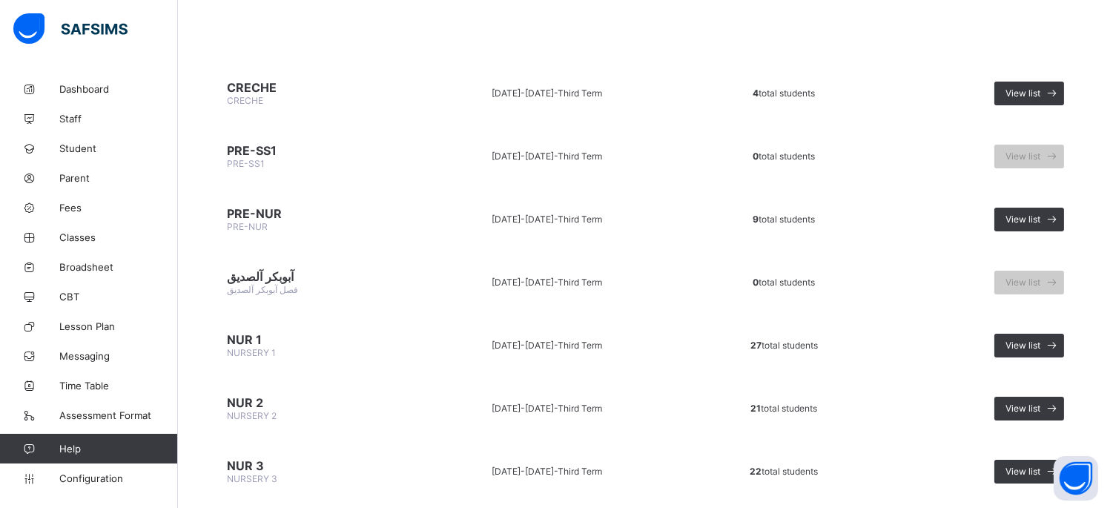
scroll to position [165, 0]
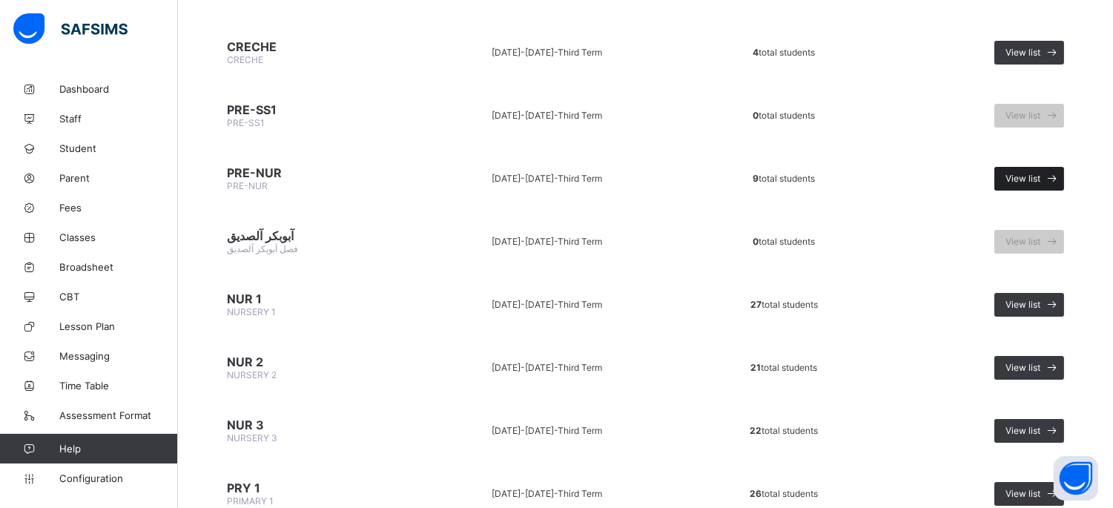
click at [1034, 177] on span "View list" at bounding box center [1023, 178] width 35 height 11
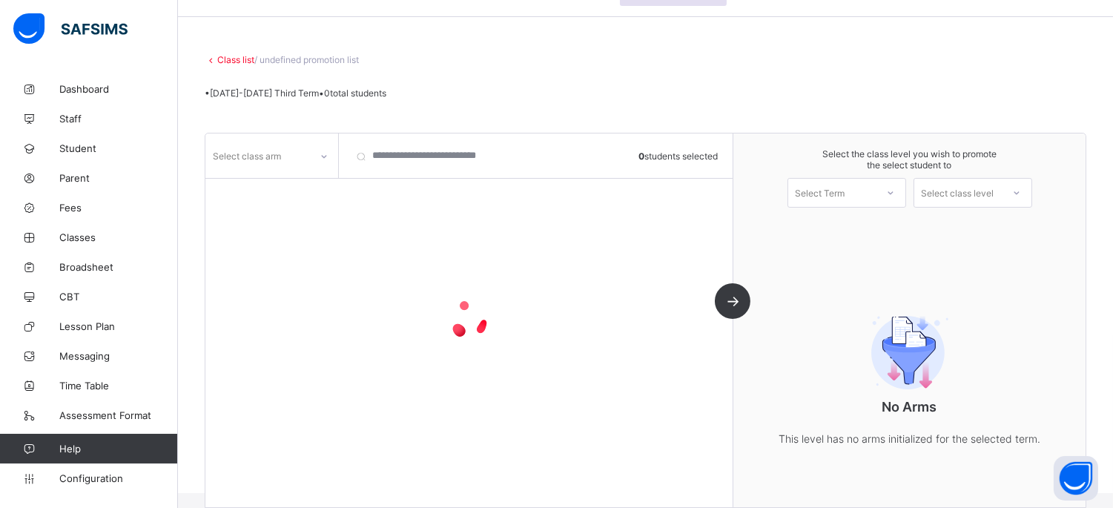
scroll to position [65, 0]
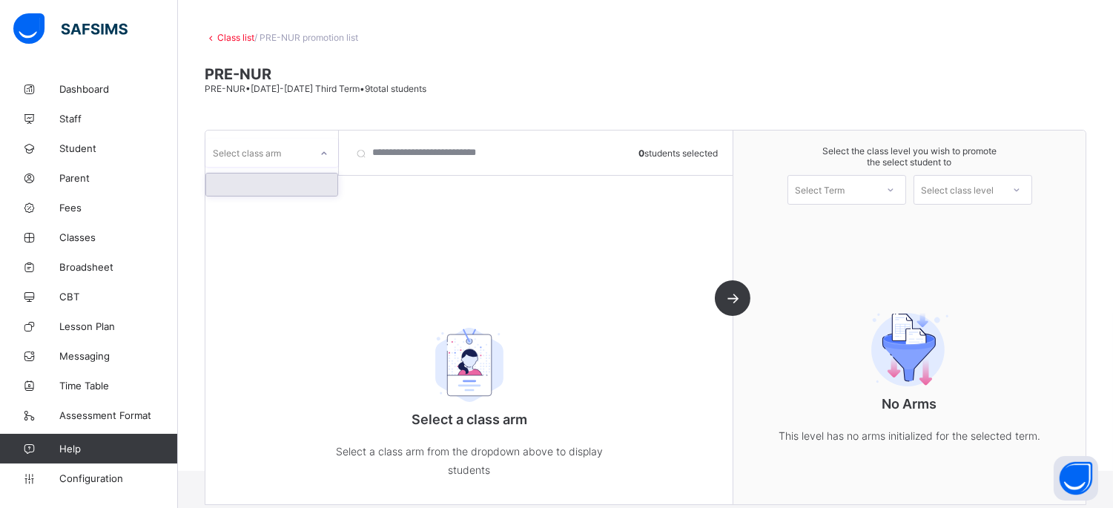
click at [263, 149] on div "Select class arm" at bounding box center [247, 153] width 68 height 28
click at [358, 217] on div "Select class arm 0 students selected Select a class arm Select a class arm from…" at bounding box center [469, 318] width 528 height 374
click at [94, 139] on link "Student" at bounding box center [89, 149] width 178 height 30
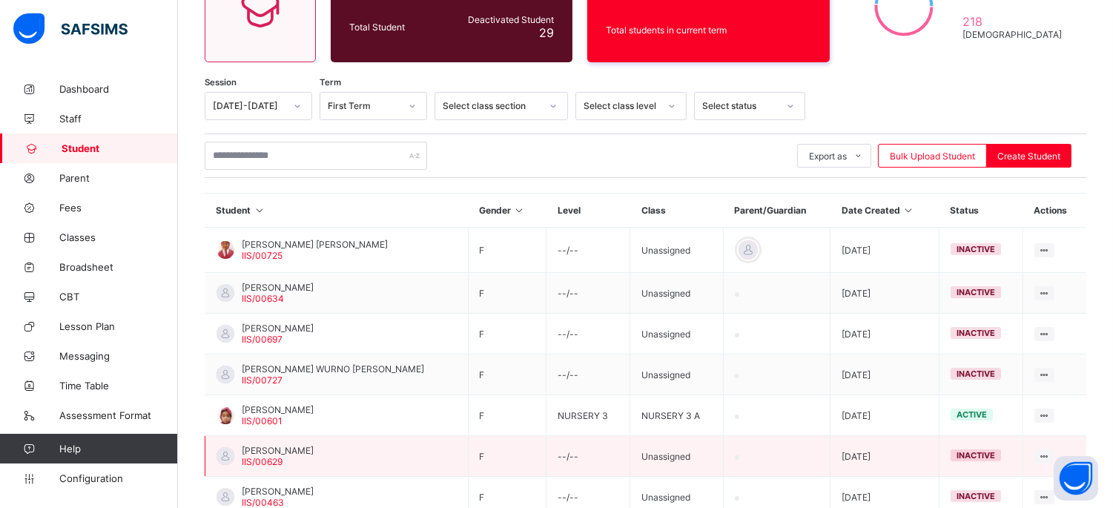
scroll to position [146, 0]
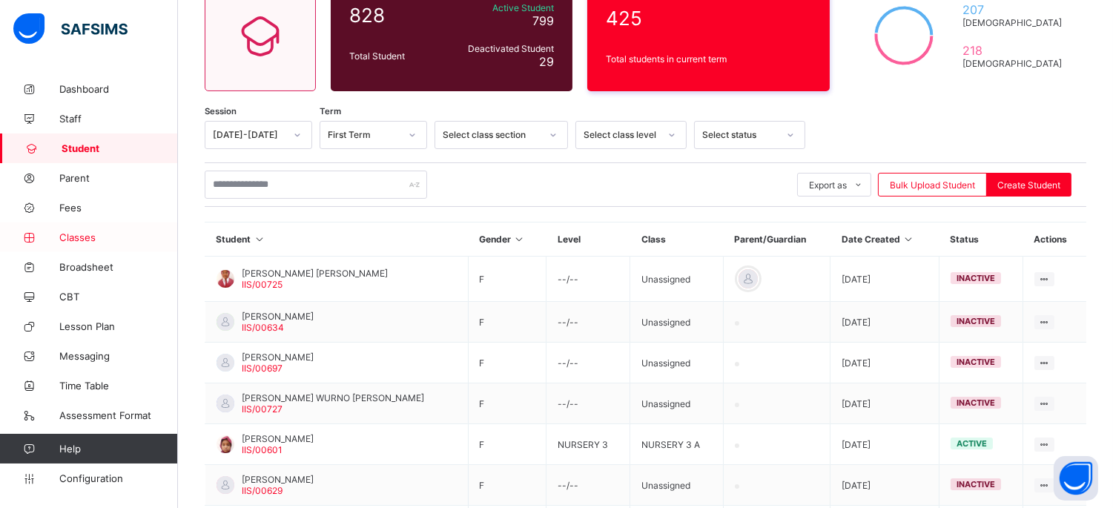
click at [113, 234] on span "Classes" at bounding box center [118, 237] width 119 height 12
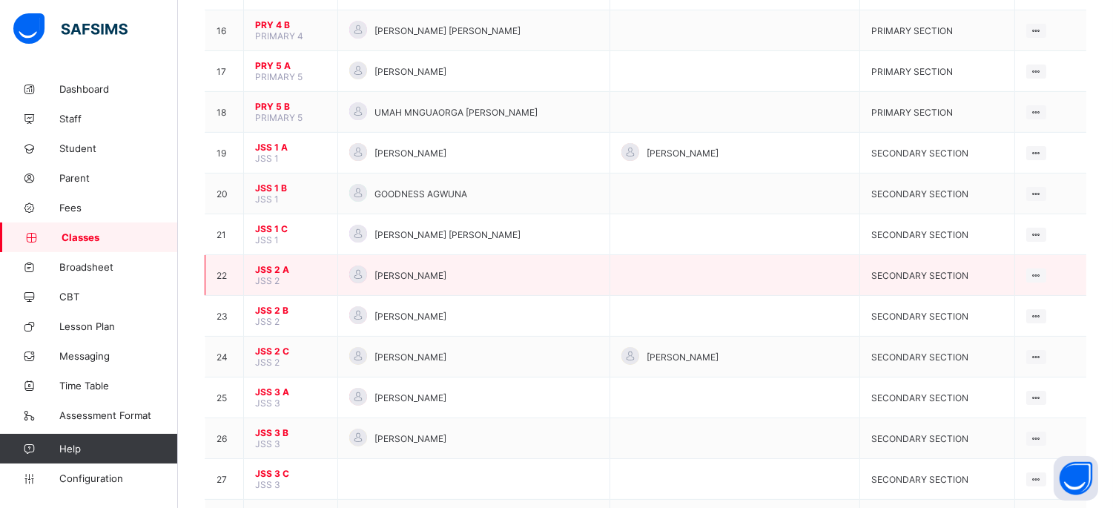
scroll to position [824, 0]
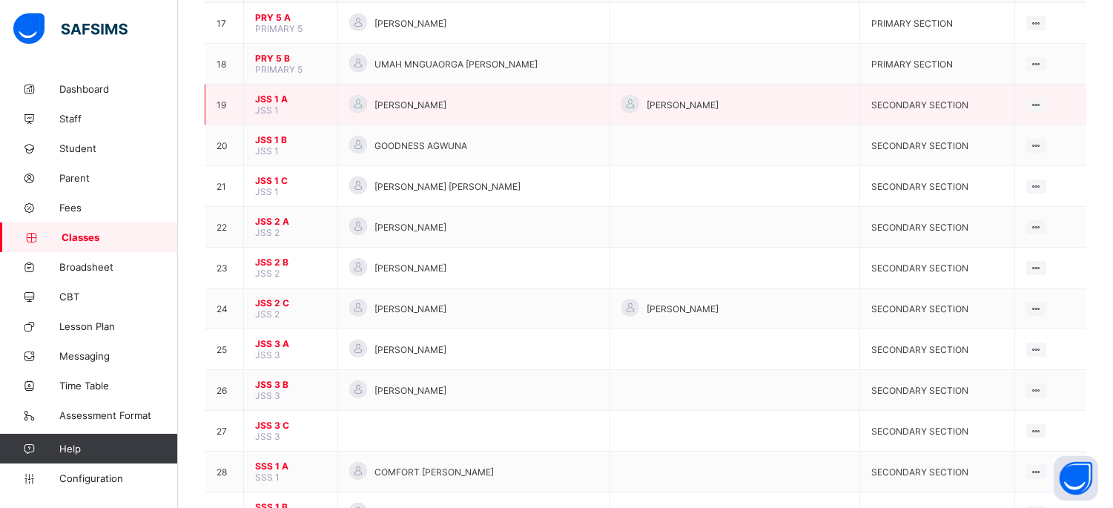
click at [271, 93] on span "JSS 1 A" at bounding box center [290, 98] width 71 height 11
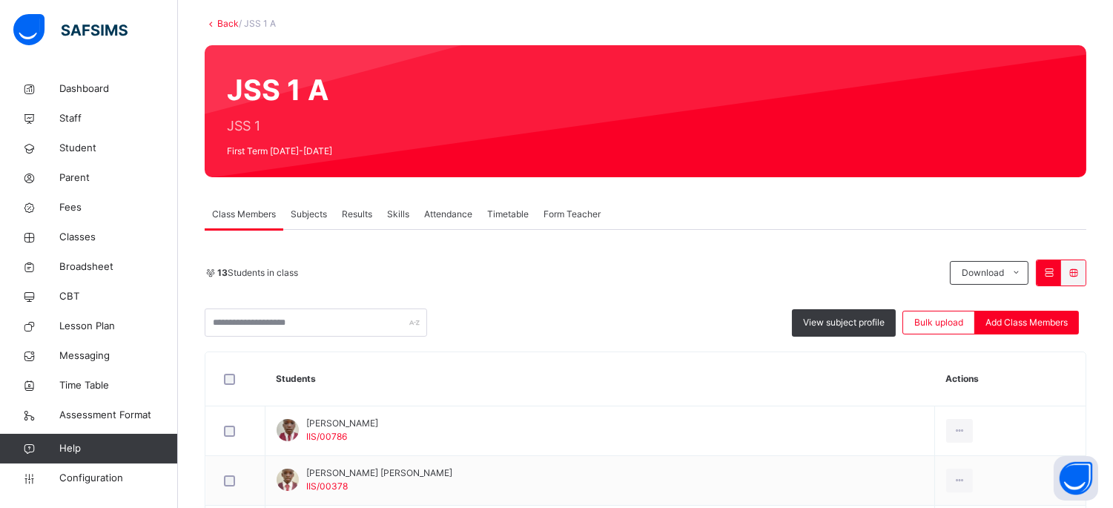
scroll to position [82, 0]
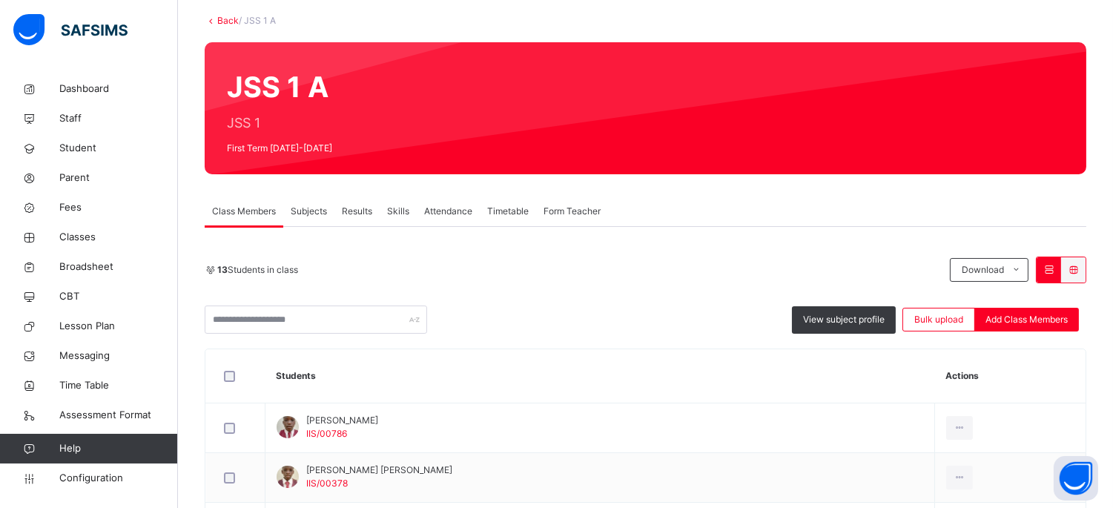
click at [320, 208] on span "Subjects" at bounding box center [309, 211] width 36 height 13
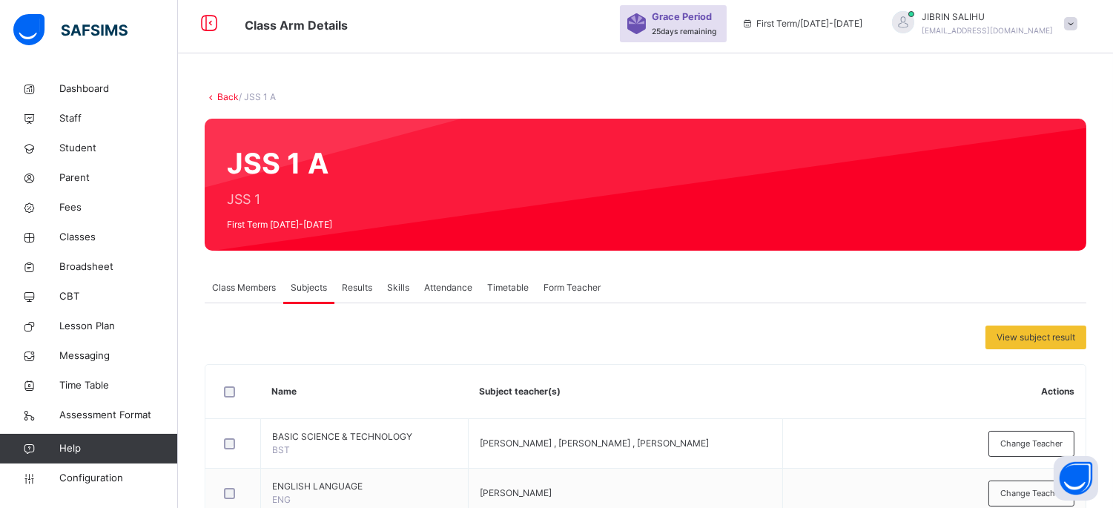
scroll to position [0, 0]
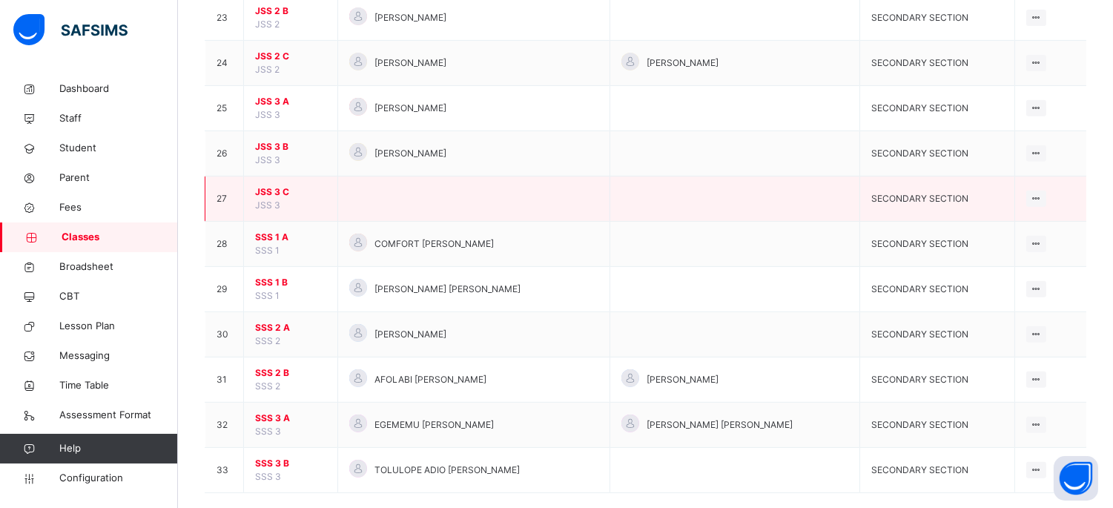
scroll to position [1199, 0]
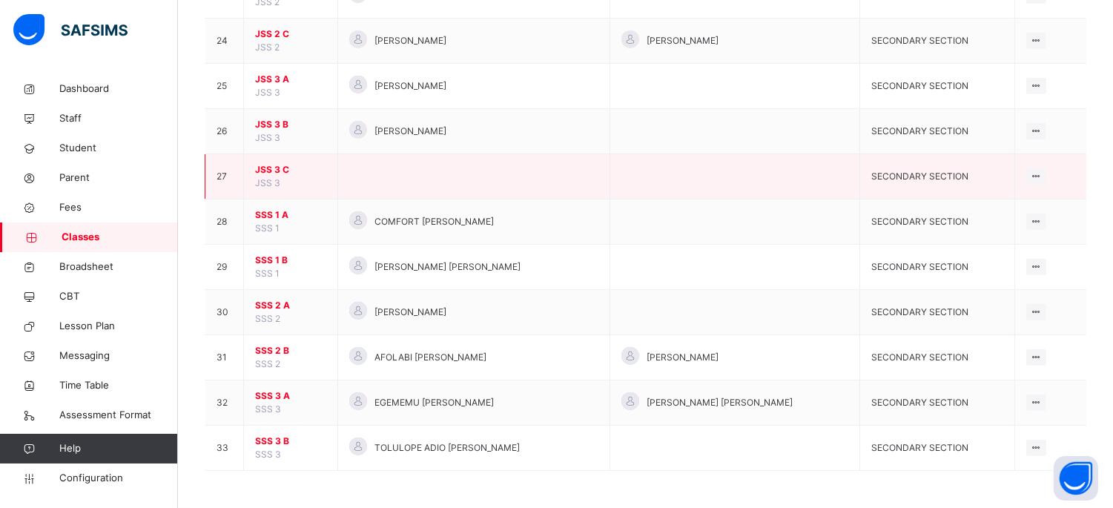
click at [278, 165] on span "JSS 3 C" at bounding box center [290, 169] width 71 height 13
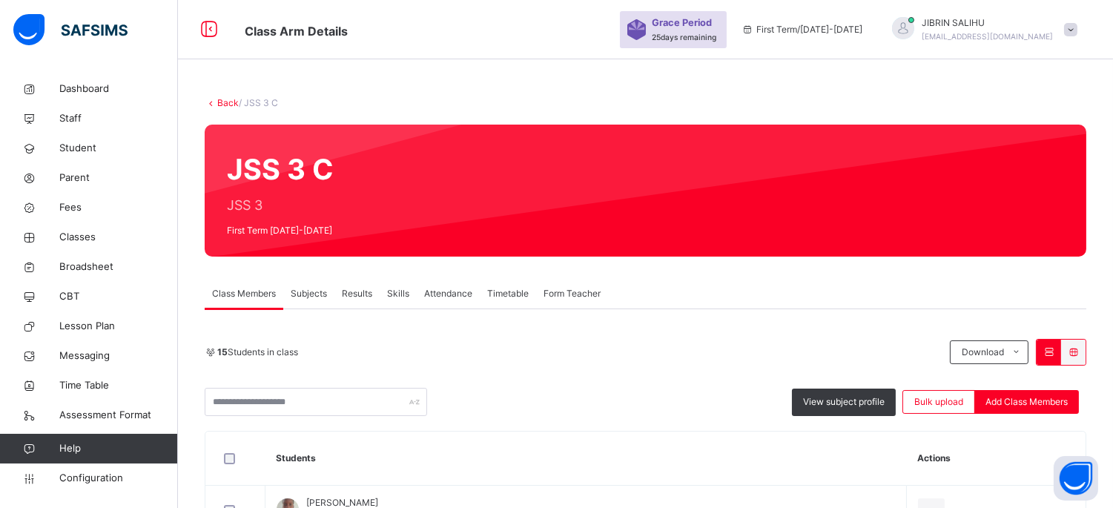
click at [228, 102] on link "Back" at bounding box center [228, 102] width 22 height 11
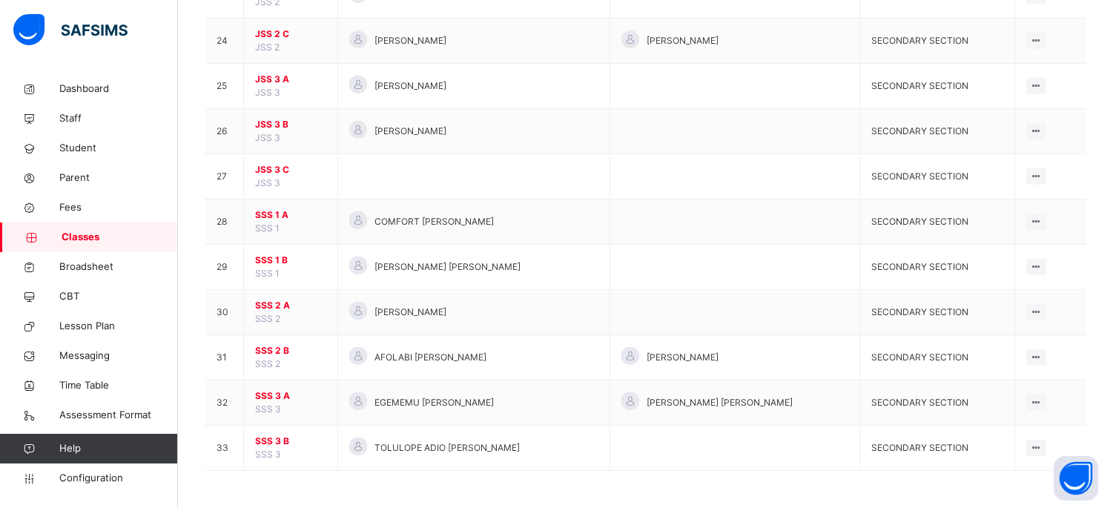
scroll to position [1117, 0]
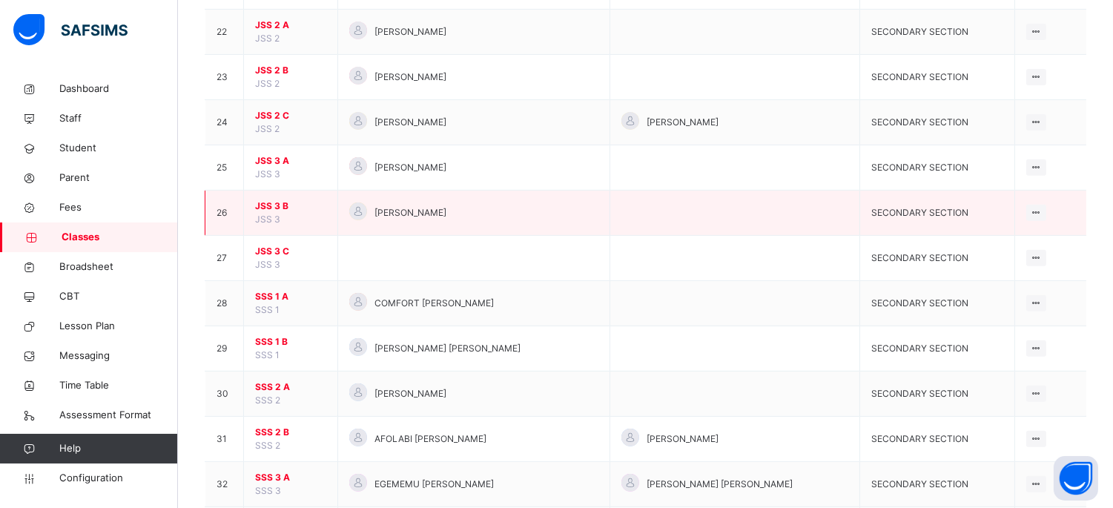
click at [280, 197] on td "JSS 3 B JSS 3" at bounding box center [291, 213] width 94 height 45
click at [276, 203] on span "JSS 3 B" at bounding box center [290, 206] width 71 height 13
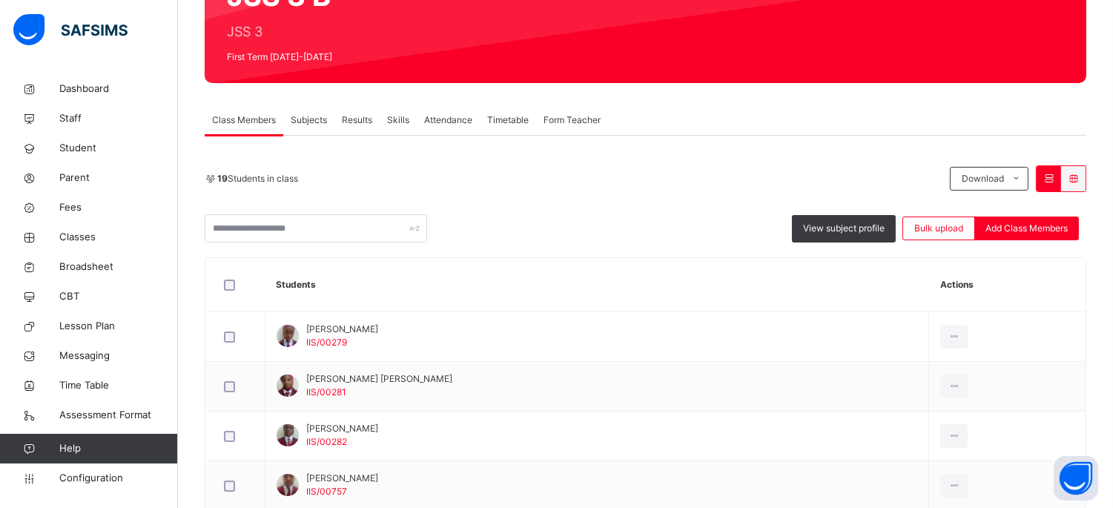
scroll to position [82, 0]
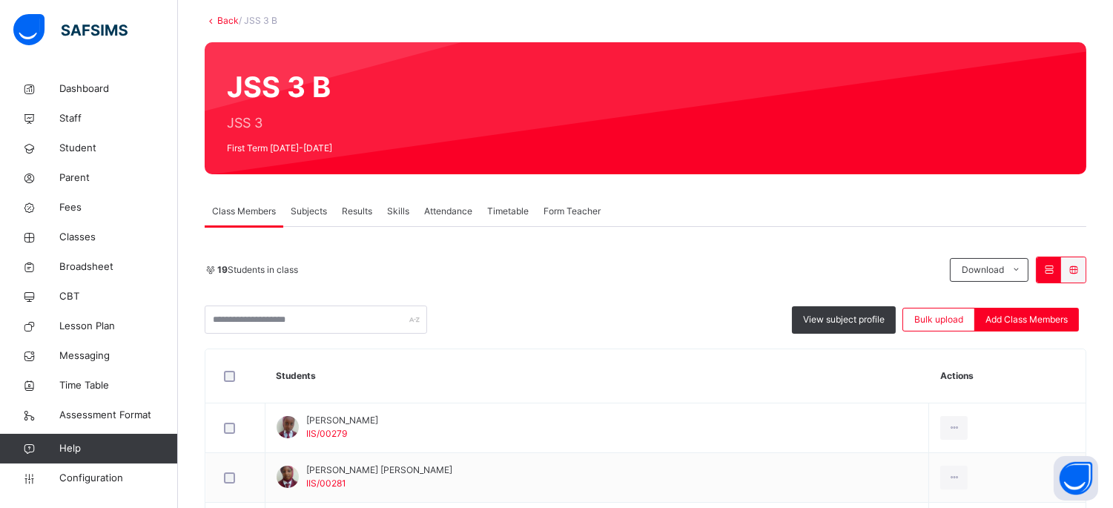
click at [219, 20] on link "Back" at bounding box center [228, 20] width 22 height 11
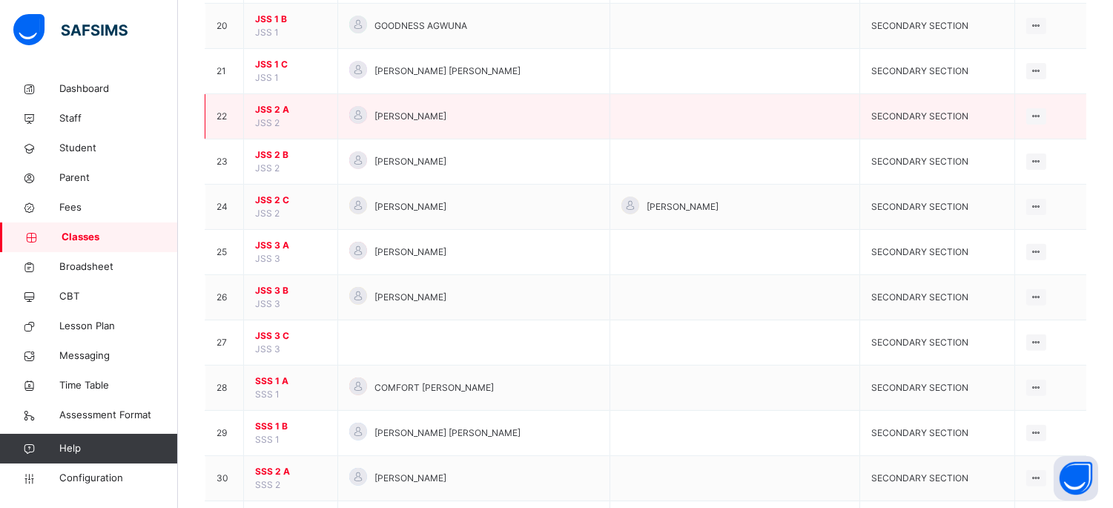
scroll to position [1071, 0]
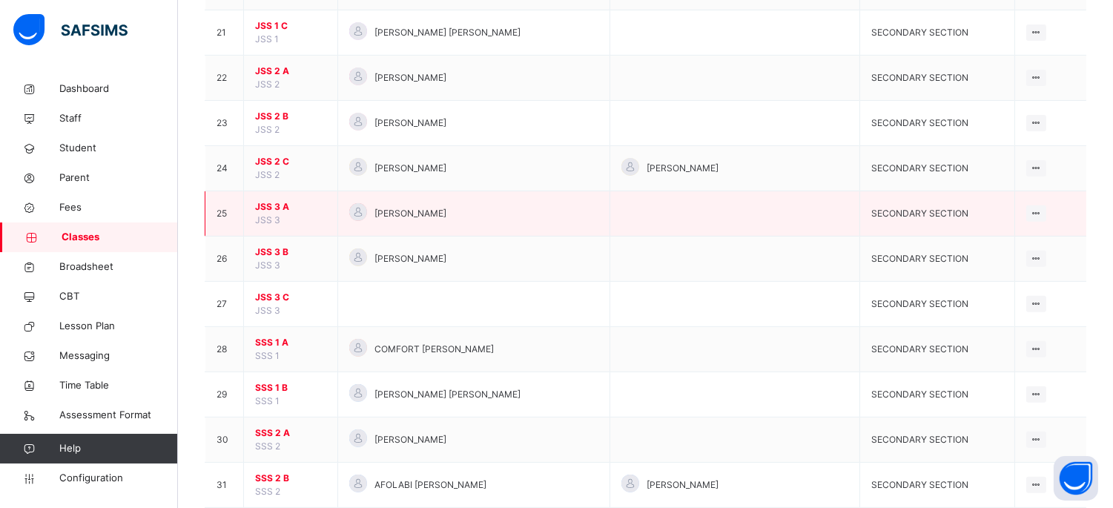
click at [262, 203] on span "JSS 3 A" at bounding box center [290, 206] width 71 height 13
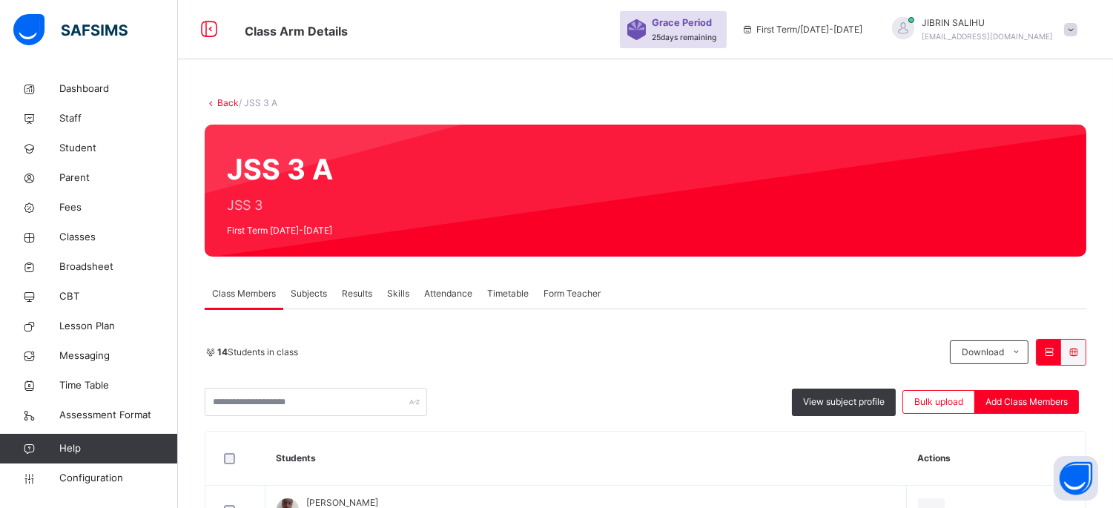
scroll to position [82, 0]
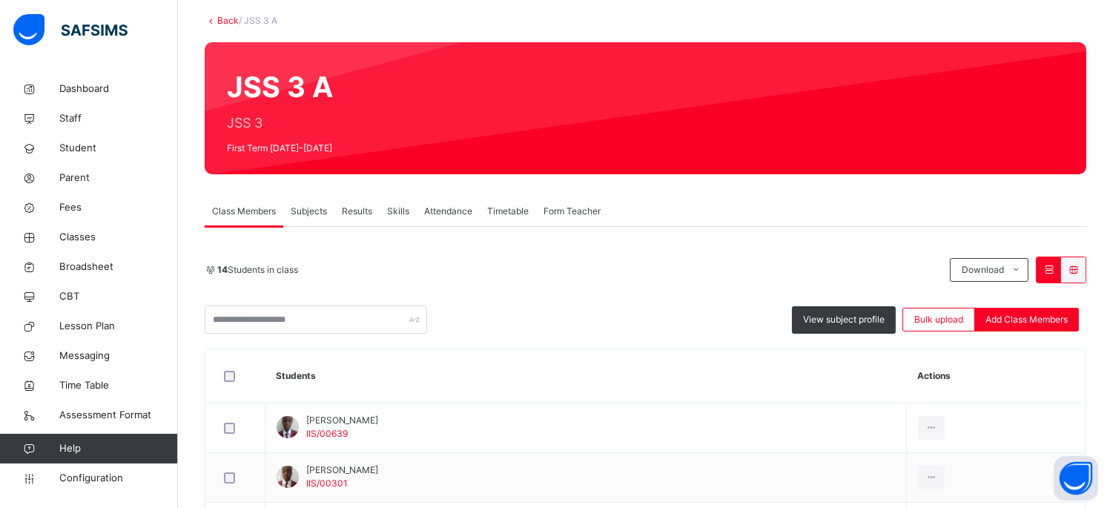
click at [312, 211] on span "Subjects" at bounding box center [309, 211] width 36 height 13
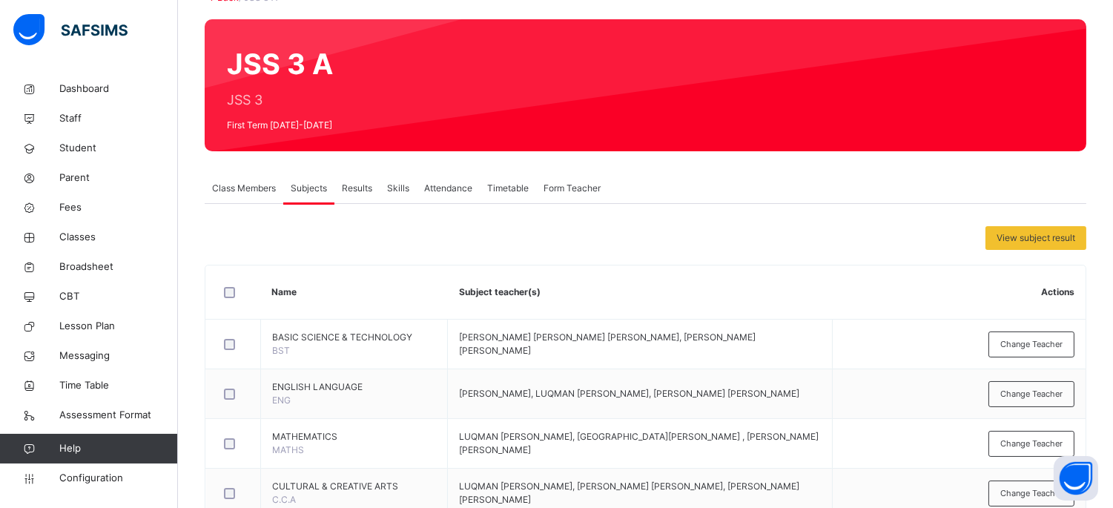
scroll to position [0, 0]
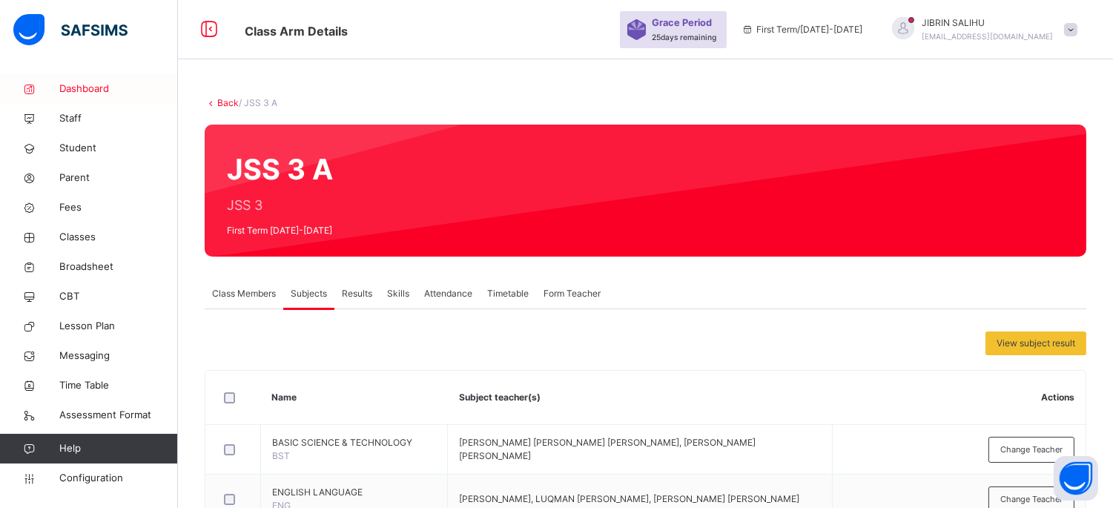
click at [98, 90] on span "Dashboard" at bounding box center [118, 89] width 119 height 15
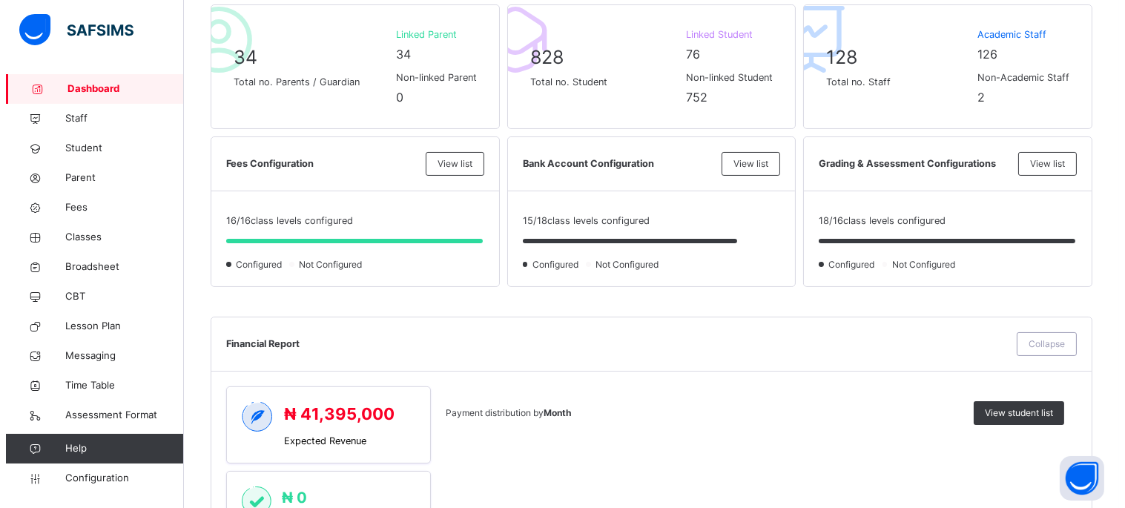
scroll to position [412, 0]
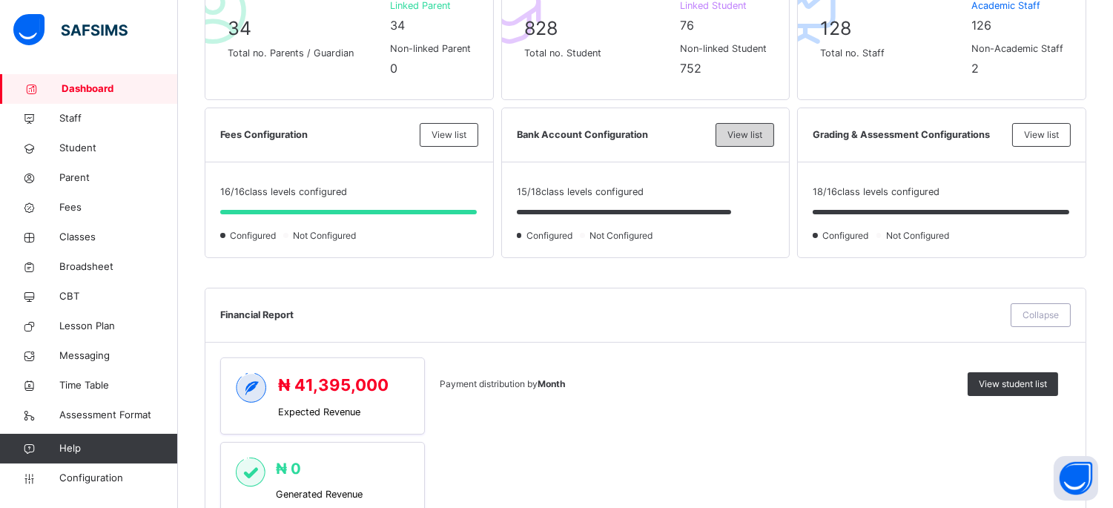
click at [752, 132] on span "View list" at bounding box center [745, 134] width 35 height 13
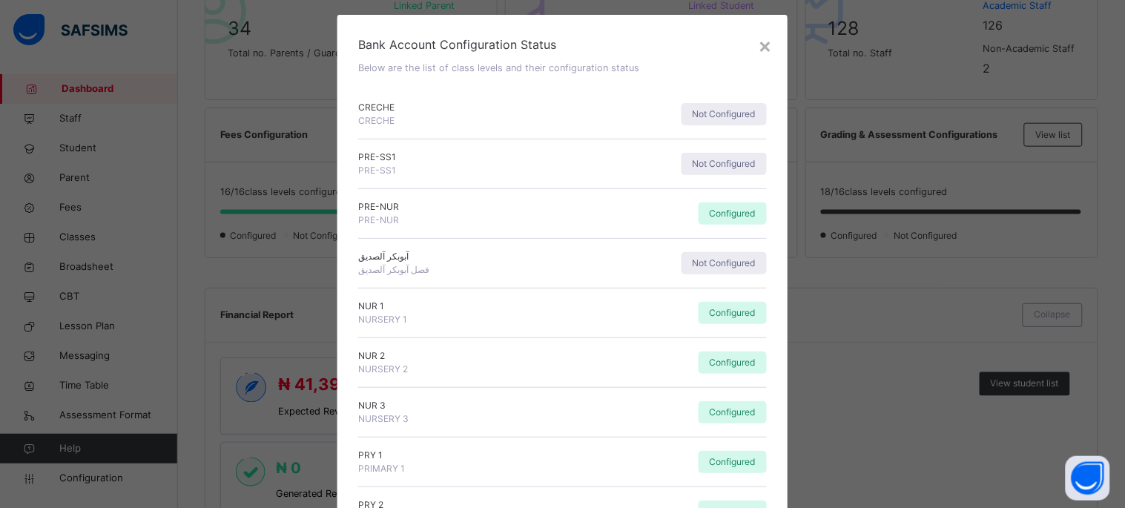
scroll to position [0, 0]
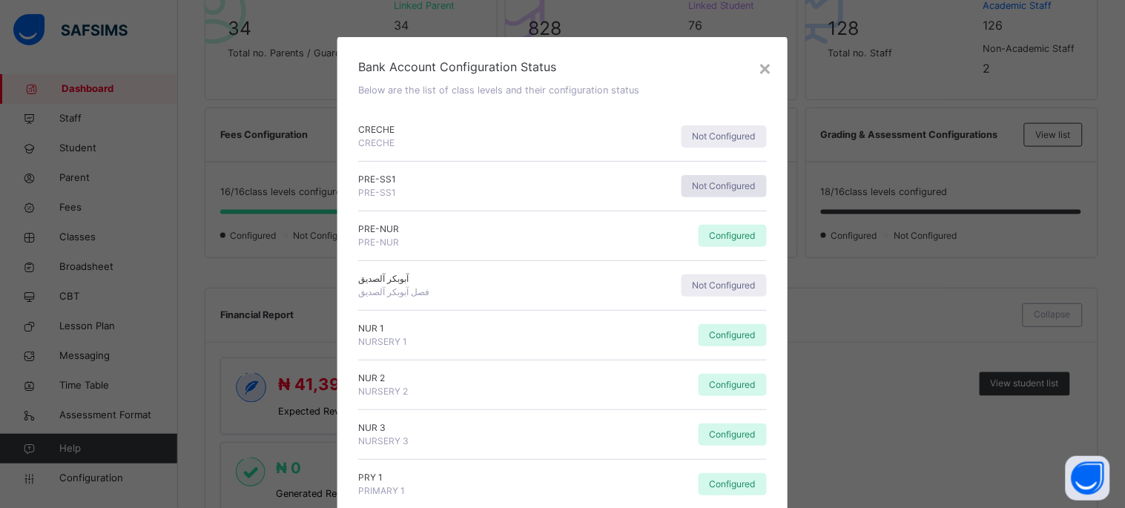
click at [720, 182] on span "Not Configured" at bounding box center [724, 186] width 63 height 13
click at [722, 287] on span "Not Configured" at bounding box center [724, 285] width 63 height 13
click at [737, 136] on span "Not Configured" at bounding box center [724, 136] width 63 height 13
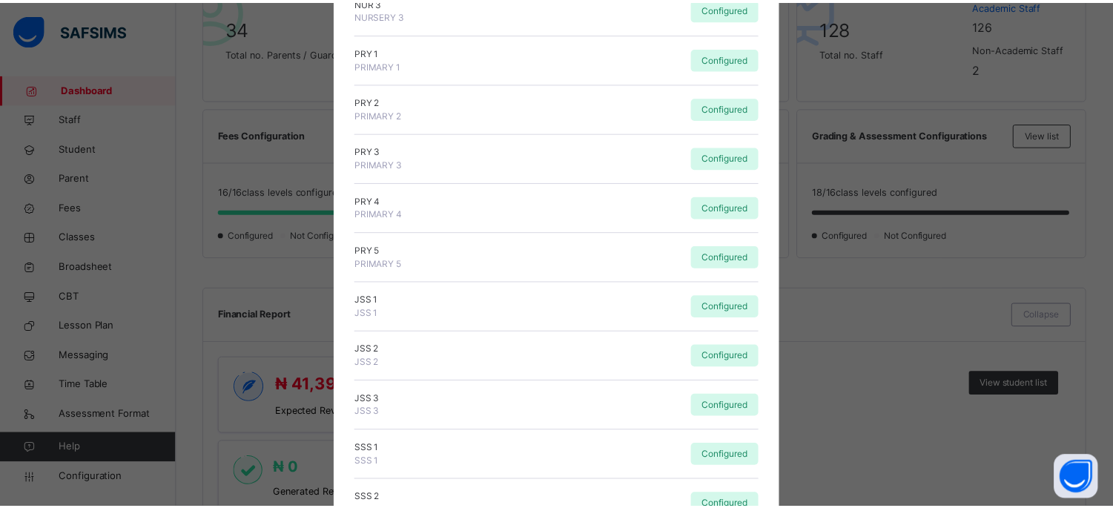
scroll to position [622, 0]
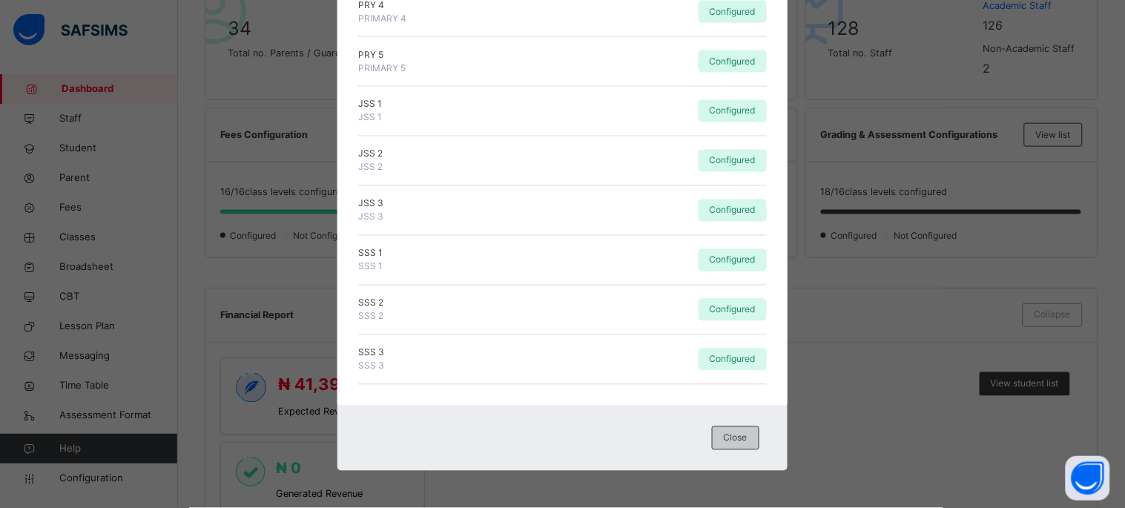
click at [740, 435] on span "Close" at bounding box center [736, 438] width 24 height 13
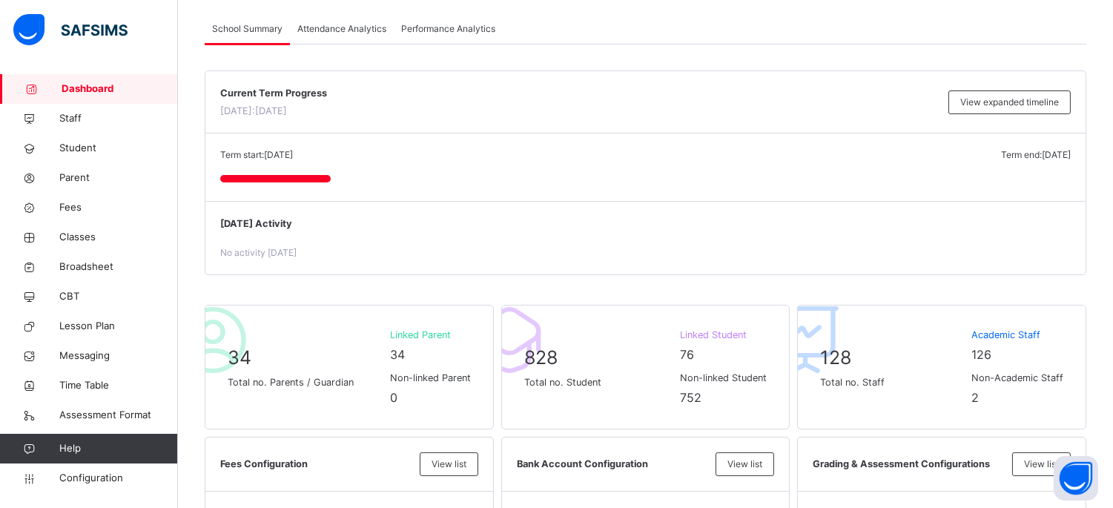
scroll to position [0, 0]
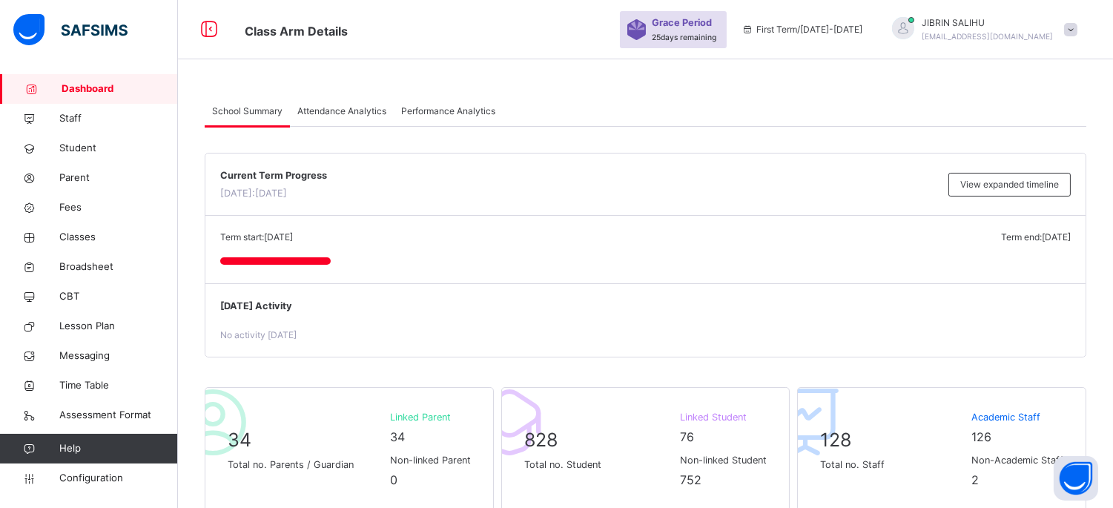
drag, startPoint x: 332, startPoint y: 108, endPoint x: 356, endPoint y: 122, distance: 27.2
click at [332, 108] on span "Attendance Analytics" at bounding box center [341, 111] width 89 height 13
click at [349, 105] on span "Attendance Analytics" at bounding box center [341, 111] width 89 height 13
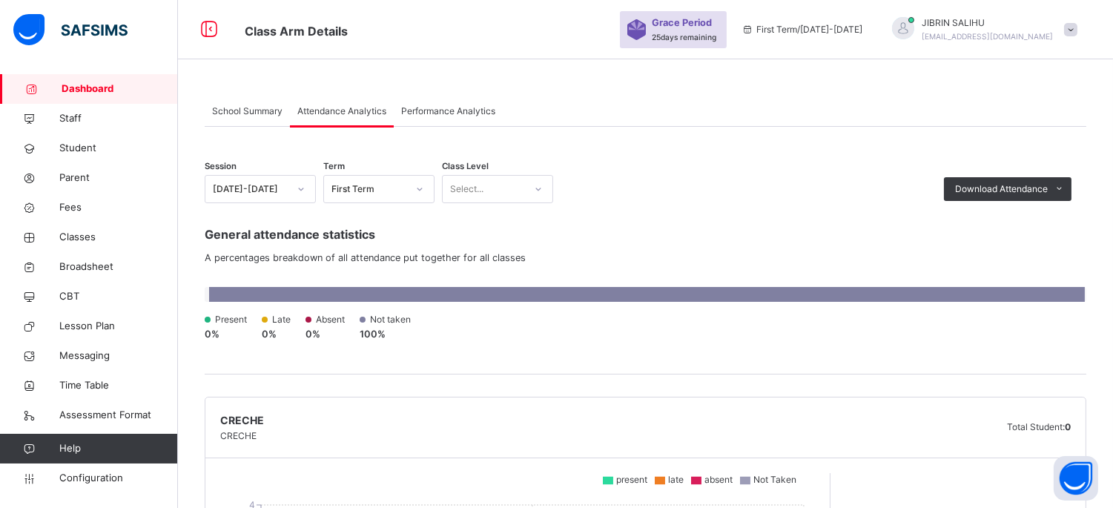
click at [717, 38] on span "25 days remaining" at bounding box center [684, 37] width 65 height 9
click at [720, 18] on div "Grace Period 25 days remaining" at bounding box center [686, 29] width 68 height 27
click at [720, 19] on div "Grace Period 25 days remaining" at bounding box center [686, 29] width 68 height 27
